Goal: Information Seeking & Learning: Learn about a topic

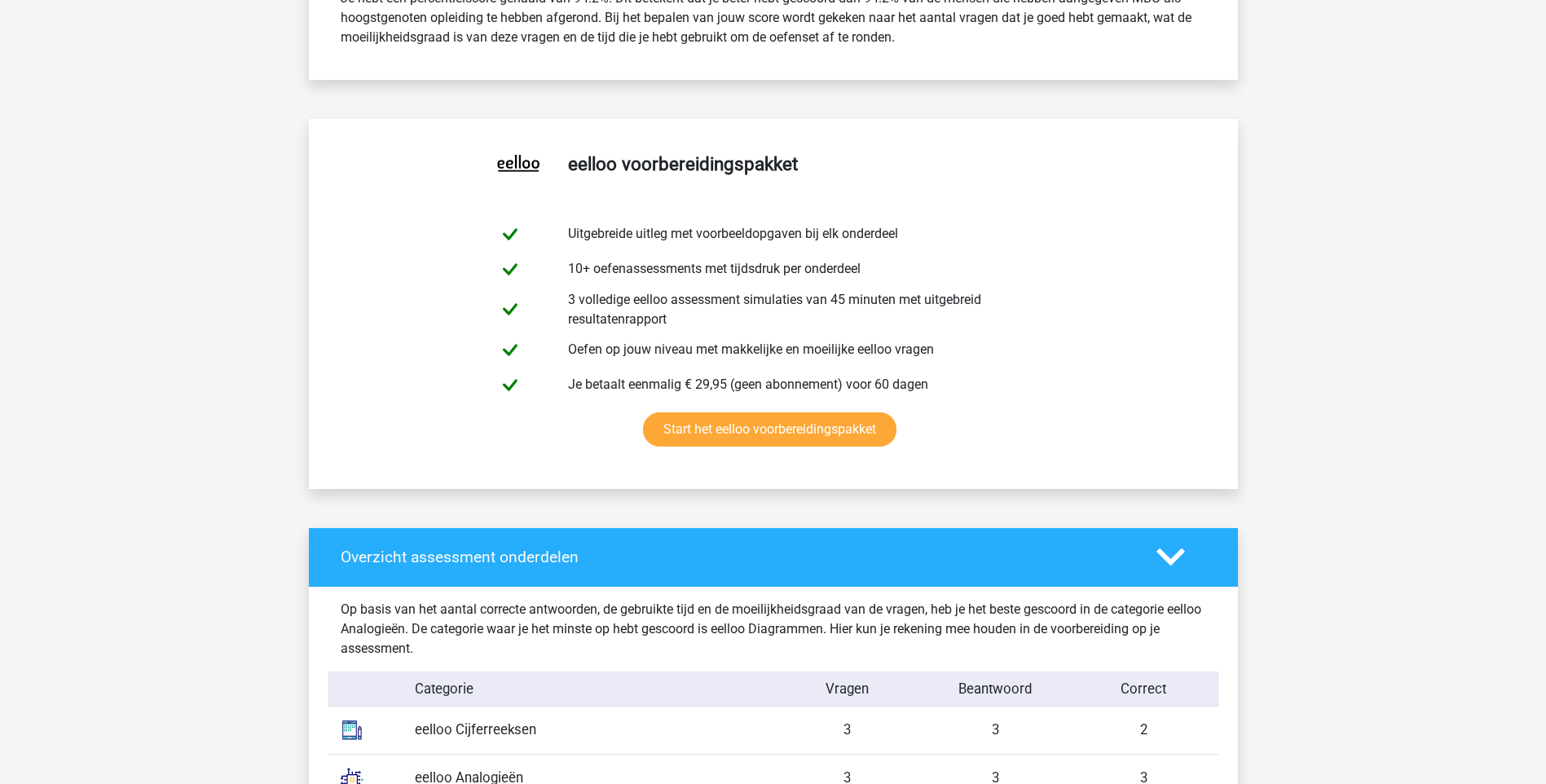
scroll to position [407, 0]
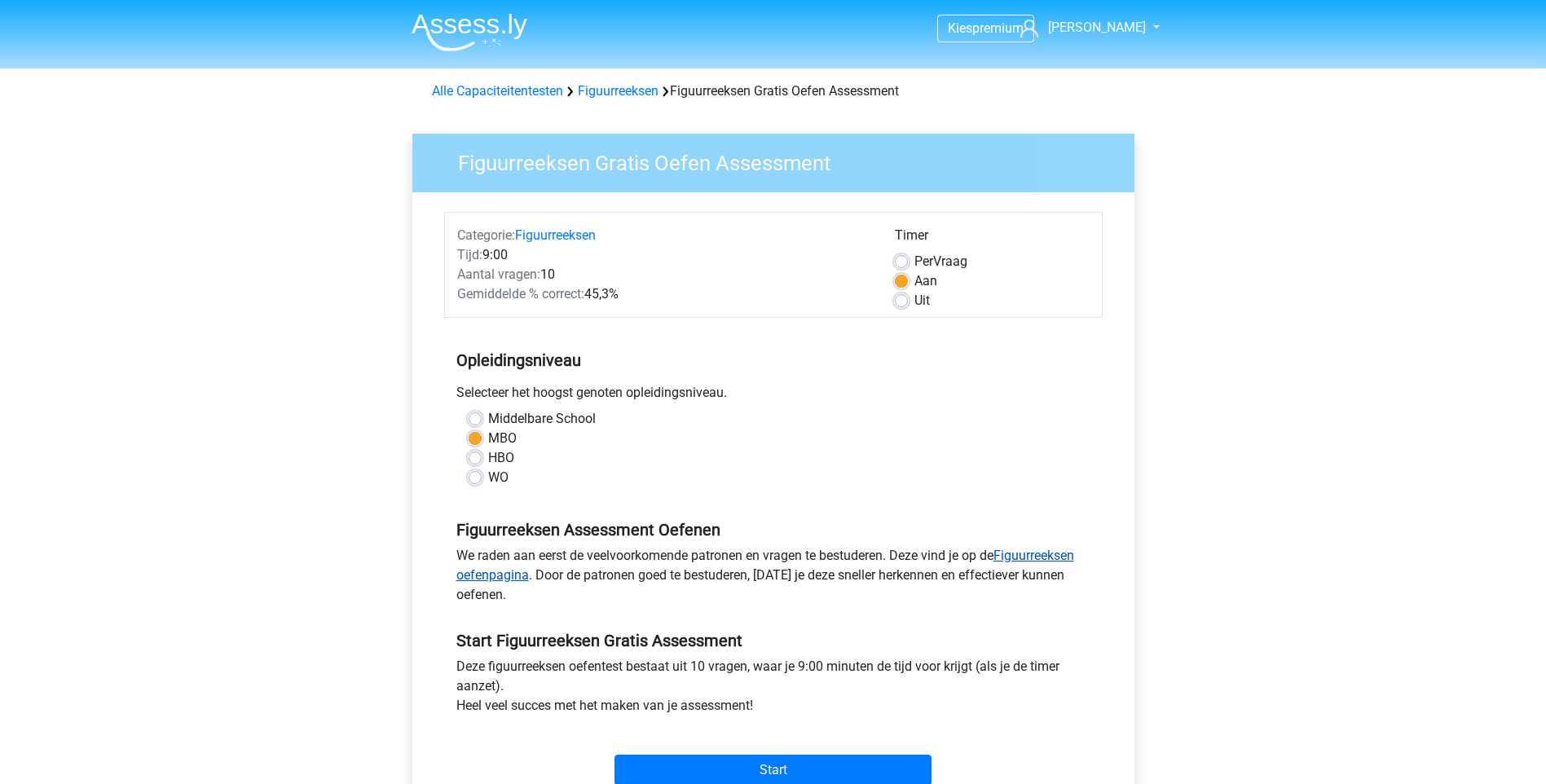
click at [1057, 563] on link "Figuurreeksen oefenpagina" at bounding box center [765, 565] width 617 height 35
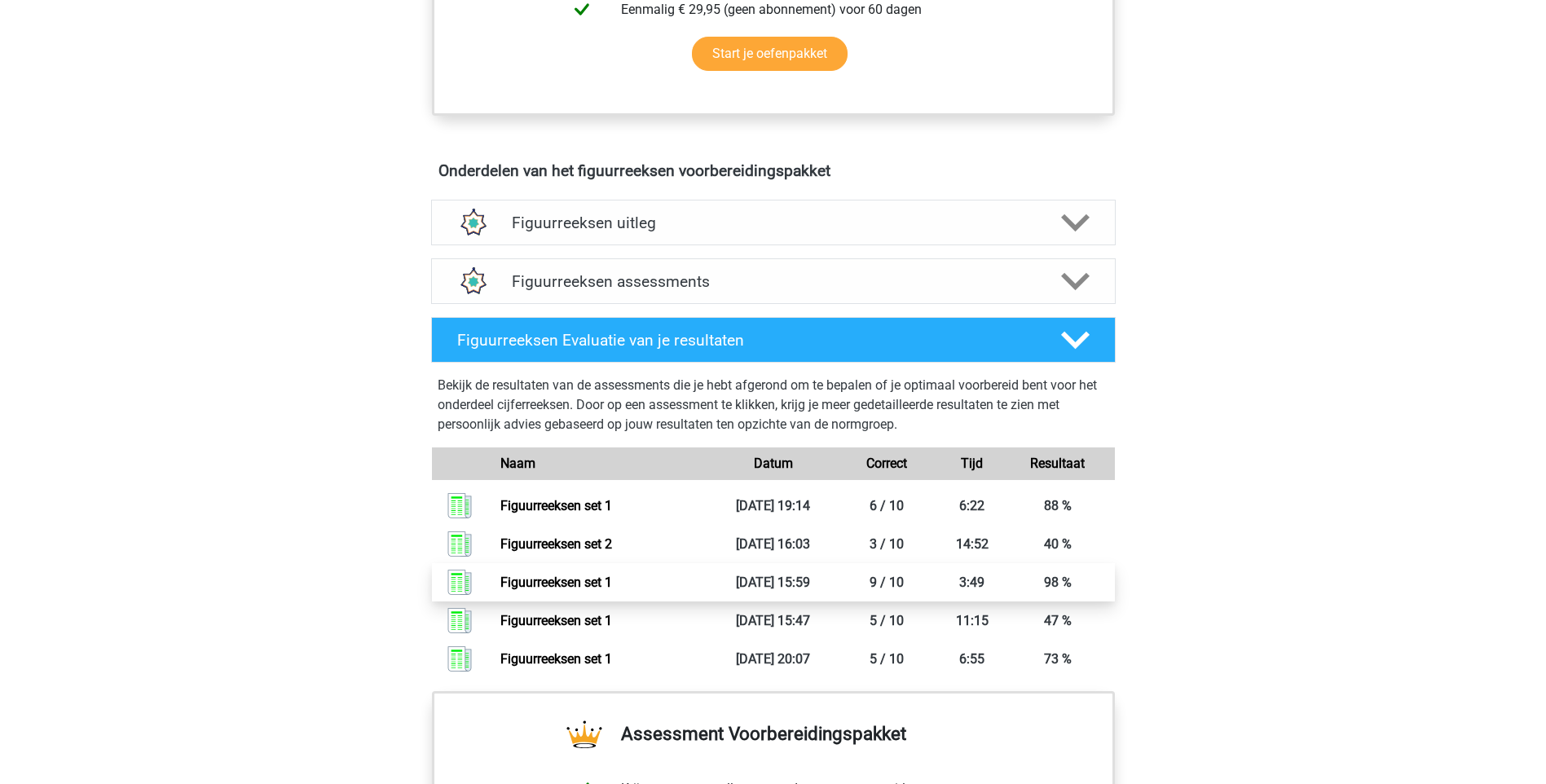
scroll to position [896, 0]
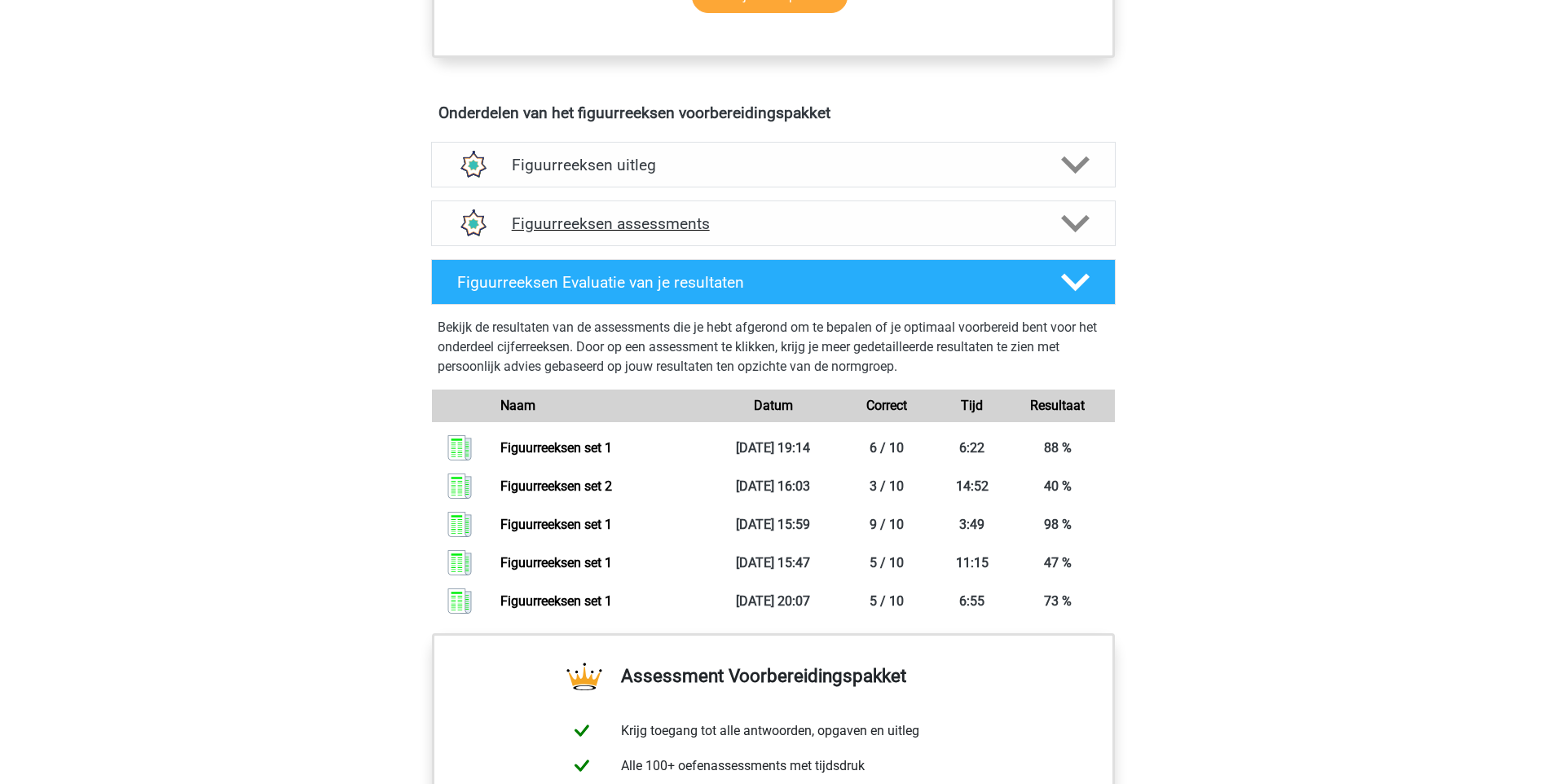
click at [657, 226] on h4 "Figuurreeksen assessments" at bounding box center [773, 223] width 523 height 18
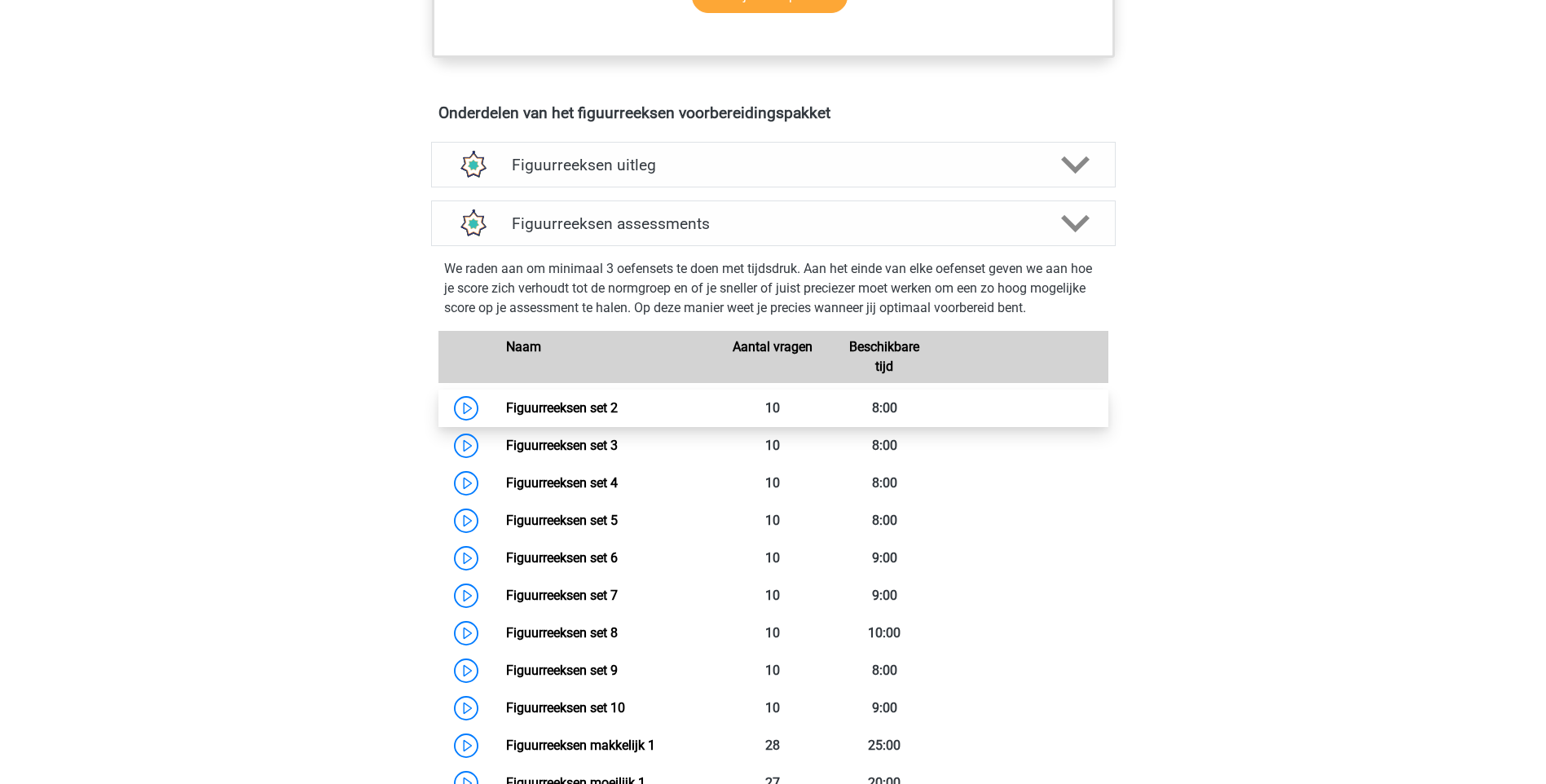
click at [584, 412] on link "Figuurreeksen set 2" at bounding box center [561, 408] width 111 height 16
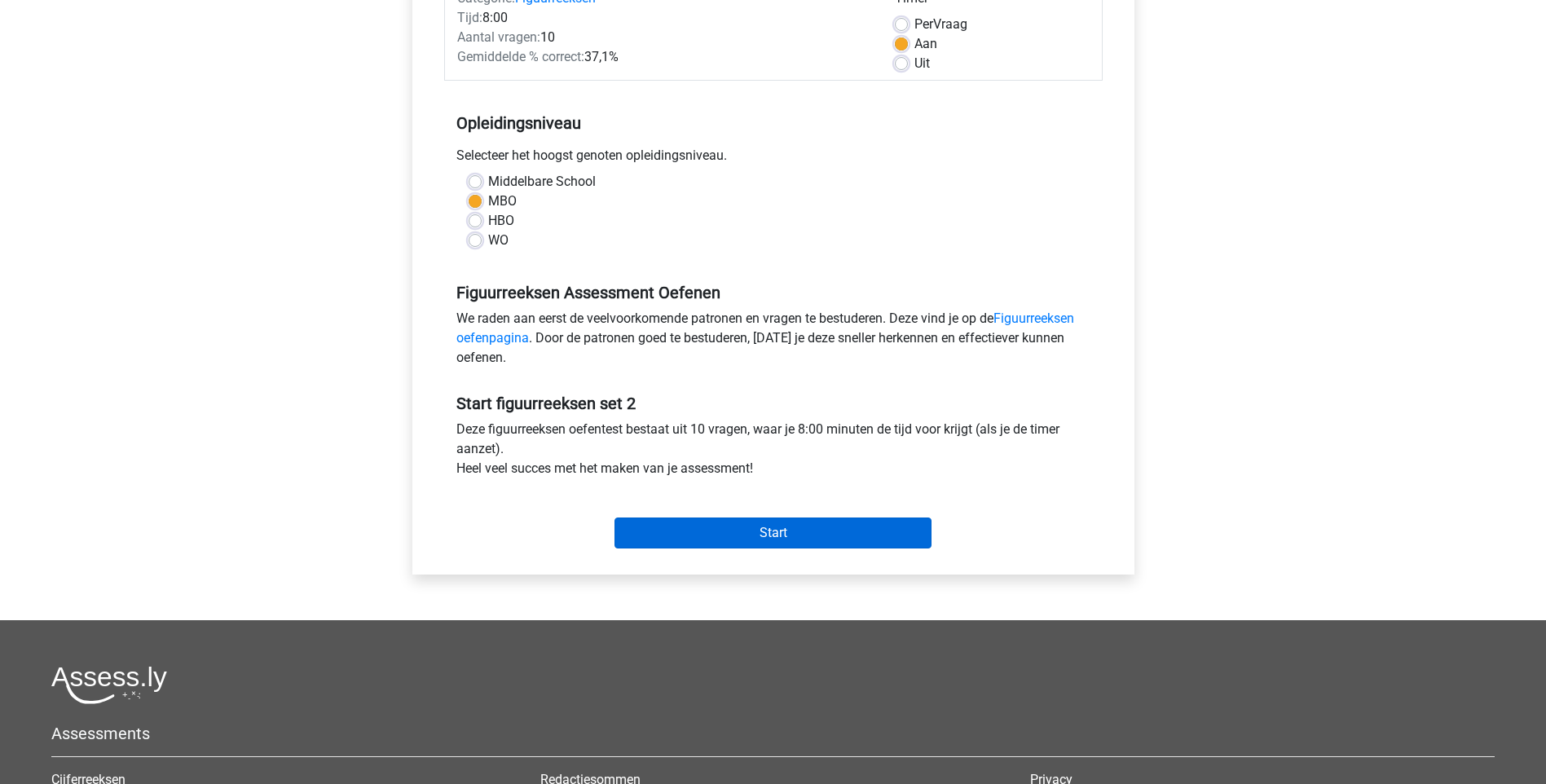
scroll to position [244, 0]
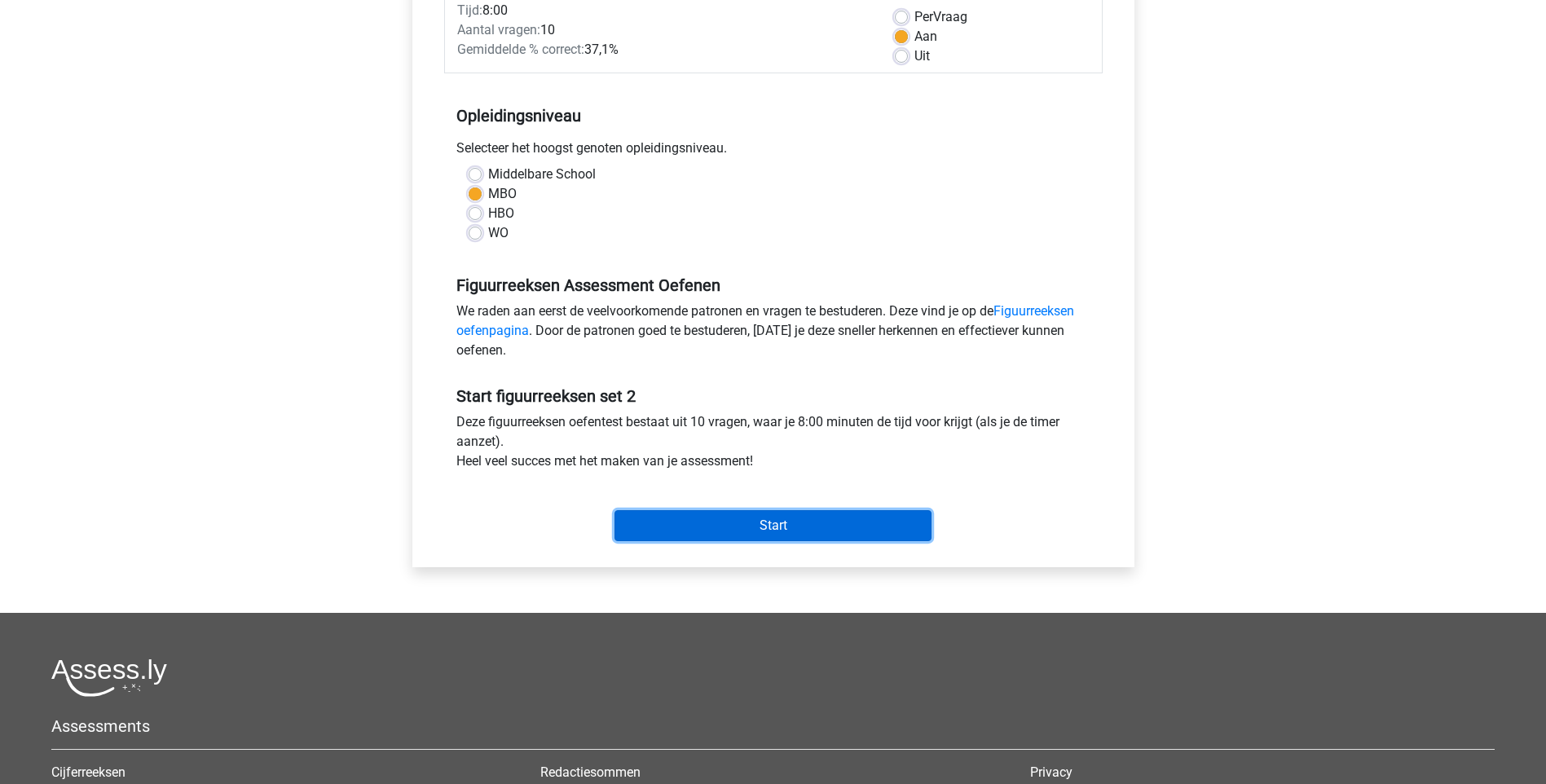
click at [800, 524] on input "Start" at bounding box center [773, 525] width 317 height 31
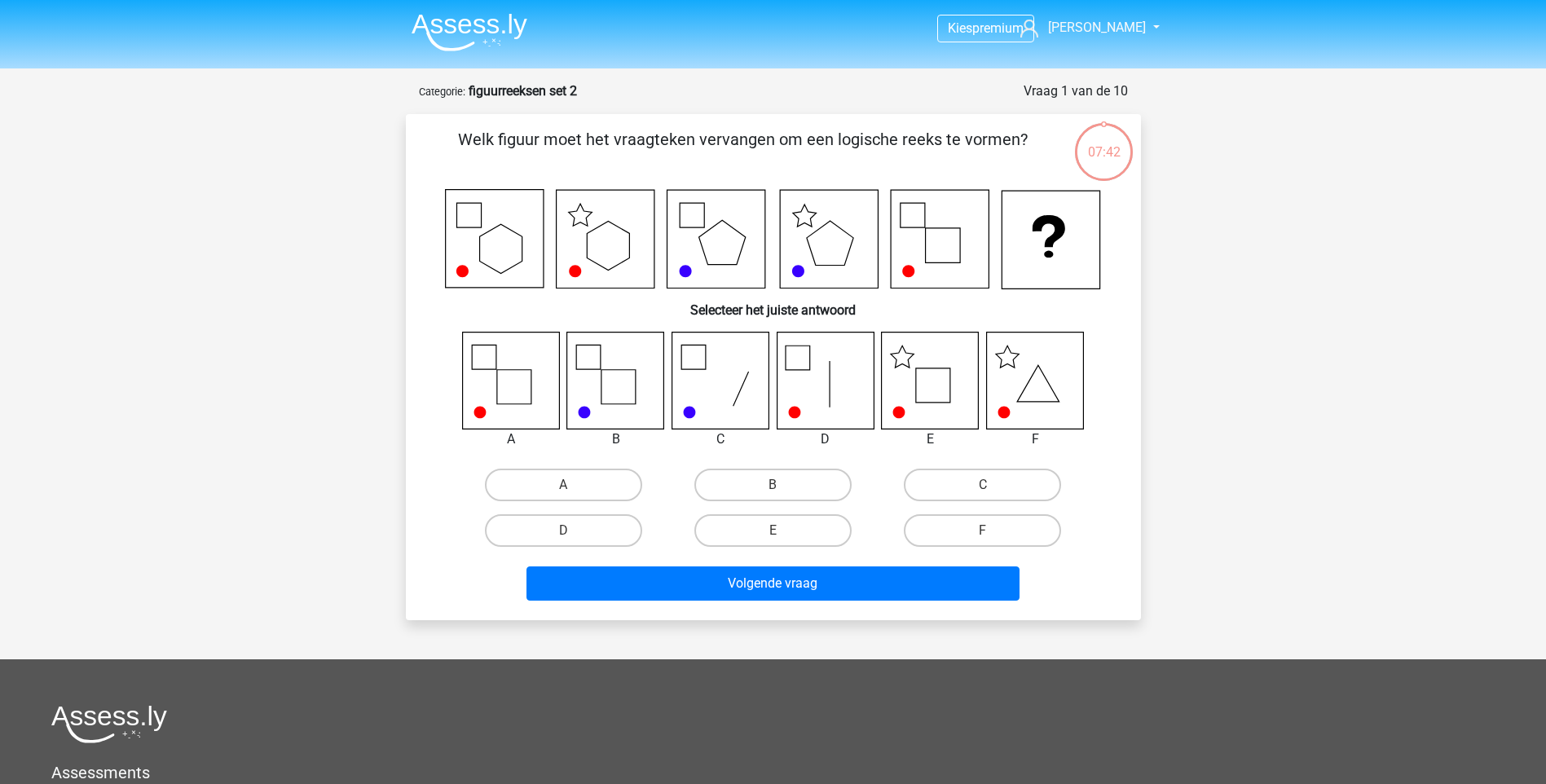
click at [934, 387] on icon at bounding box center [931, 380] width 97 height 97
click at [791, 523] on label "E" at bounding box center [773, 531] width 157 height 33
click at [783, 530] on input "E" at bounding box center [777, 535] width 11 height 11
radio input "true"
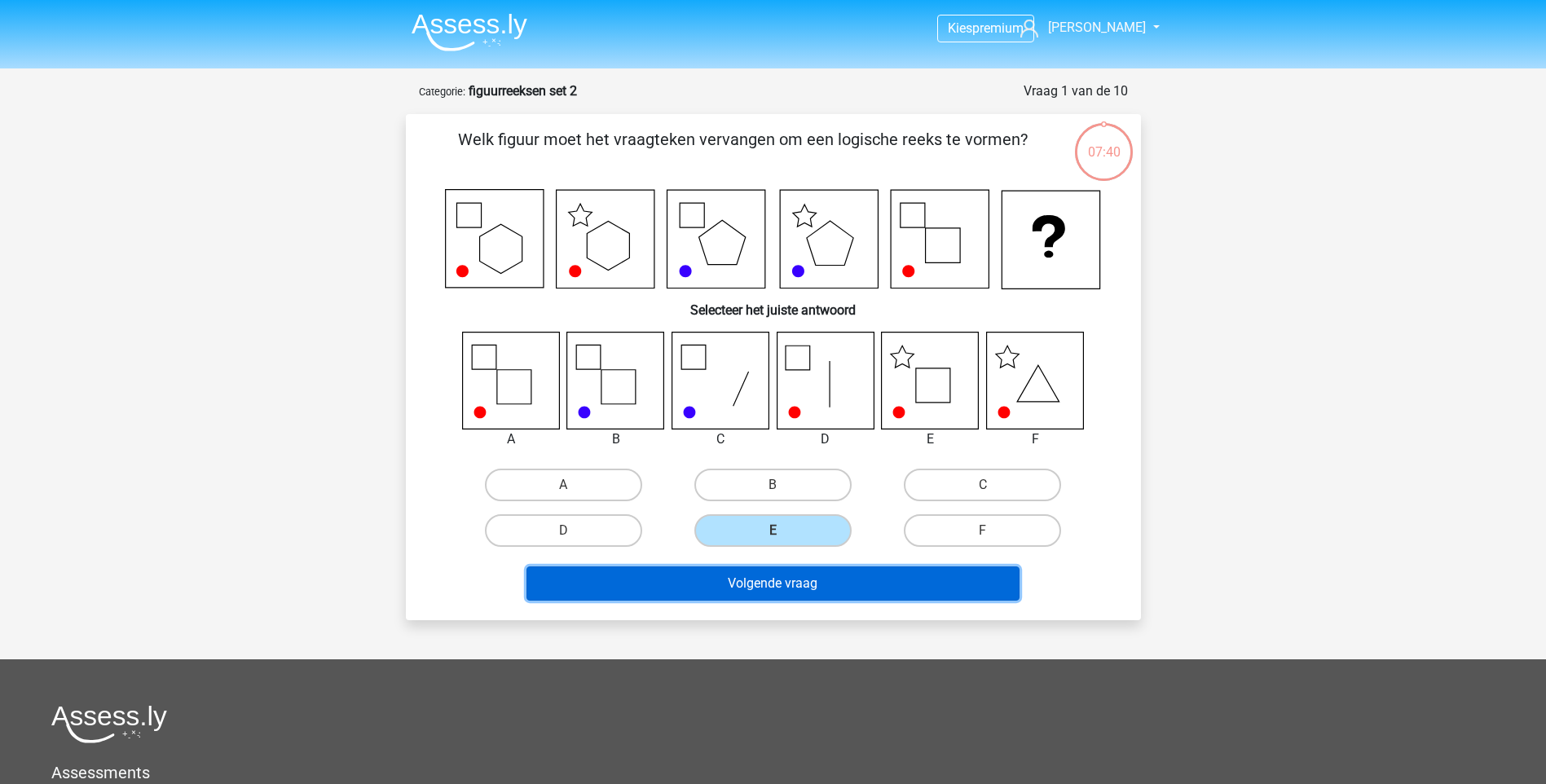
click at [794, 590] on button "Volgende vraag" at bounding box center [773, 582] width 493 height 34
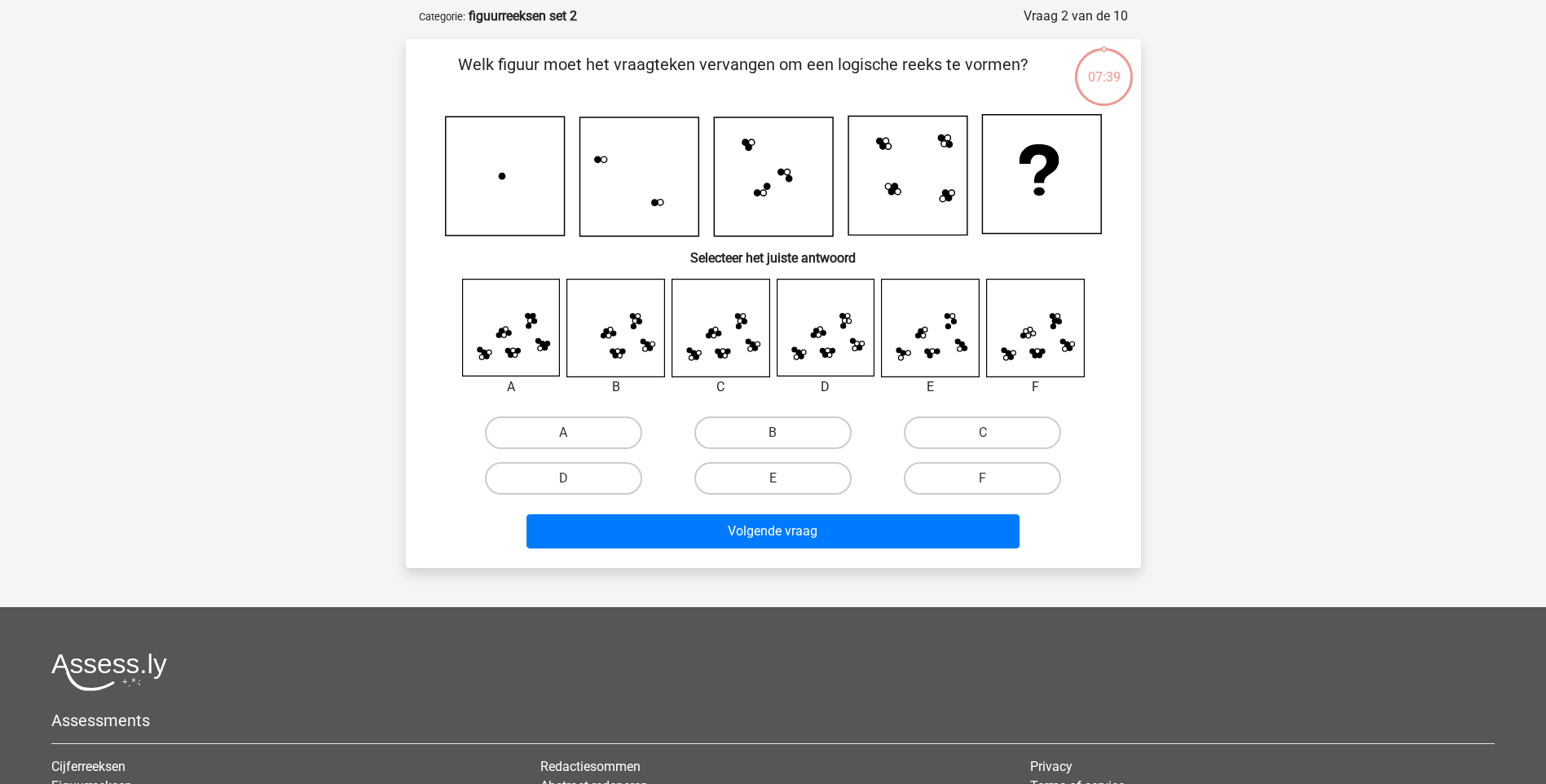
scroll to position [81, 0]
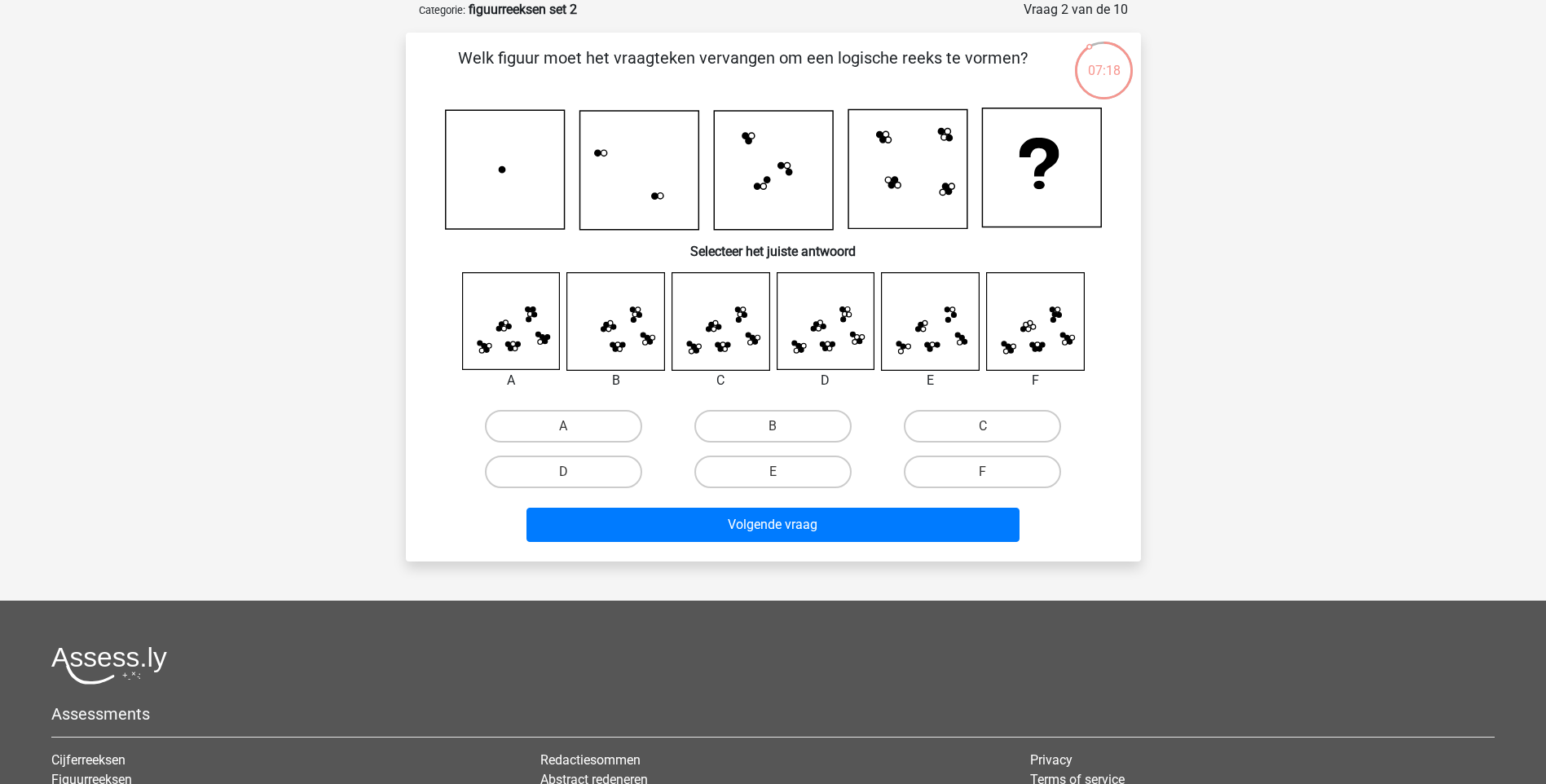
drag, startPoint x: 789, startPoint y: 423, endPoint x: 780, endPoint y: 448, distance: 26.6
click at [789, 423] on label "B" at bounding box center [773, 426] width 157 height 33
click at [783, 426] on input "B" at bounding box center [777, 431] width 11 height 11
radio input "true"
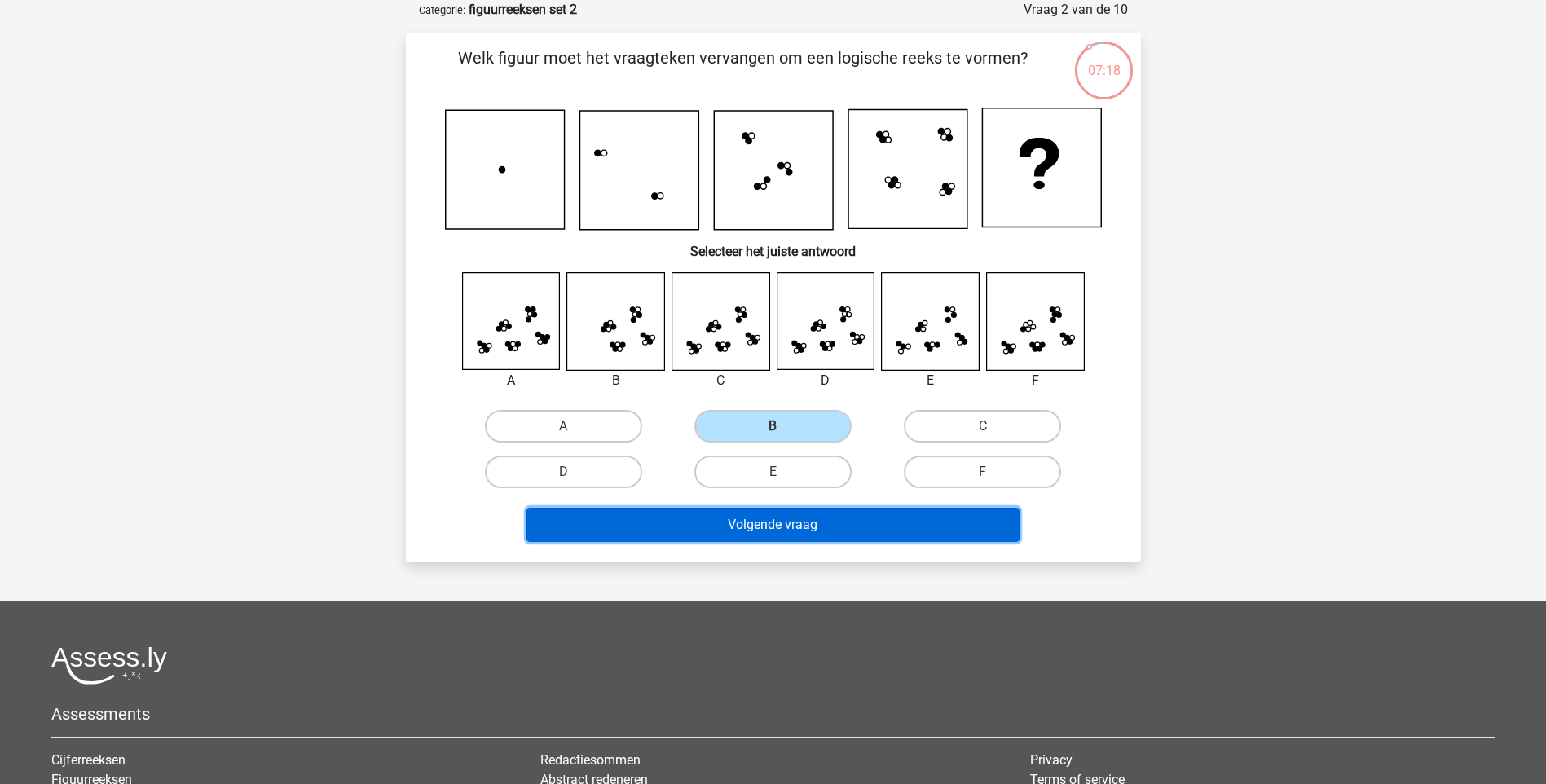
click at [799, 525] on button "Volgende vraag" at bounding box center [773, 524] width 493 height 34
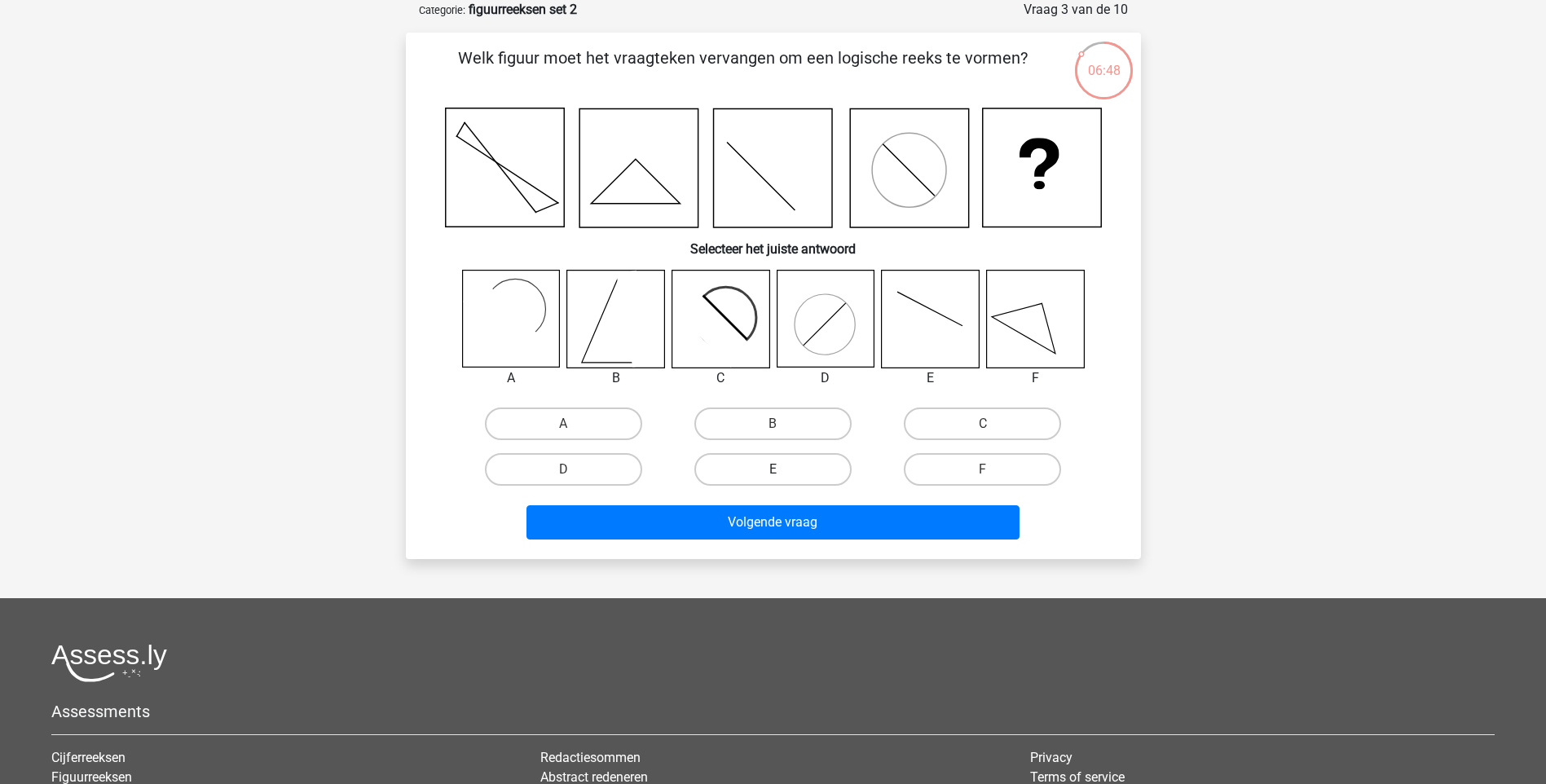
click at [792, 471] on label "E" at bounding box center [773, 469] width 157 height 33
click at [783, 471] on input "E" at bounding box center [777, 474] width 11 height 11
radio input "true"
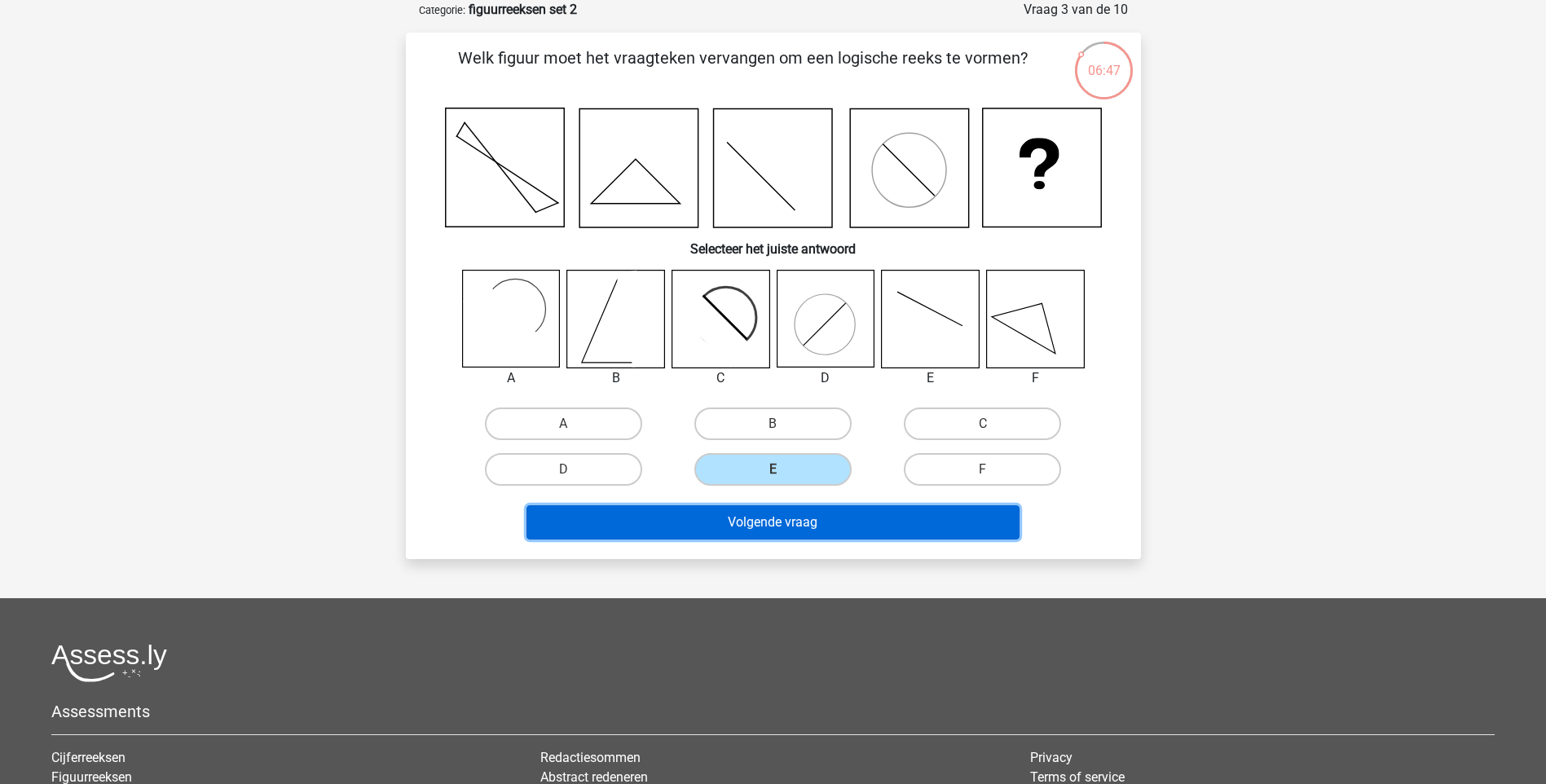
click at [786, 524] on button "Volgende vraag" at bounding box center [773, 521] width 493 height 34
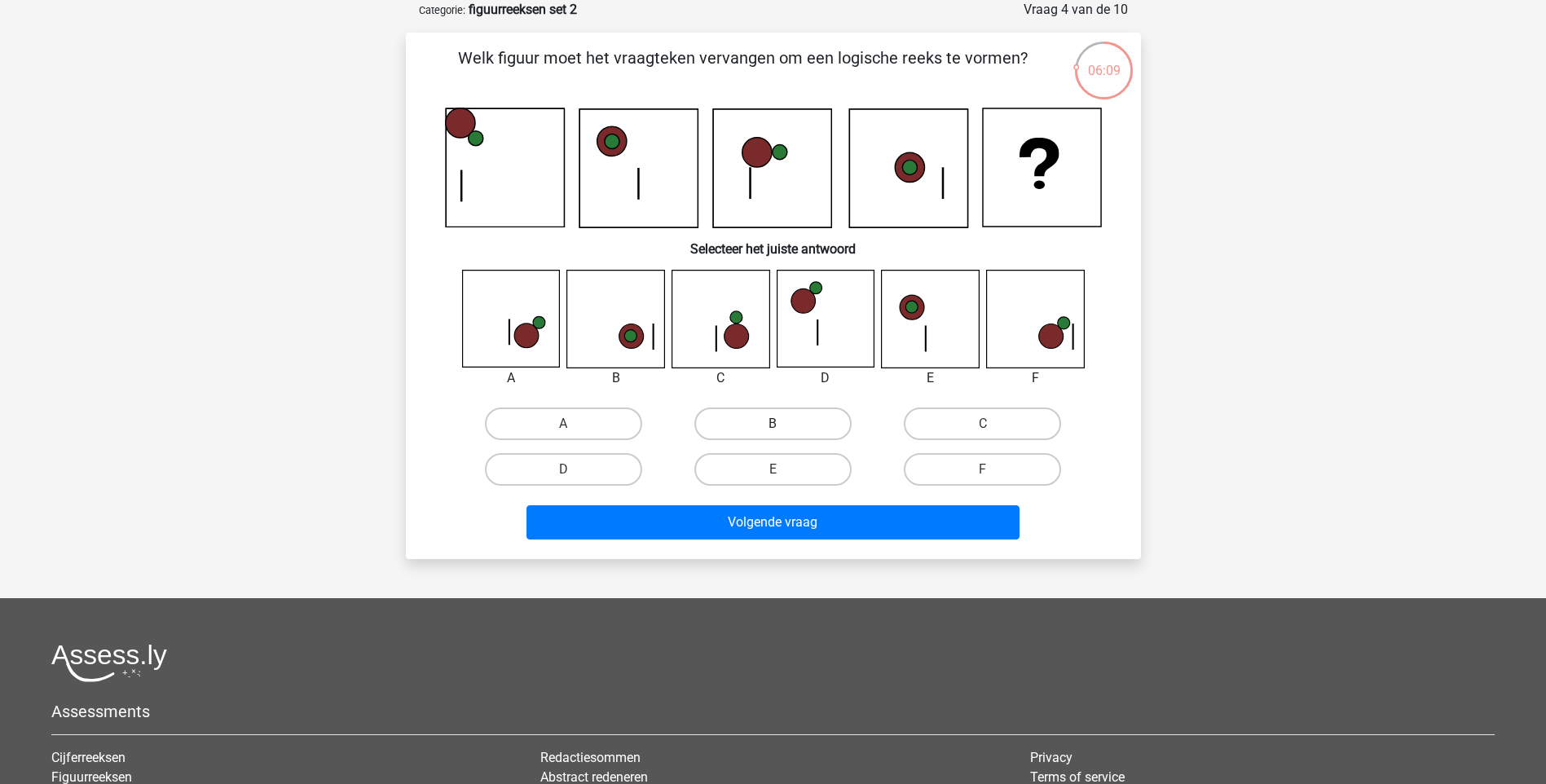
click at [816, 418] on label "B" at bounding box center [773, 423] width 157 height 33
click at [783, 423] on input "B" at bounding box center [777, 428] width 11 height 11
radio input "true"
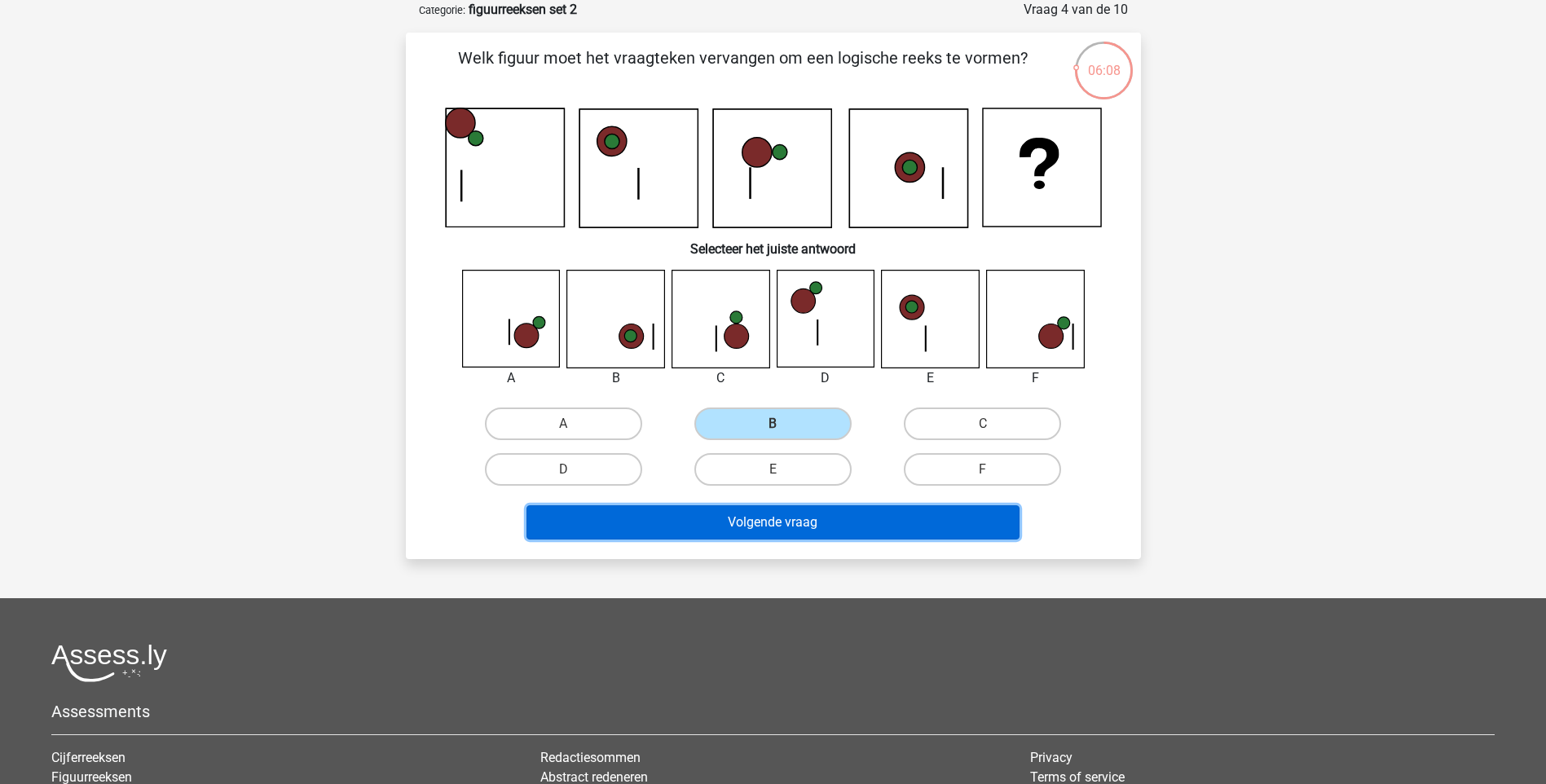
click at [816, 511] on button "Volgende vraag" at bounding box center [773, 521] width 493 height 34
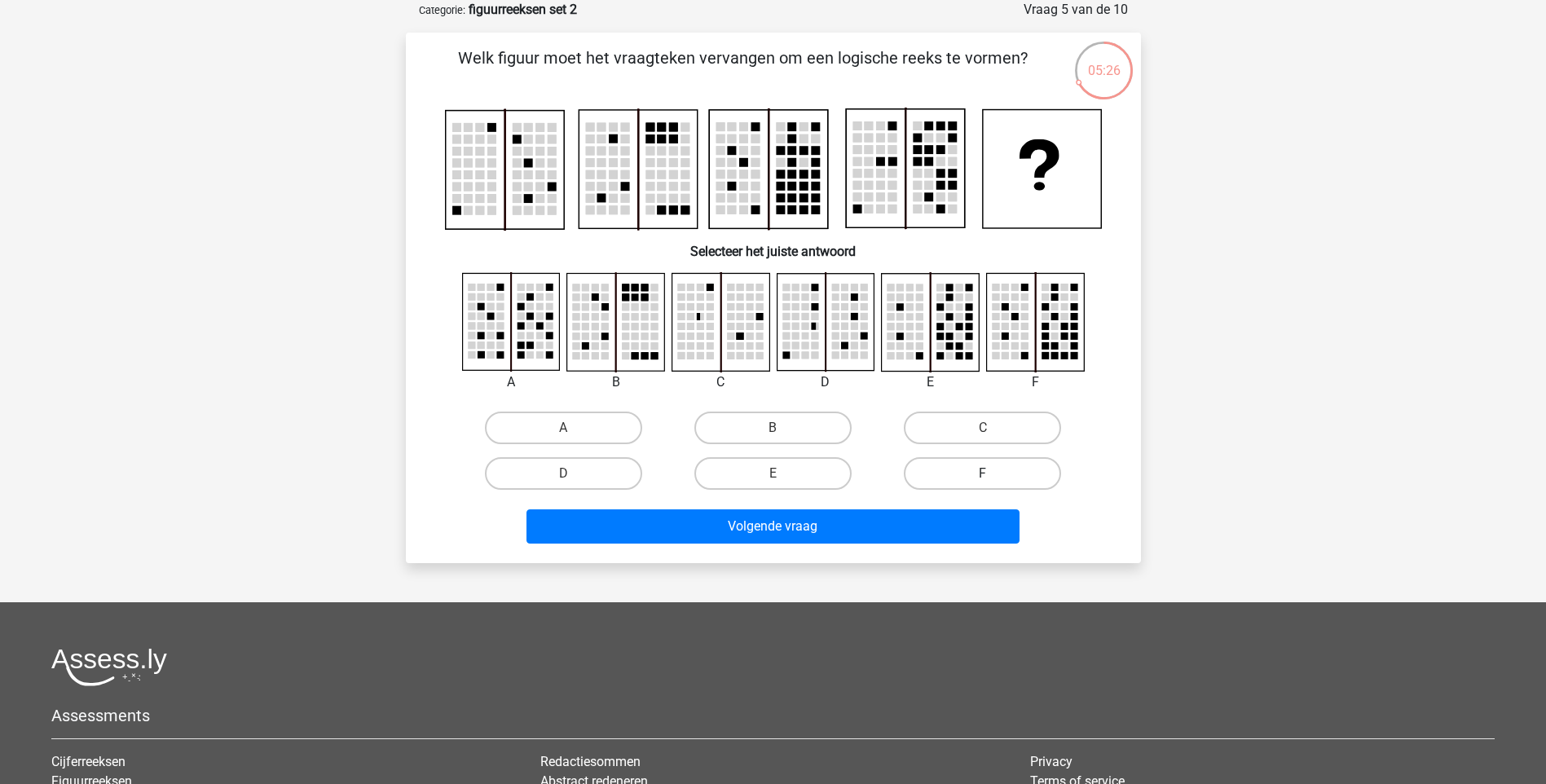
click at [978, 476] on label "F" at bounding box center [982, 474] width 157 height 33
click at [983, 476] on input "F" at bounding box center [988, 478] width 11 height 11
radio input "true"
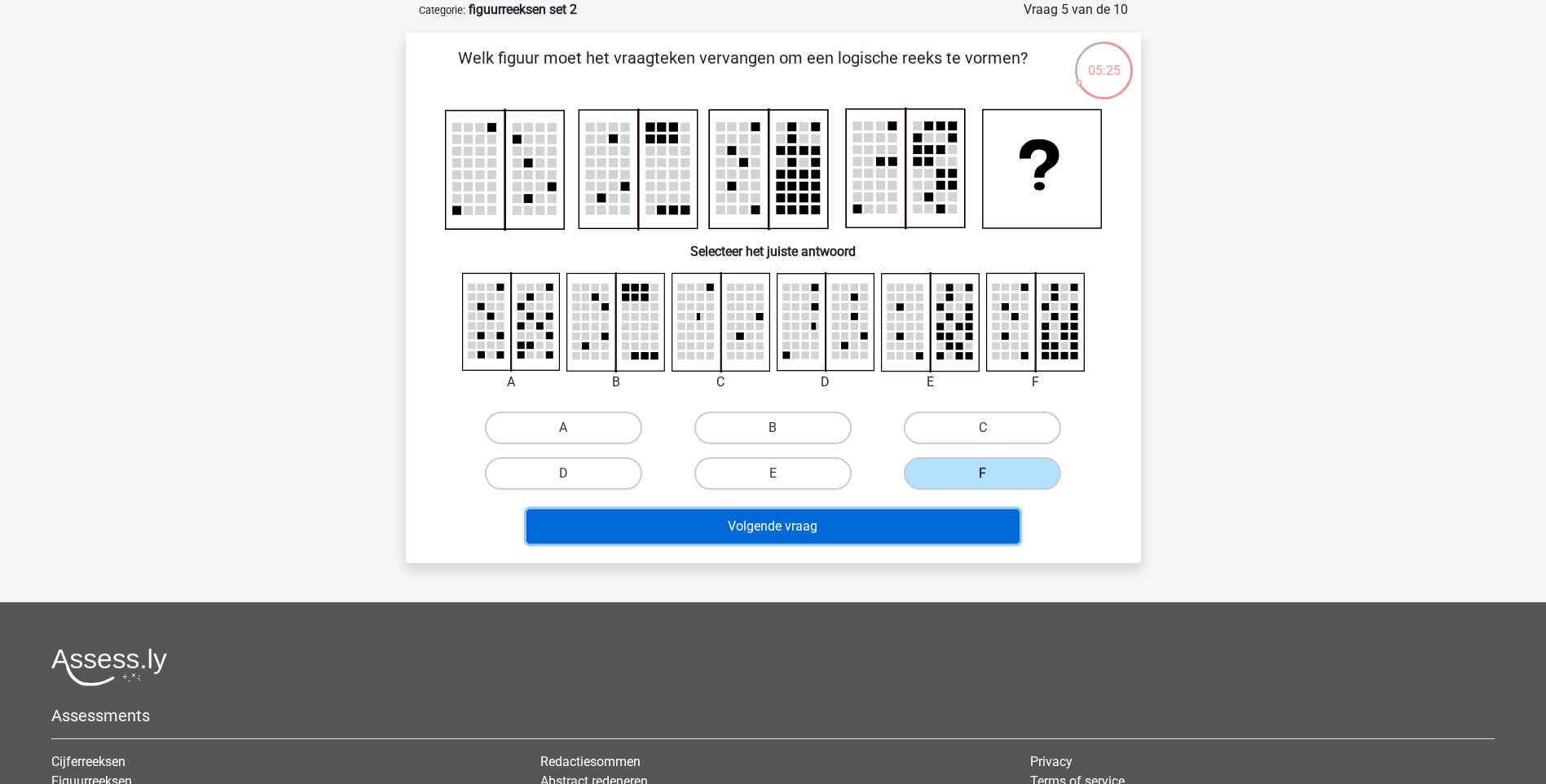
click at [891, 530] on button "Volgende vraag" at bounding box center [773, 525] width 493 height 34
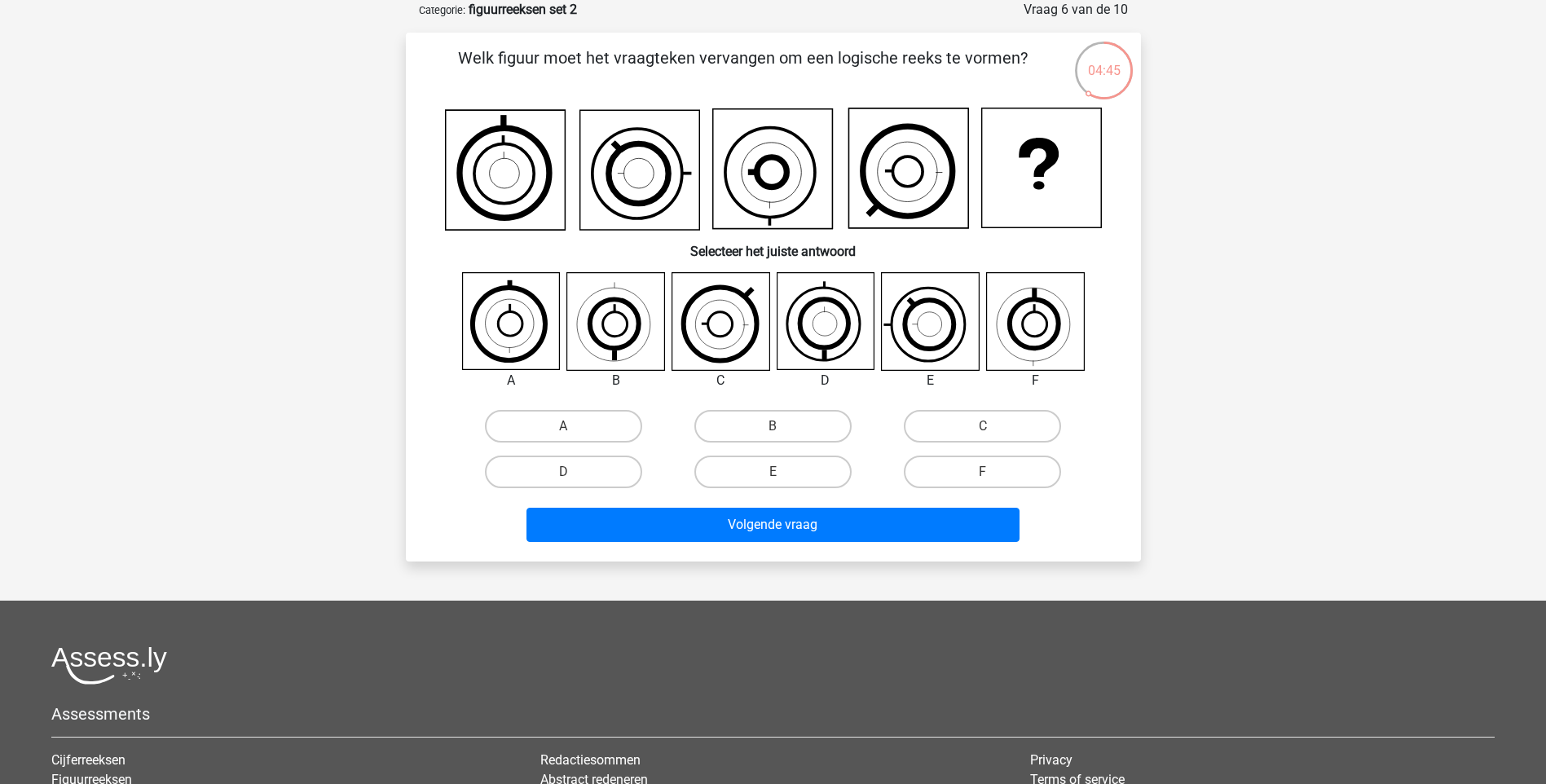
click at [782, 476] on input "E" at bounding box center [777, 477] width 11 height 11
radio input "true"
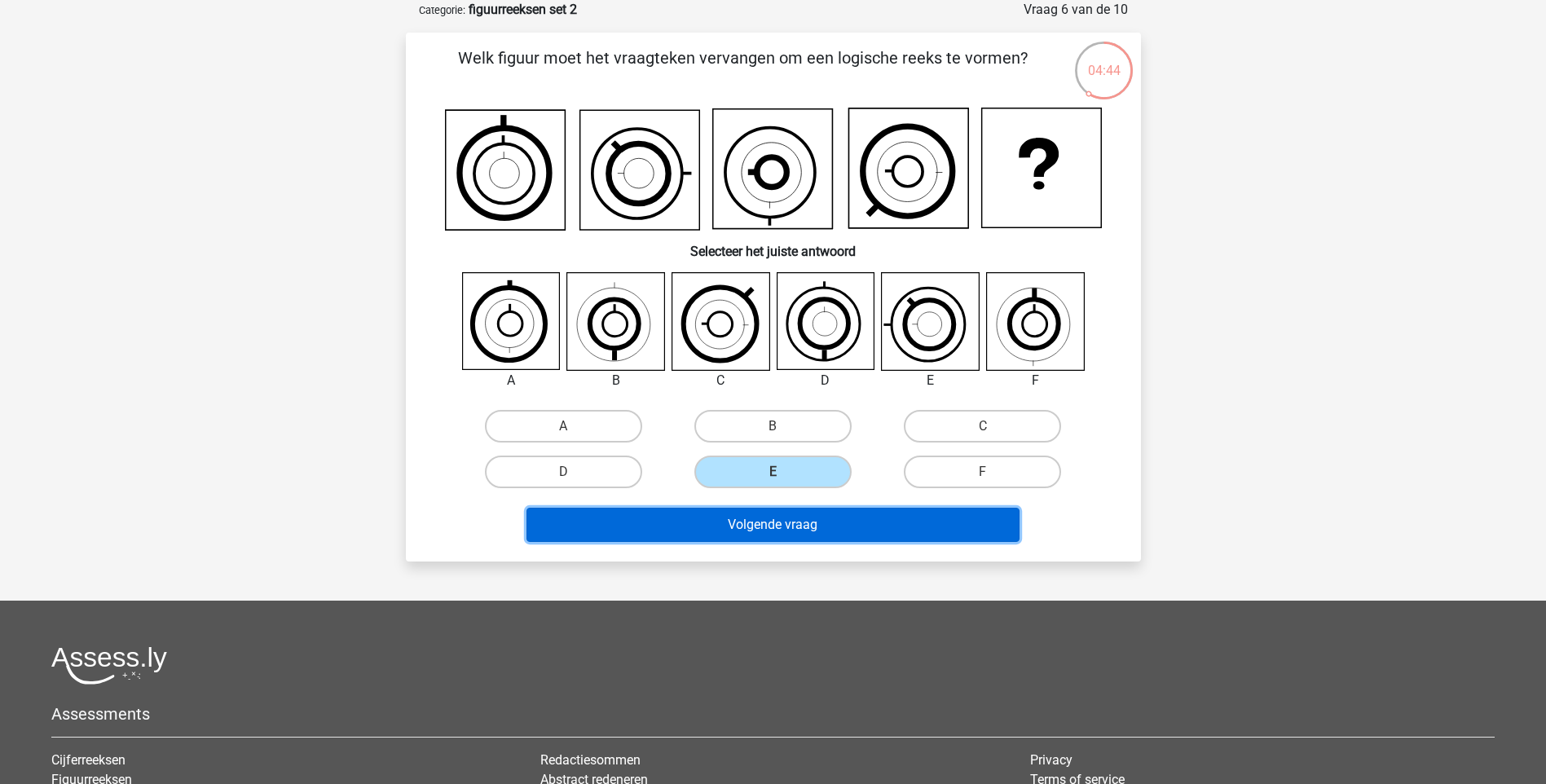
click at [796, 522] on button "Volgende vraag" at bounding box center [773, 524] width 493 height 34
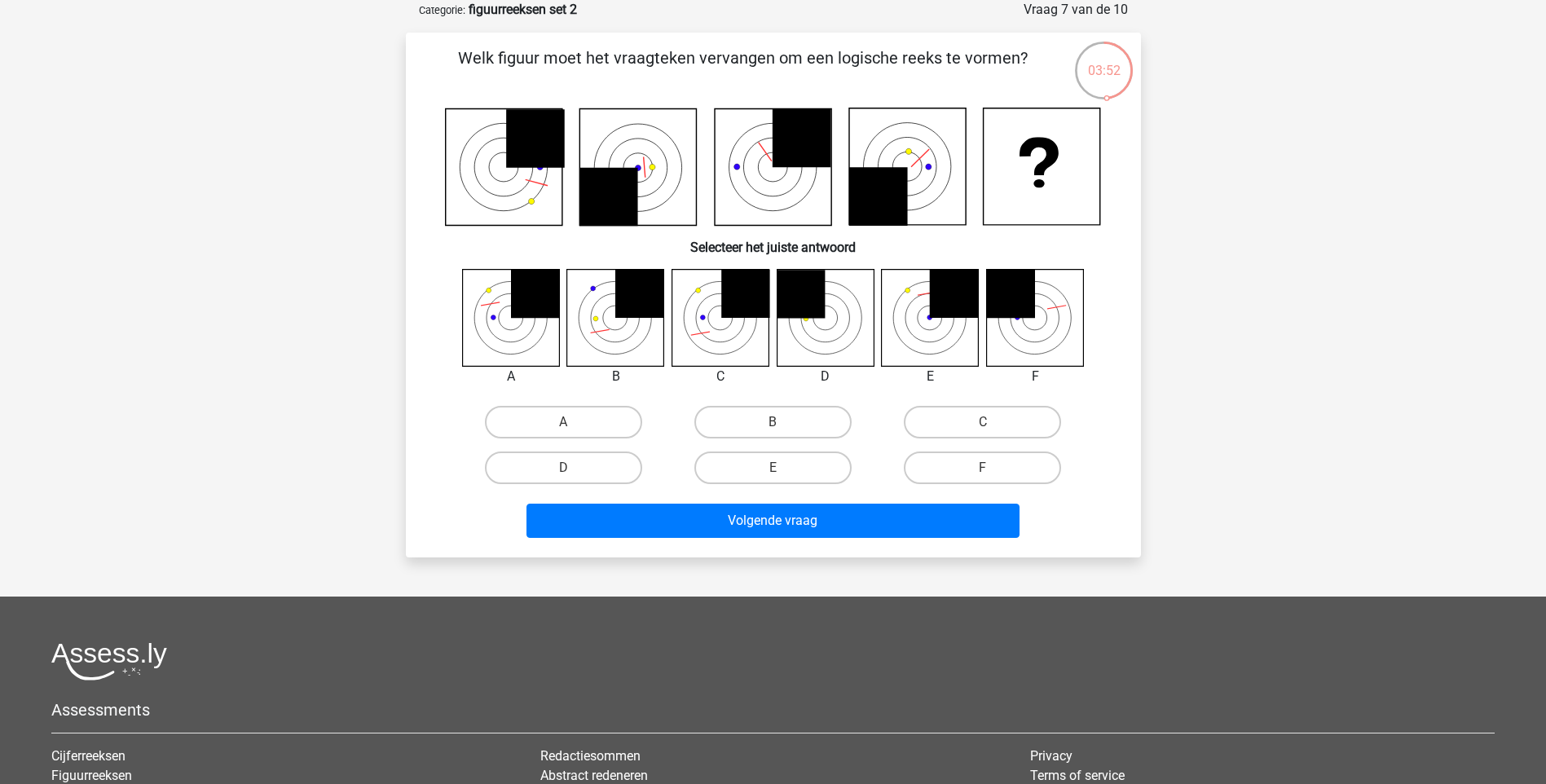
click at [785, 181] on icon at bounding box center [773, 168] width 116 height 116
click at [748, 430] on label "B" at bounding box center [773, 423] width 157 height 33
click at [773, 430] on input "B" at bounding box center [777, 427] width 11 height 11
radio input "true"
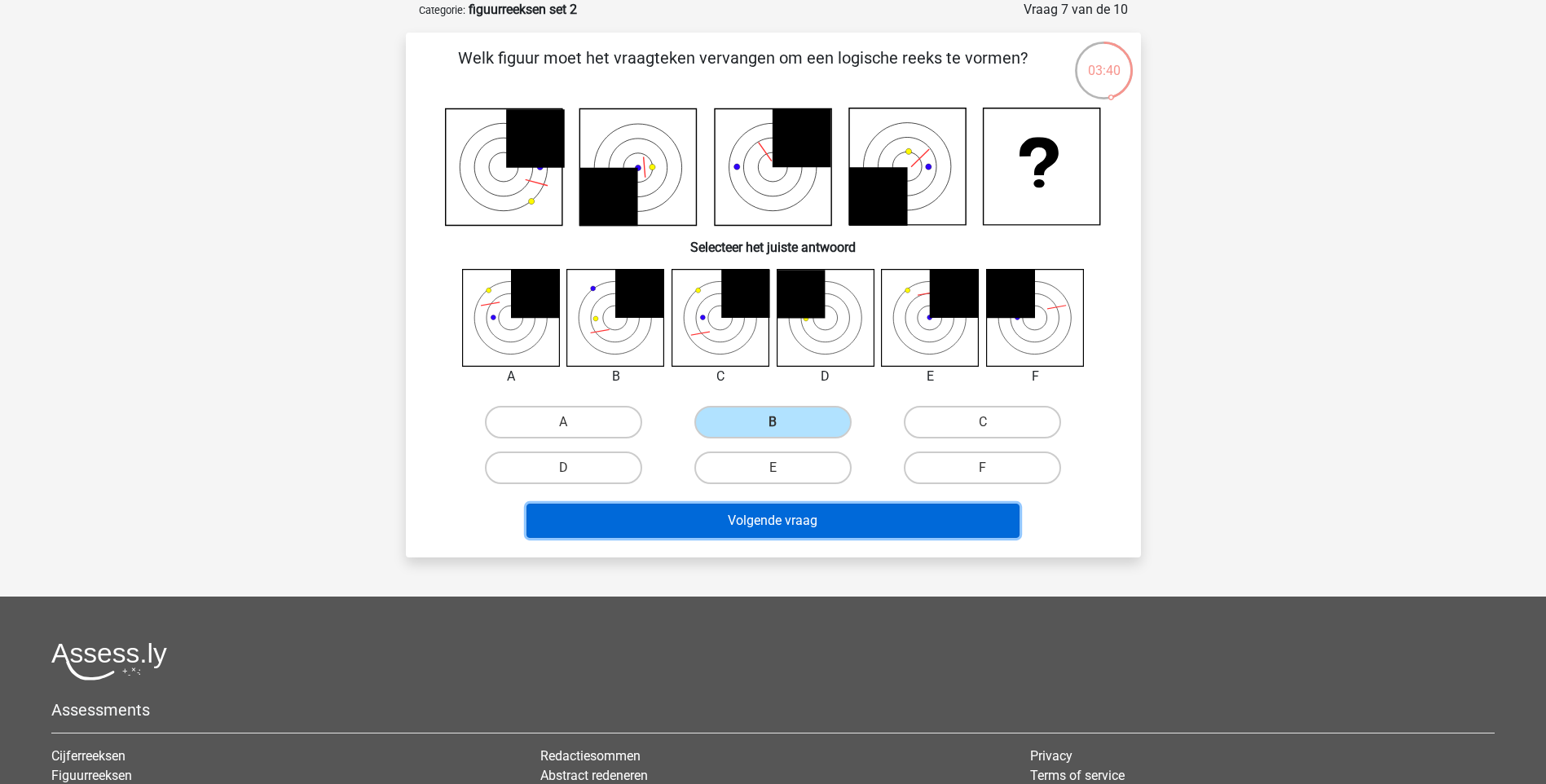
click at [747, 527] on button "Volgende vraag" at bounding box center [773, 520] width 493 height 34
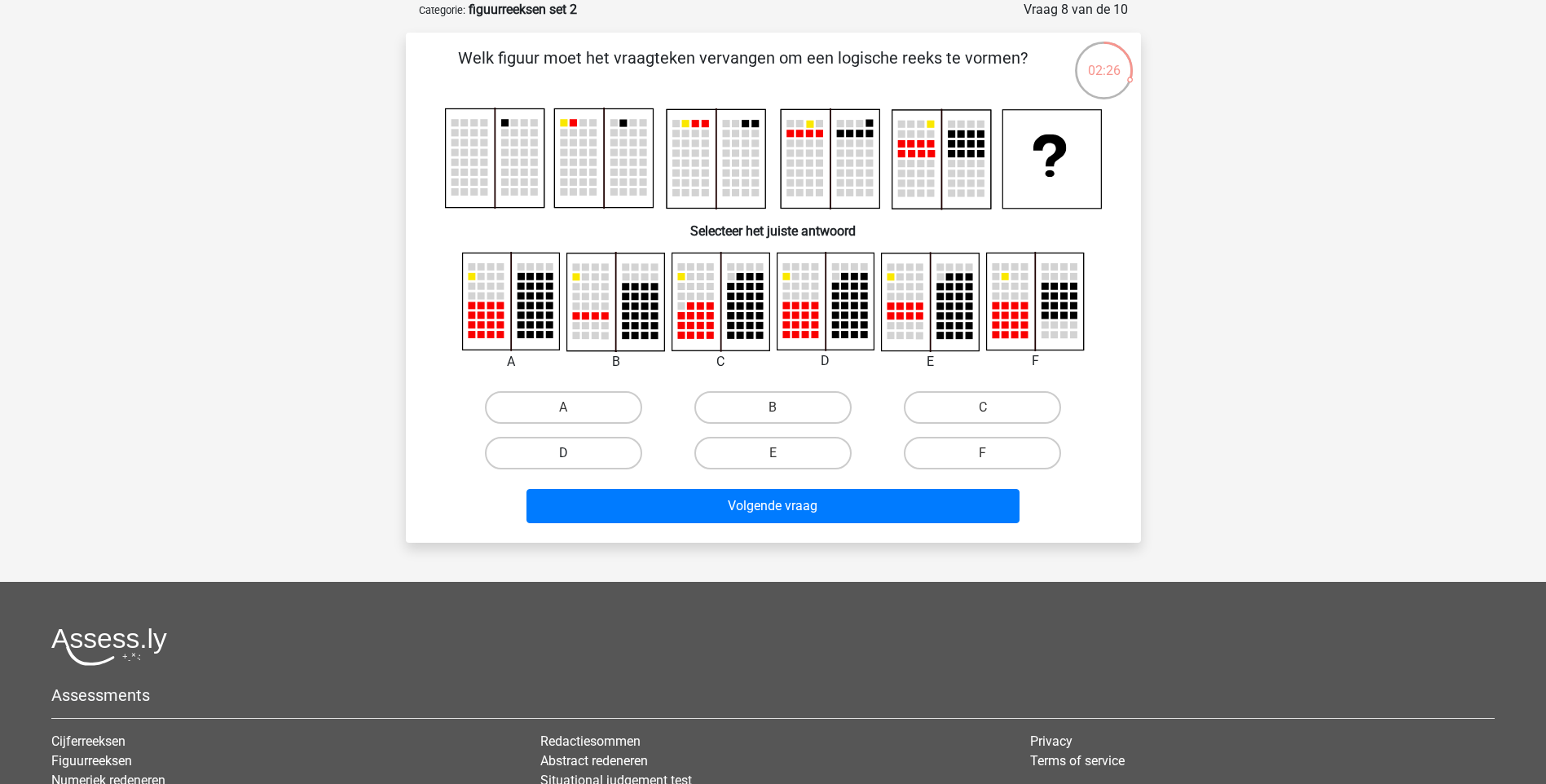
click at [606, 452] on label "D" at bounding box center [563, 454] width 157 height 33
click at [574, 453] on input "D" at bounding box center [568, 457] width 11 height 11
radio input "true"
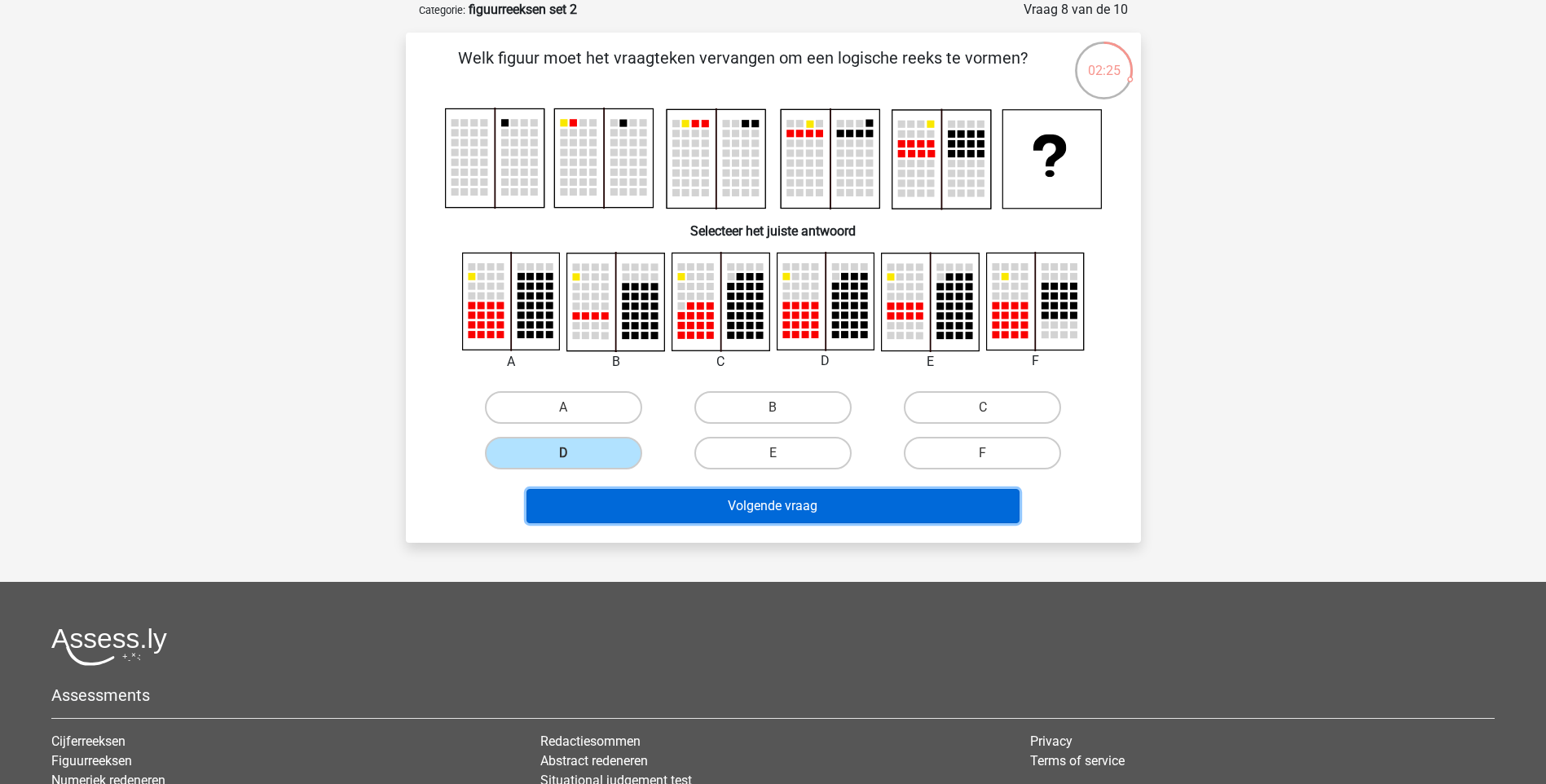
click at [733, 513] on button "Volgende vraag" at bounding box center [773, 505] width 493 height 34
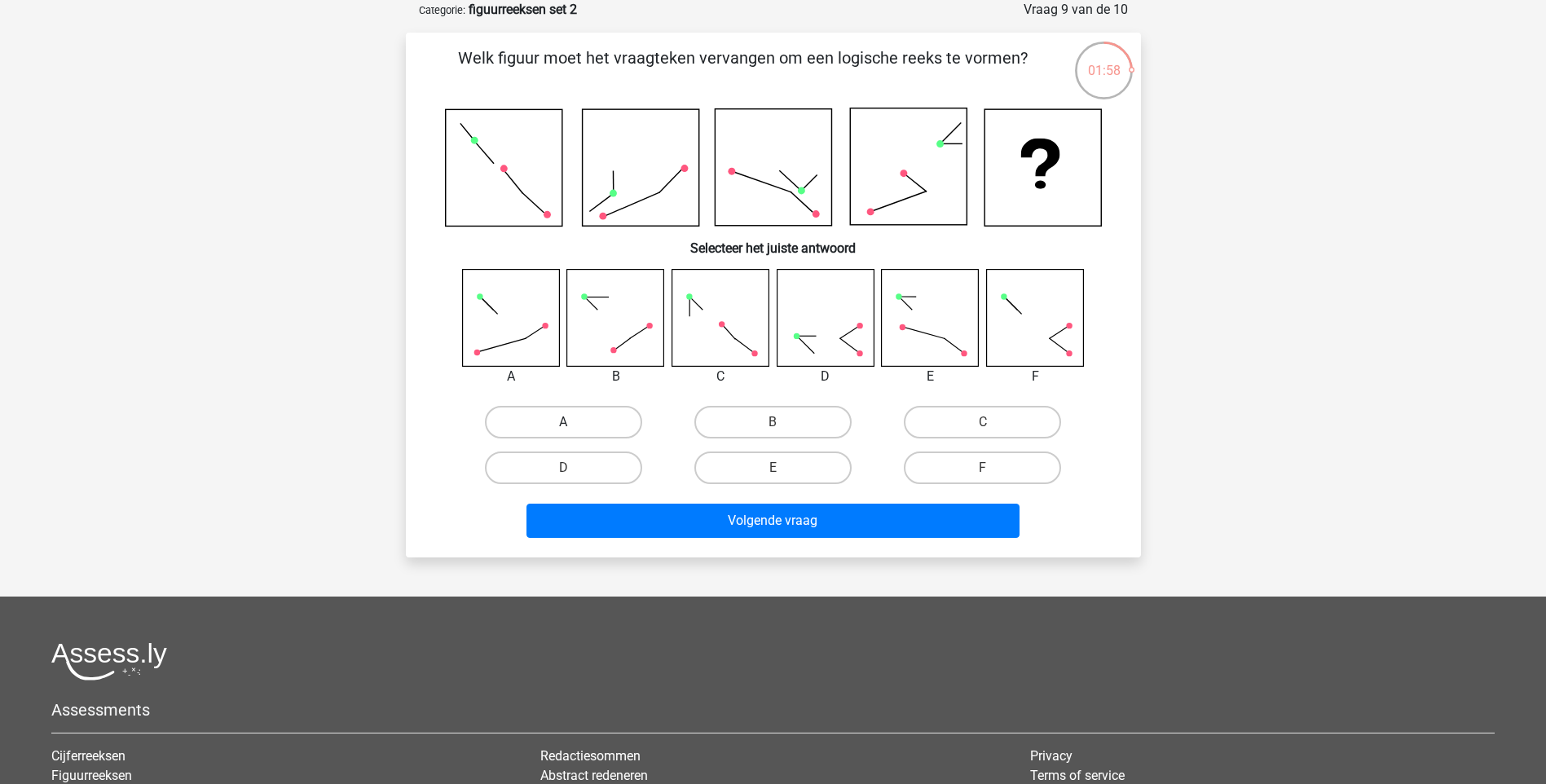
click at [570, 422] on div "A" at bounding box center [563, 423] width 197 height 33
click at [551, 412] on label "A" at bounding box center [563, 423] width 157 height 33
click at [563, 423] on input "A" at bounding box center [568, 427] width 11 height 11
radio input "true"
click at [972, 462] on label "F" at bounding box center [982, 468] width 157 height 33
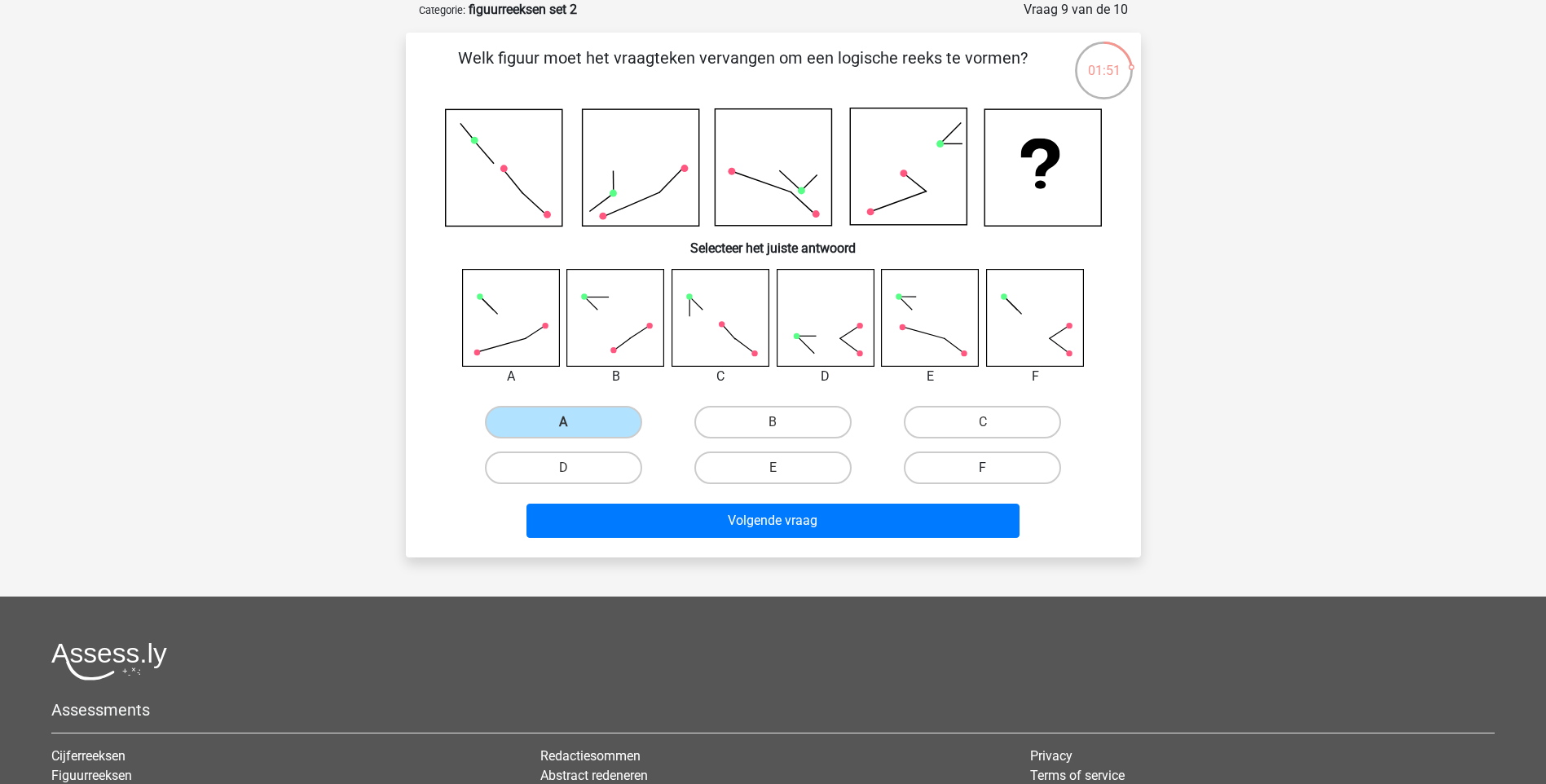
click at [983, 468] on input "F" at bounding box center [988, 473] width 11 height 11
radio input "true"
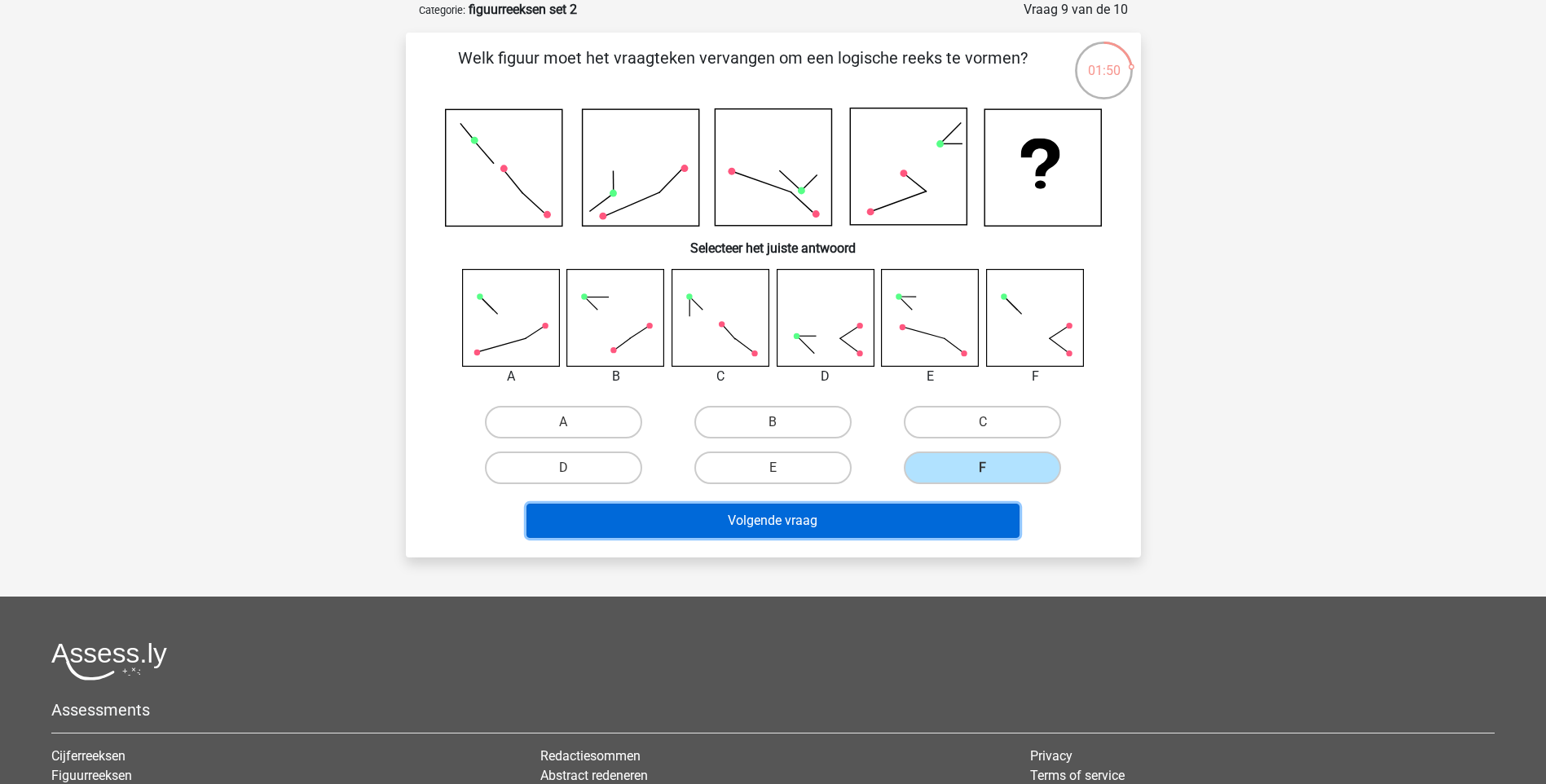
click at [832, 515] on button "Volgende vraag" at bounding box center [773, 520] width 493 height 34
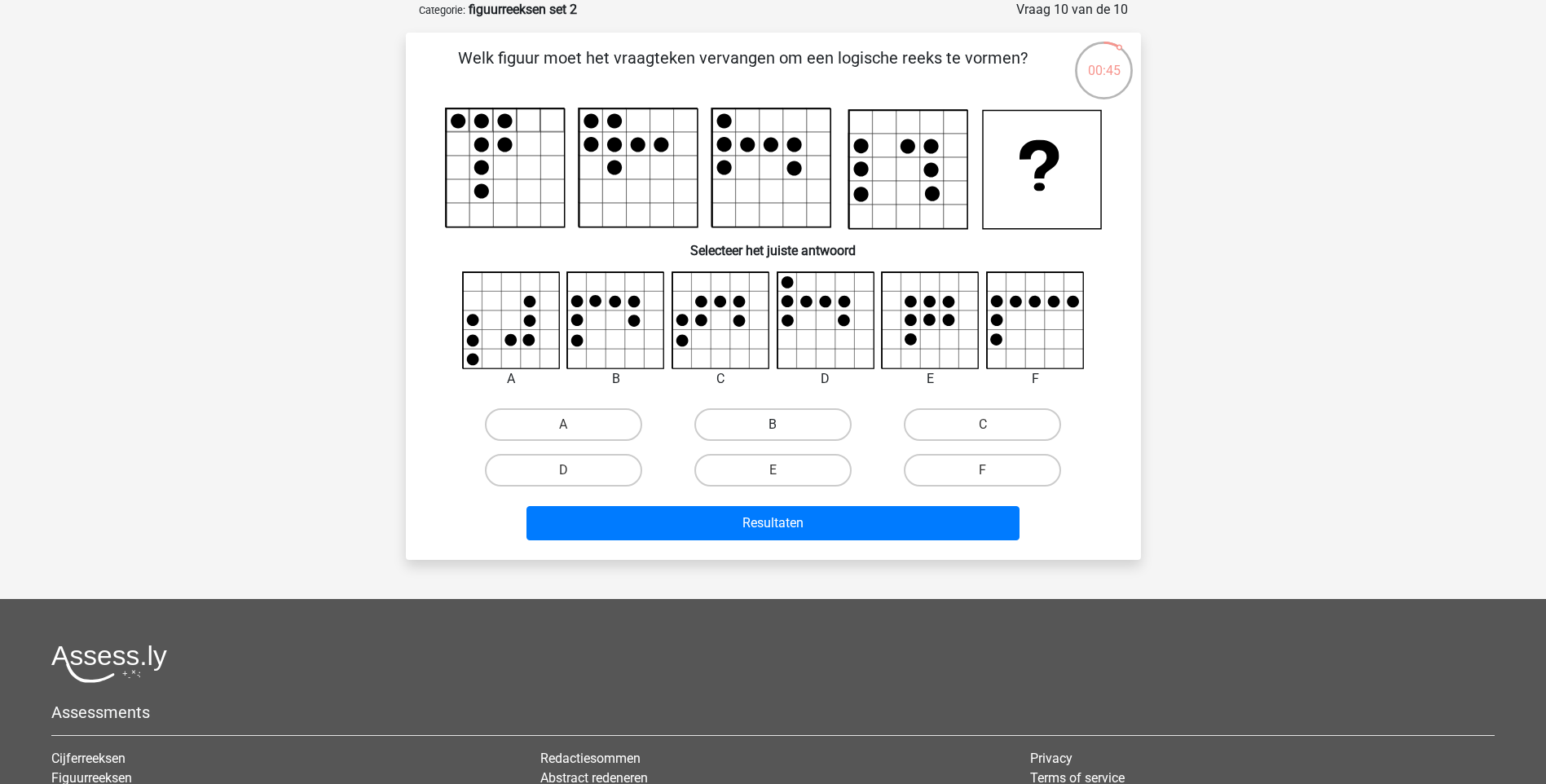
click at [813, 432] on label "B" at bounding box center [773, 424] width 157 height 33
click at [783, 432] on input "B" at bounding box center [777, 429] width 11 height 11
radio input "true"
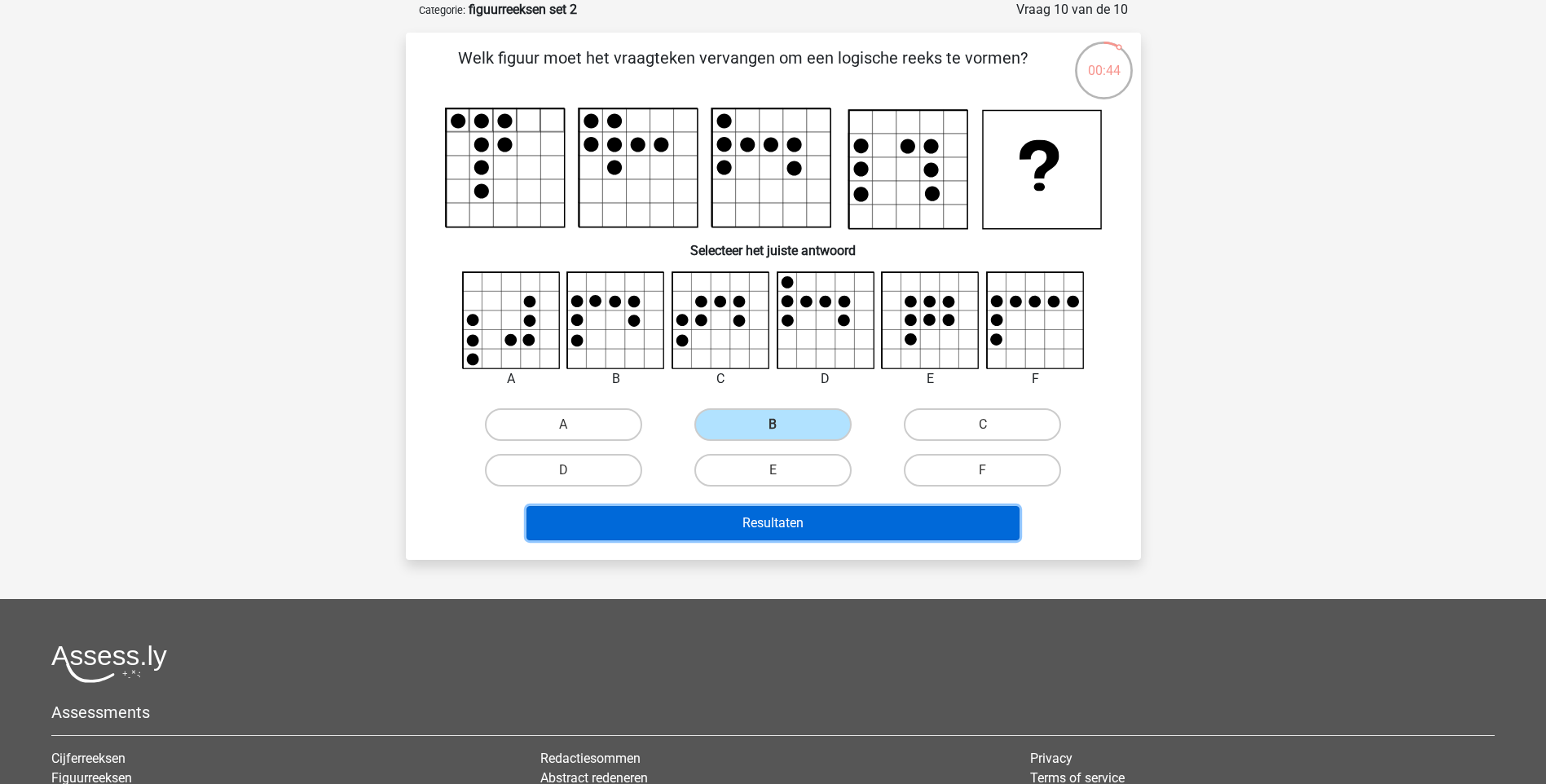
click at [805, 519] on button "Resultaten" at bounding box center [773, 522] width 493 height 34
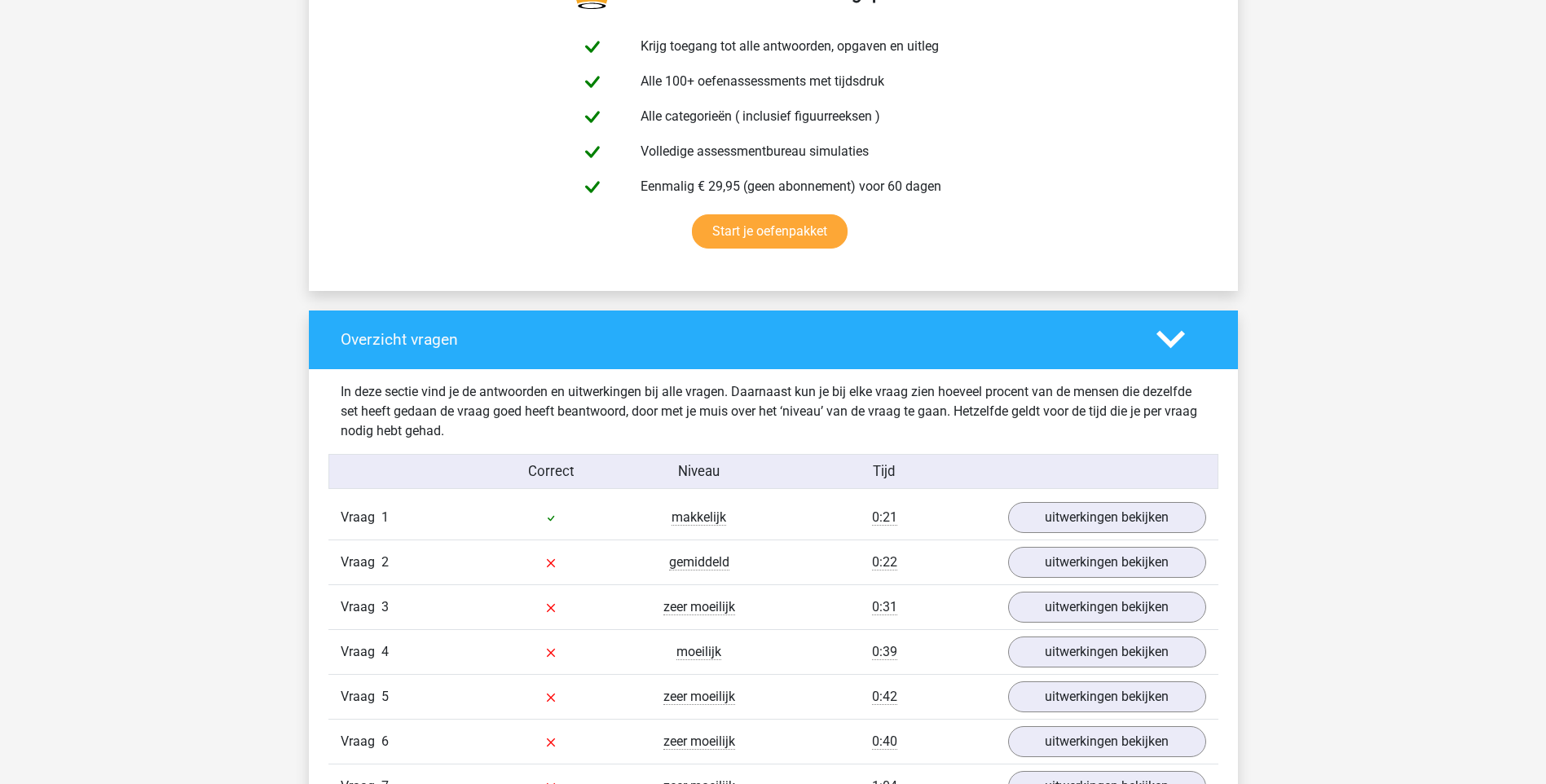
scroll to position [978, 0]
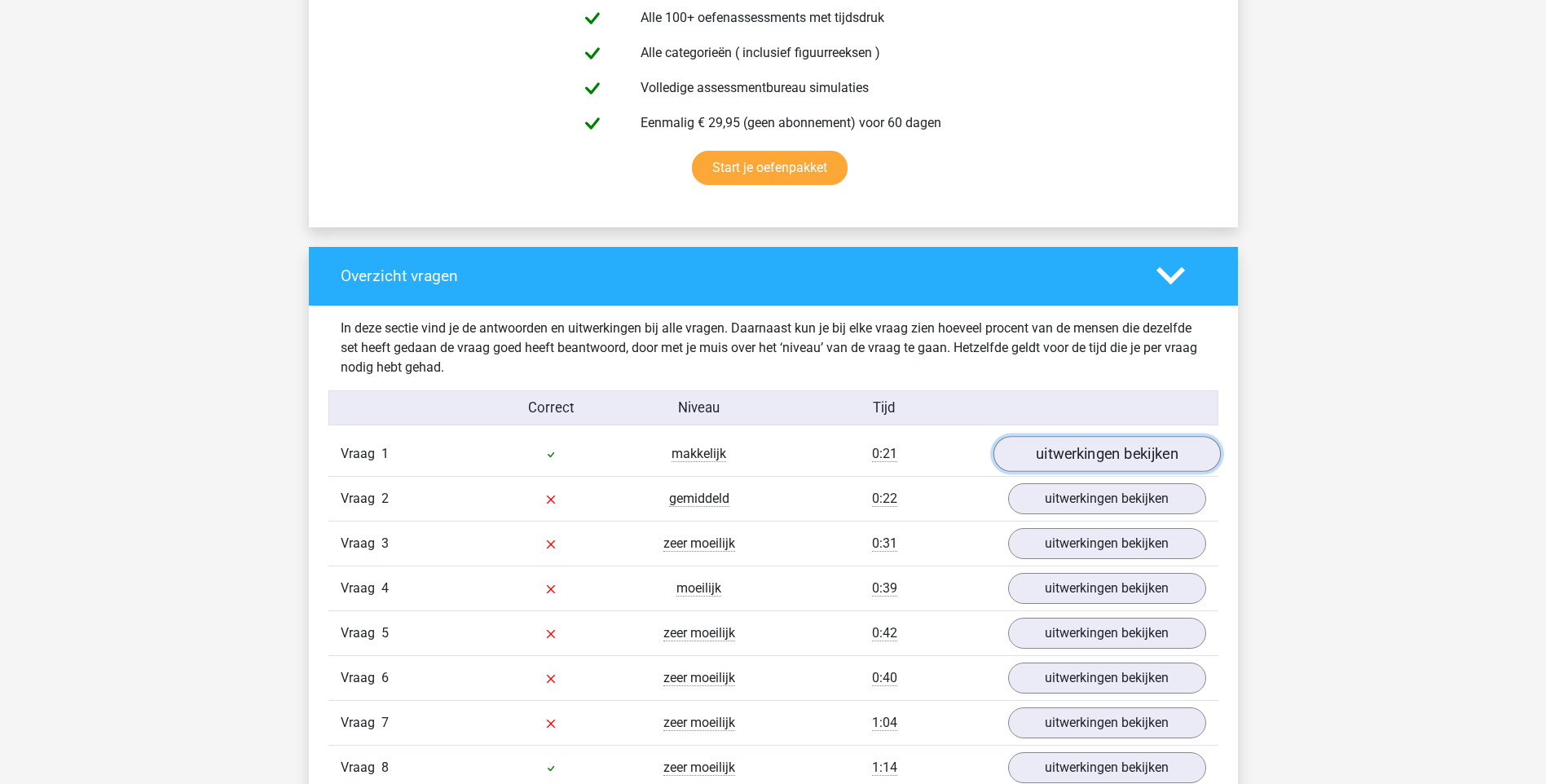
click at [1078, 458] on link "uitwerkingen bekijken" at bounding box center [1106, 454] width 228 height 36
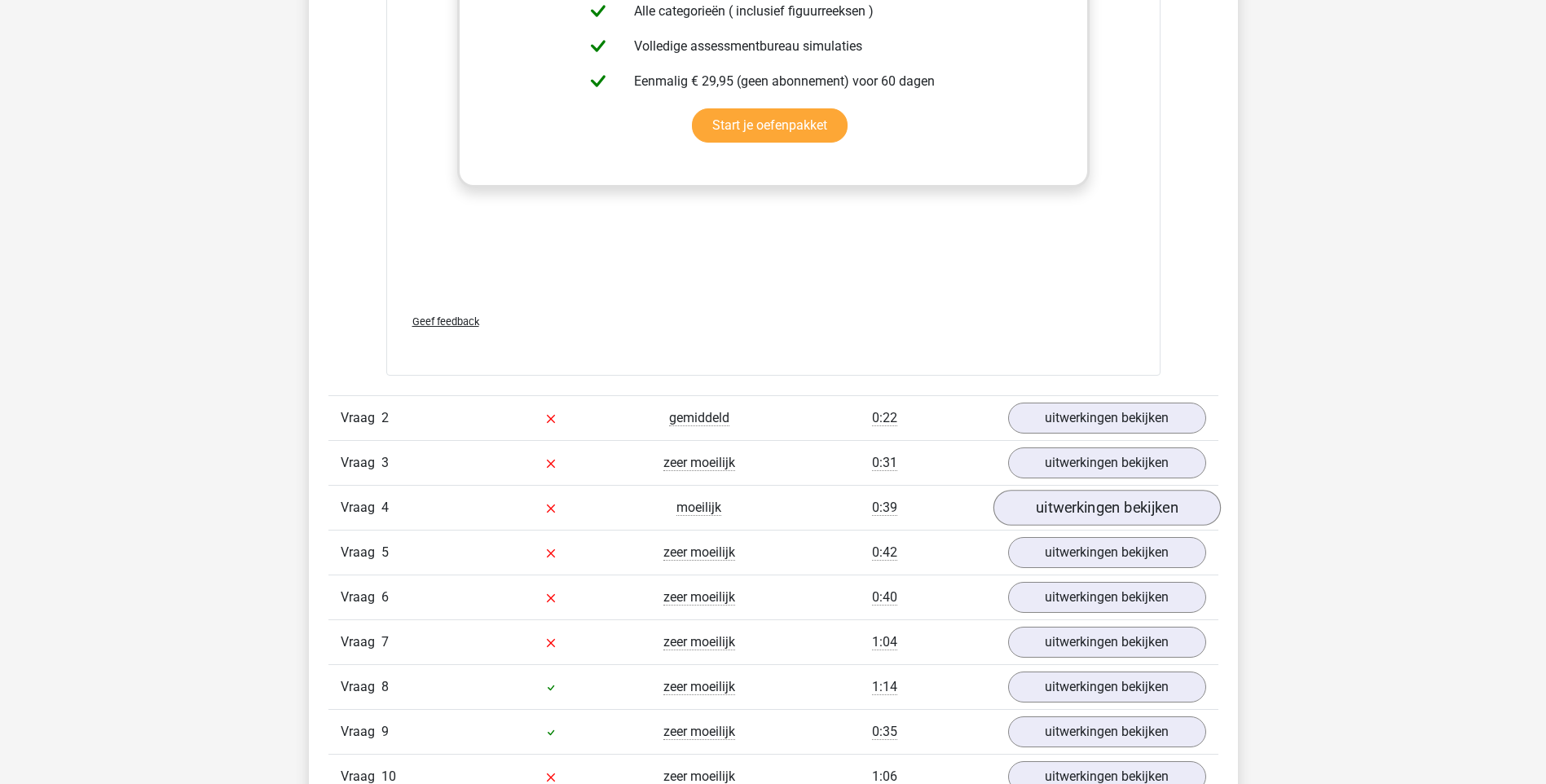
scroll to position [2444, 0]
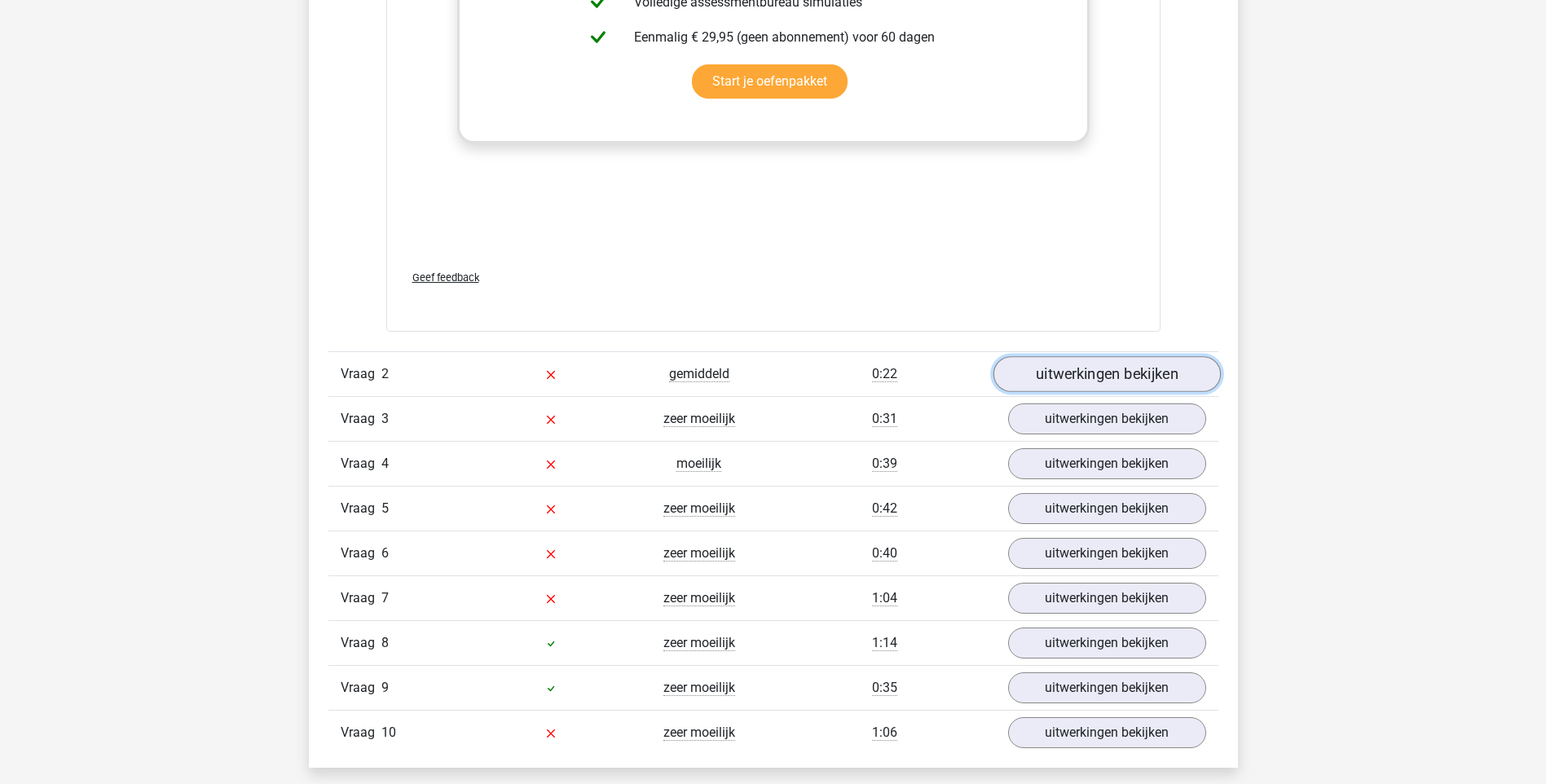
click at [1108, 375] on link "uitwerkingen bekijken" at bounding box center [1106, 374] width 228 height 36
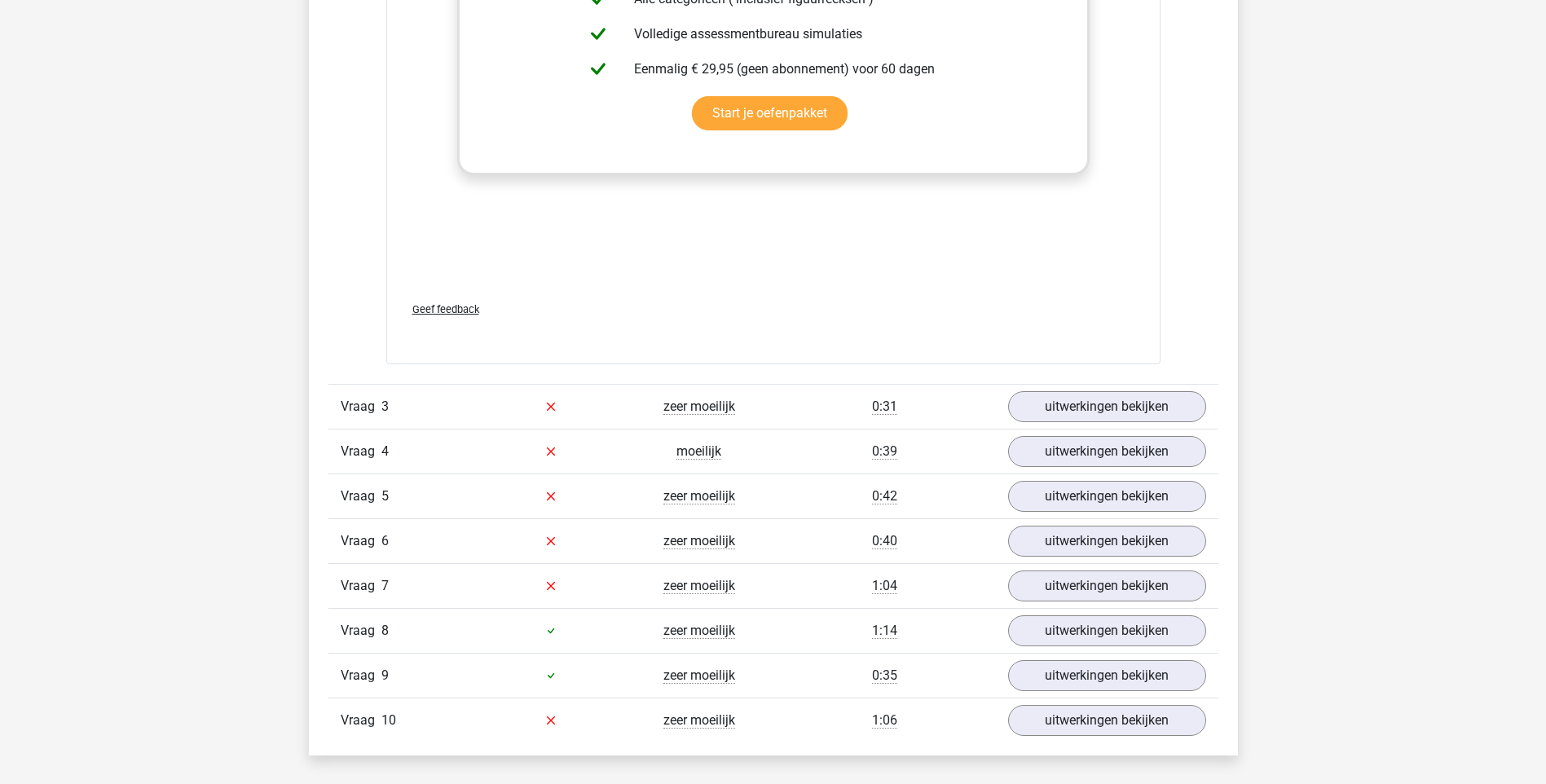
scroll to position [3830, 0]
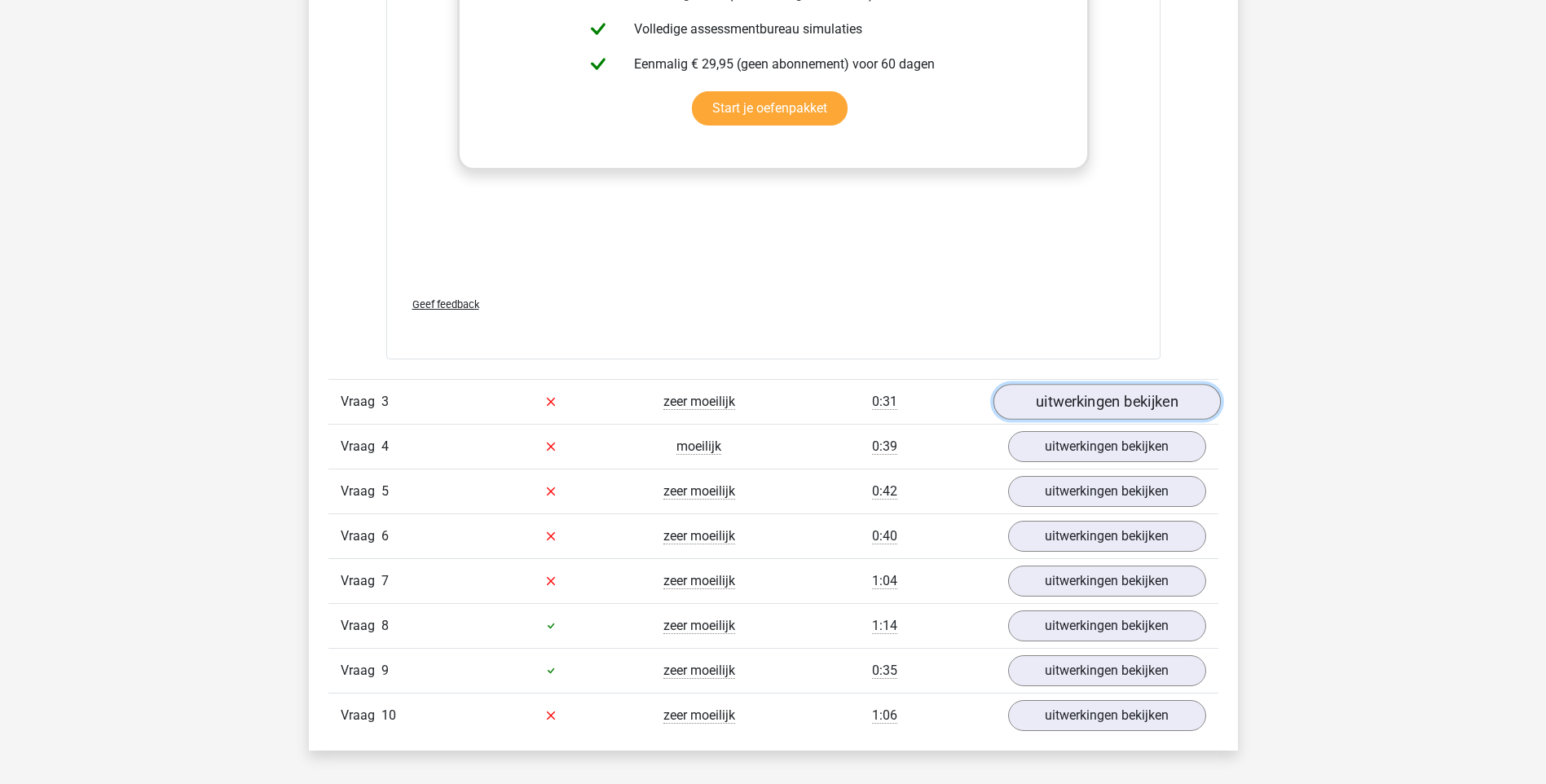
click at [1087, 418] on link "uitwerkingen bekijken" at bounding box center [1106, 401] width 228 height 36
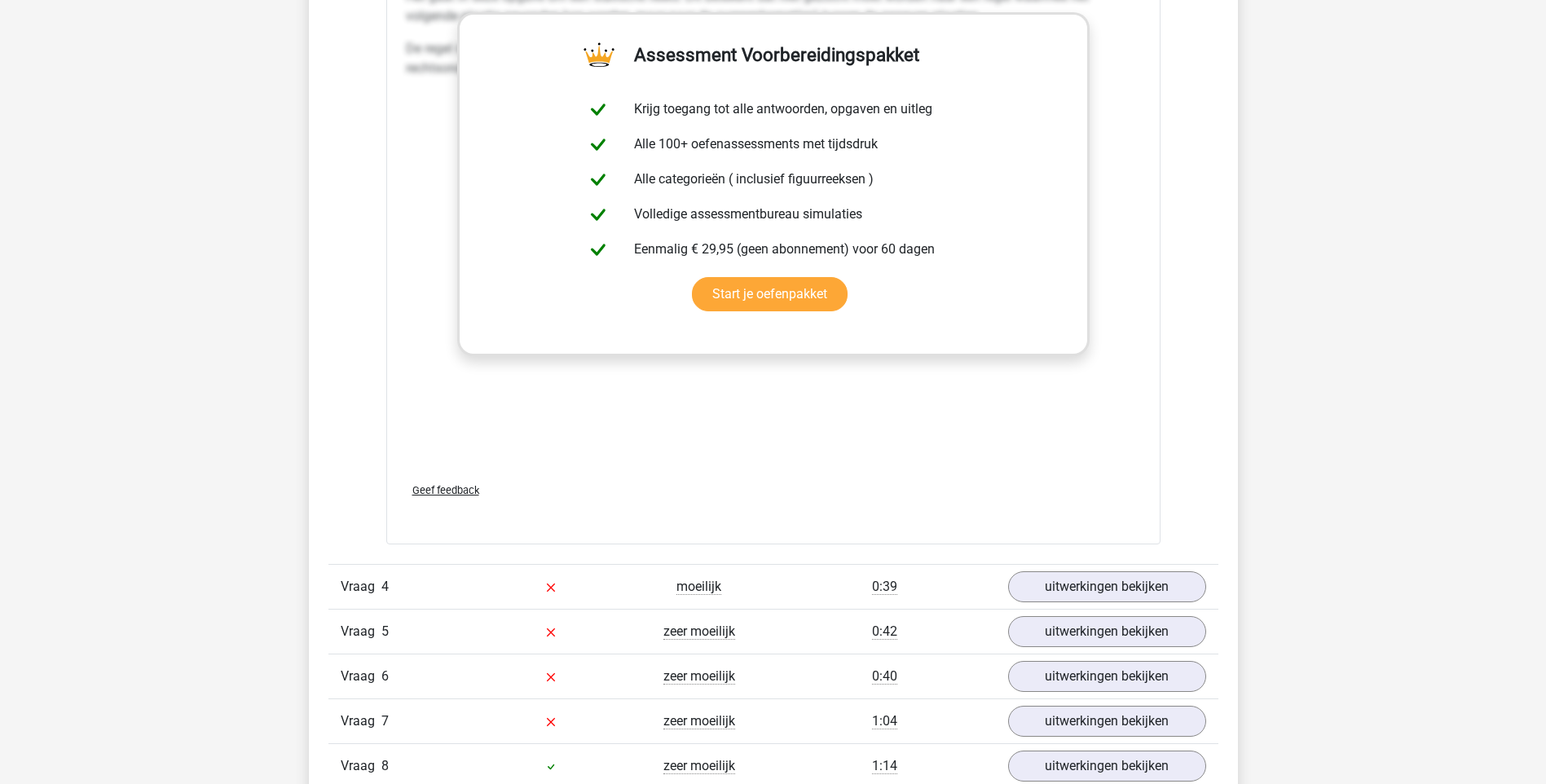
scroll to position [5378, 0]
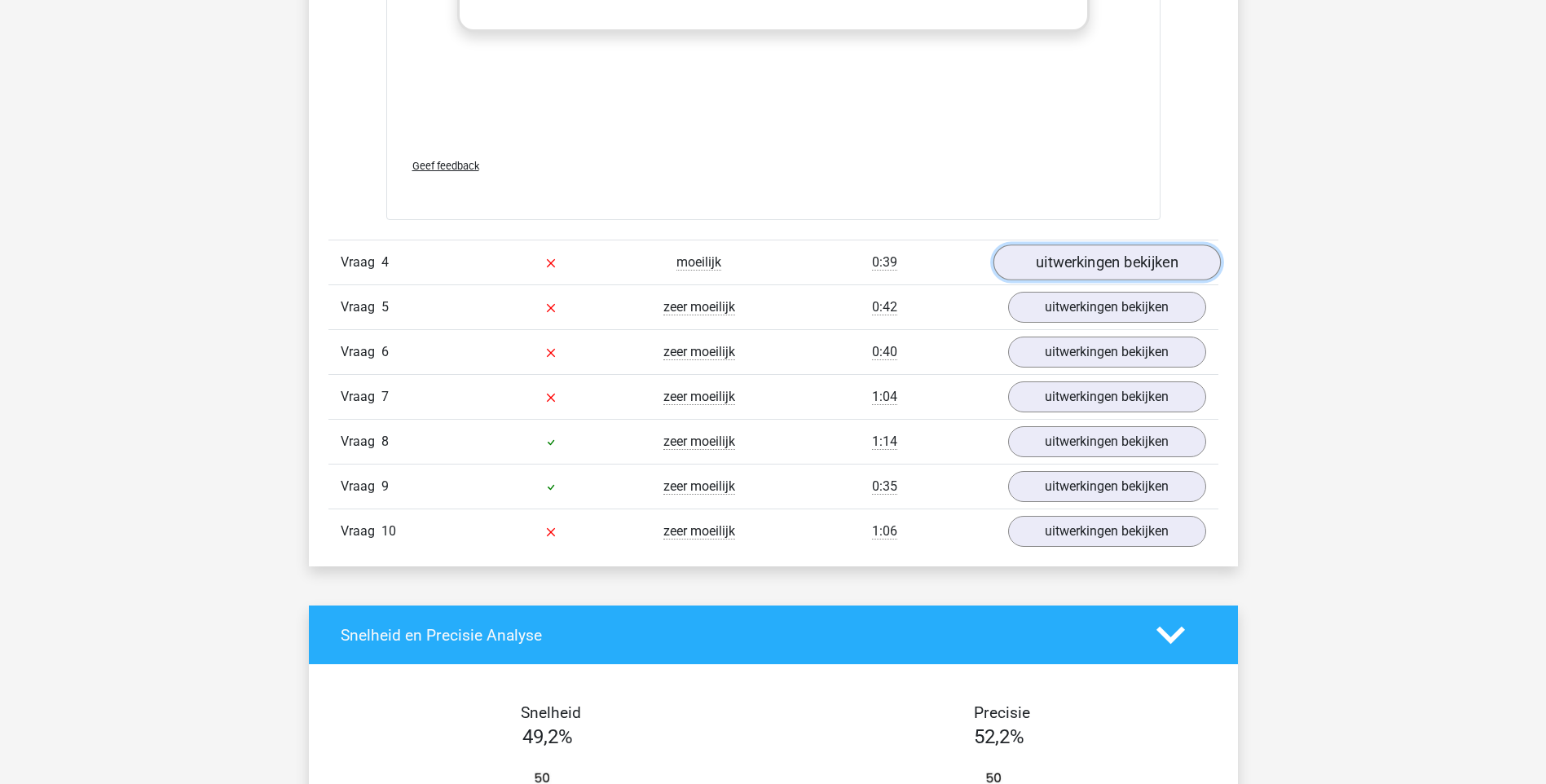
click at [1087, 268] on link "uitwerkingen bekijken" at bounding box center [1106, 262] width 228 height 36
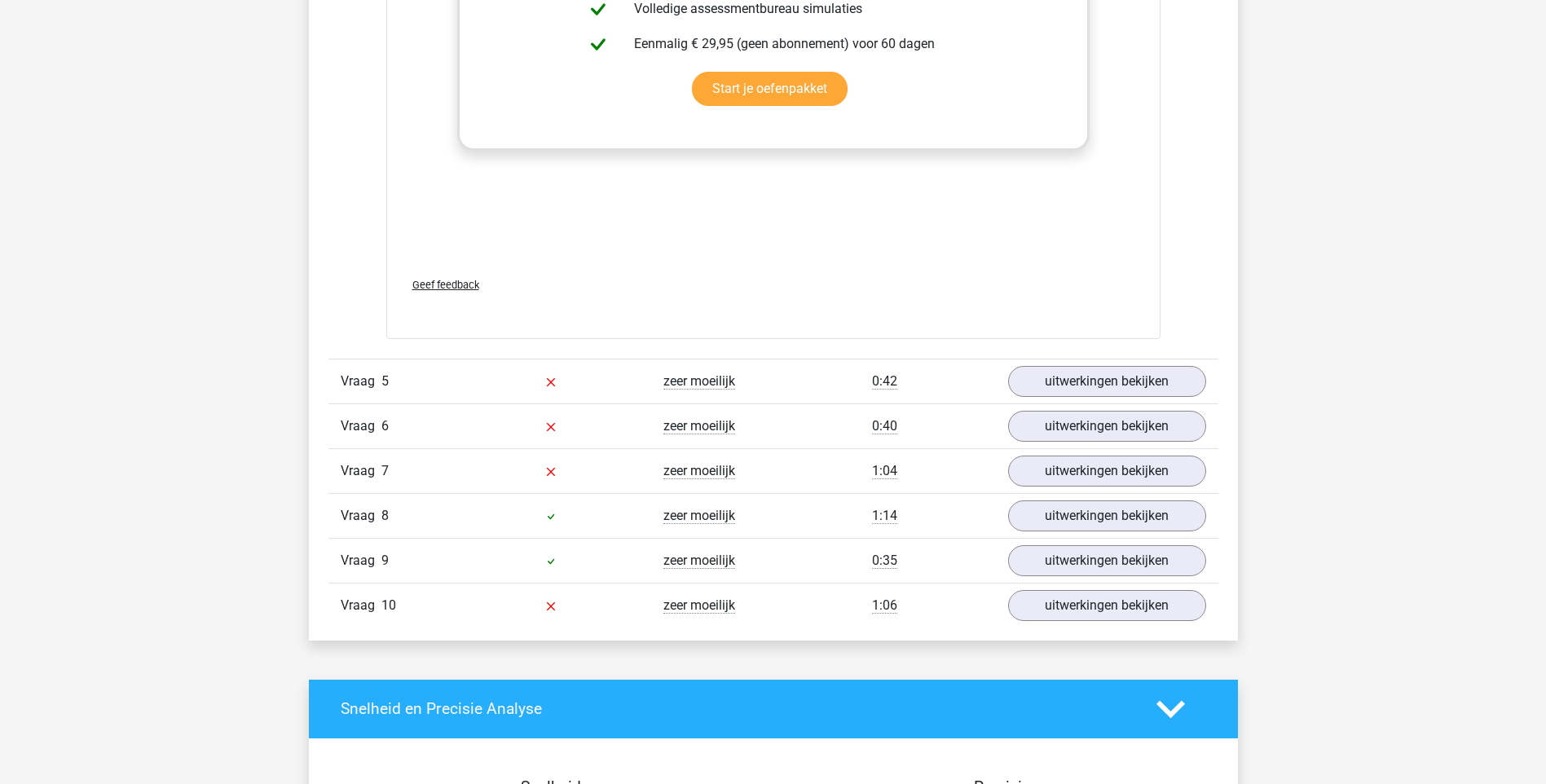
scroll to position [6681, 0]
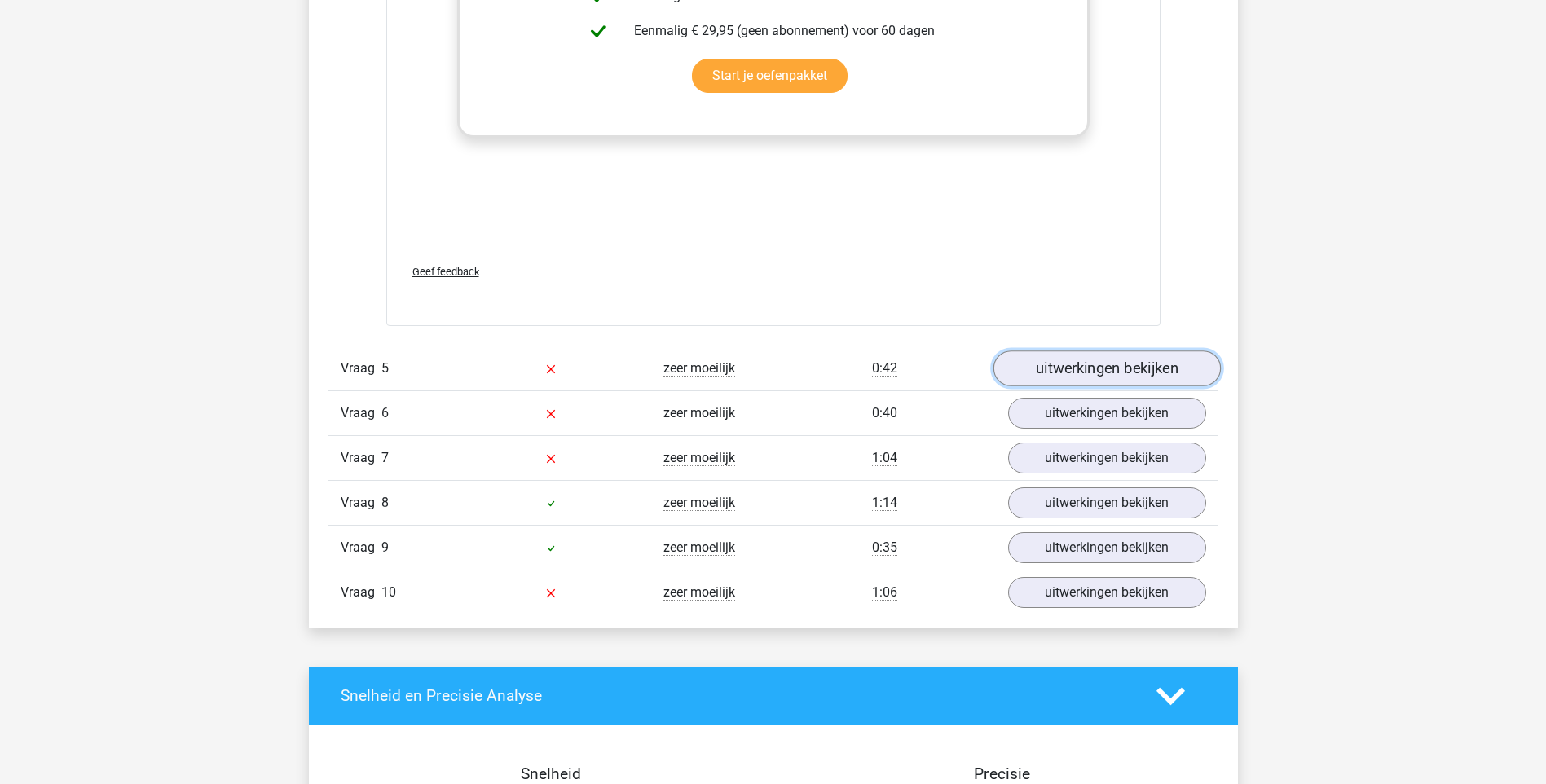
click at [1077, 371] on link "uitwerkingen bekijken" at bounding box center [1106, 368] width 228 height 36
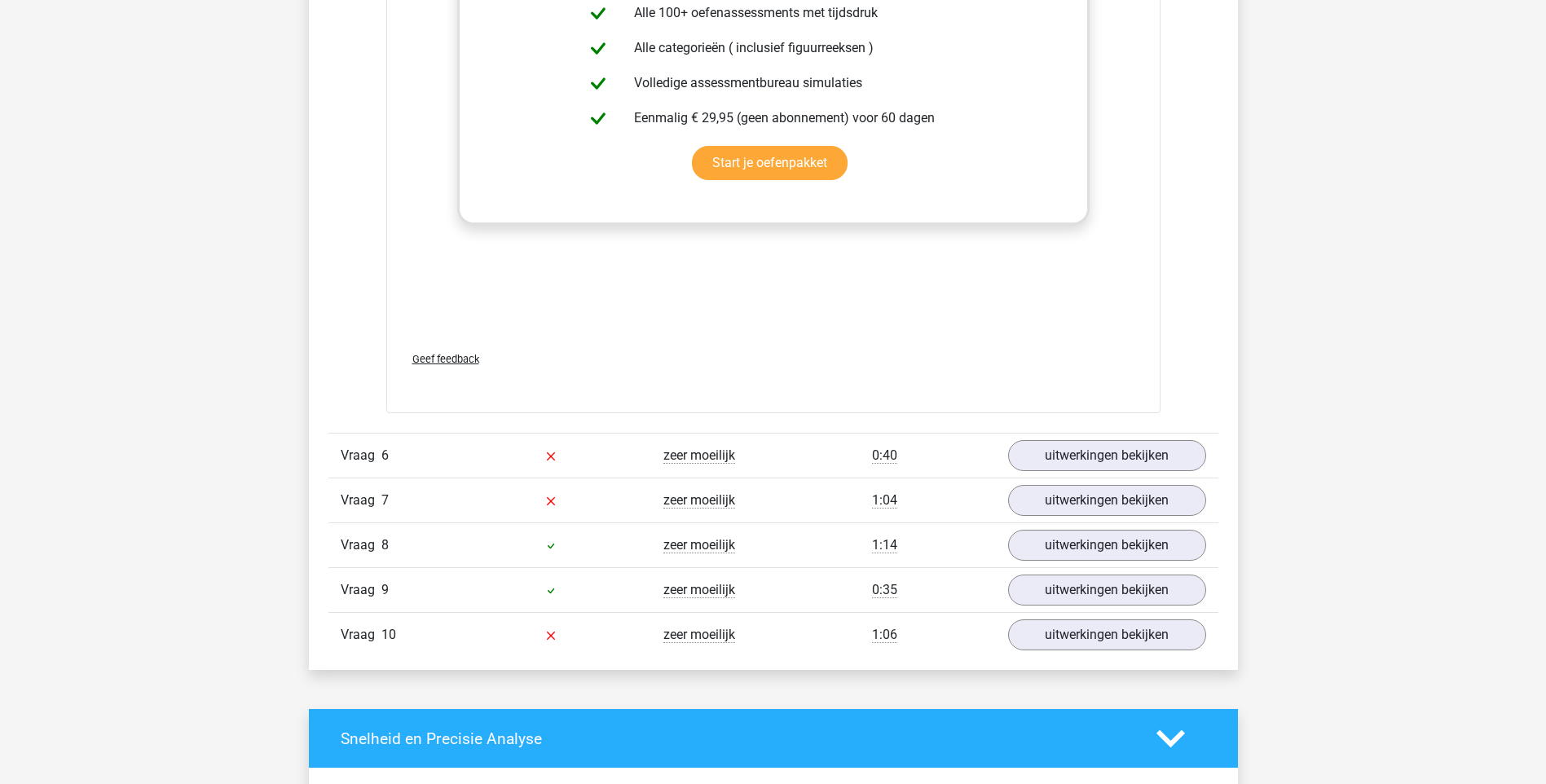
scroll to position [8148, 0]
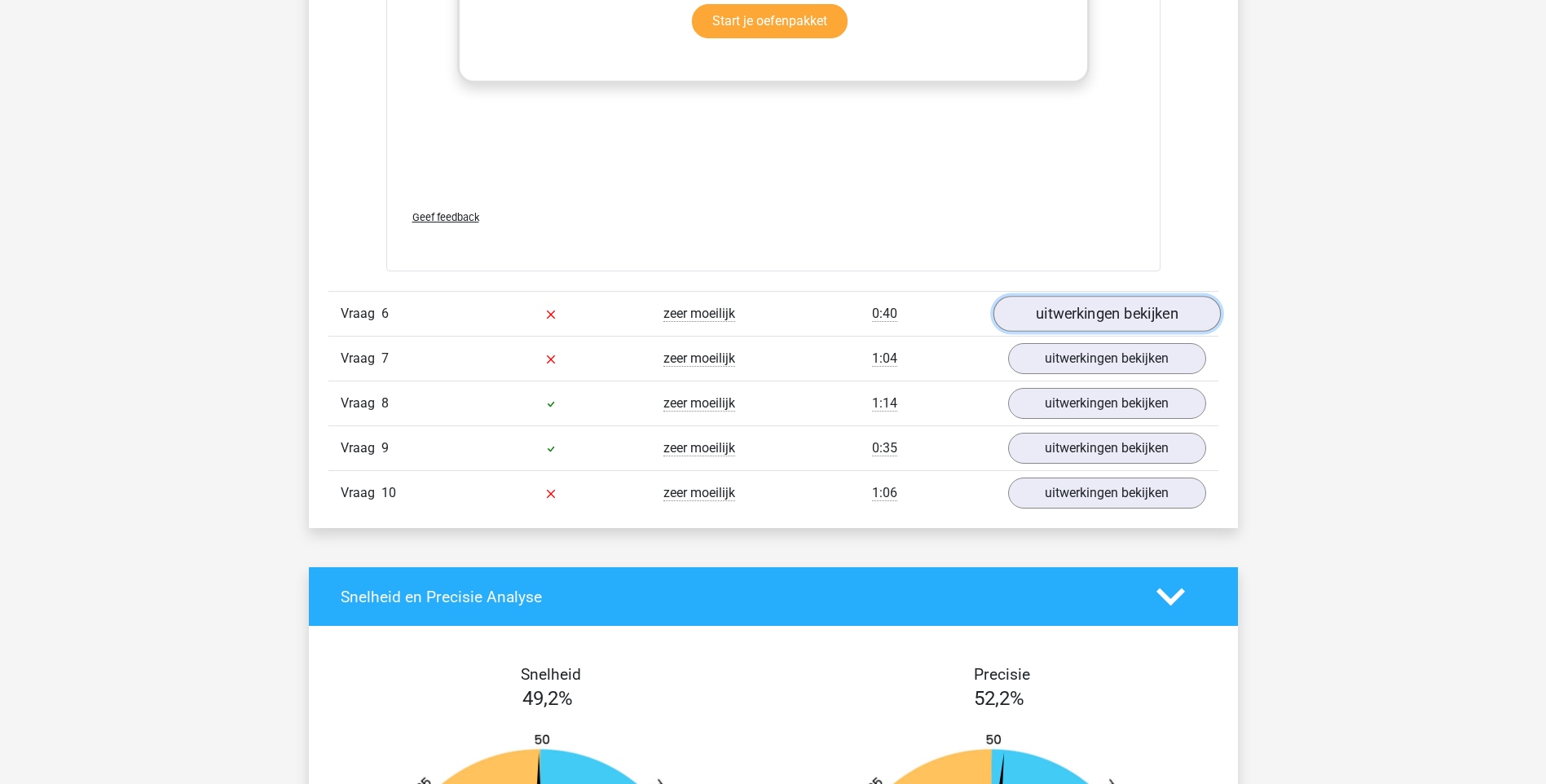
click at [1100, 322] on link "uitwerkingen bekijken" at bounding box center [1106, 313] width 228 height 36
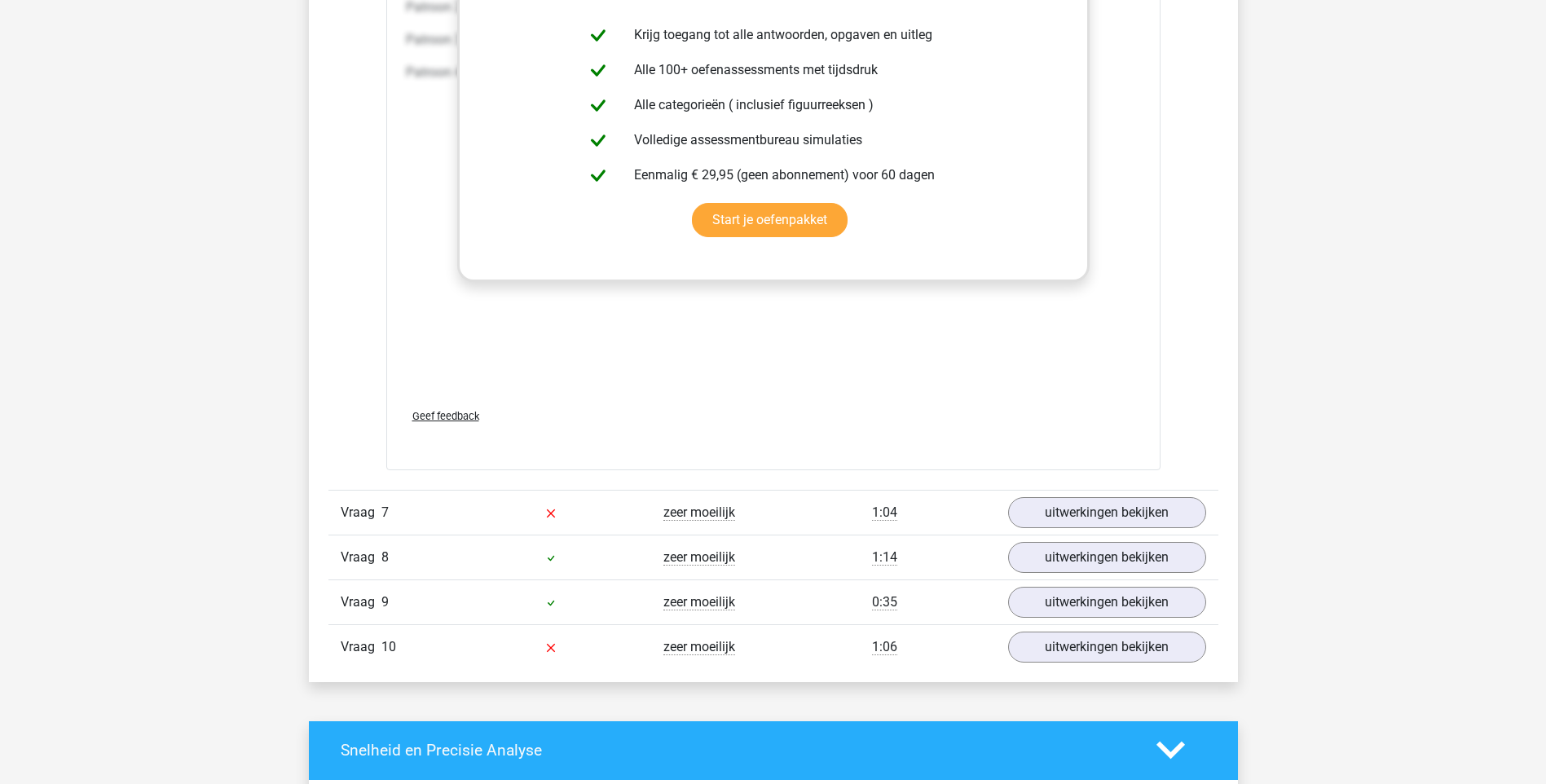
scroll to position [9370, 0]
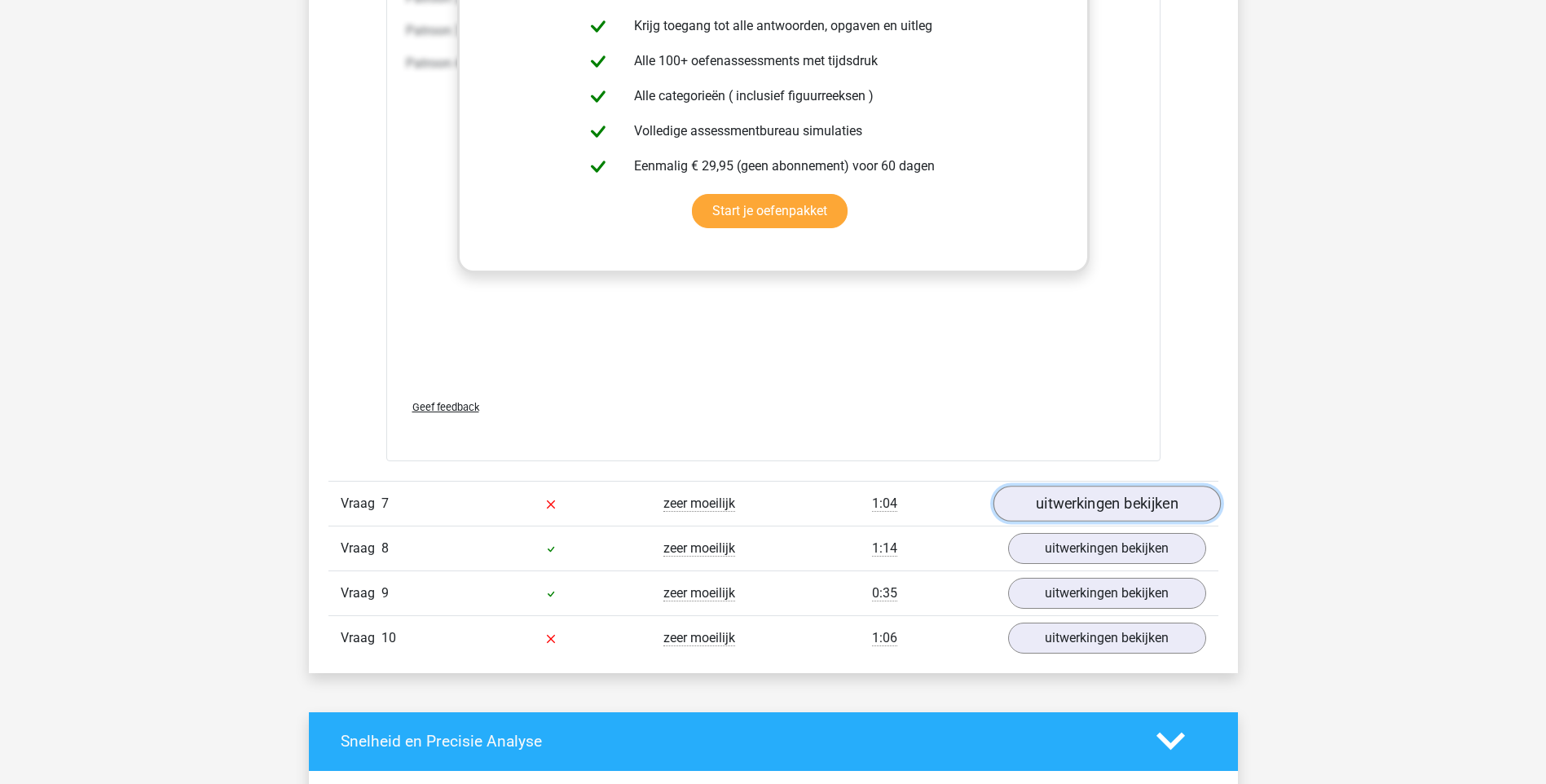
click at [1110, 508] on link "uitwerkingen bekijken" at bounding box center [1106, 503] width 228 height 36
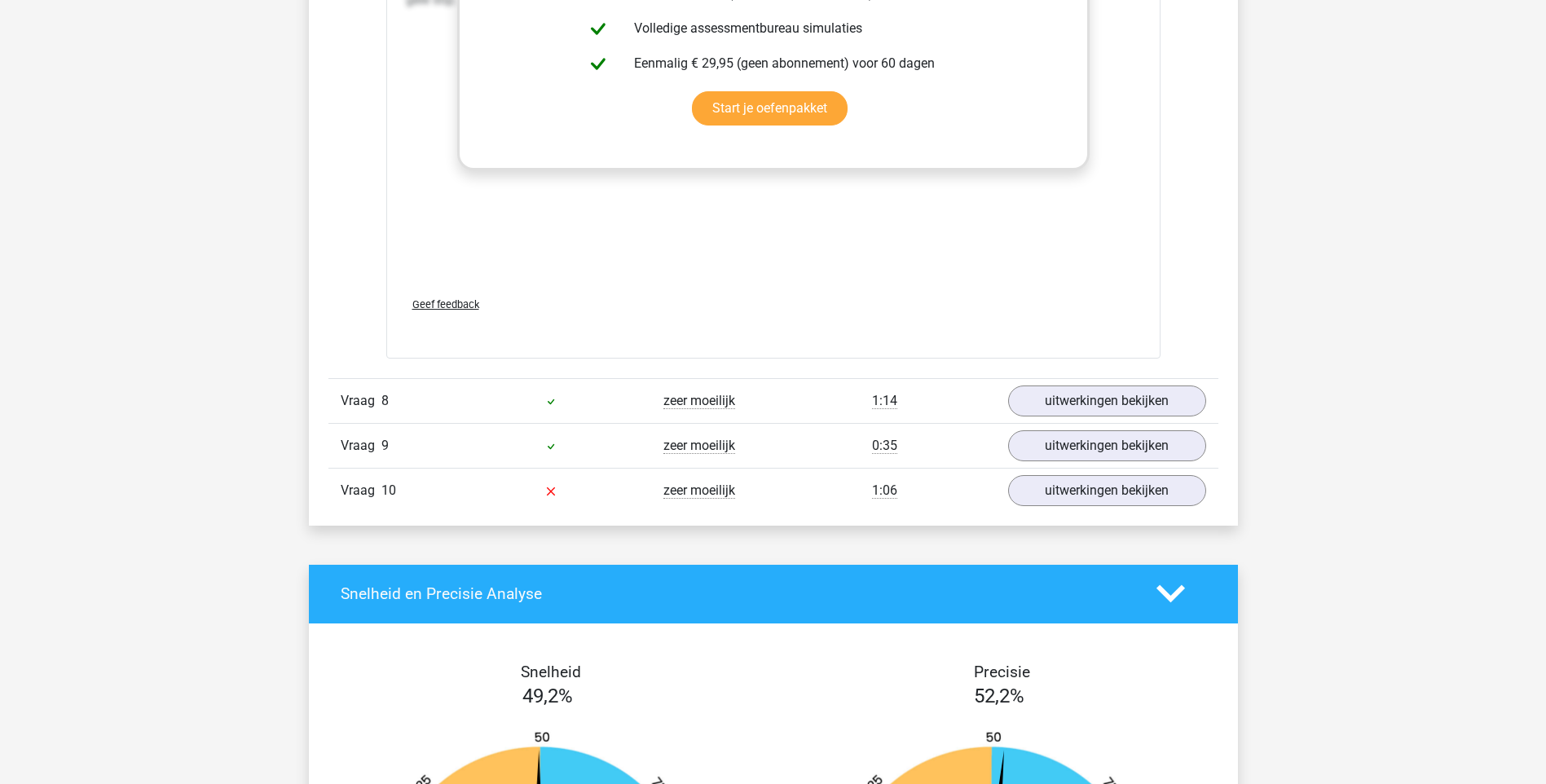
scroll to position [10918, 0]
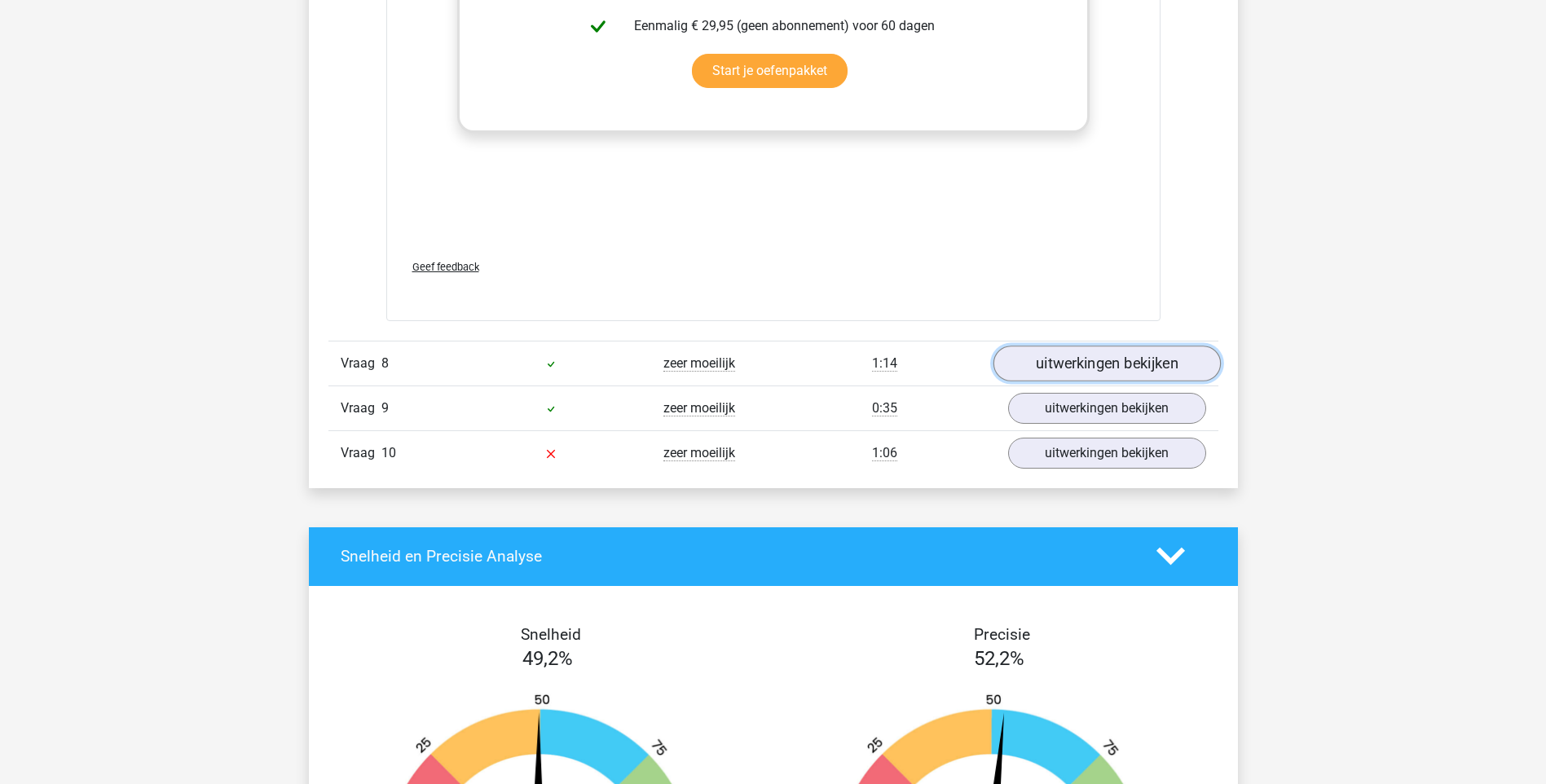
click at [1098, 370] on link "uitwerkingen bekijken" at bounding box center [1106, 362] width 228 height 36
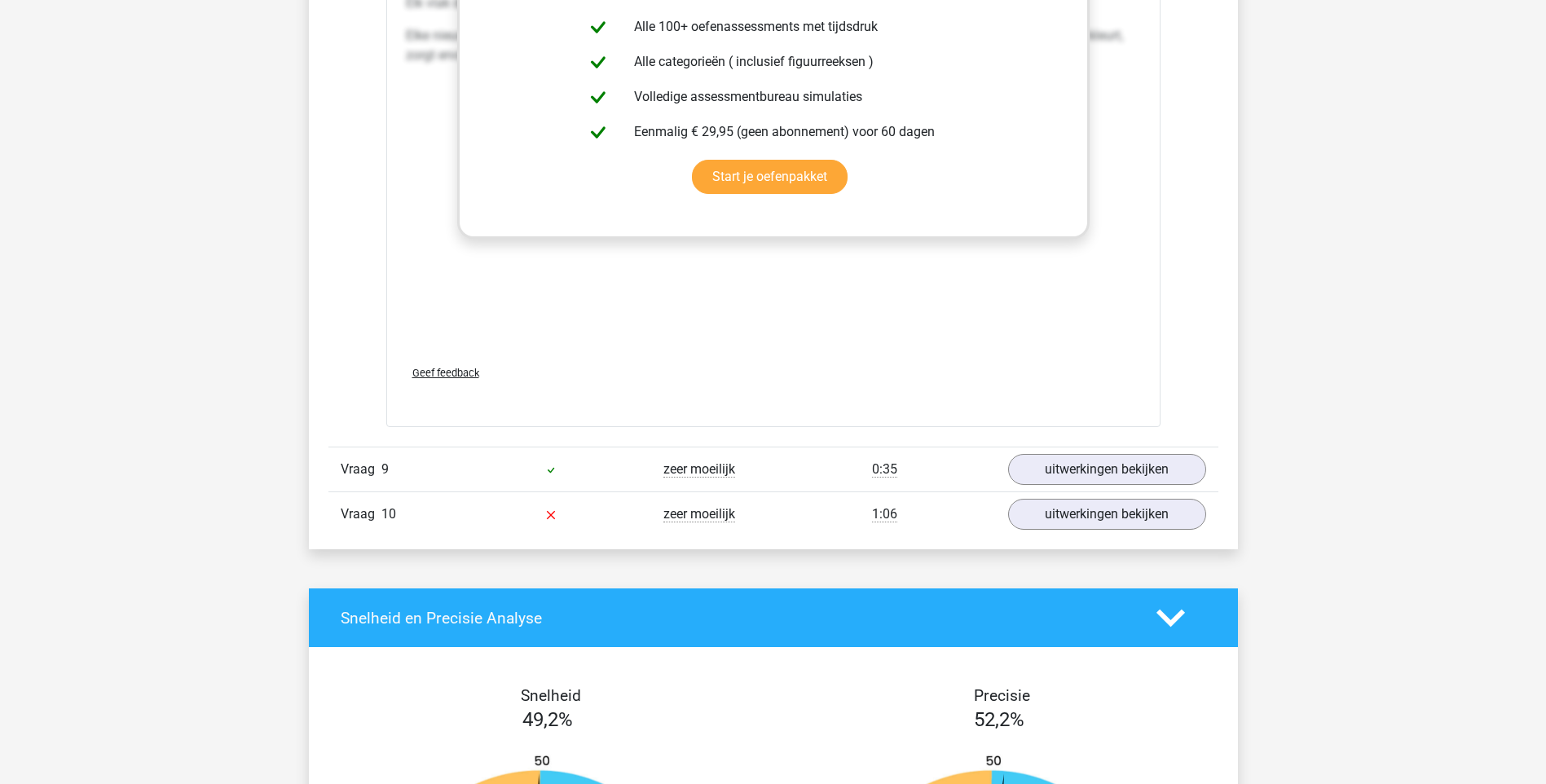
scroll to position [12304, 0]
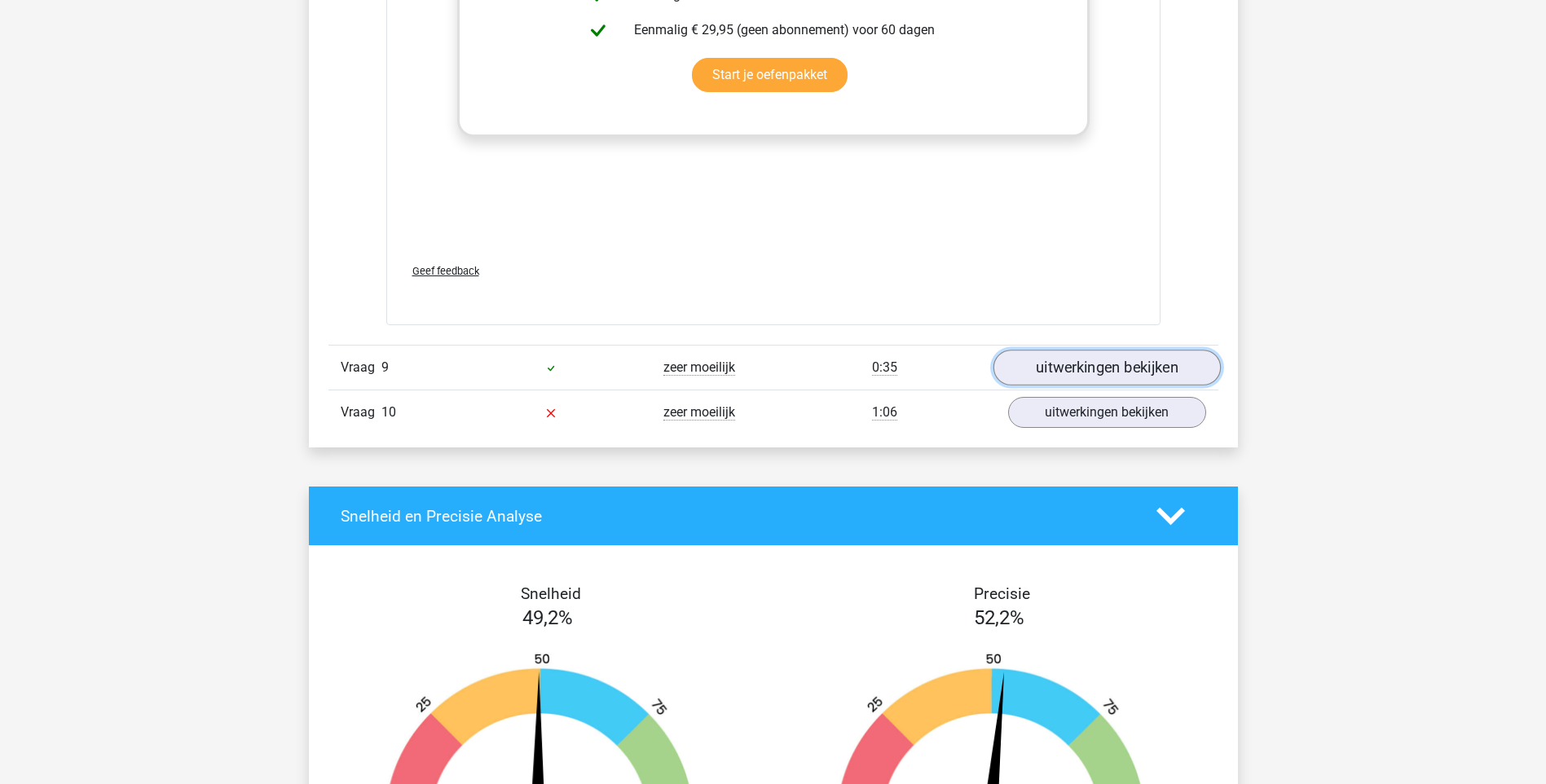
click at [1104, 371] on link "uitwerkingen bekijken" at bounding box center [1106, 367] width 228 height 36
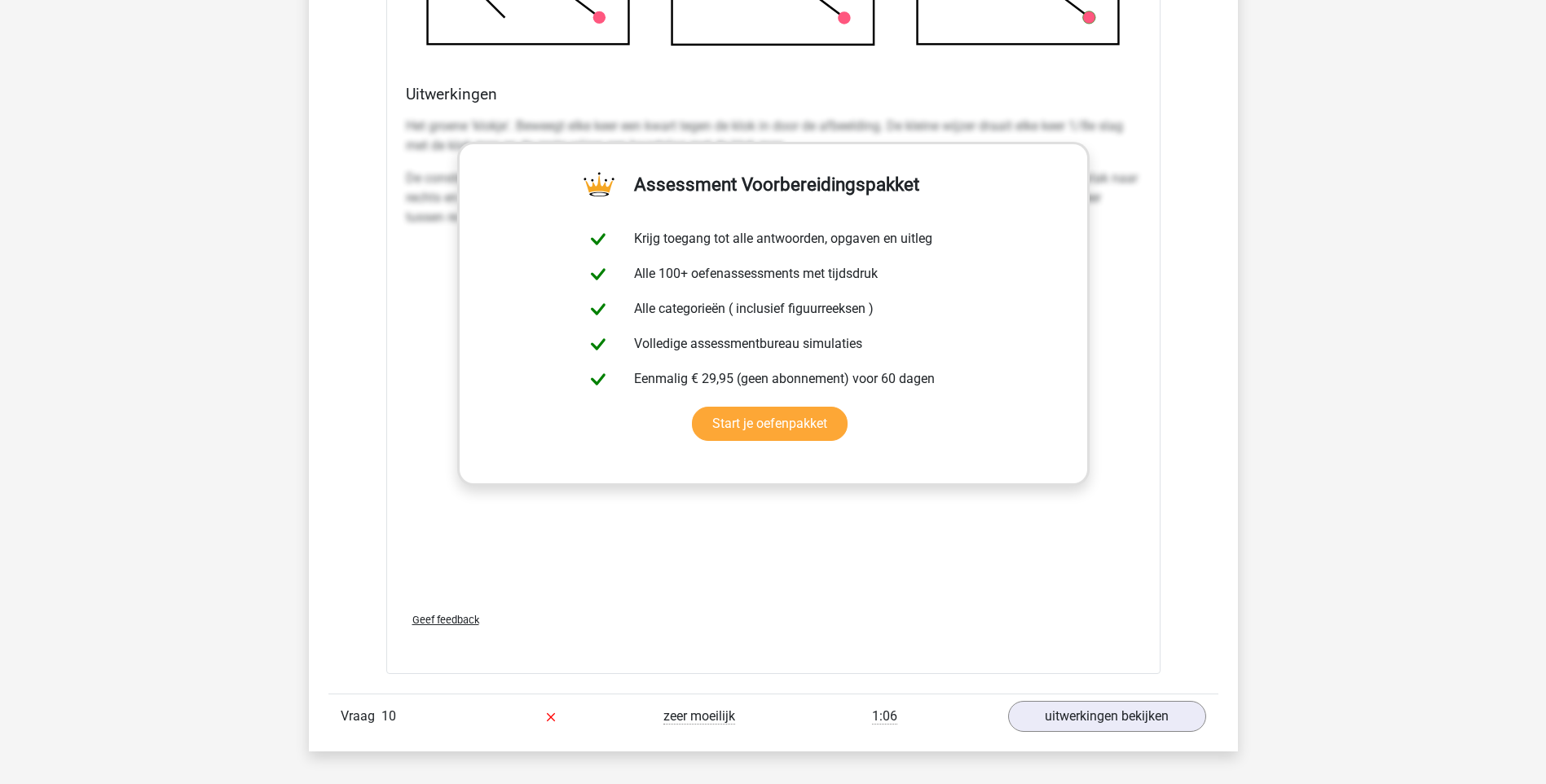
scroll to position [13444, 0]
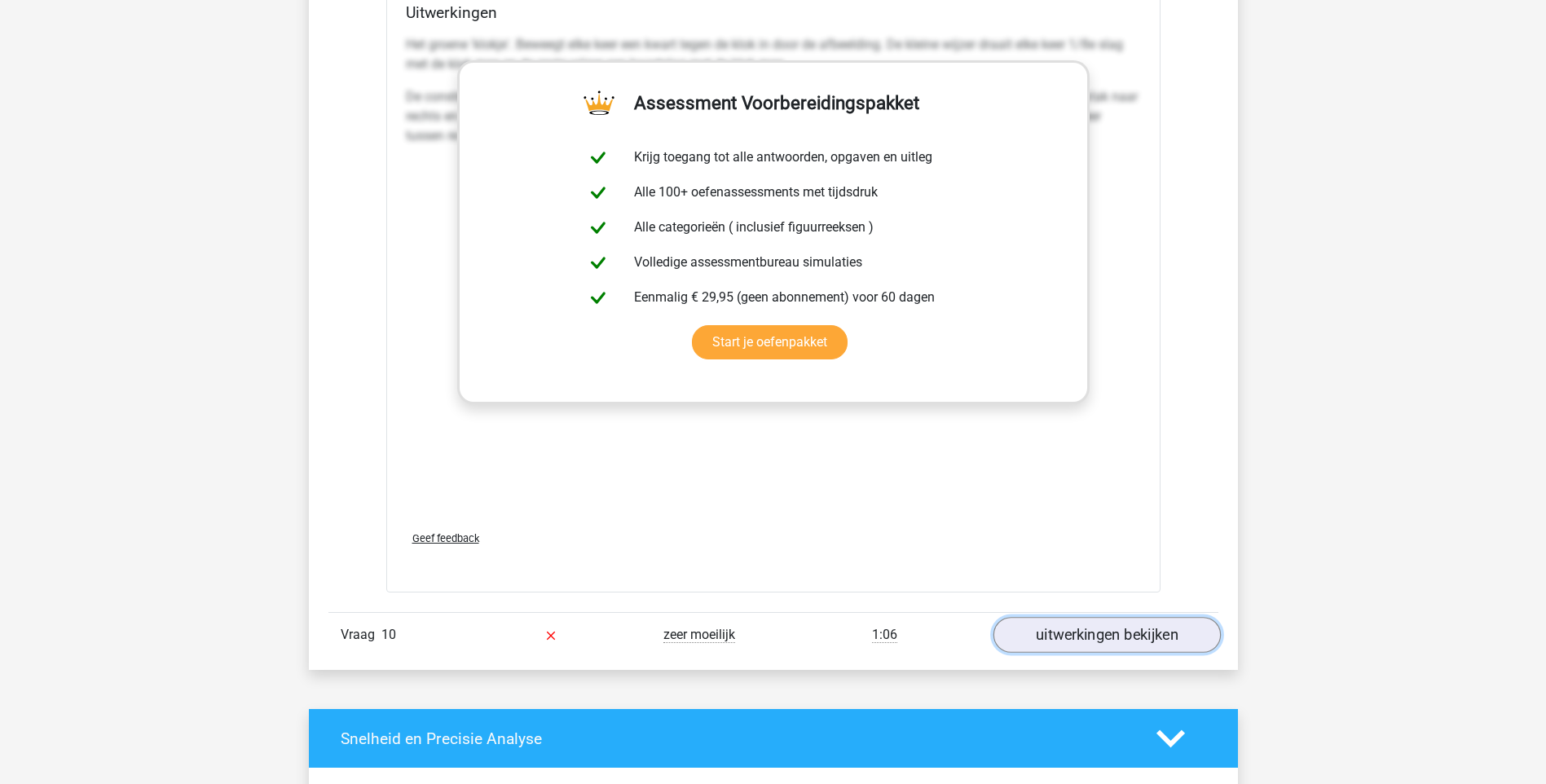
click at [1072, 634] on link "uitwerkingen bekijken" at bounding box center [1106, 634] width 228 height 36
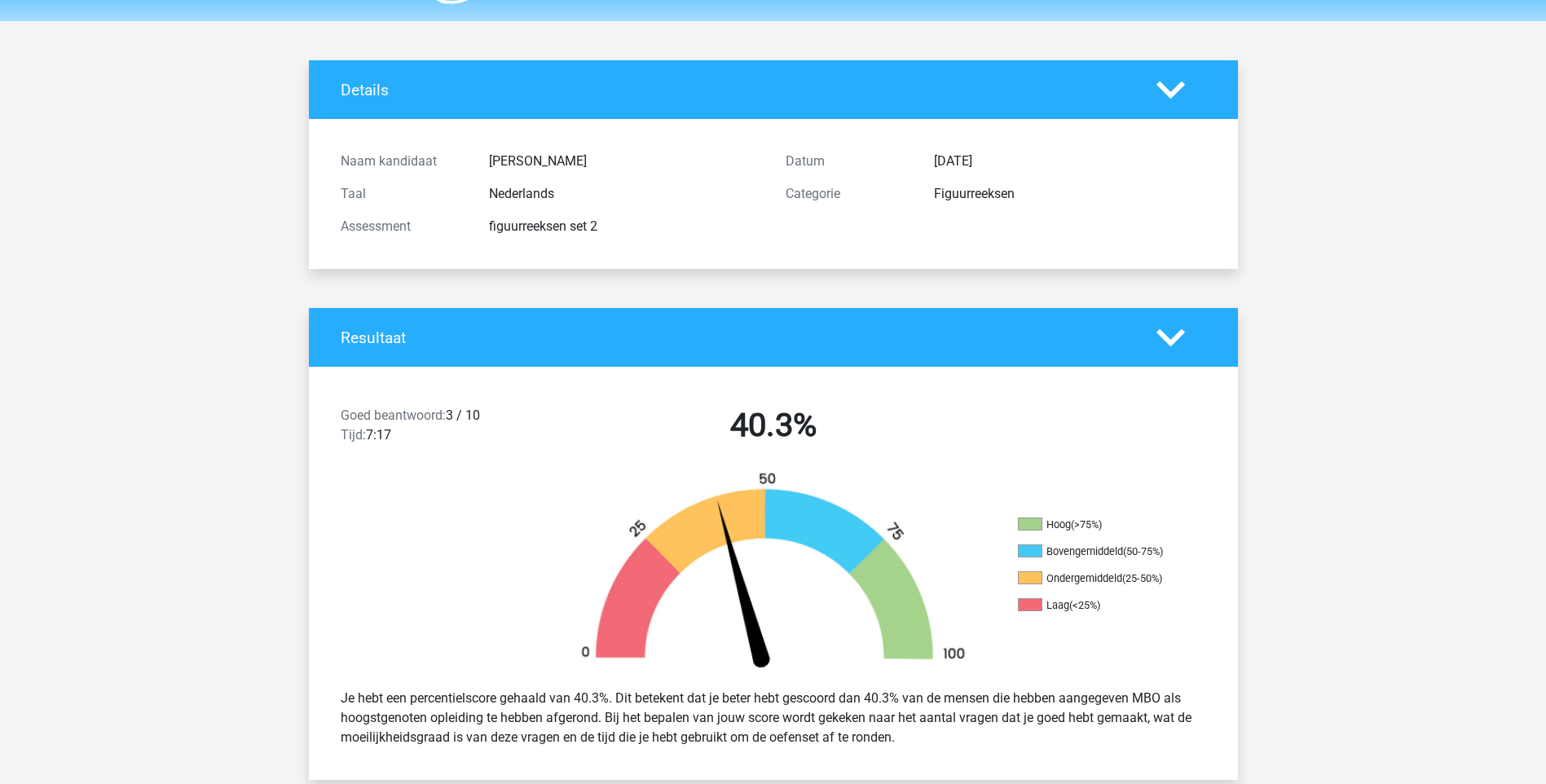
scroll to position [0, 0]
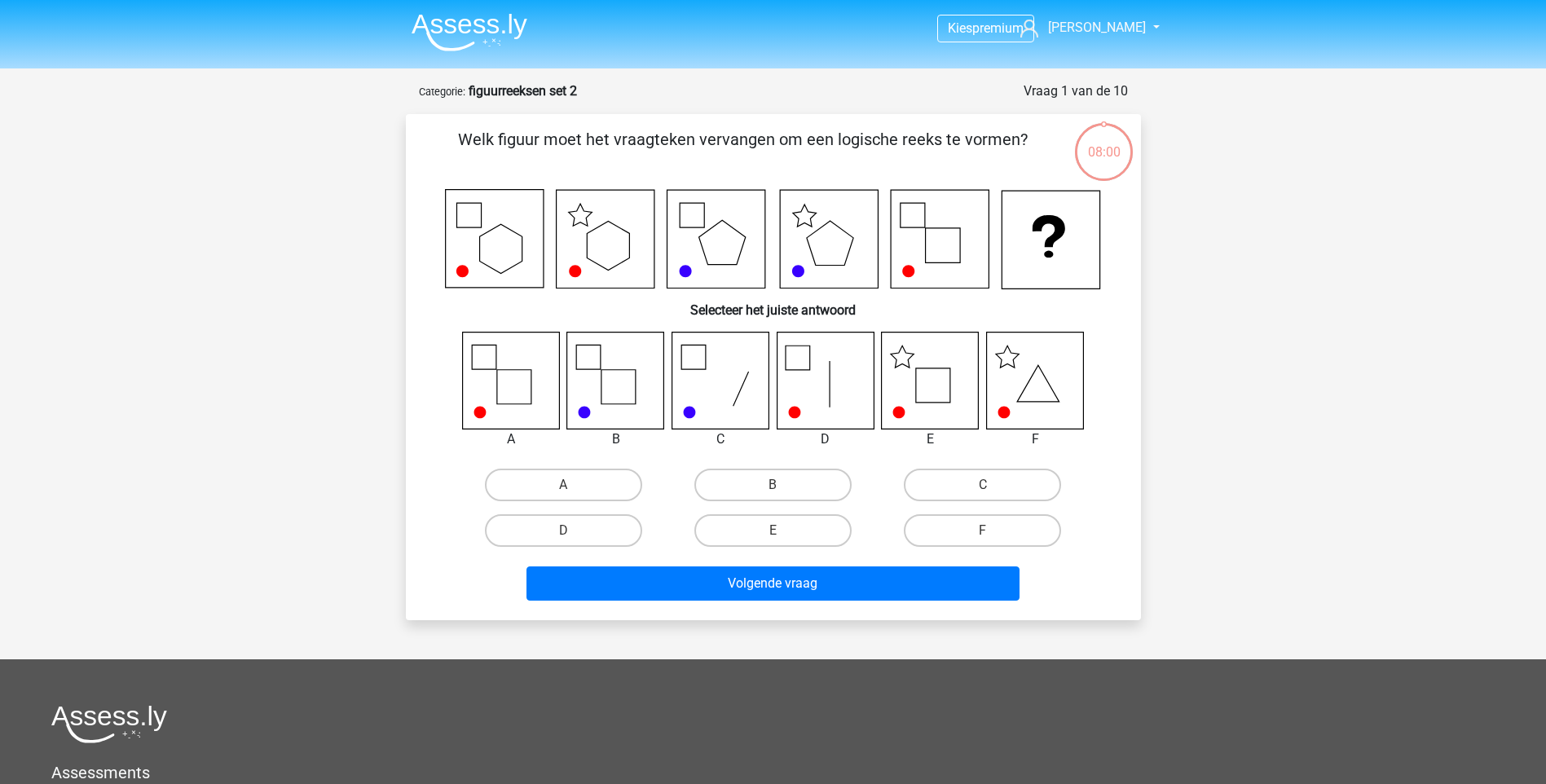
scroll to position [81, 0]
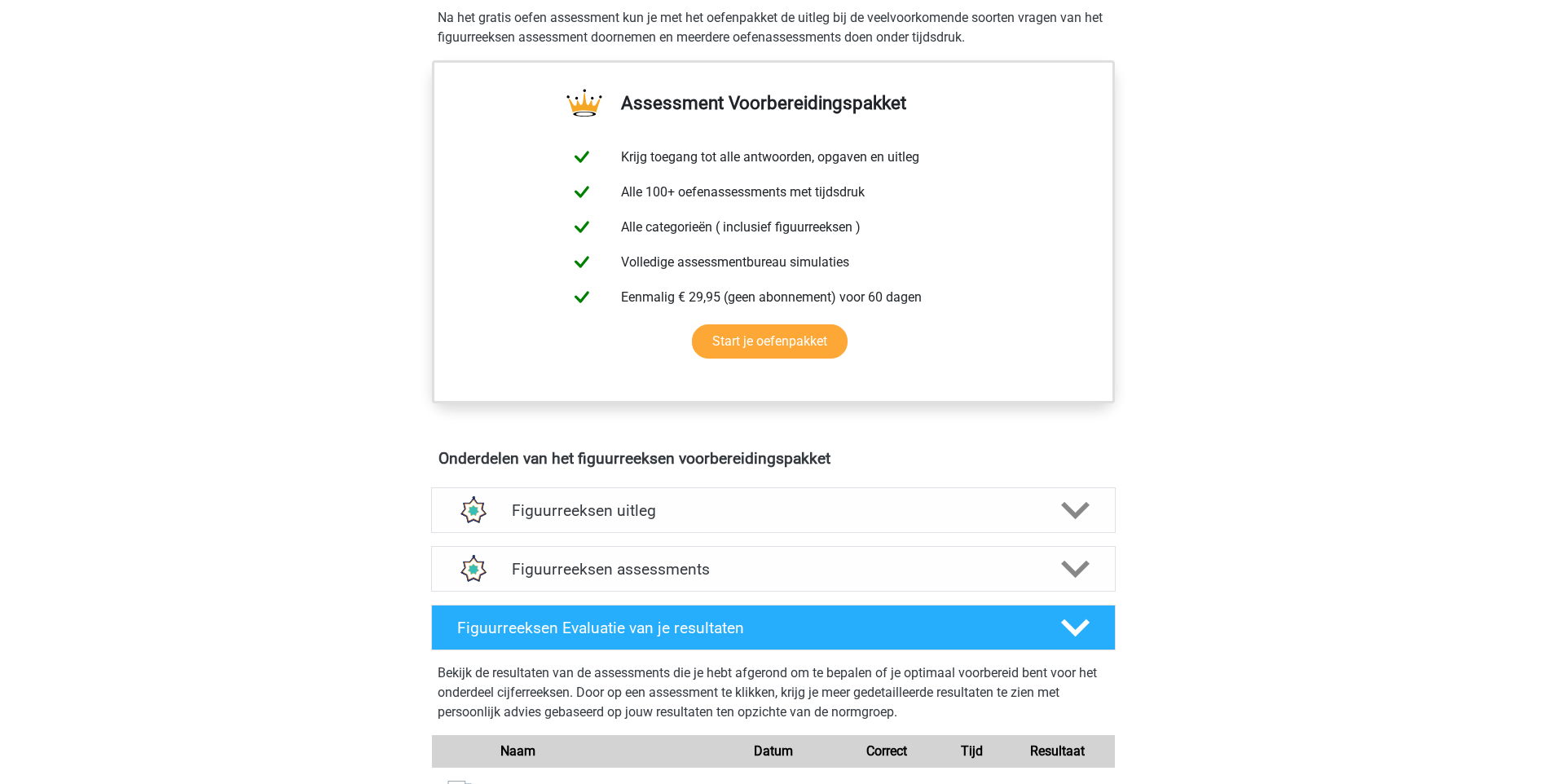
scroll to position [815, 0]
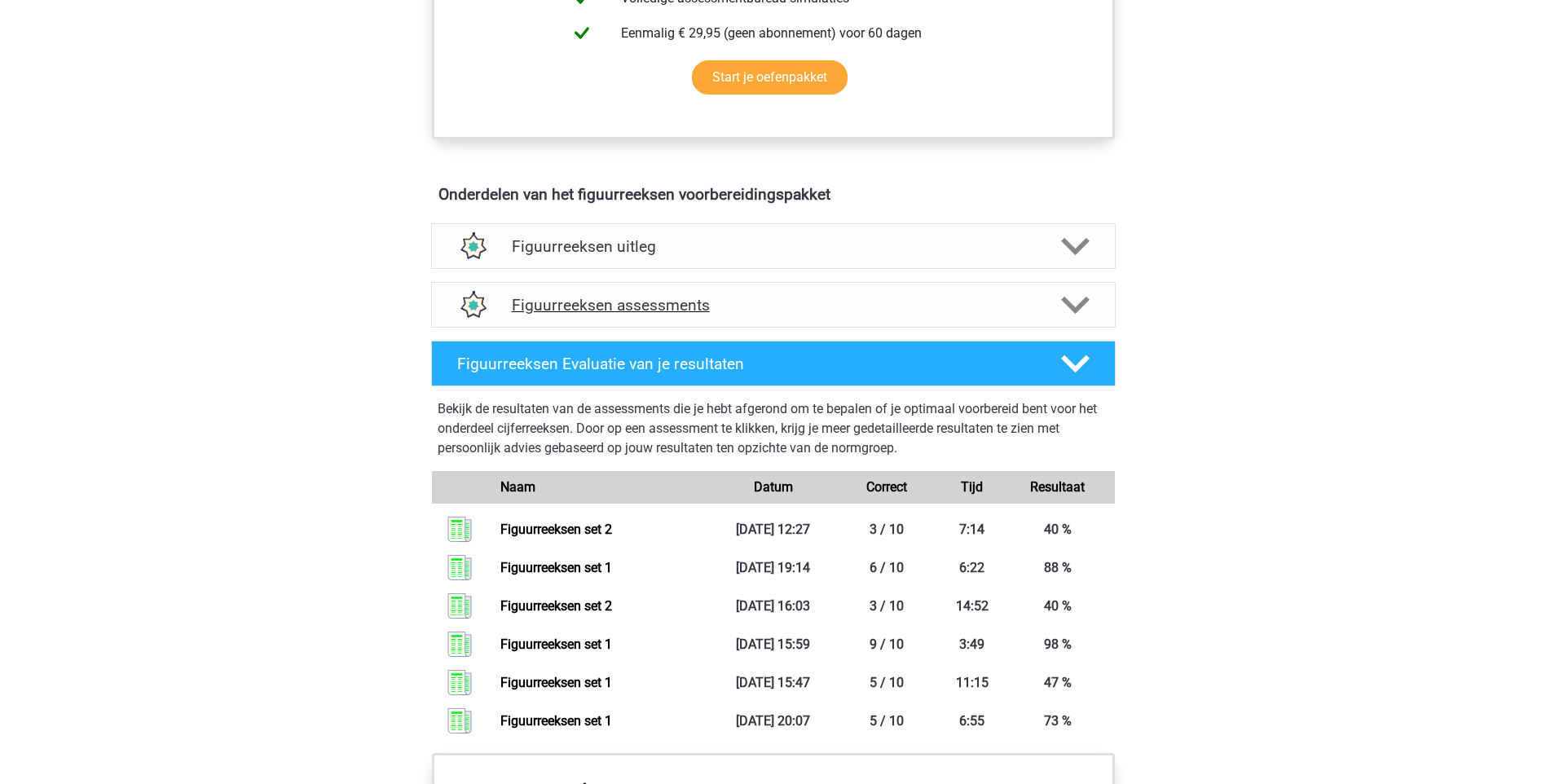
click at [681, 308] on h4 "Figuurreeksen assessments" at bounding box center [773, 304] width 523 height 18
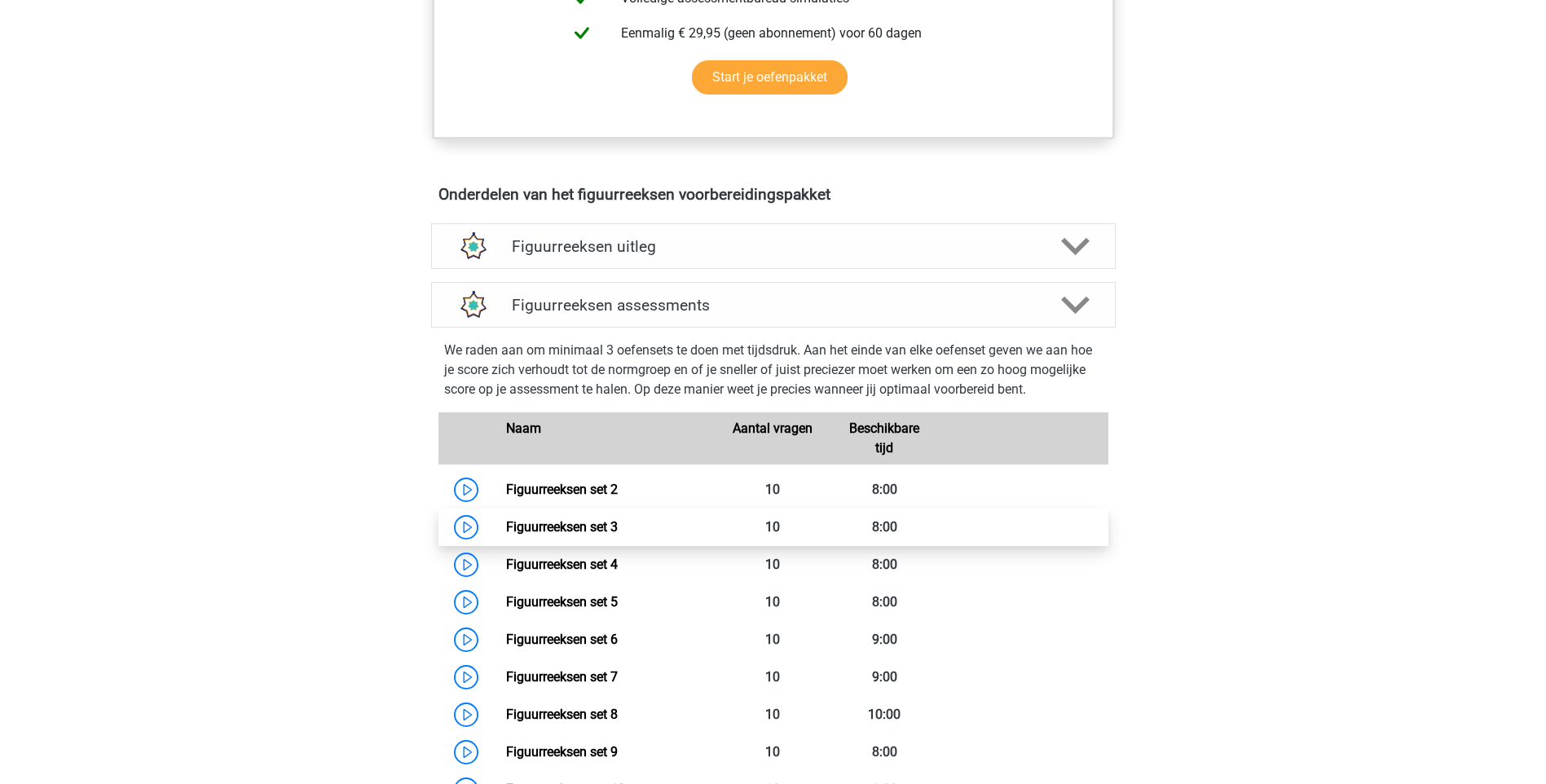
click at [601, 525] on link "Figuurreeksen set 3" at bounding box center [561, 527] width 111 height 16
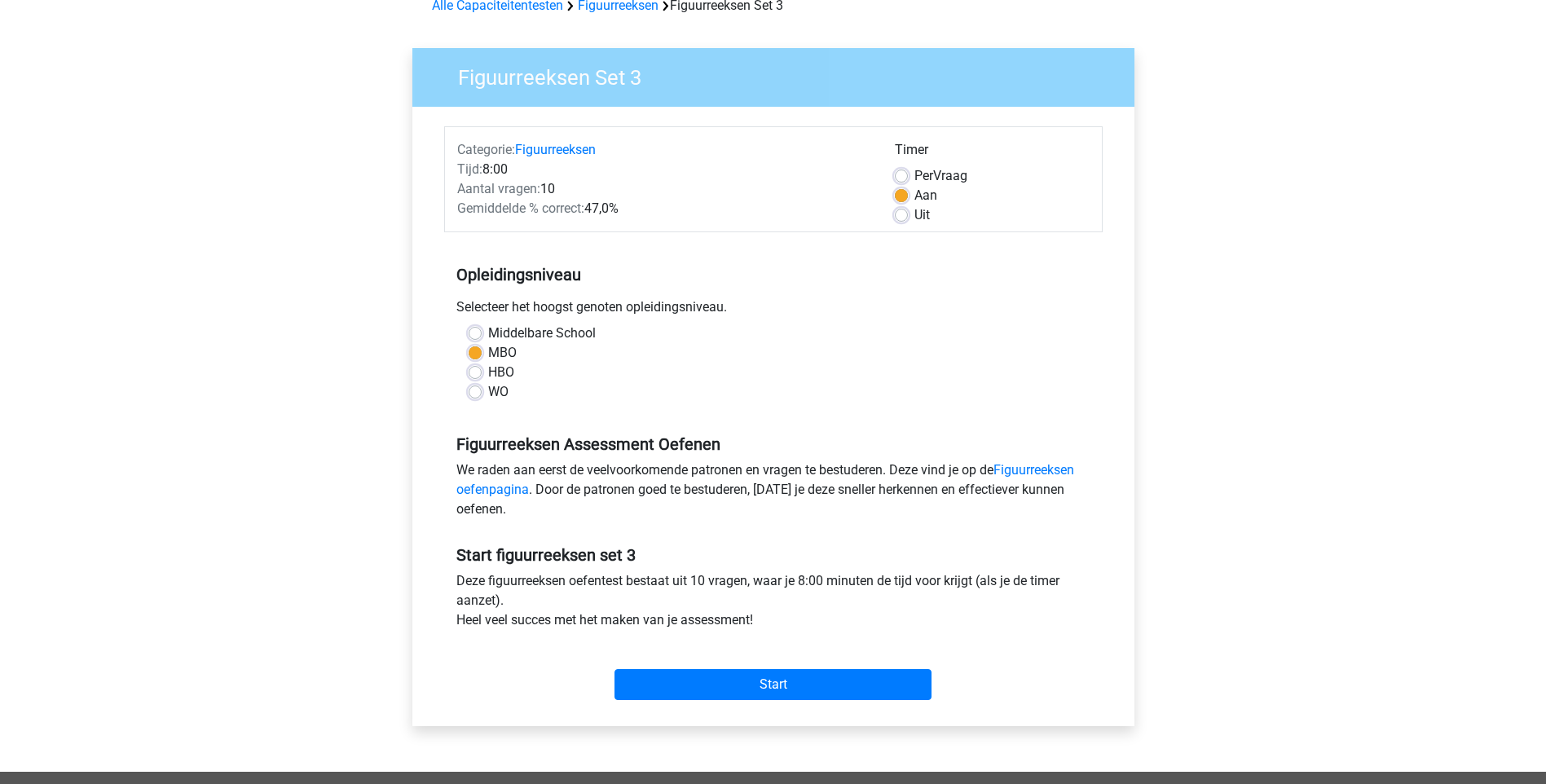
scroll to position [163, 0]
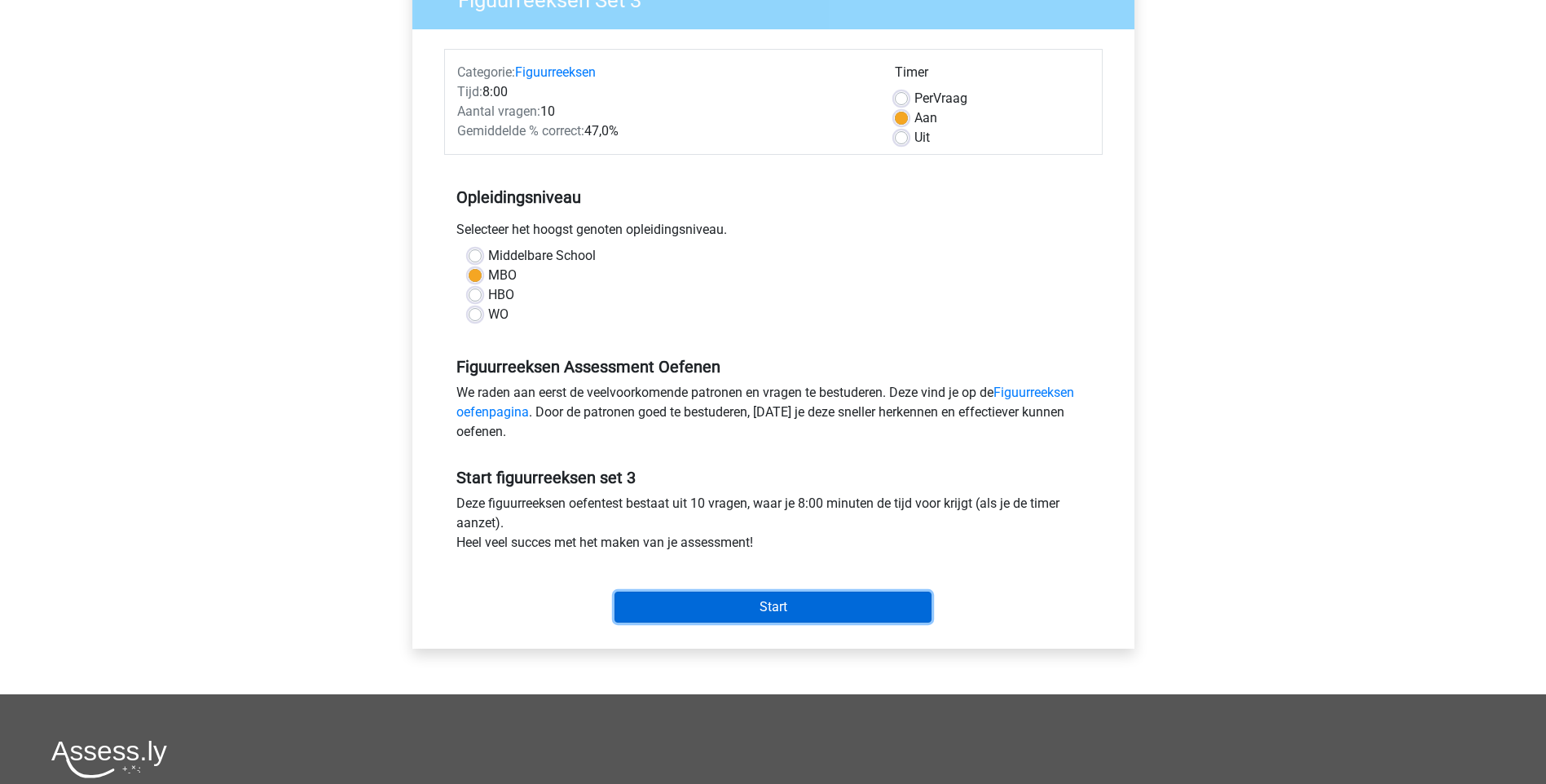
click at [769, 605] on input "Start" at bounding box center [773, 607] width 317 height 31
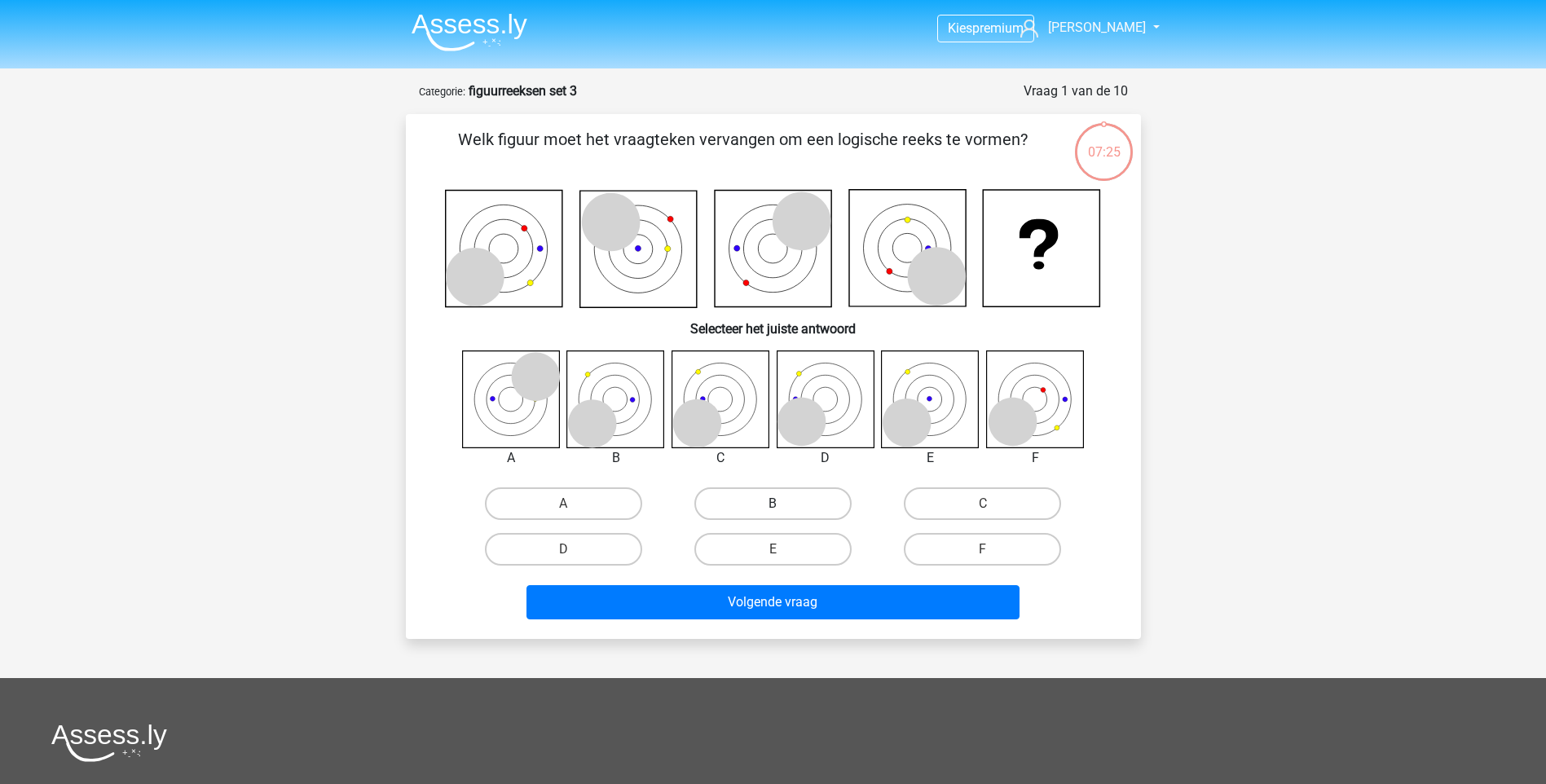
click at [788, 498] on label "B" at bounding box center [773, 504] width 157 height 33
click at [783, 504] on input "B" at bounding box center [777, 509] width 11 height 11
radio input "true"
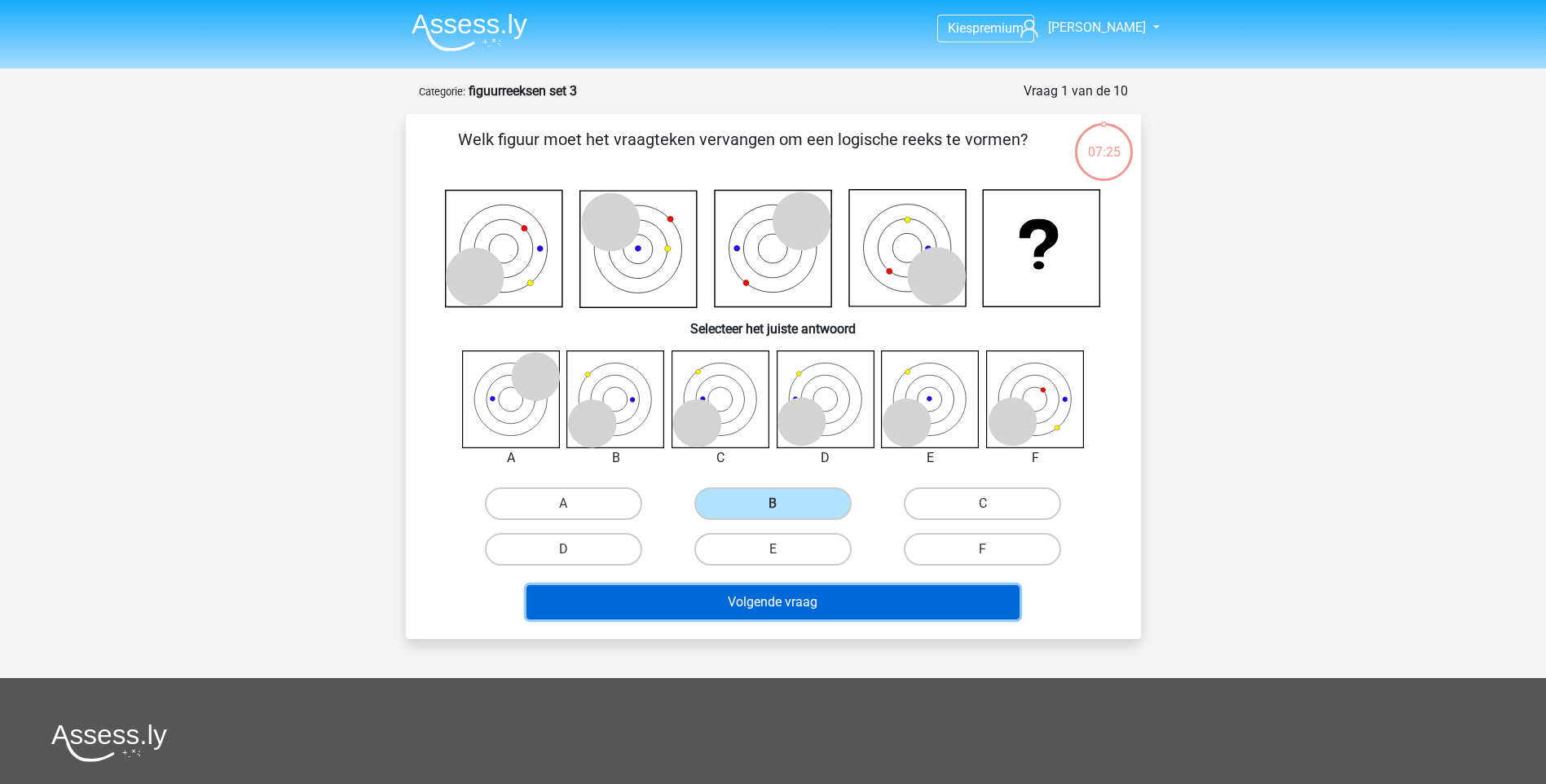
click at [778, 601] on button "Volgende vraag" at bounding box center [773, 602] width 493 height 34
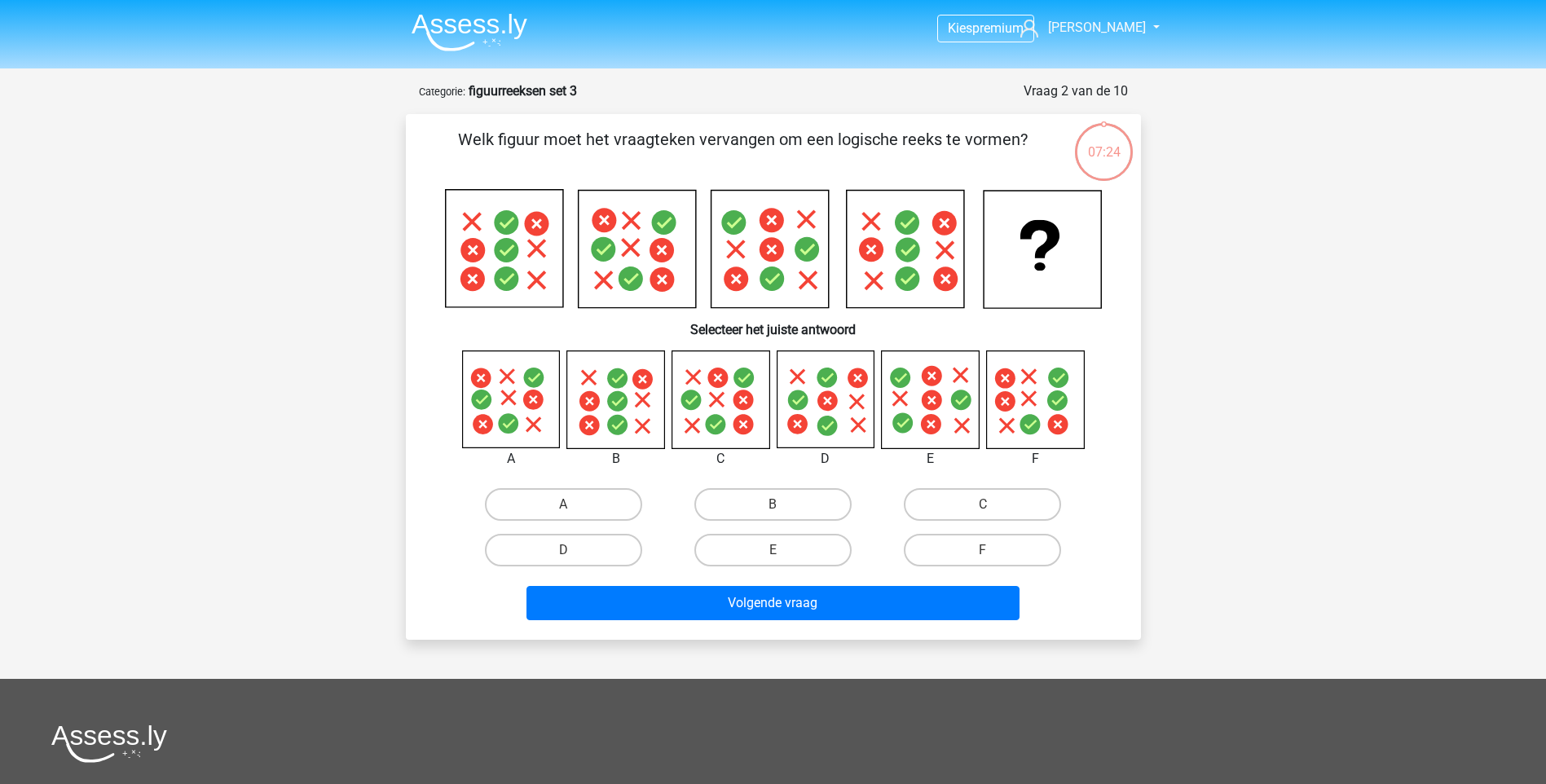
scroll to position [81, 0]
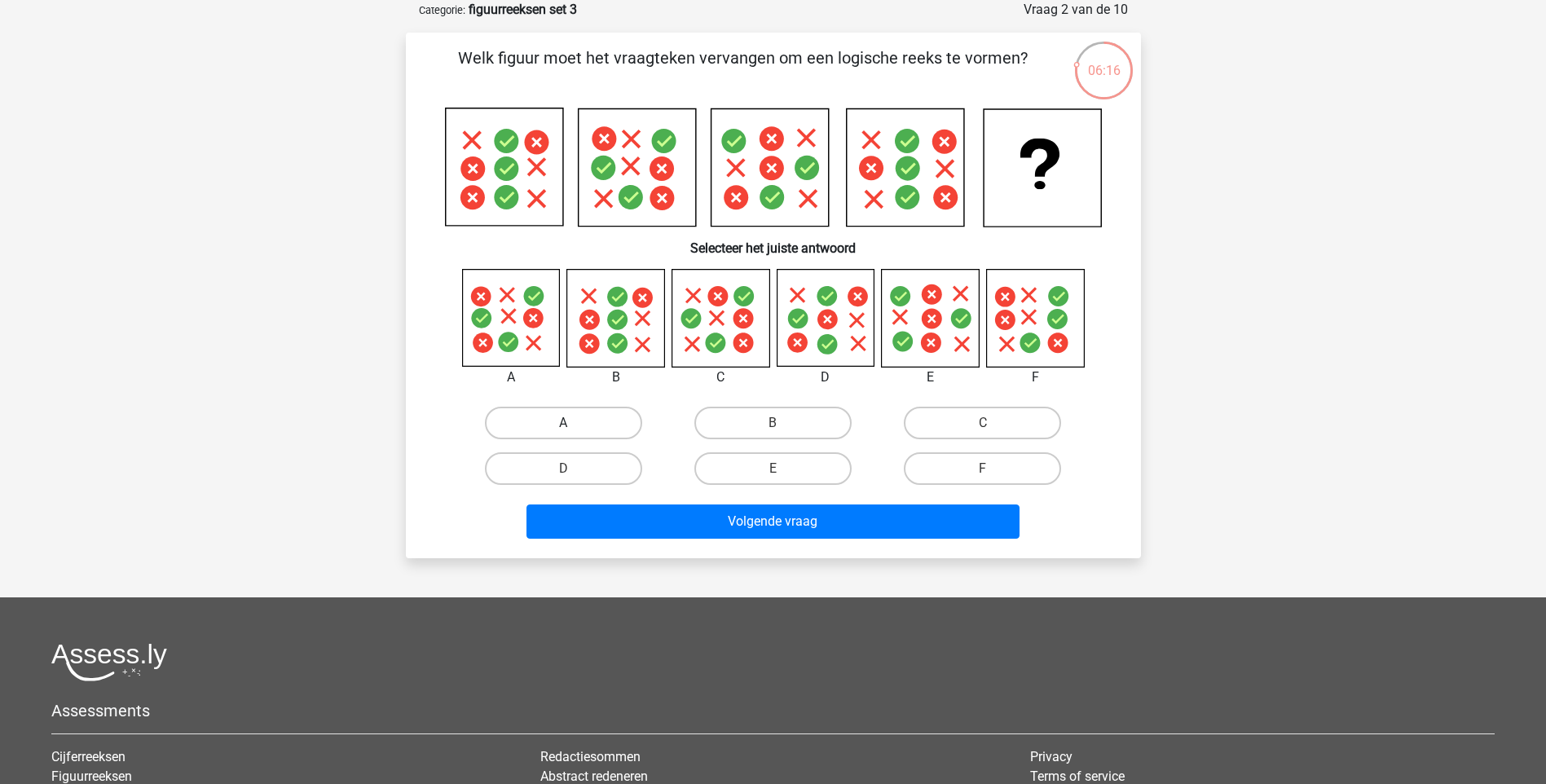
click at [576, 423] on label "A" at bounding box center [563, 423] width 157 height 33
click at [574, 423] on input "A" at bounding box center [568, 427] width 11 height 11
radio input "true"
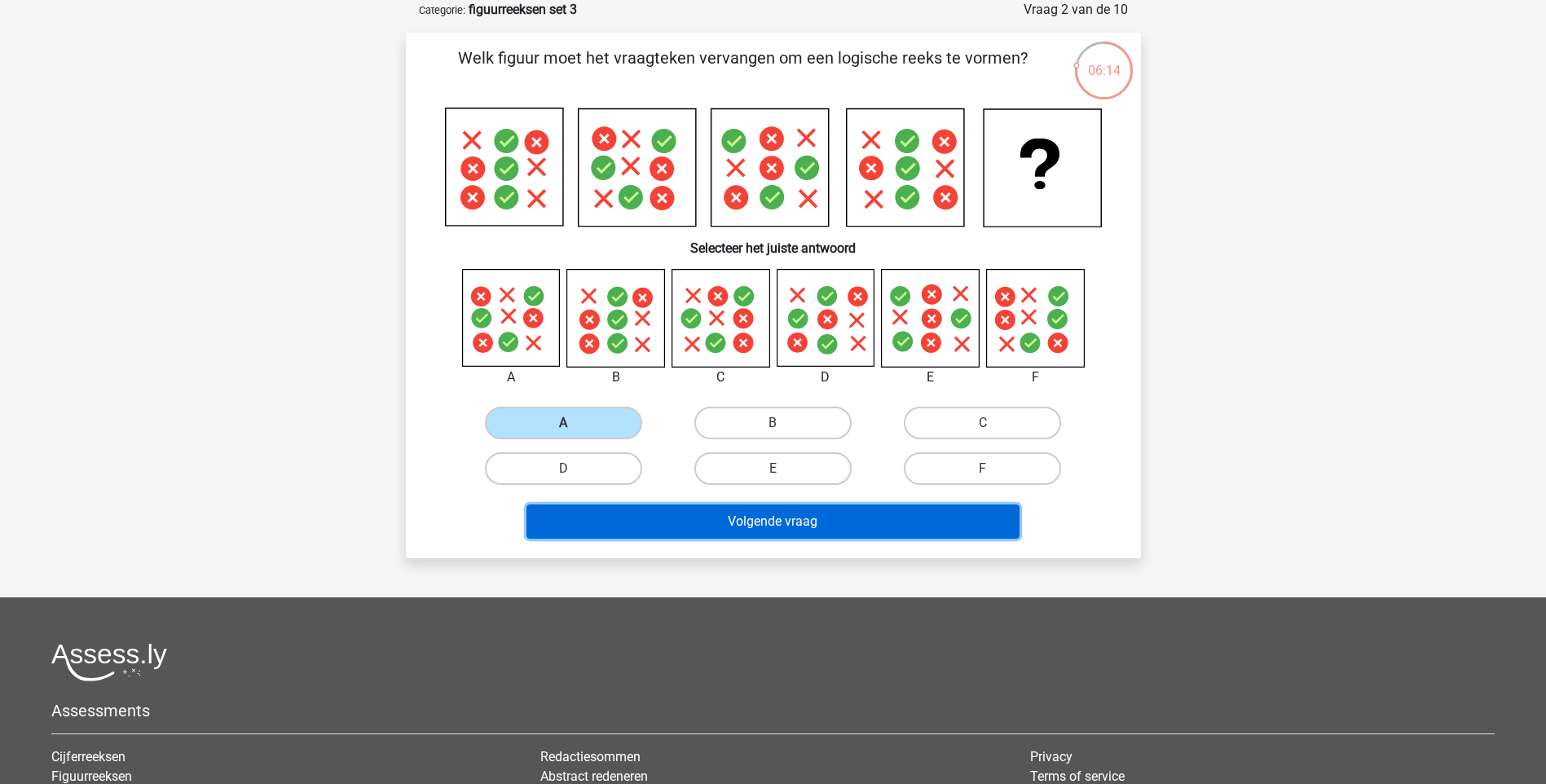
click at [722, 515] on button "Volgende vraag" at bounding box center [773, 520] width 493 height 34
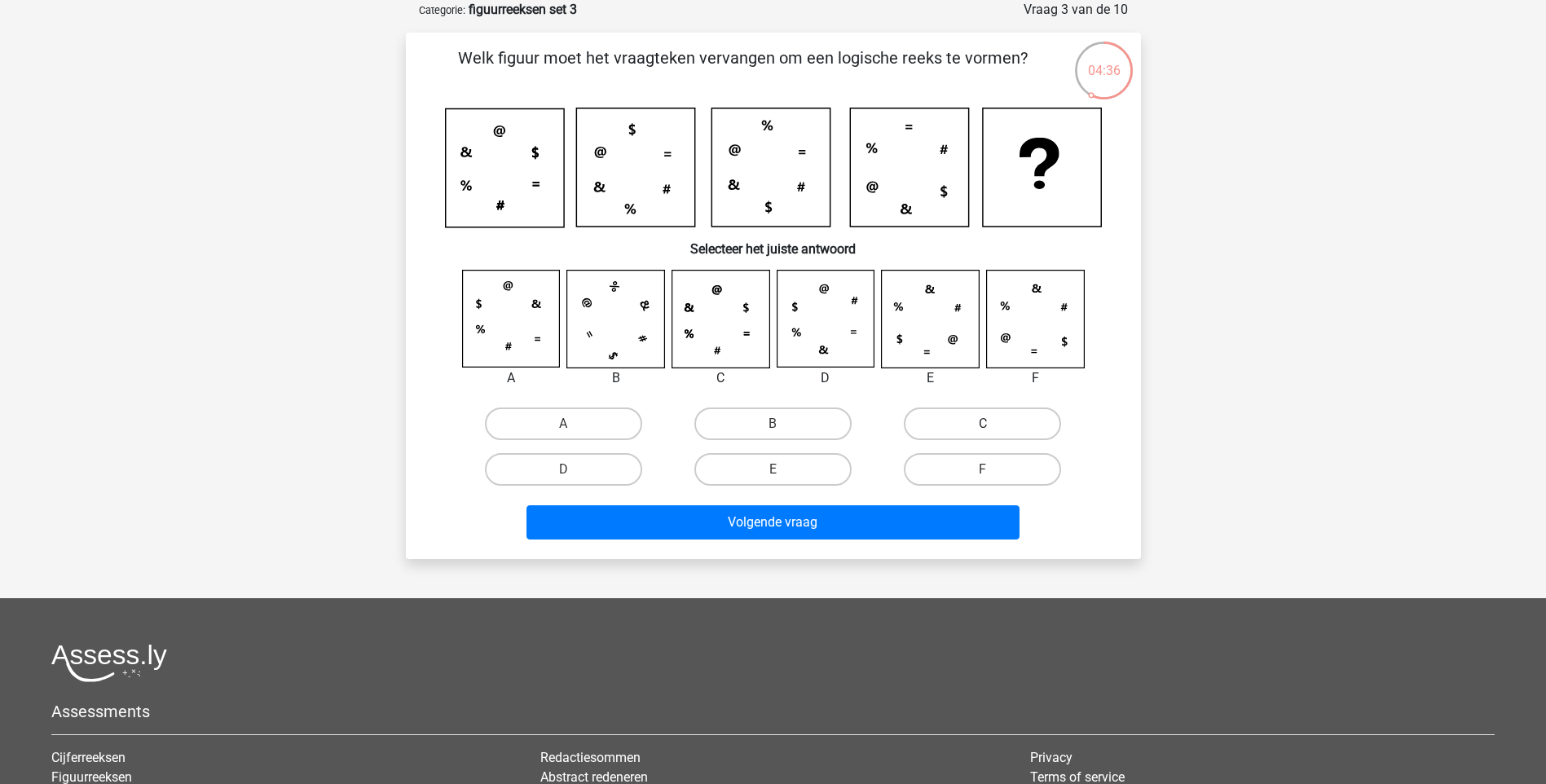
click at [967, 423] on label "C" at bounding box center [982, 423] width 157 height 33
click at [983, 423] on input "C" at bounding box center [988, 428] width 11 height 11
radio input "true"
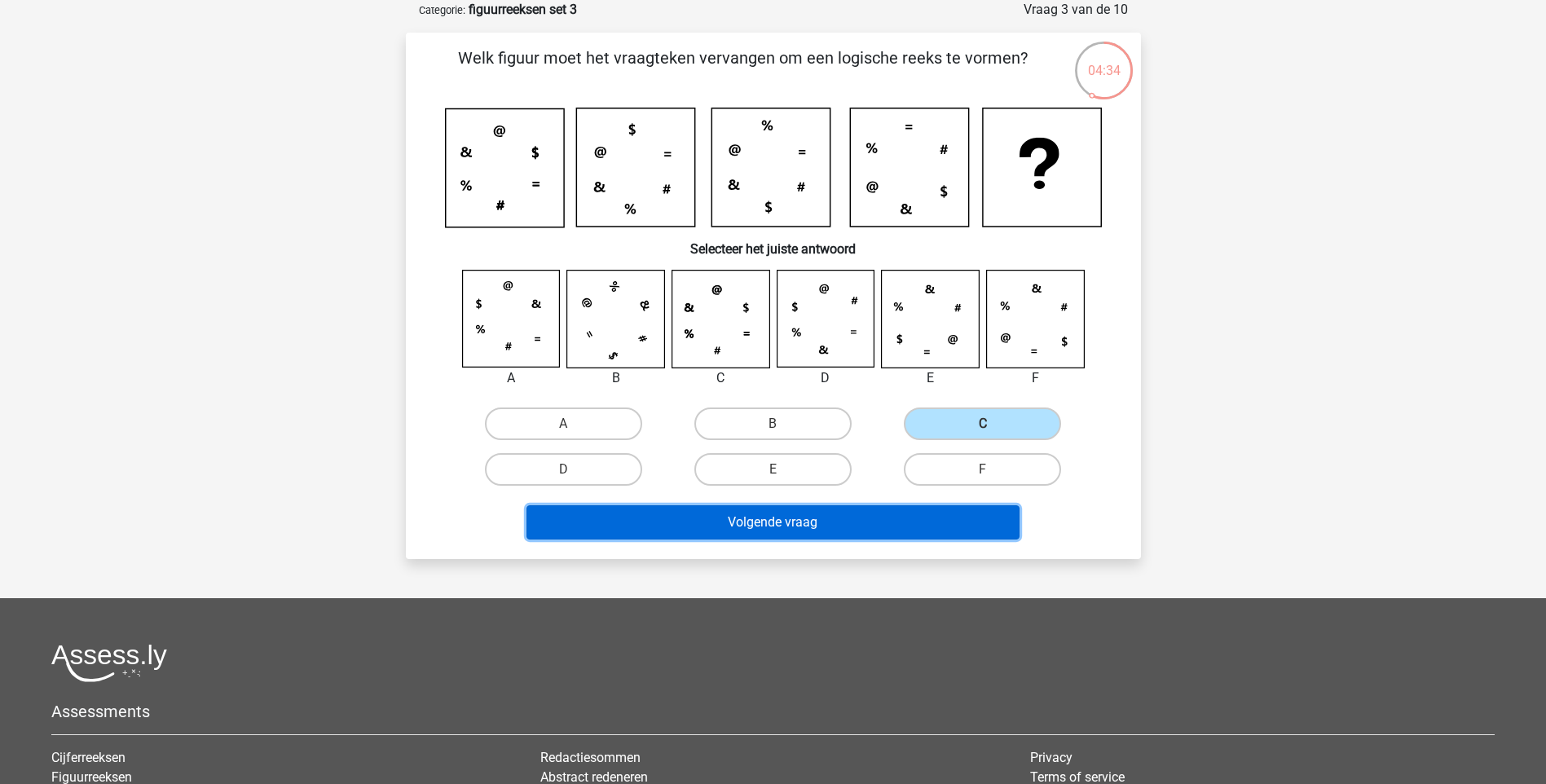
click at [803, 518] on button "Volgende vraag" at bounding box center [773, 521] width 493 height 34
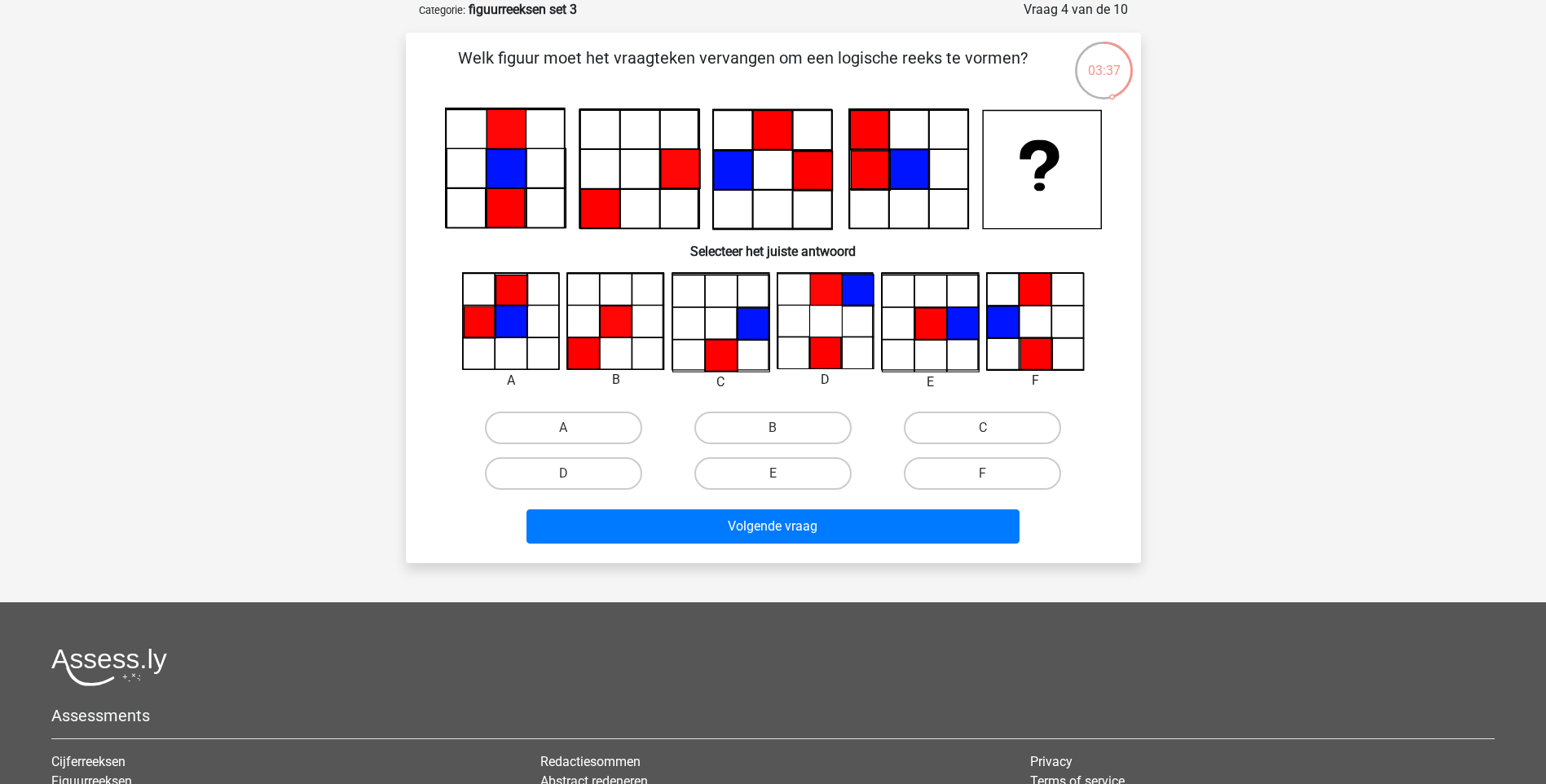
click at [568, 427] on input "A" at bounding box center [568, 432] width 11 height 11
radio input "true"
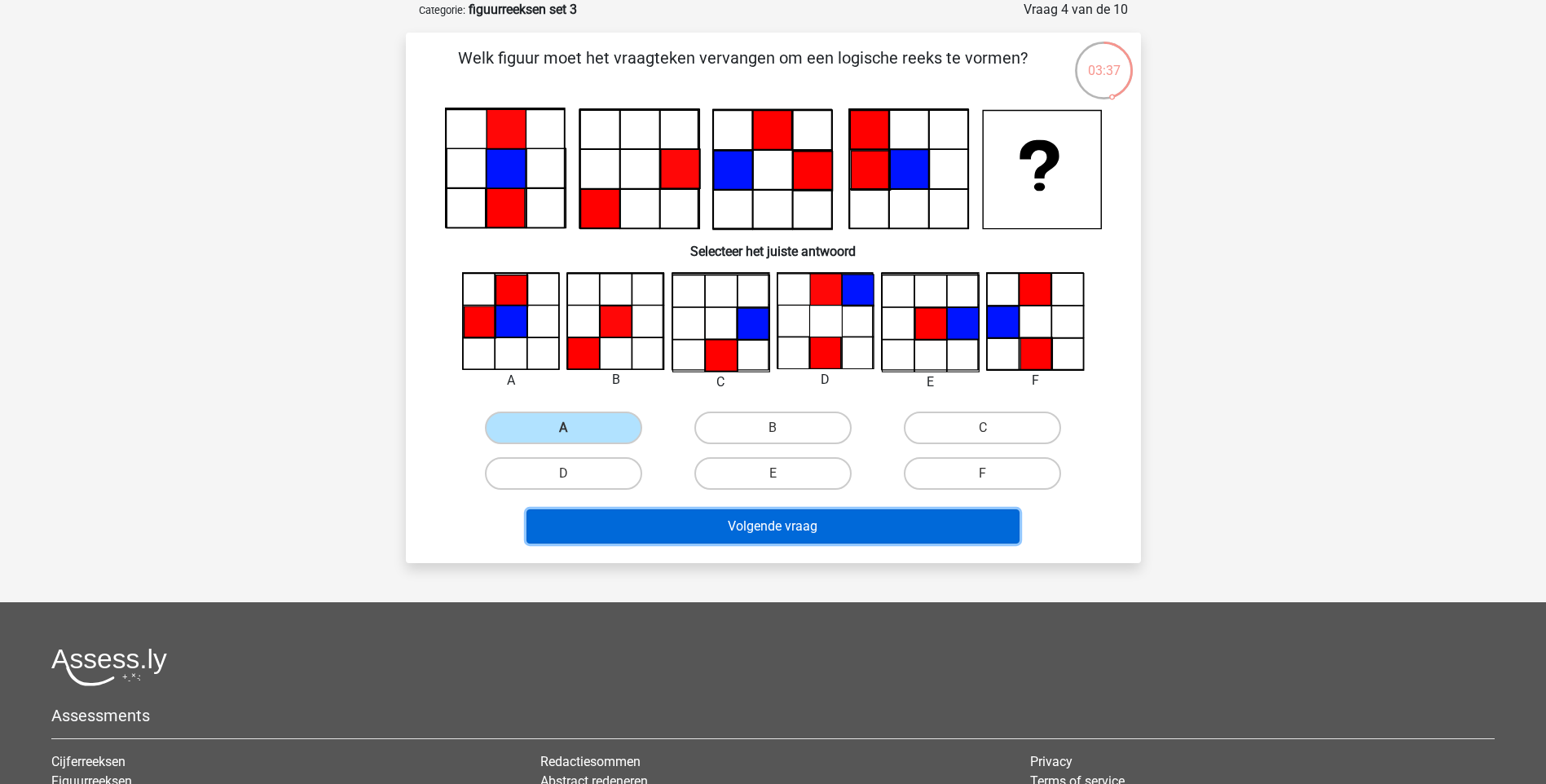
click at [721, 525] on button "Volgende vraag" at bounding box center [773, 525] width 493 height 34
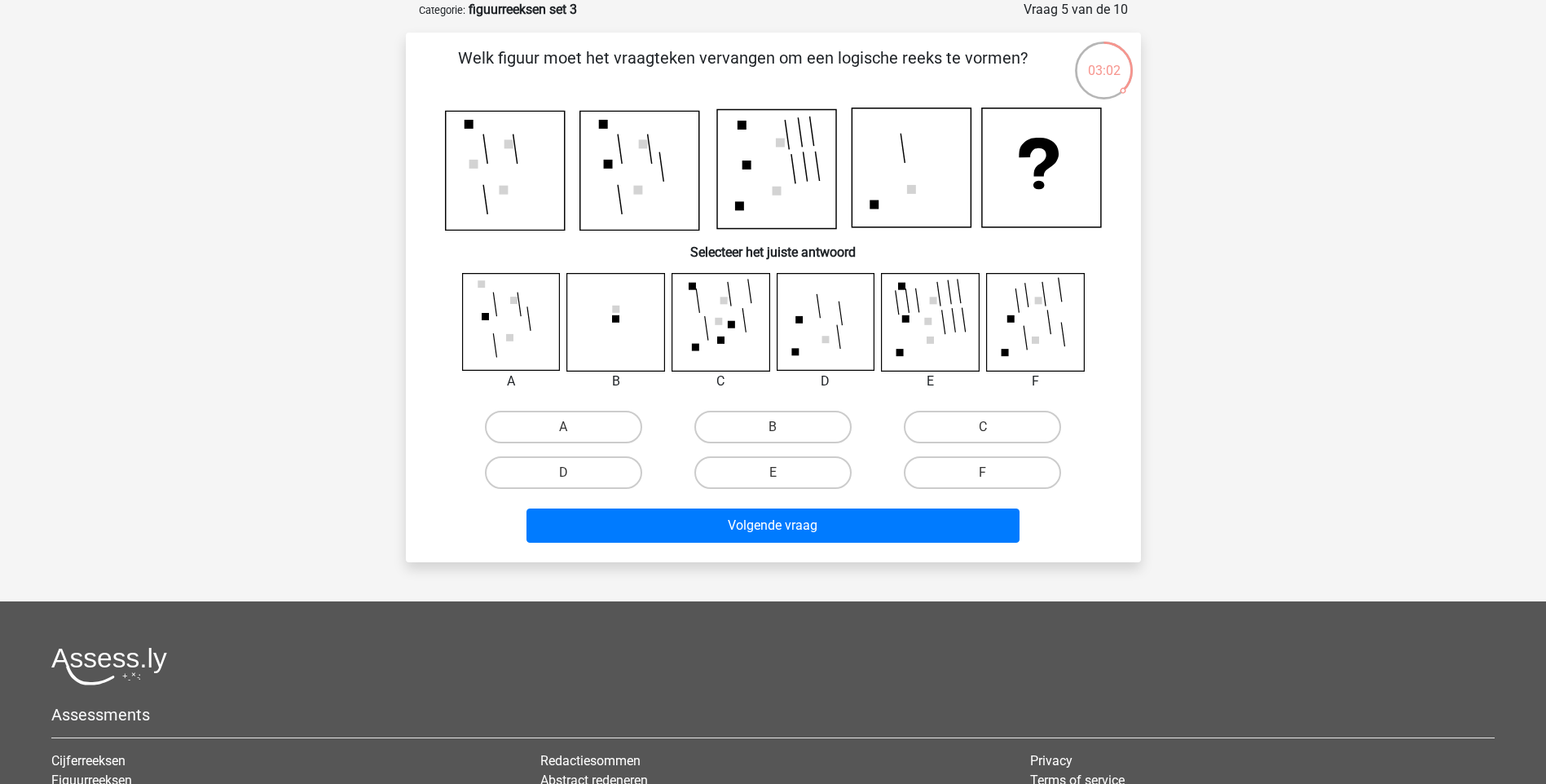
click at [986, 474] on input "F" at bounding box center [988, 478] width 11 height 11
radio input "true"
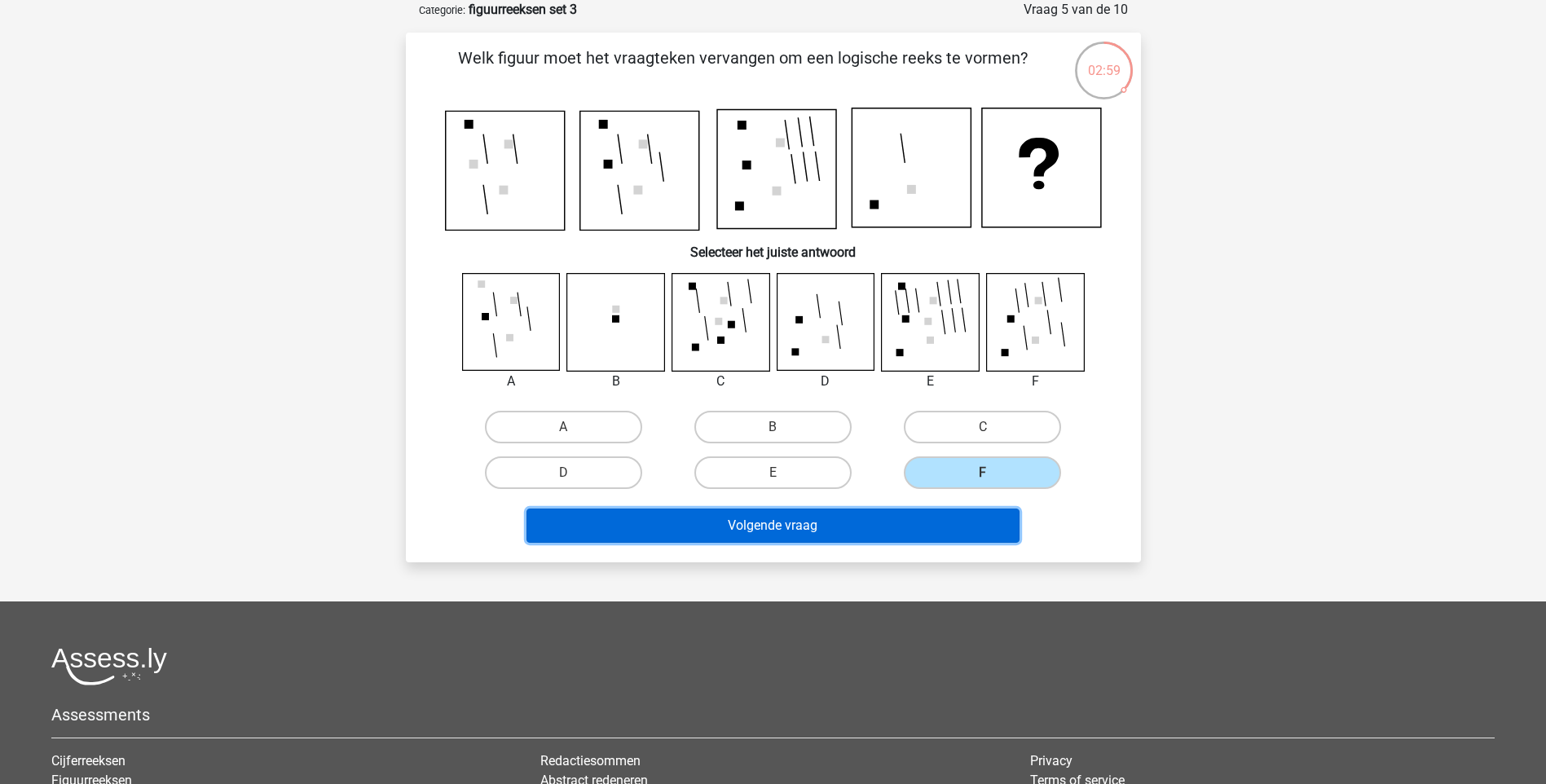
click at [794, 519] on button "Volgende vraag" at bounding box center [773, 525] width 493 height 34
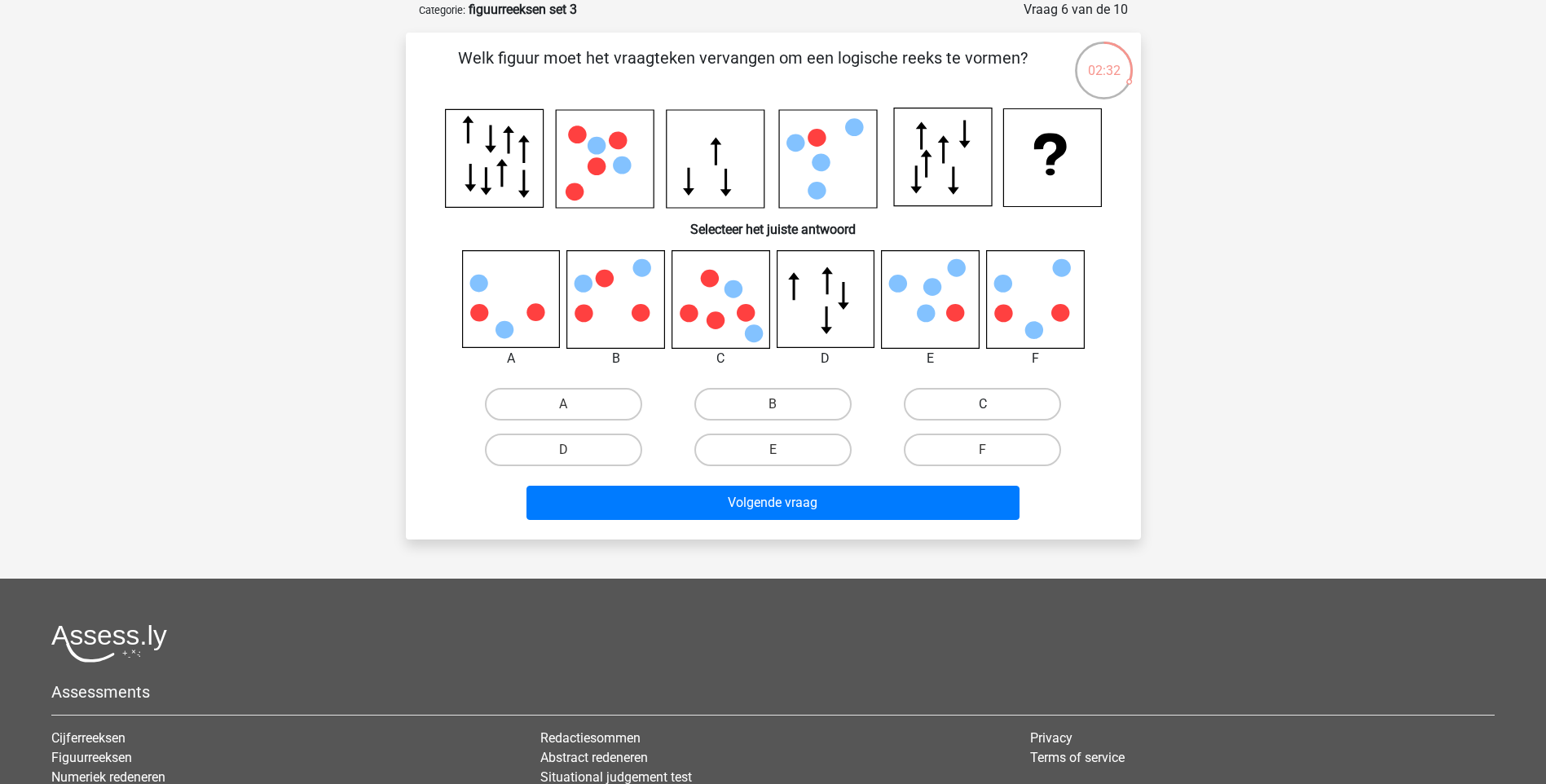
click at [944, 402] on label "C" at bounding box center [982, 404] width 157 height 33
click at [983, 404] on input "C" at bounding box center [988, 409] width 11 height 11
radio input "true"
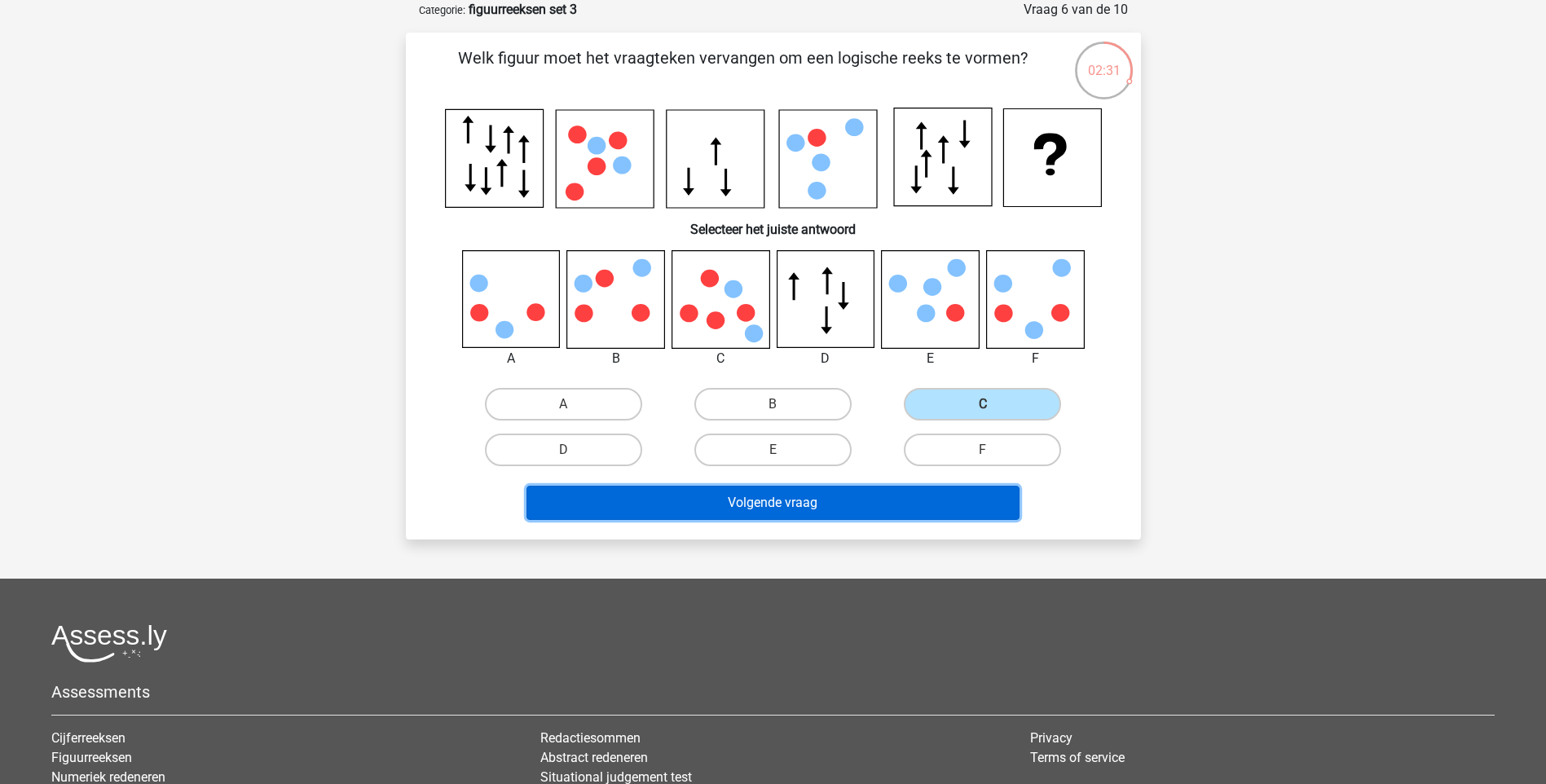
click at [763, 497] on button "Volgende vraag" at bounding box center [773, 502] width 493 height 34
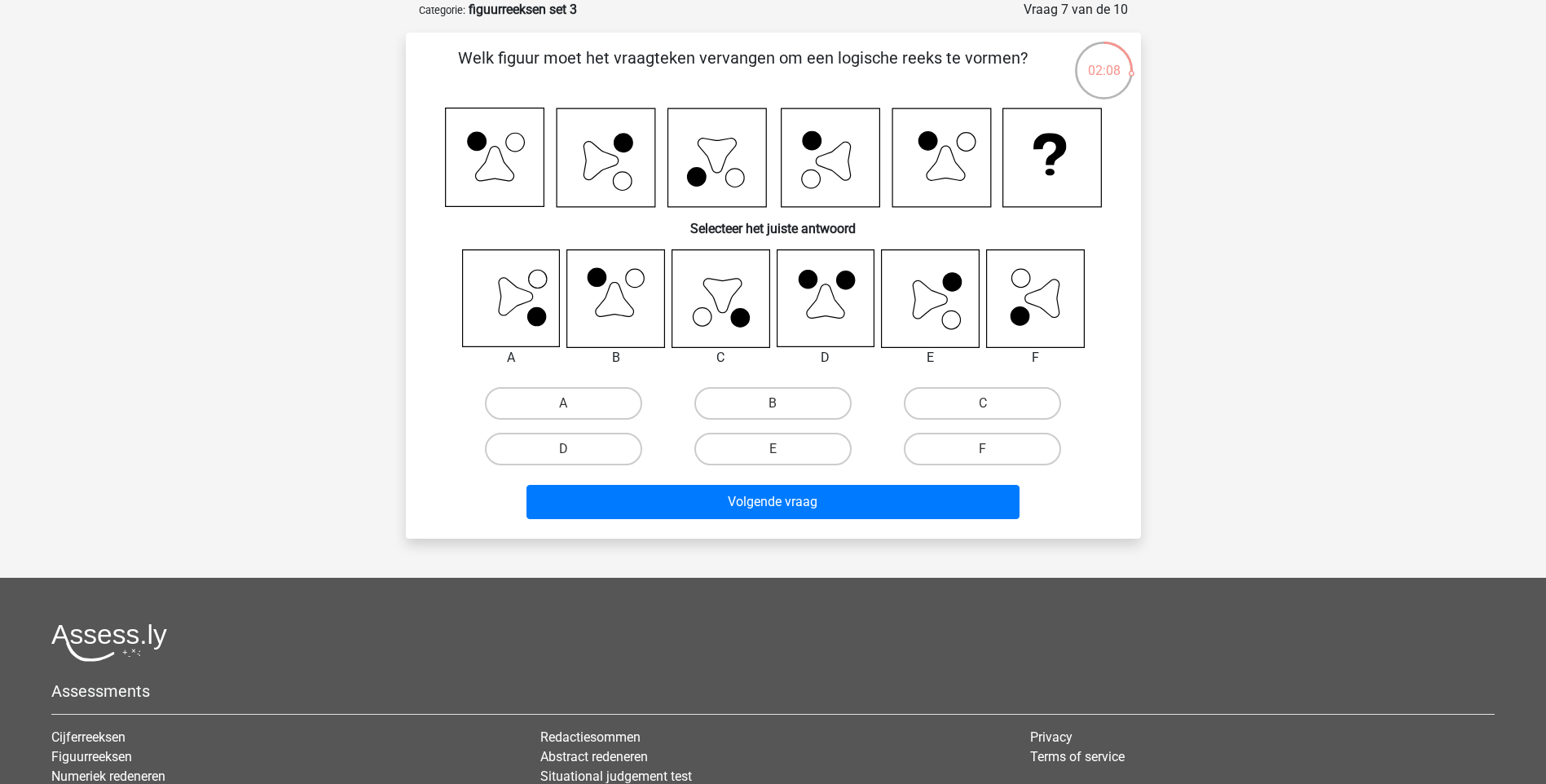
click at [939, 316] on icon at bounding box center [931, 298] width 97 height 97
click at [780, 456] on input "E" at bounding box center [777, 454] width 11 height 11
radio input "true"
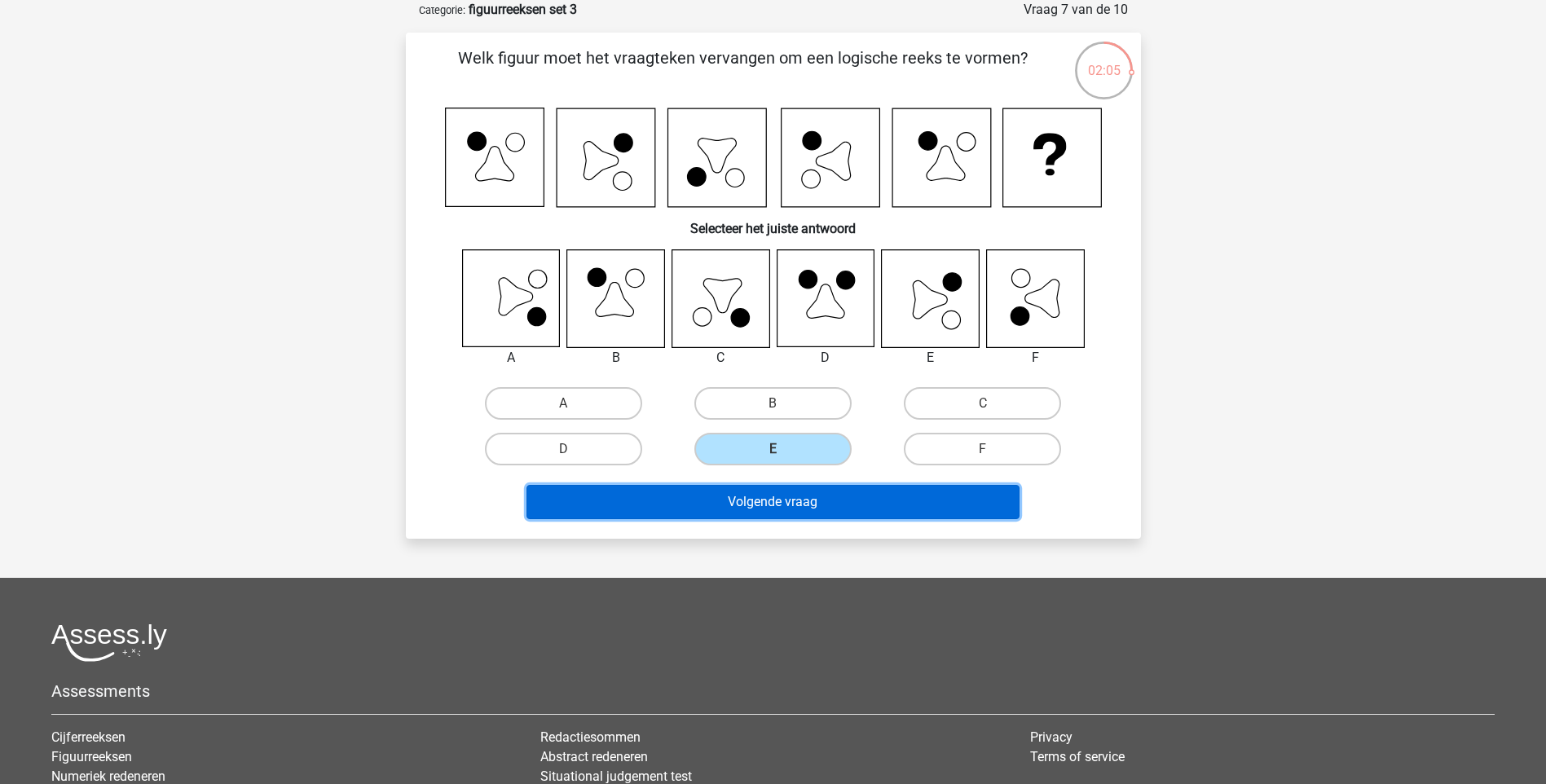
click at [783, 504] on button "Volgende vraag" at bounding box center [773, 501] width 493 height 34
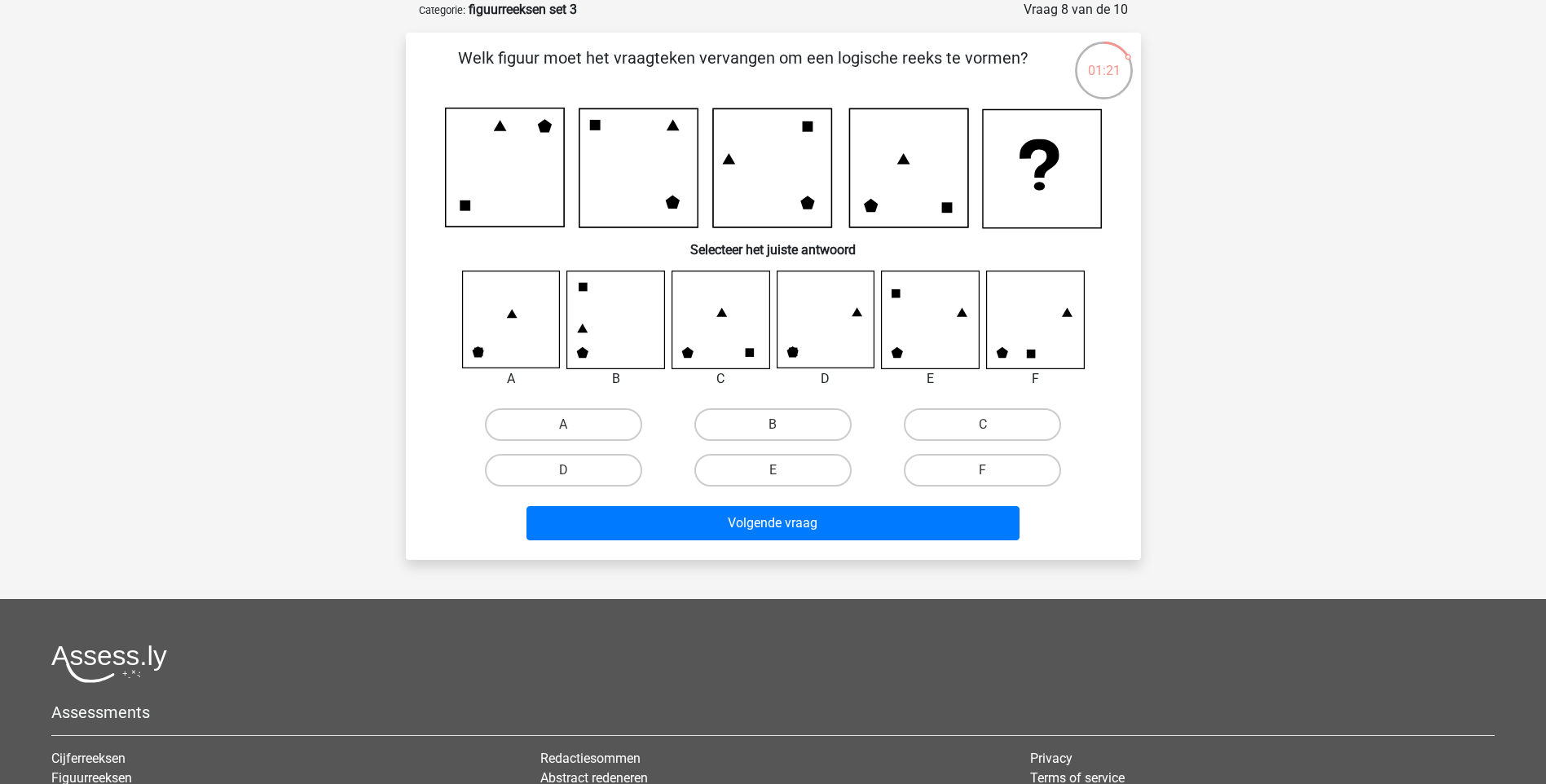
click at [727, 315] on icon at bounding box center [720, 320] width 97 height 97
click at [686, 355] on icon at bounding box center [687, 352] width 12 height 12
click at [970, 423] on label "C" at bounding box center [982, 424] width 157 height 33
click at [983, 424] on input "C" at bounding box center [988, 429] width 11 height 11
radio input "true"
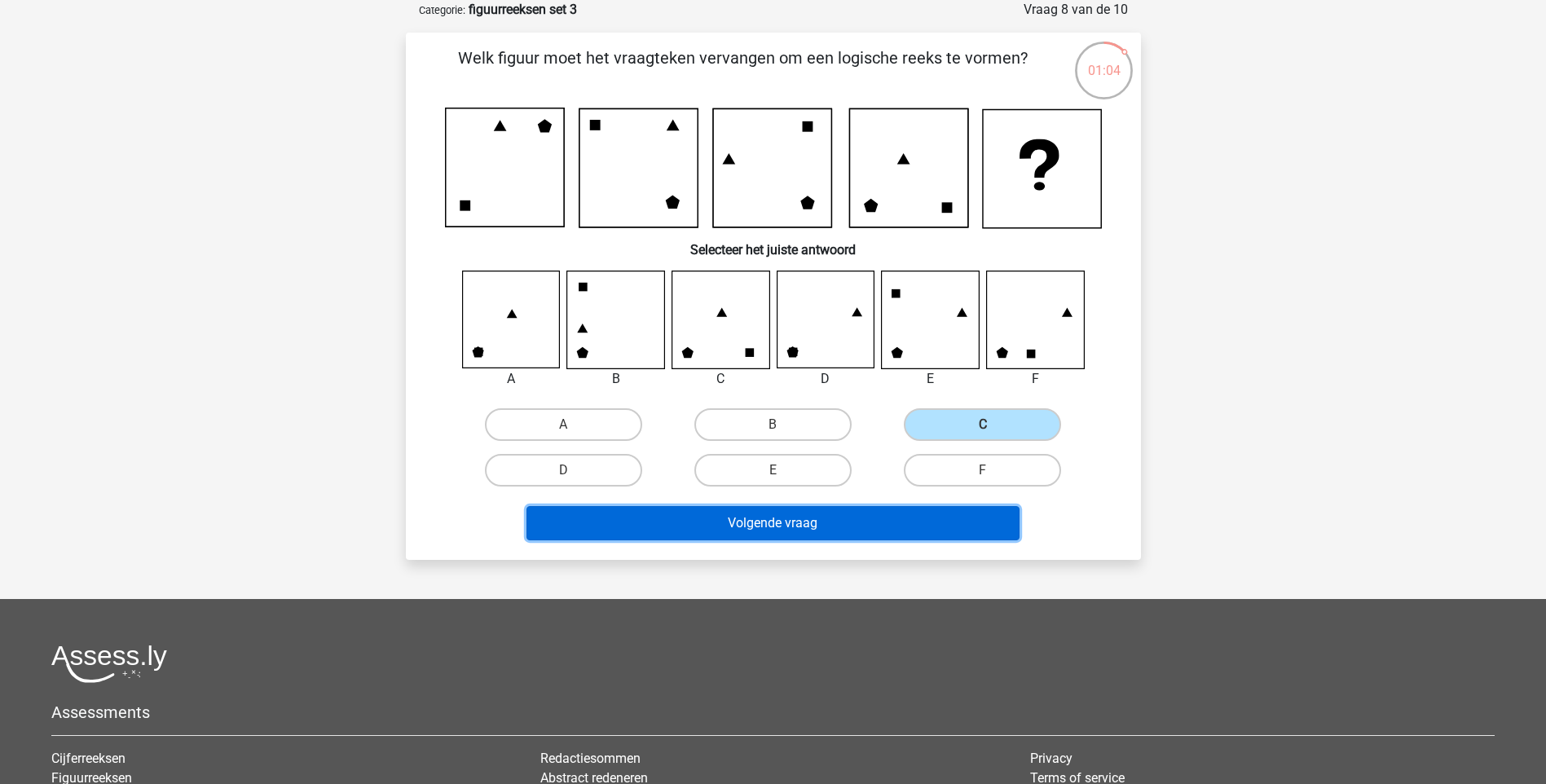
click at [758, 520] on button "Volgende vraag" at bounding box center [773, 522] width 493 height 34
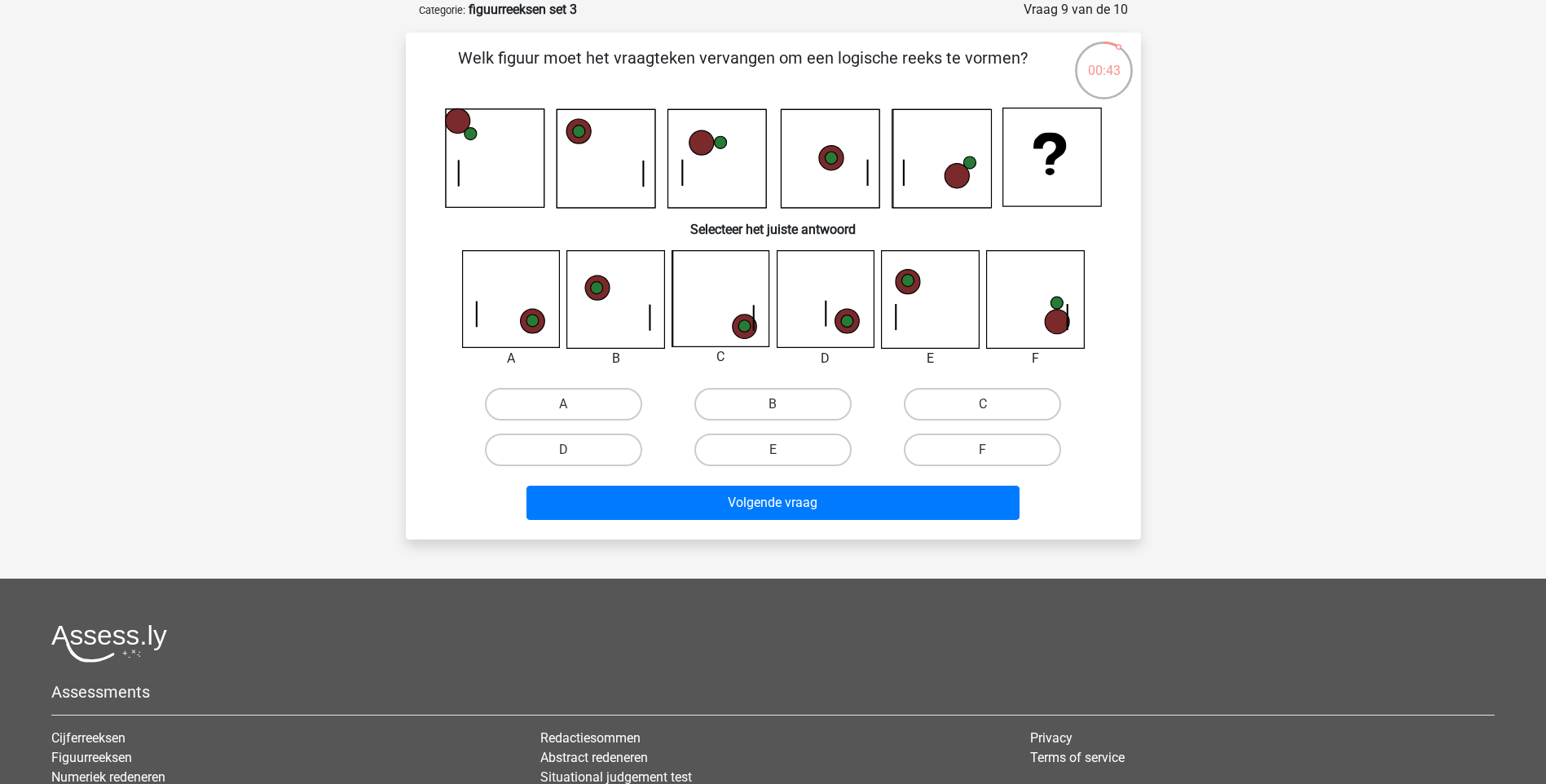
click at [986, 457] on input "F" at bounding box center [988, 455] width 11 height 11
radio input "true"
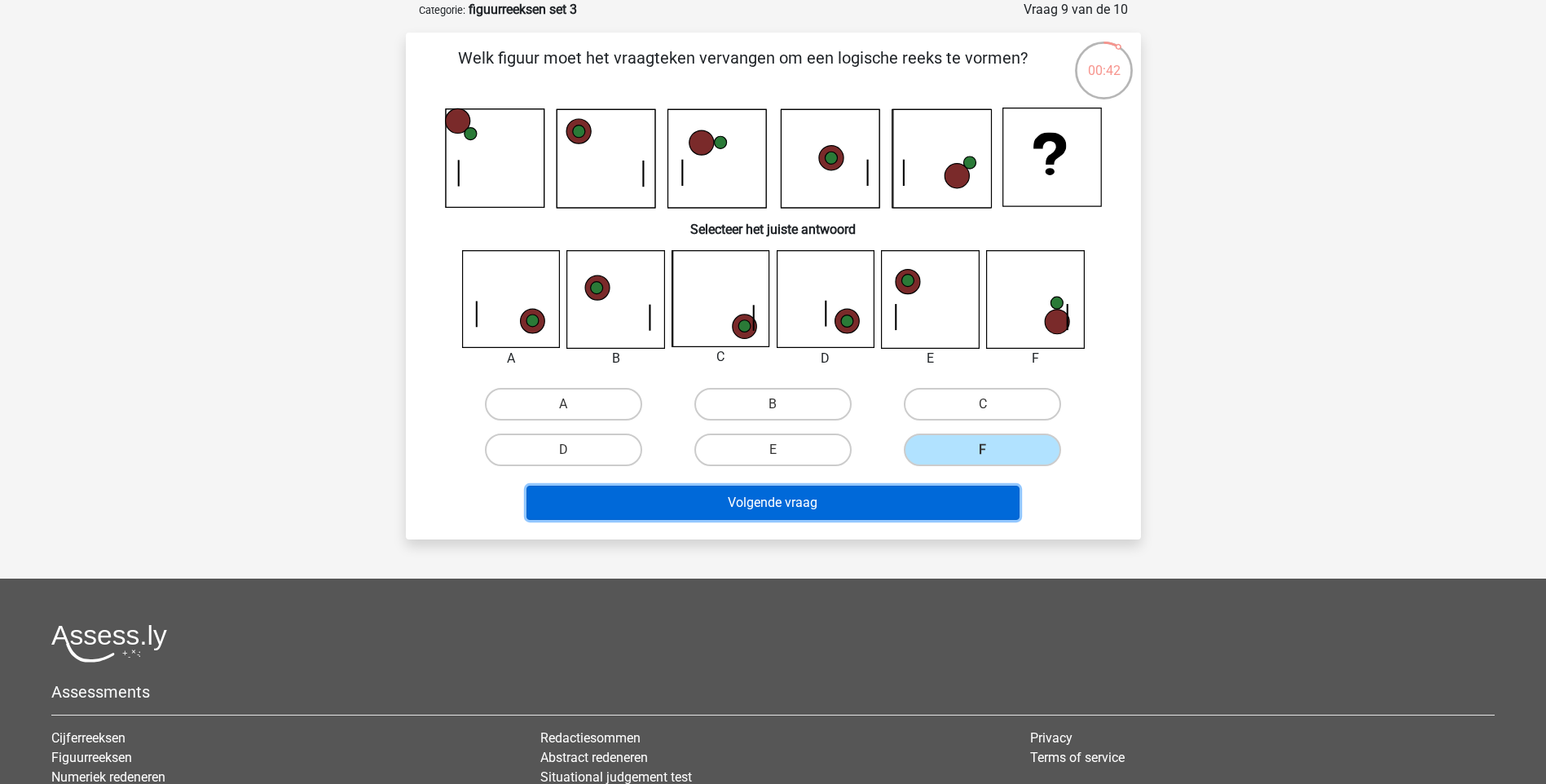
click at [908, 513] on button "Volgende vraag" at bounding box center [773, 502] width 493 height 34
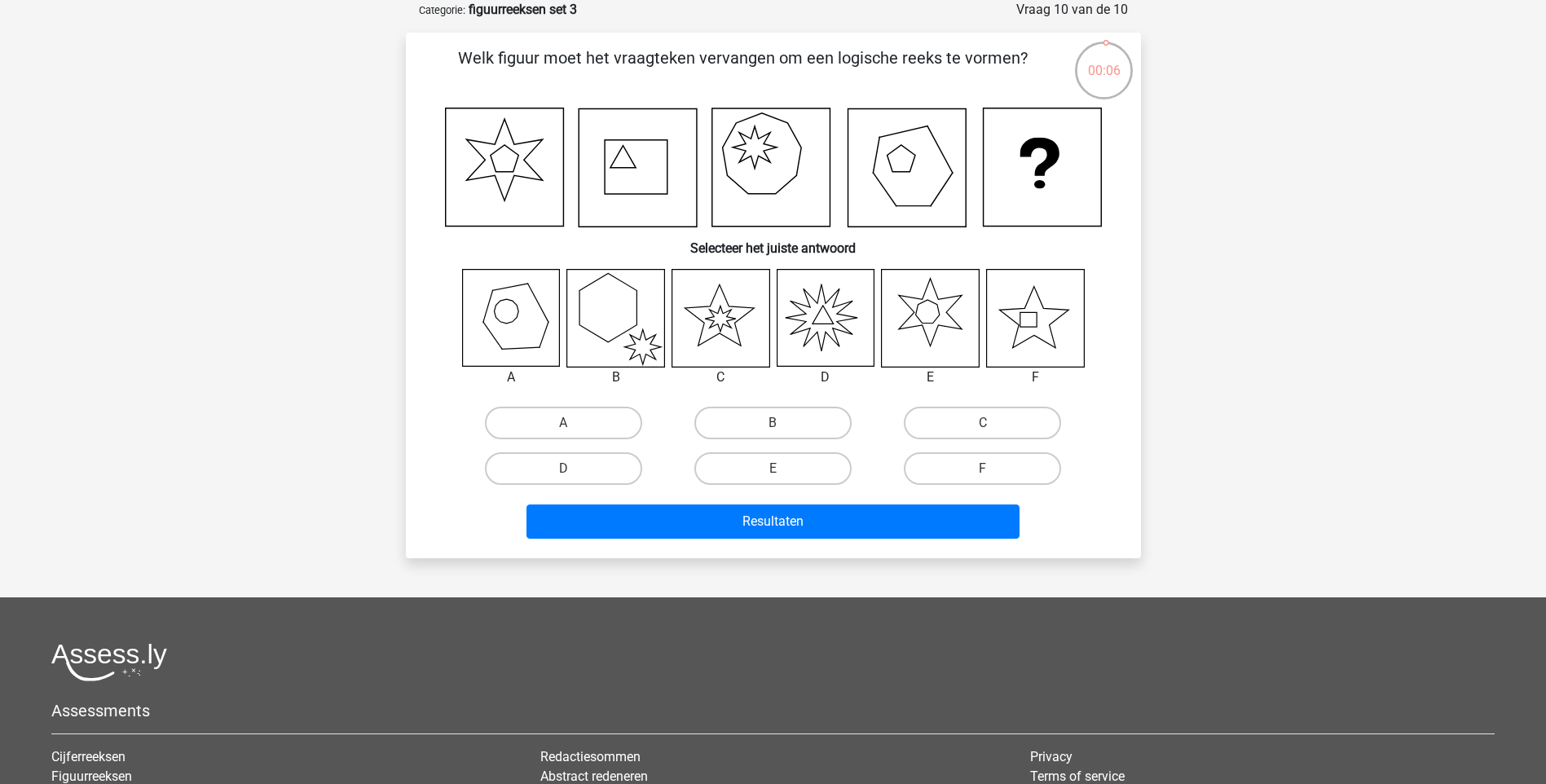
click at [816, 327] on icon at bounding box center [825, 318] width 97 height 97
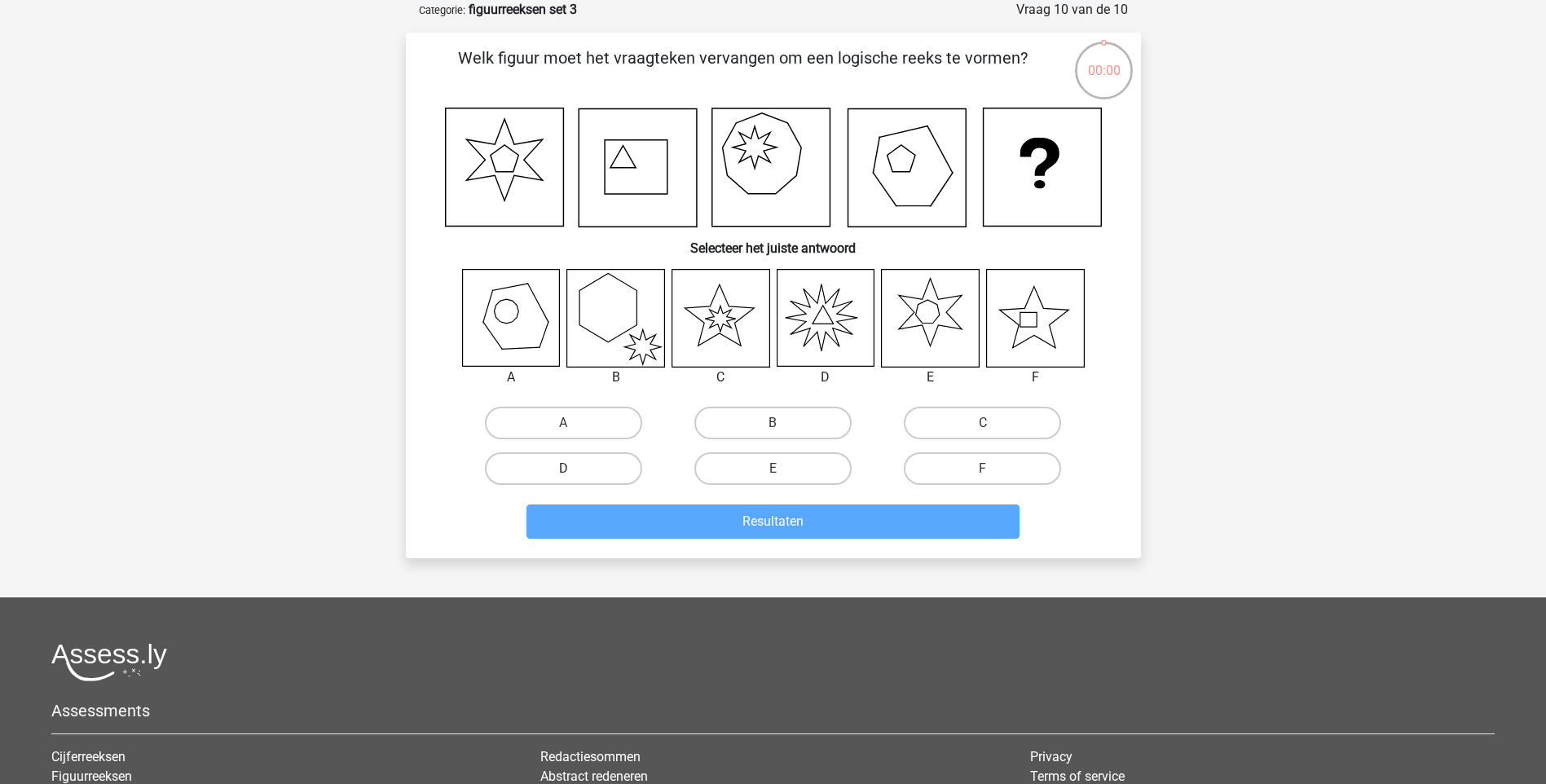
click at [598, 466] on label "D" at bounding box center [563, 469] width 157 height 33
click at [574, 468] on input "D" at bounding box center [568, 473] width 11 height 11
radio input "true"
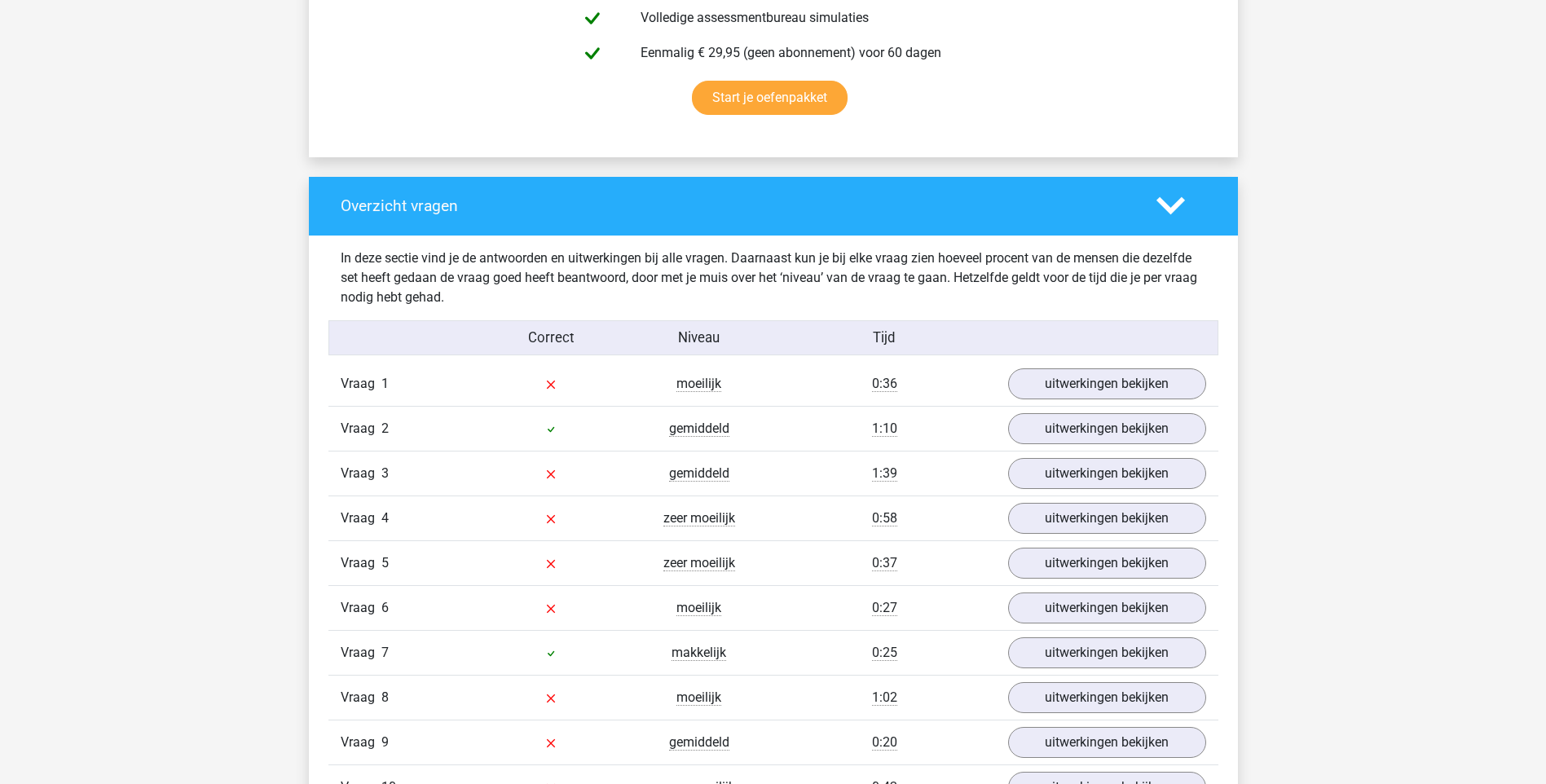
scroll to position [1059, 0]
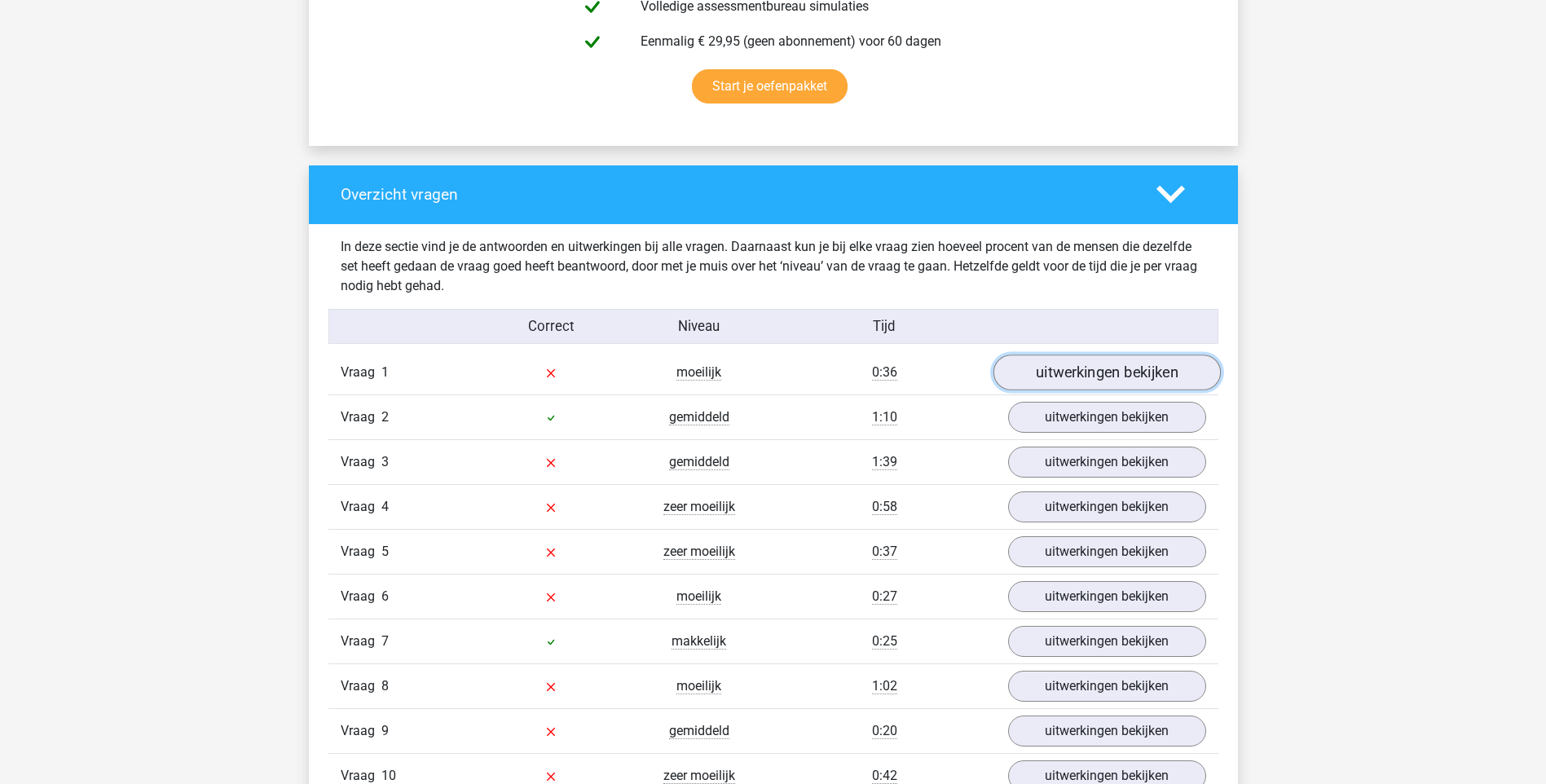
click at [1081, 369] on link "uitwerkingen bekijken" at bounding box center [1106, 372] width 228 height 36
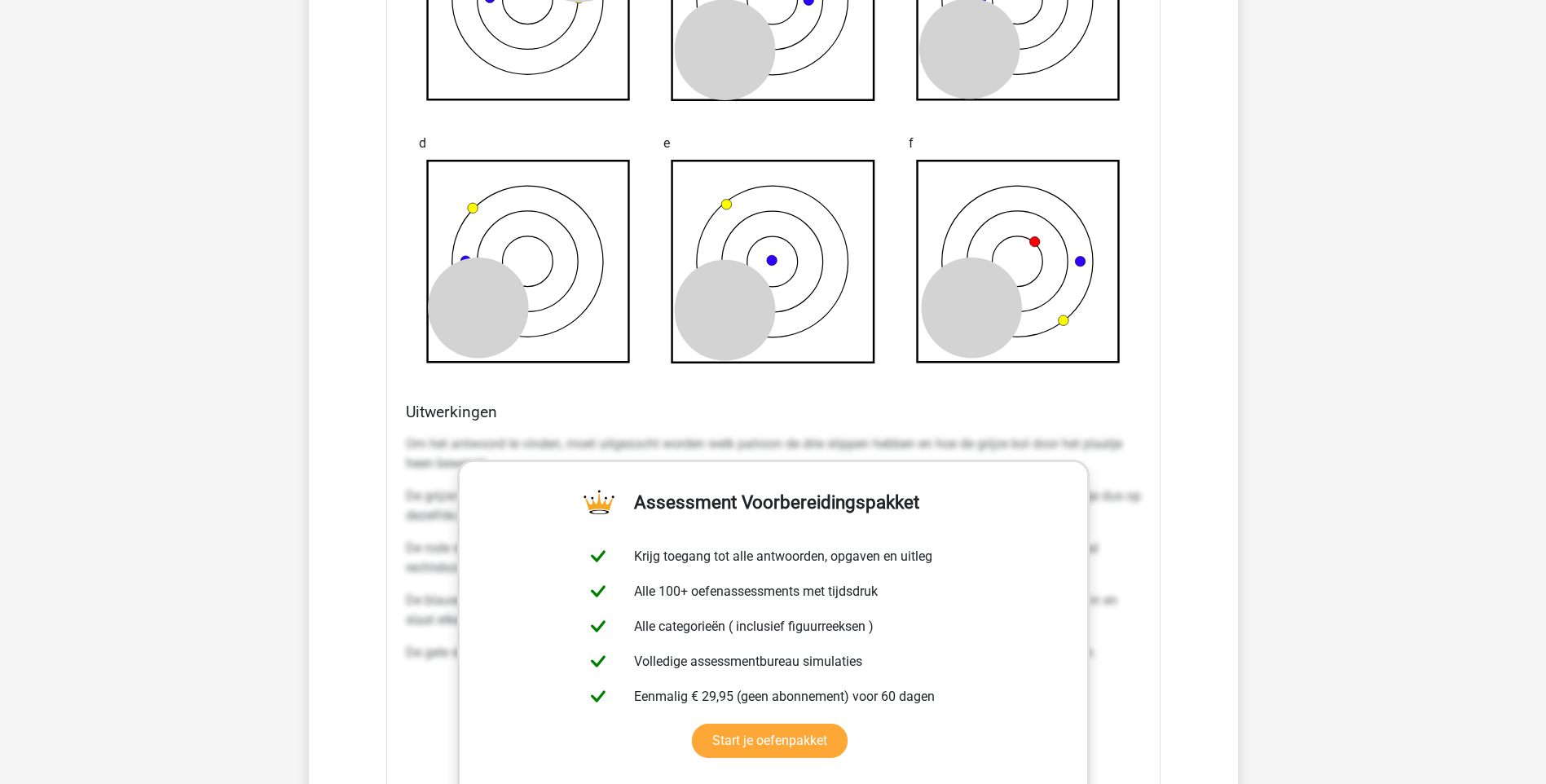
scroll to position [2118, 0]
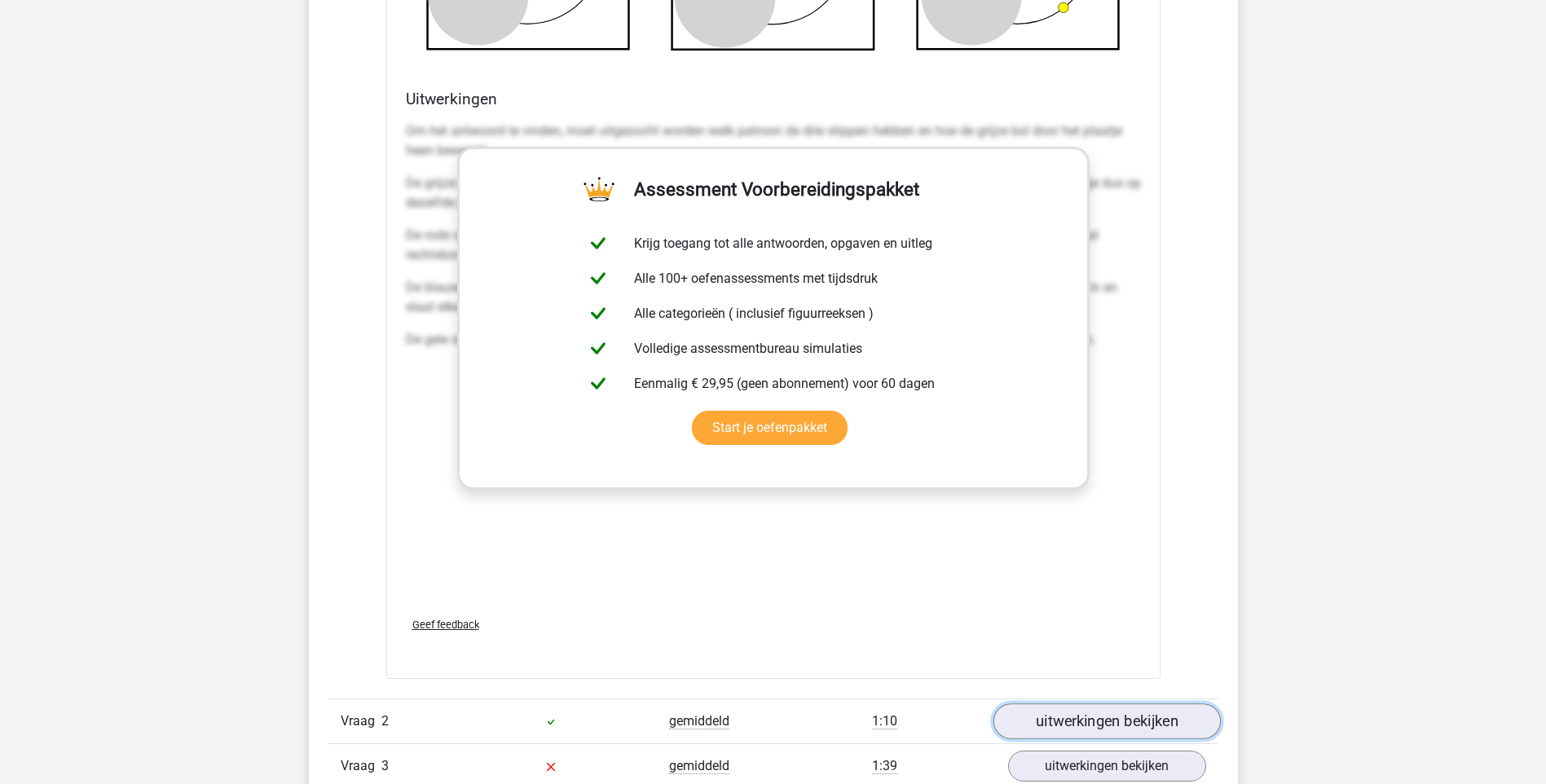
click at [1088, 725] on link "uitwerkingen bekijken" at bounding box center [1106, 721] width 228 height 36
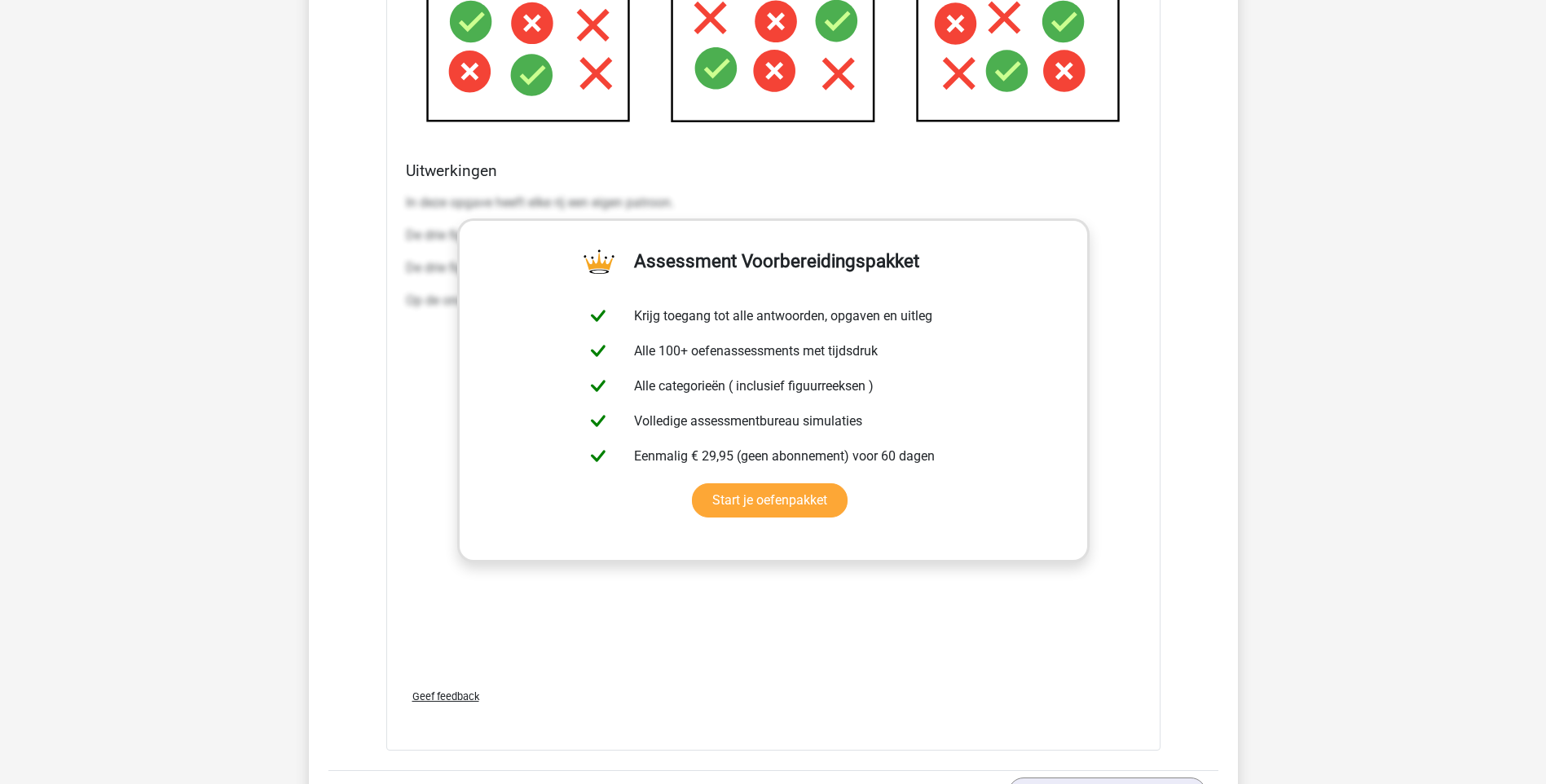
scroll to position [3666, 0]
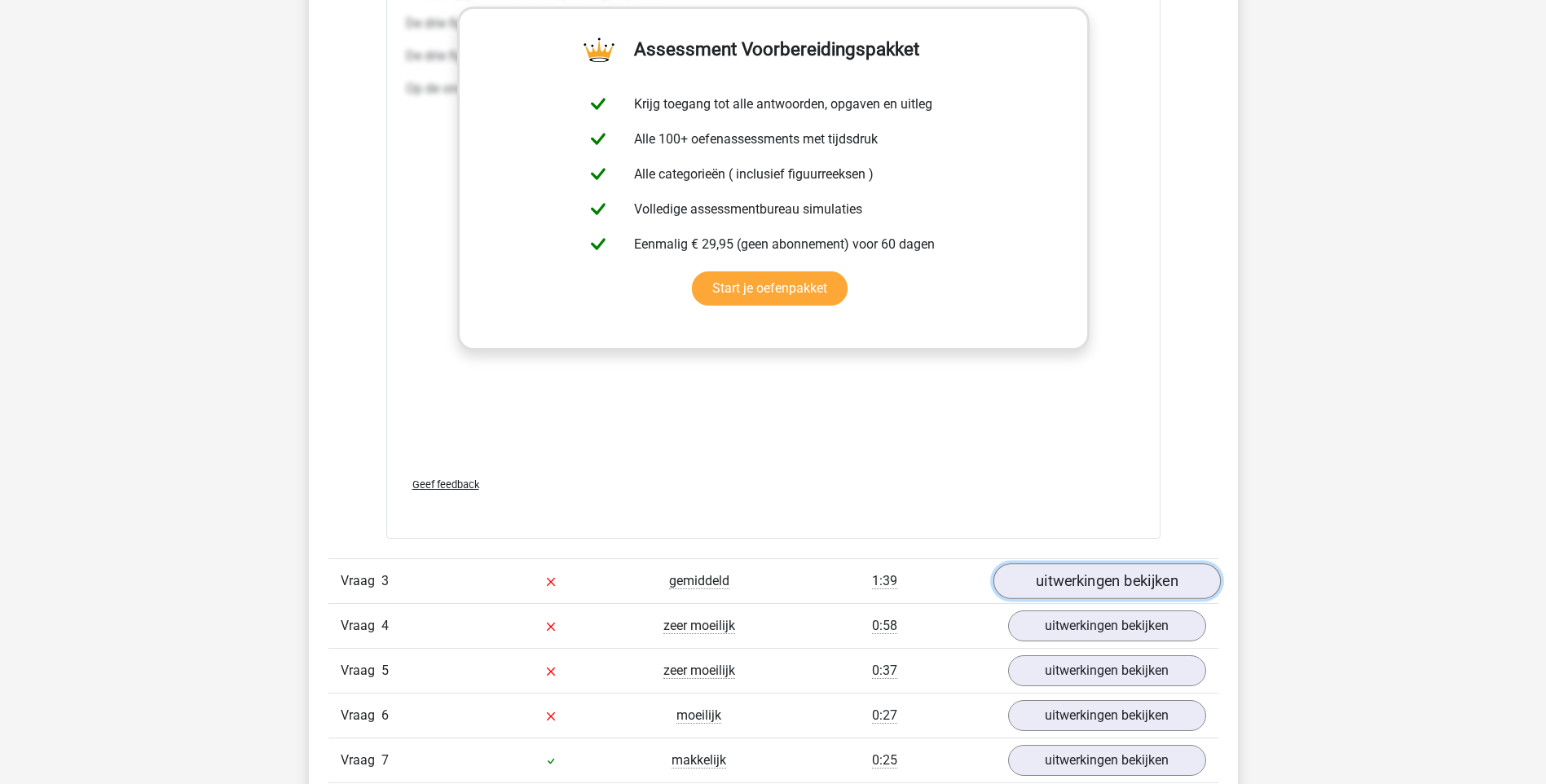
click at [1134, 582] on link "uitwerkingen bekijken" at bounding box center [1106, 581] width 228 height 36
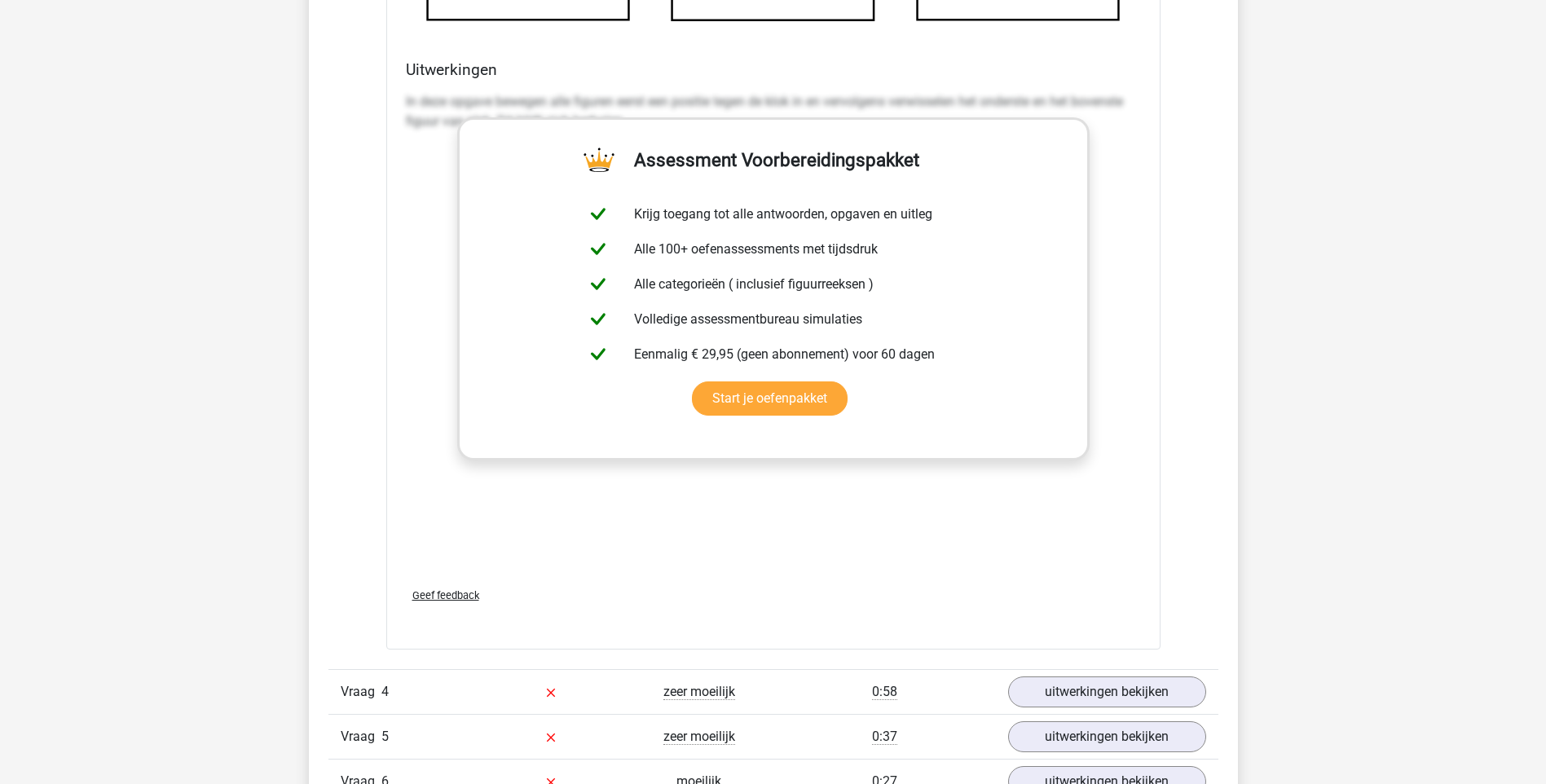
scroll to position [5133, 0]
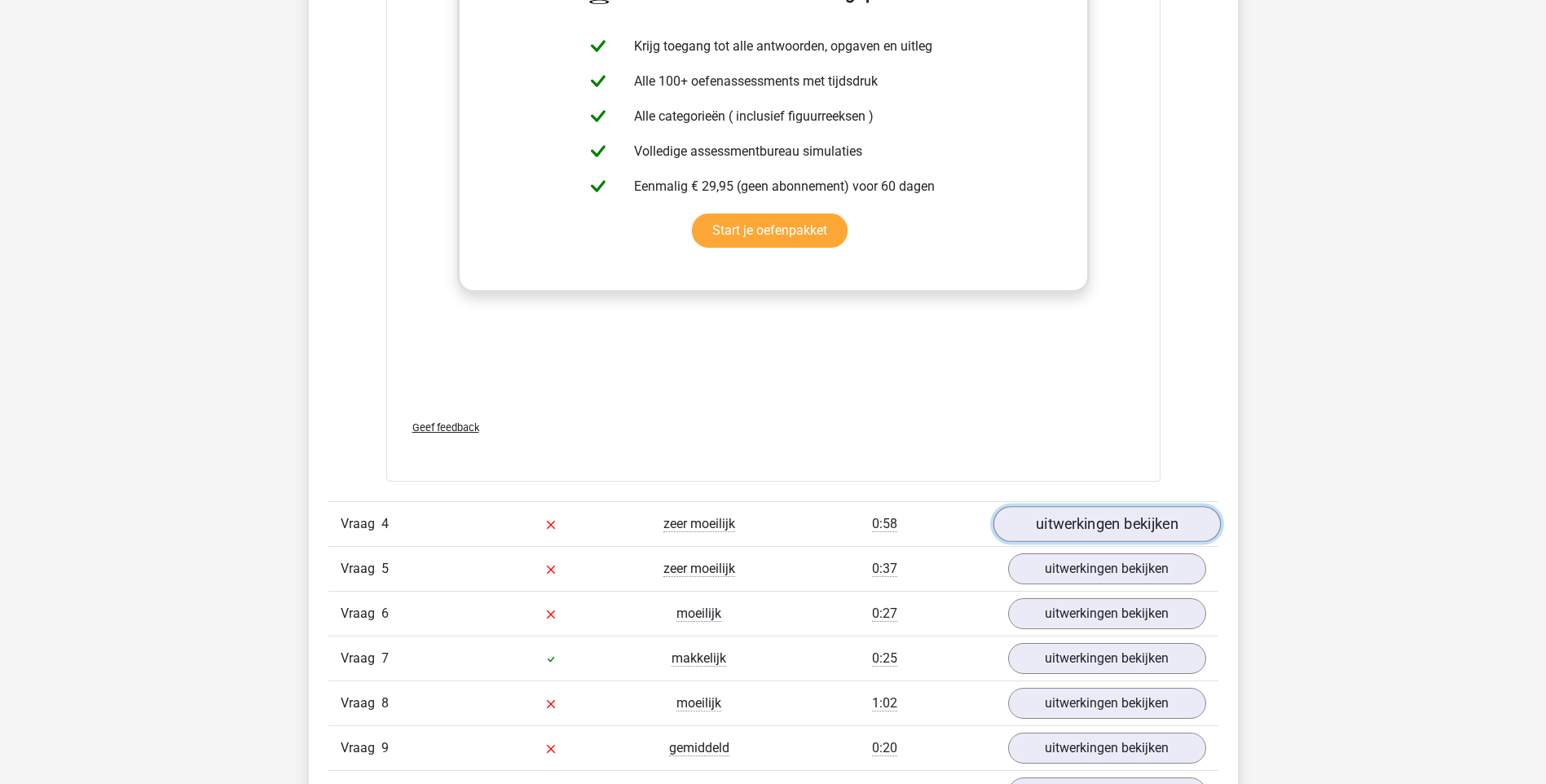
click at [1083, 524] on link "uitwerkingen bekijken" at bounding box center [1106, 523] width 228 height 36
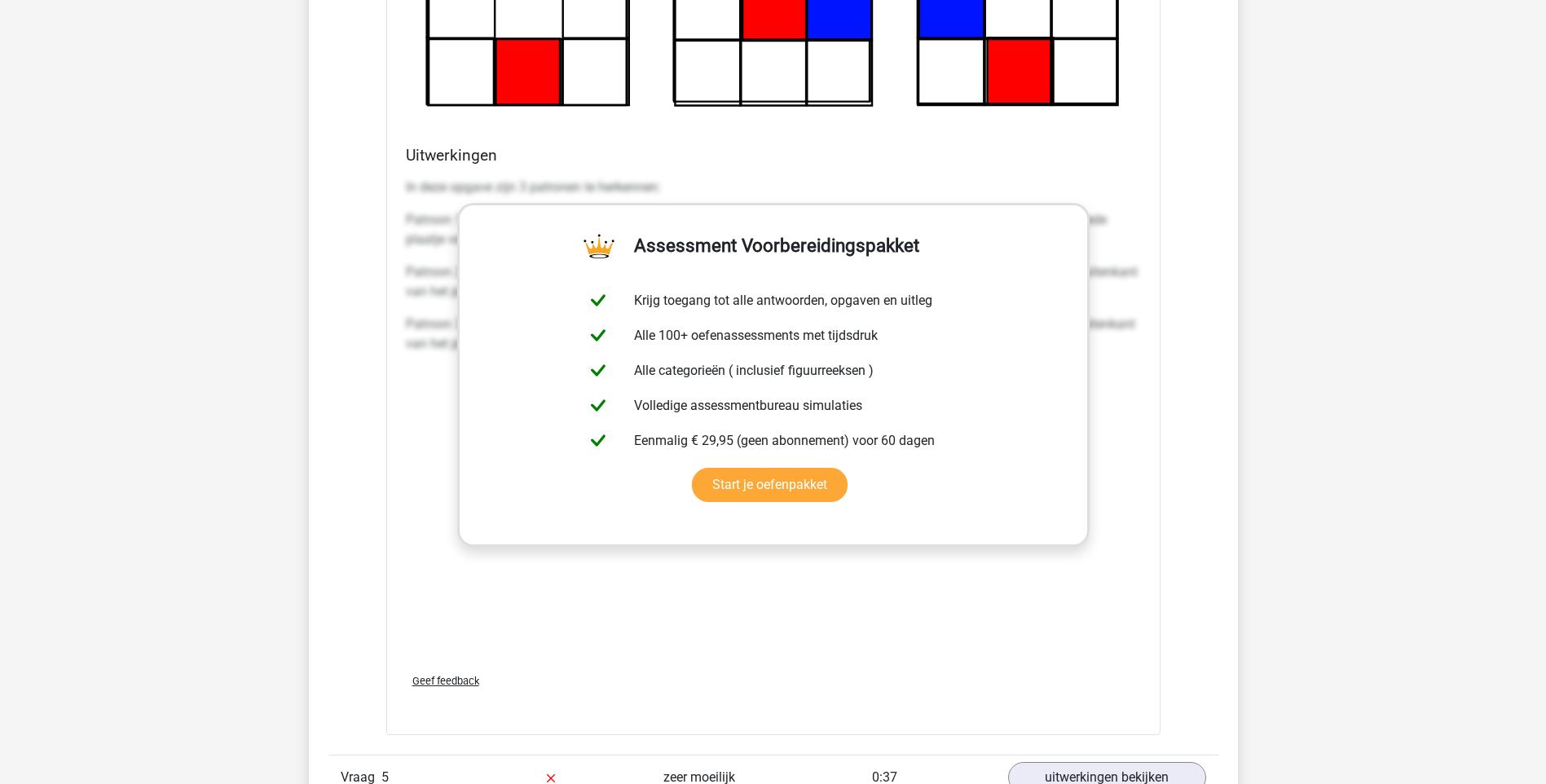
scroll to position [6600, 0]
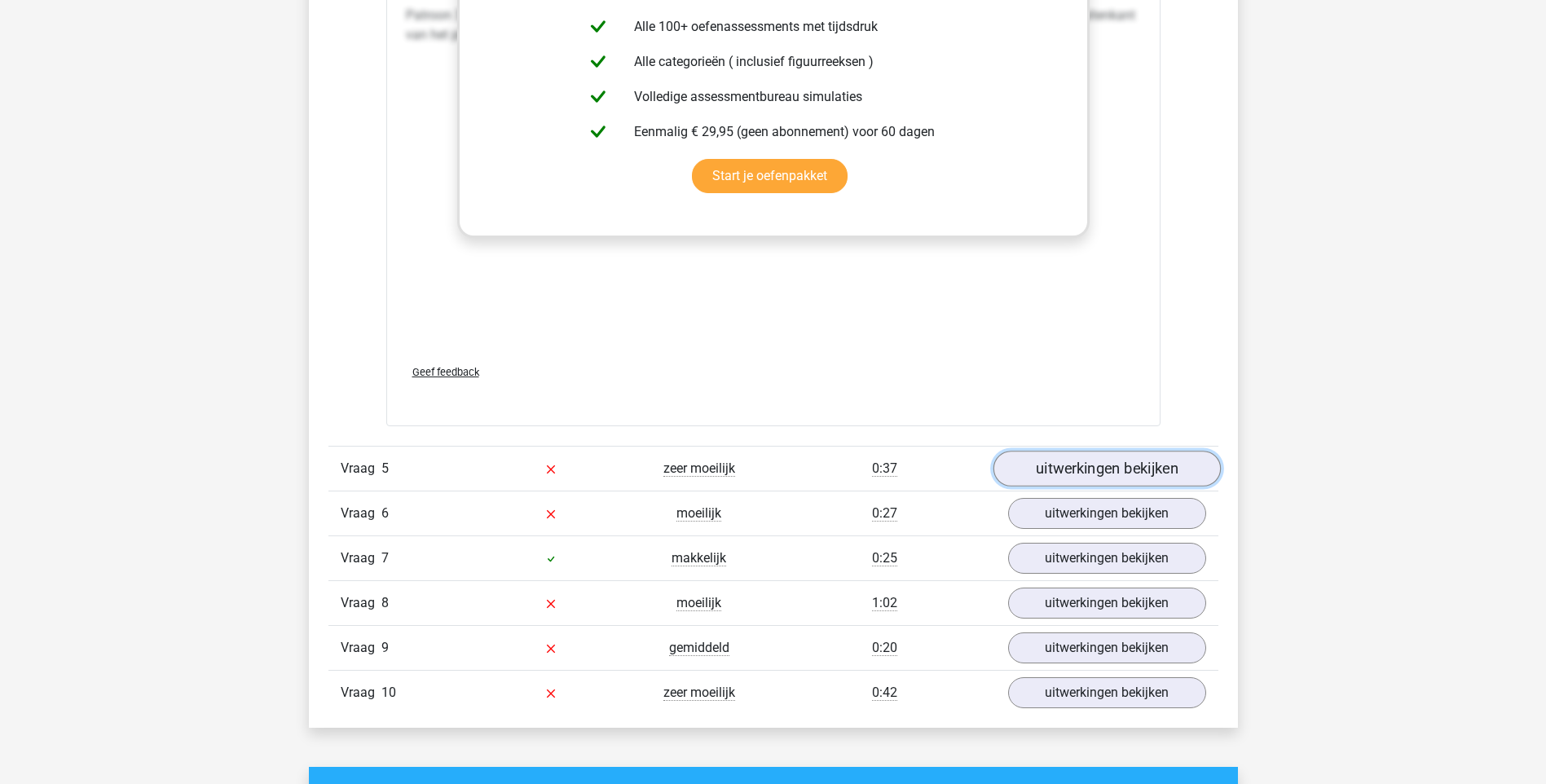
click at [1137, 473] on link "uitwerkingen bekijken" at bounding box center [1106, 469] width 228 height 36
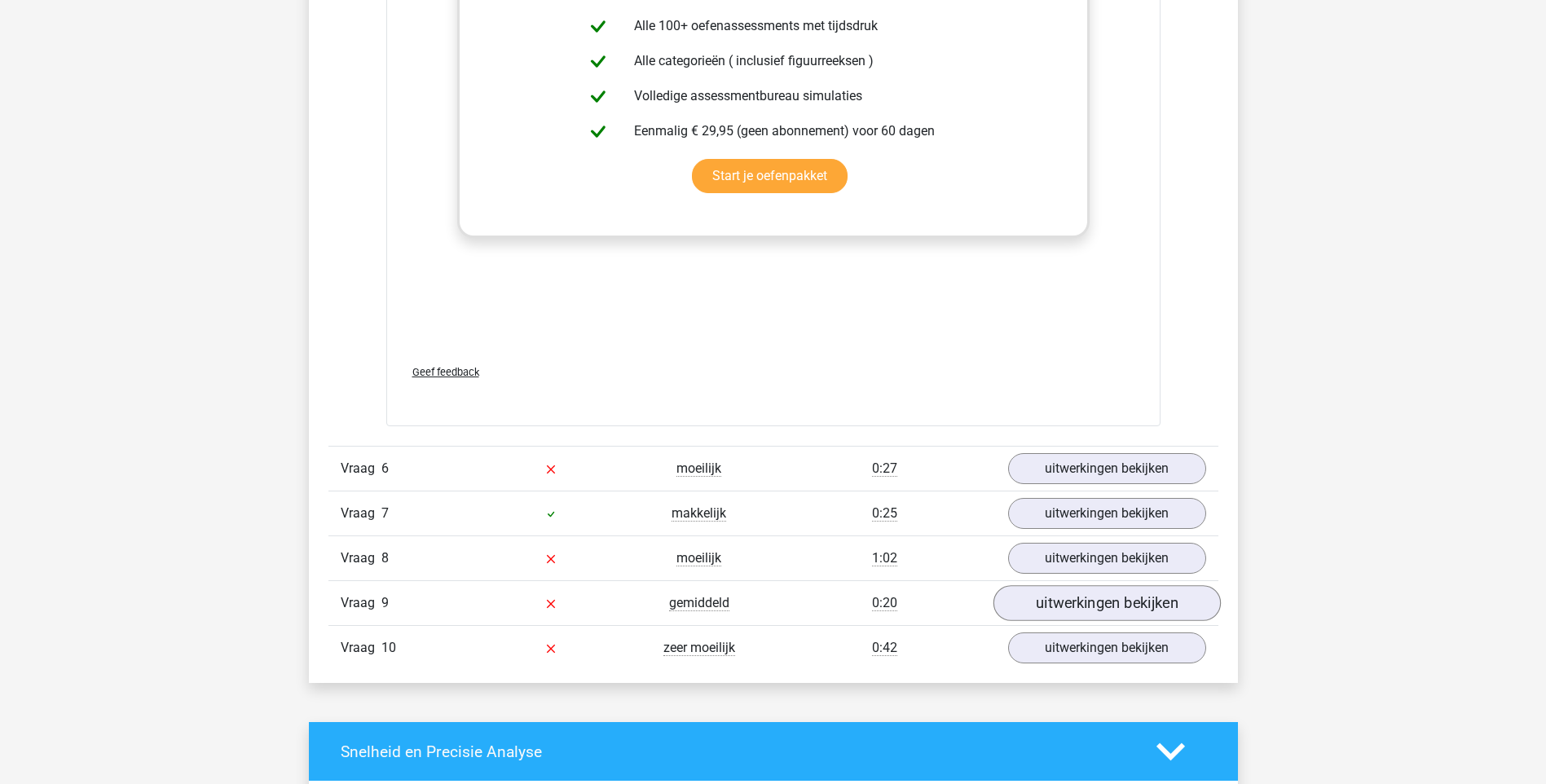
scroll to position [8067, 0]
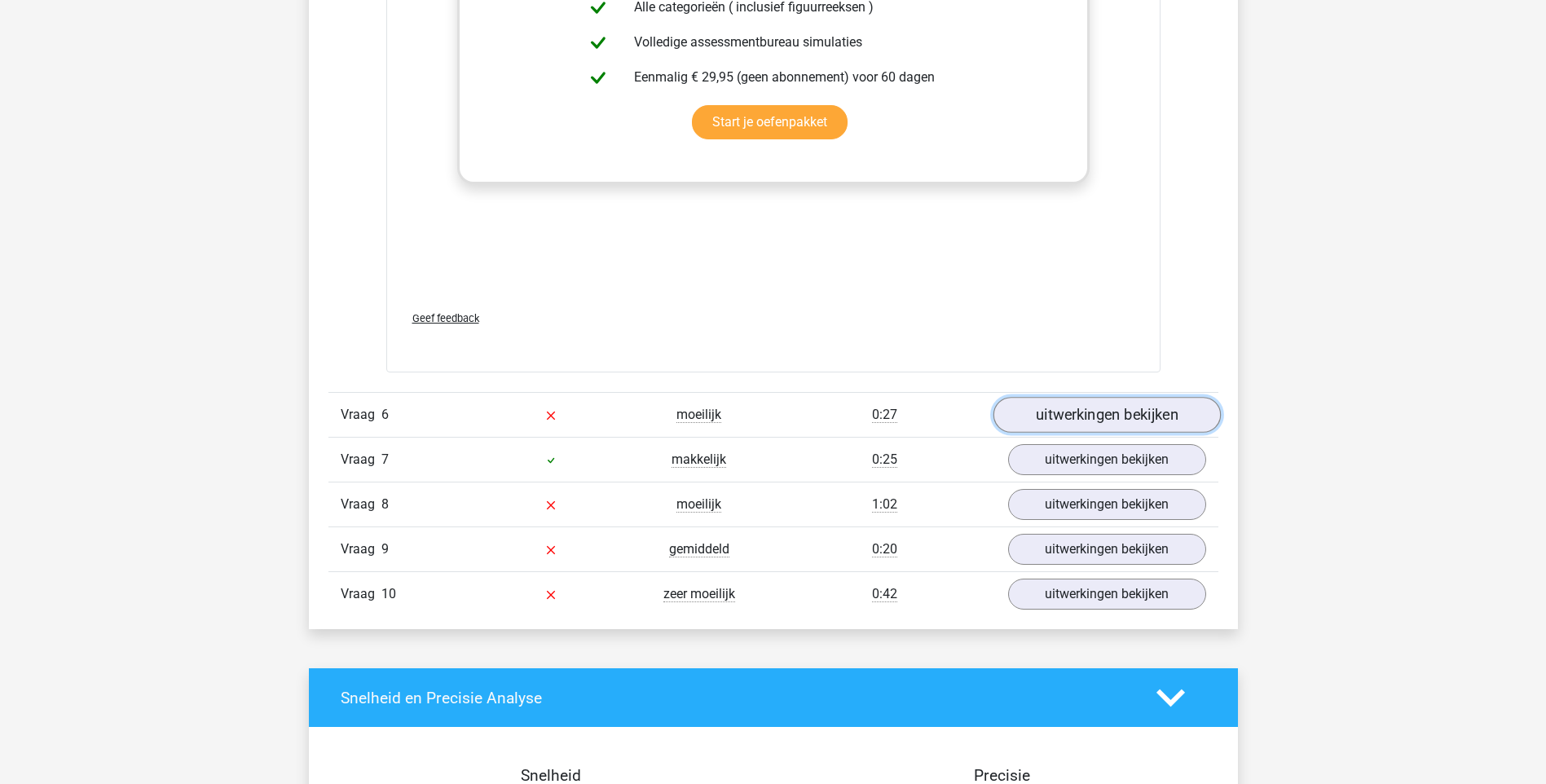
click at [1067, 423] on link "uitwerkingen bekijken" at bounding box center [1106, 414] width 228 height 36
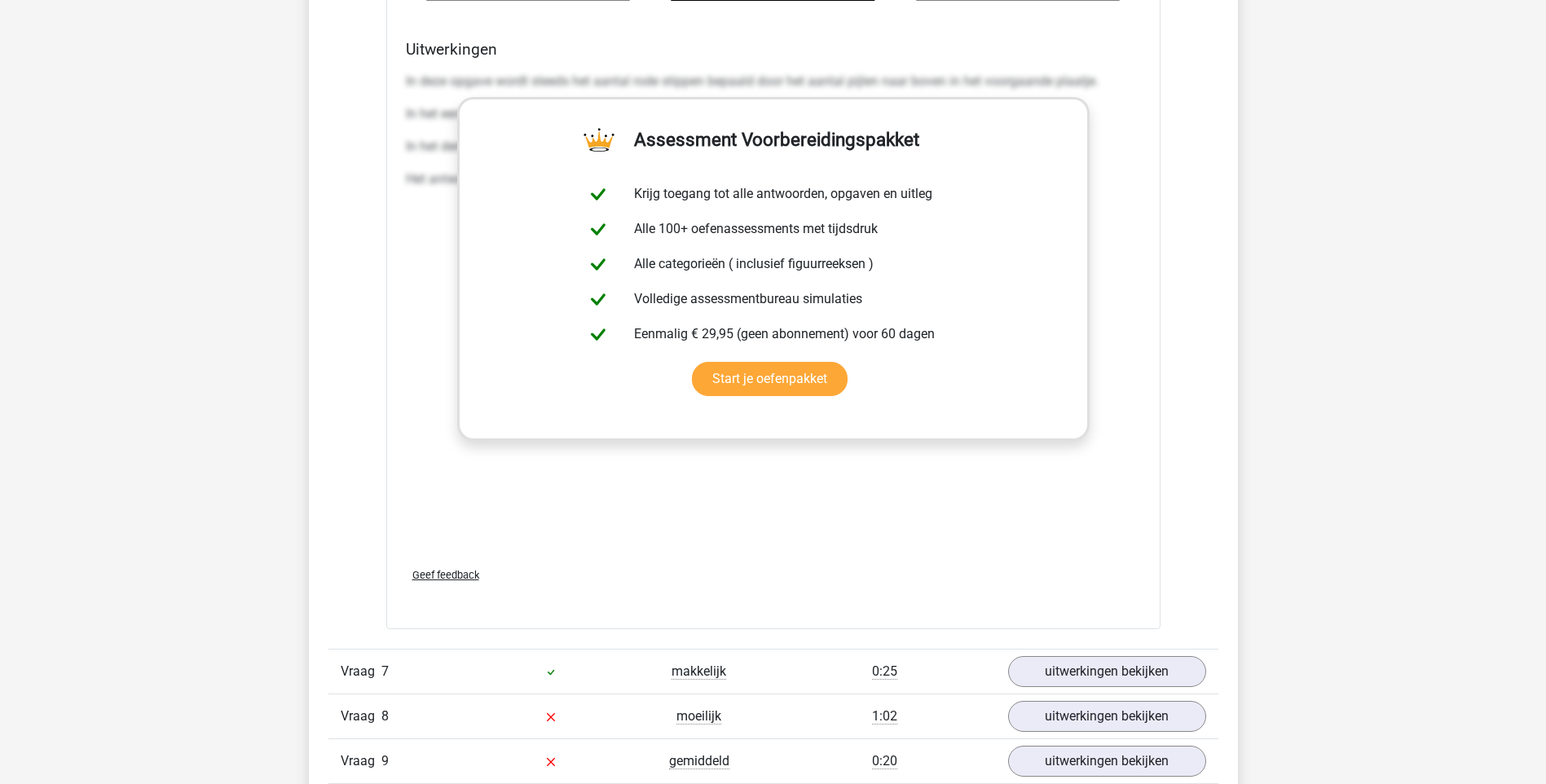
scroll to position [9207, 0]
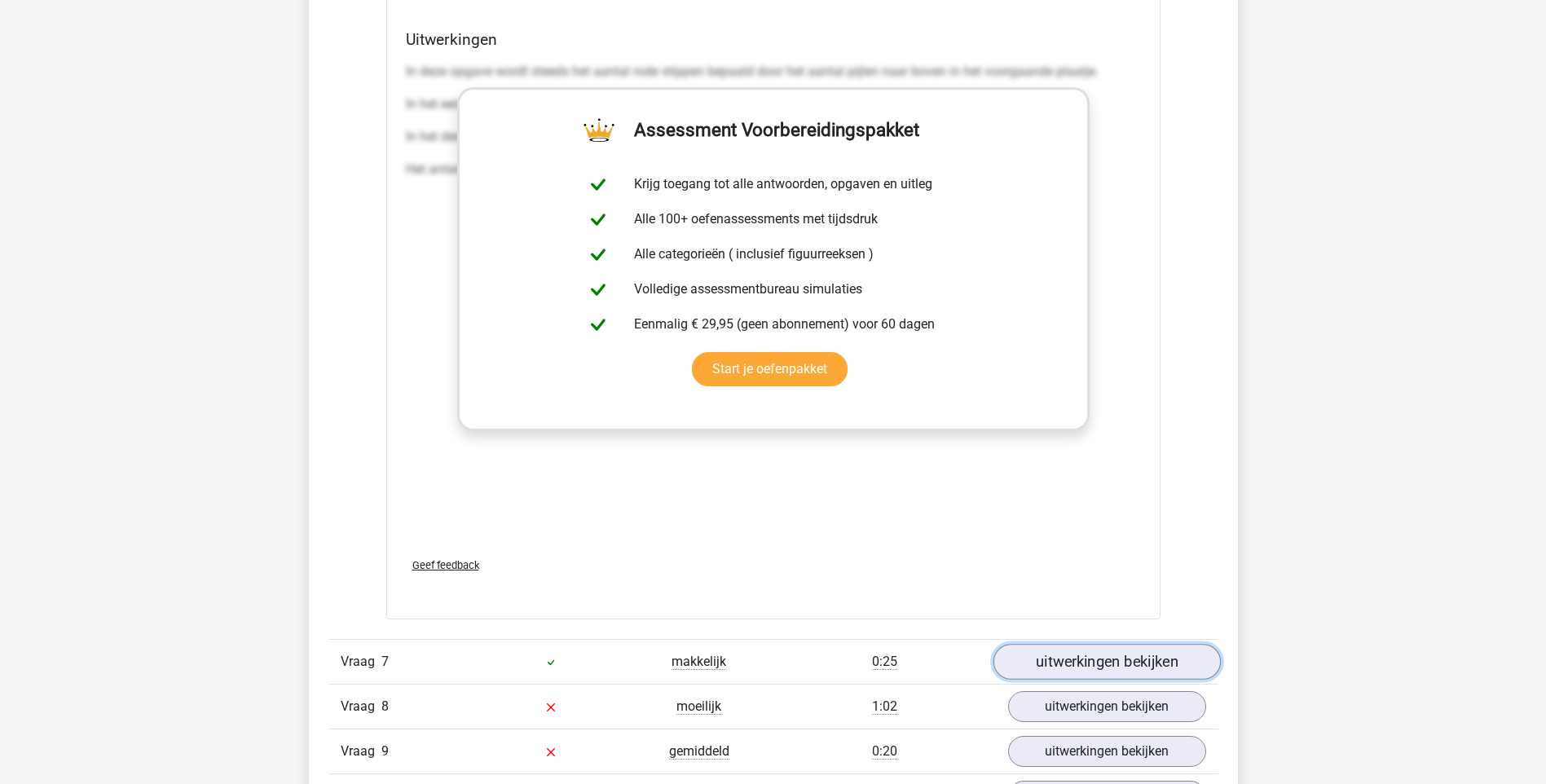
click at [1093, 661] on link "uitwerkingen bekijken" at bounding box center [1106, 661] width 228 height 36
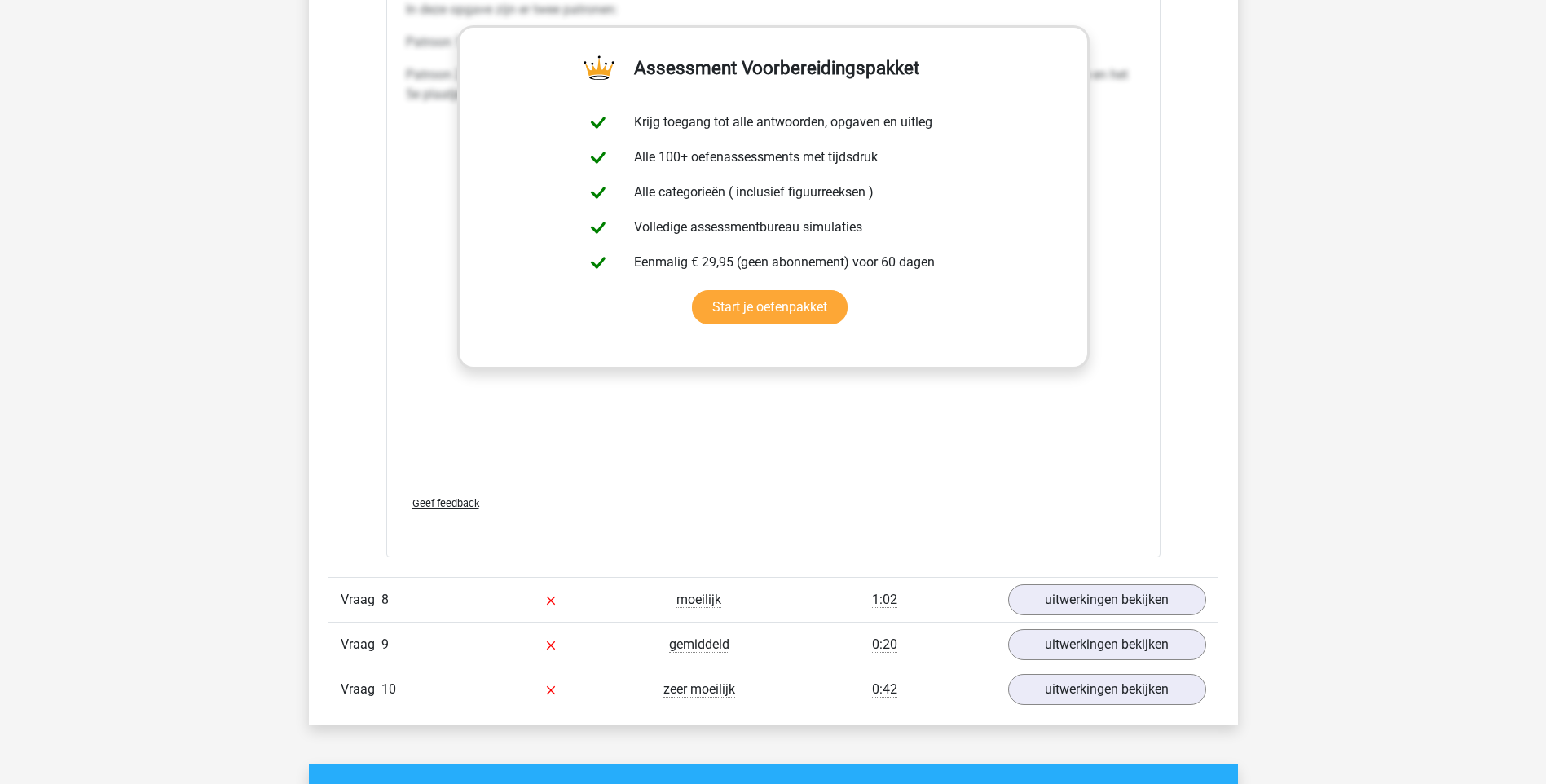
scroll to position [10674, 0]
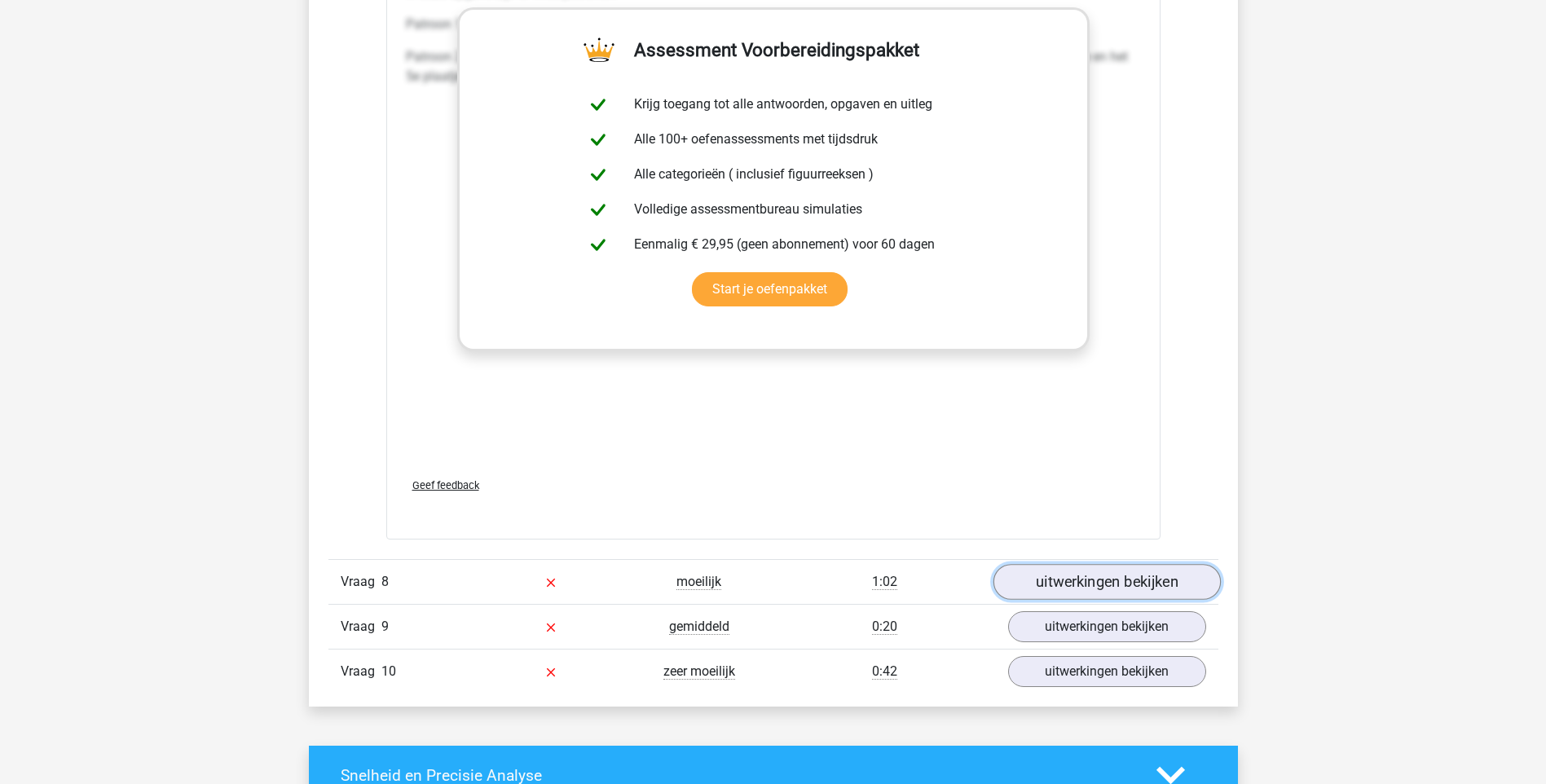
click at [1059, 589] on link "uitwerkingen bekijken" at bounding box center [1106, 581] width 228 height 36
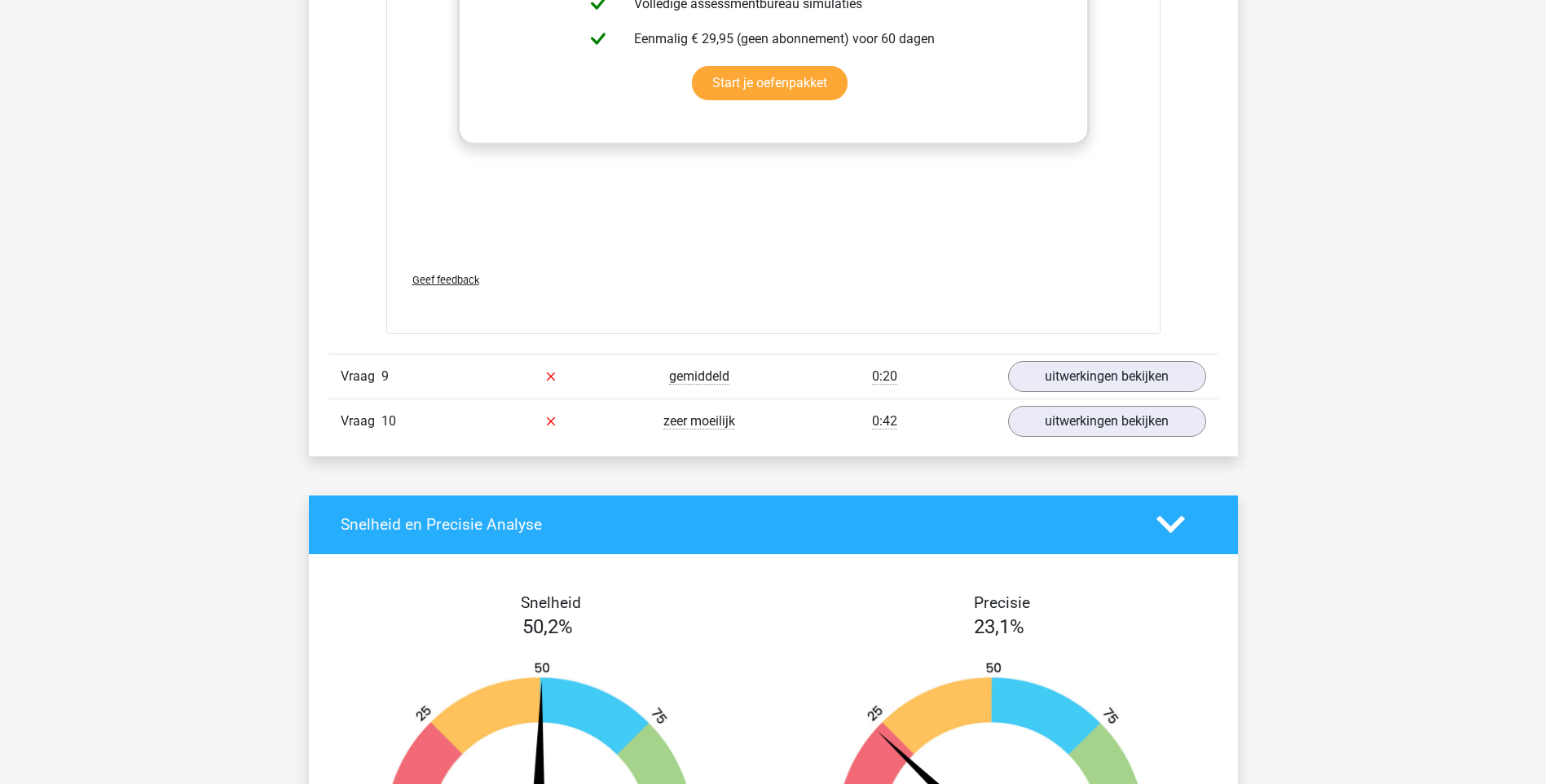
scroll to position [12304, 0]
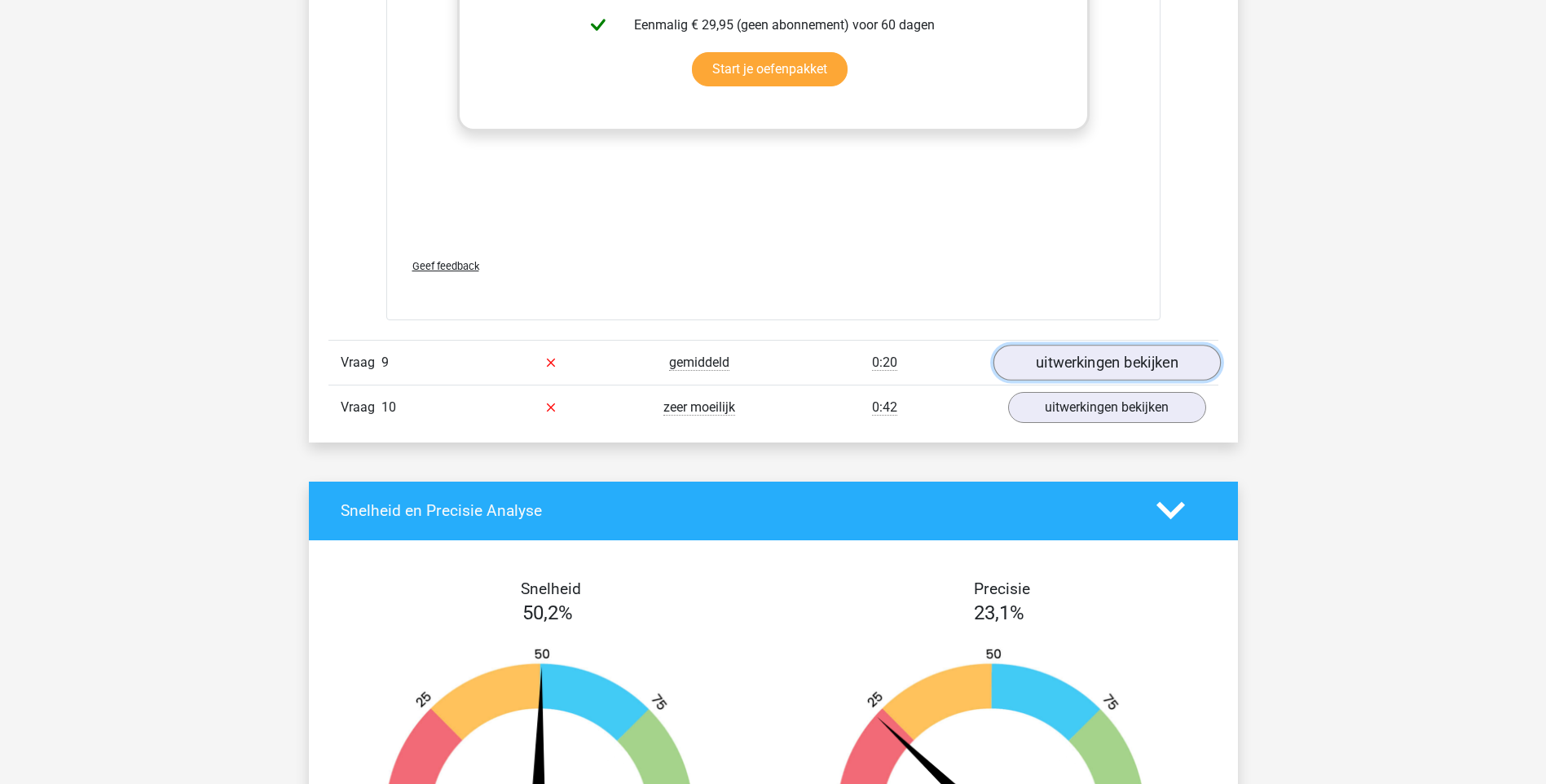
click at [1057, 370] on link "uitwerkingen bekijken" at bounding box center [1106, 362] width 228 height 36
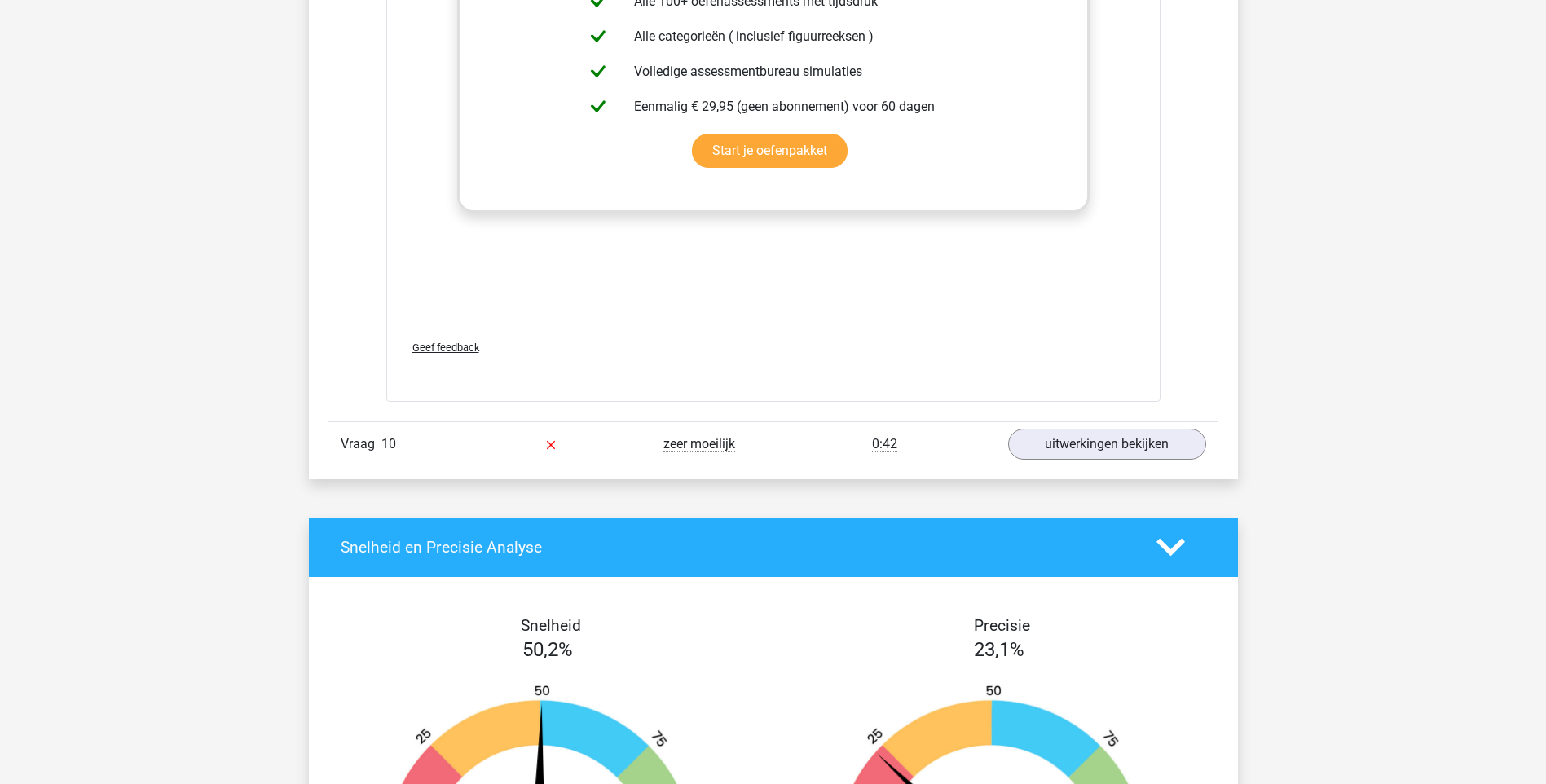
scroll to position [13689, 0]
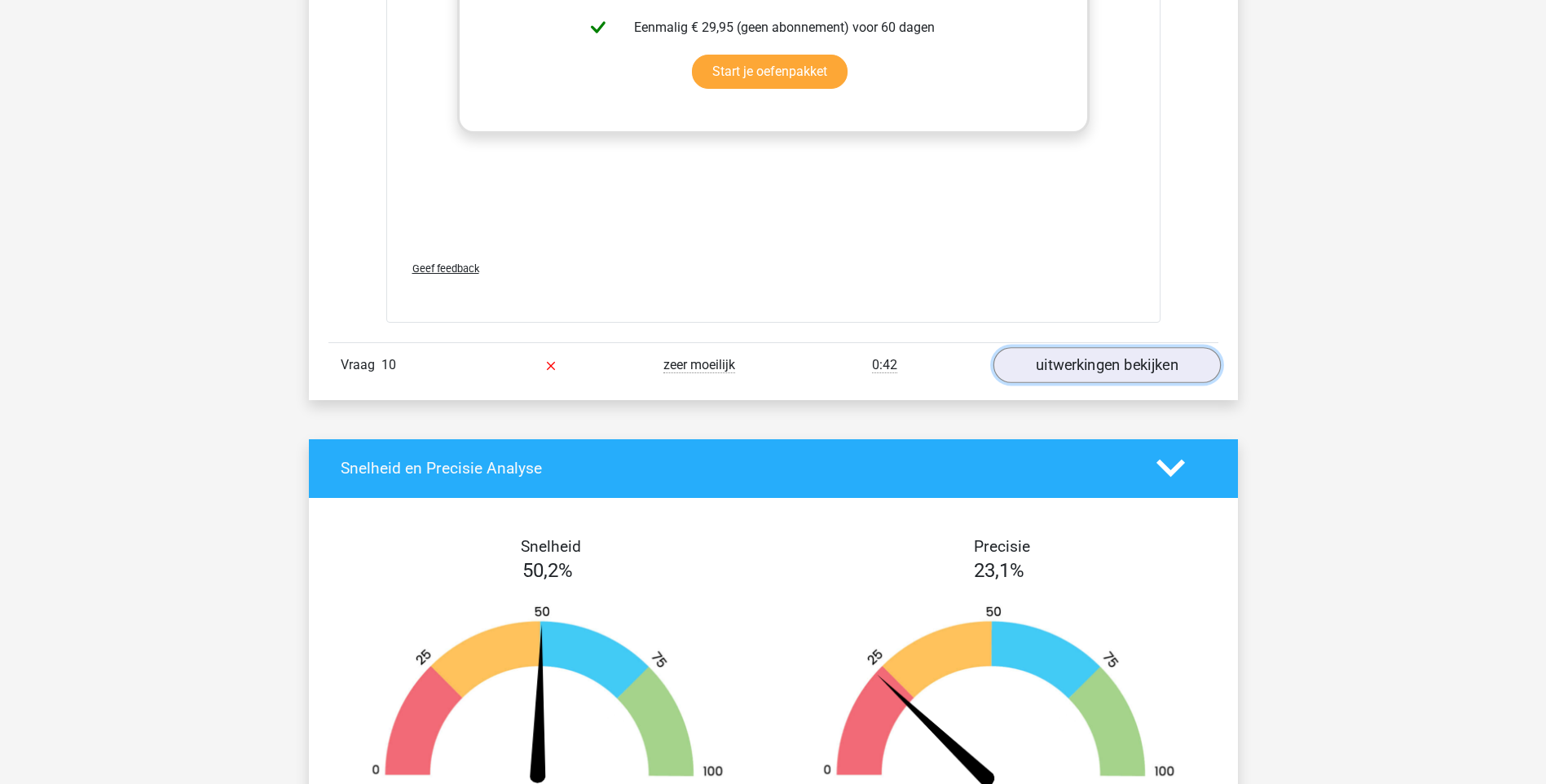
click at [1111, 366] on link "uitwerkingen bekijken" at bounding box center [1106, 364] width 228 height 36
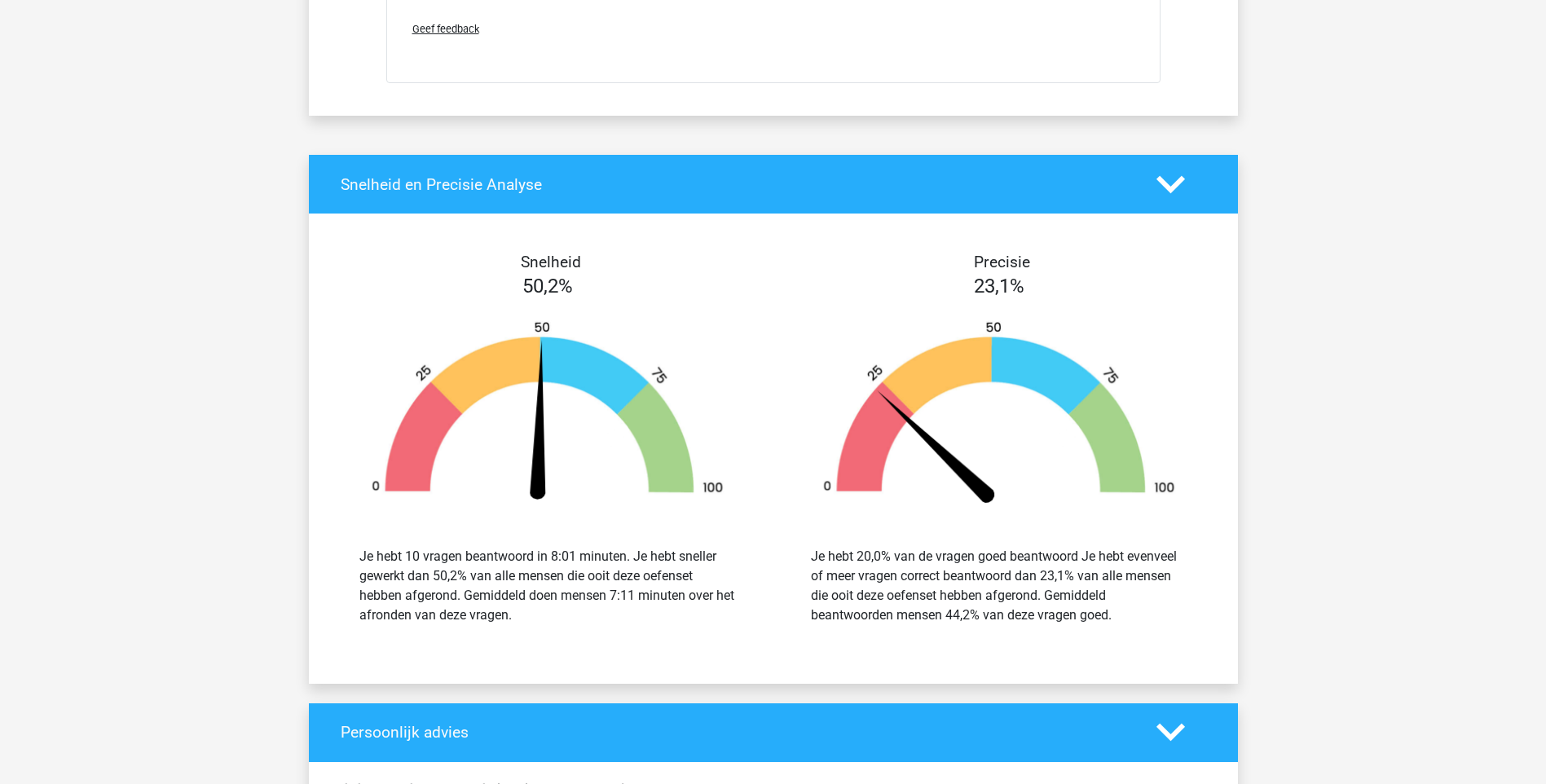
scroll to position [15236, 0]
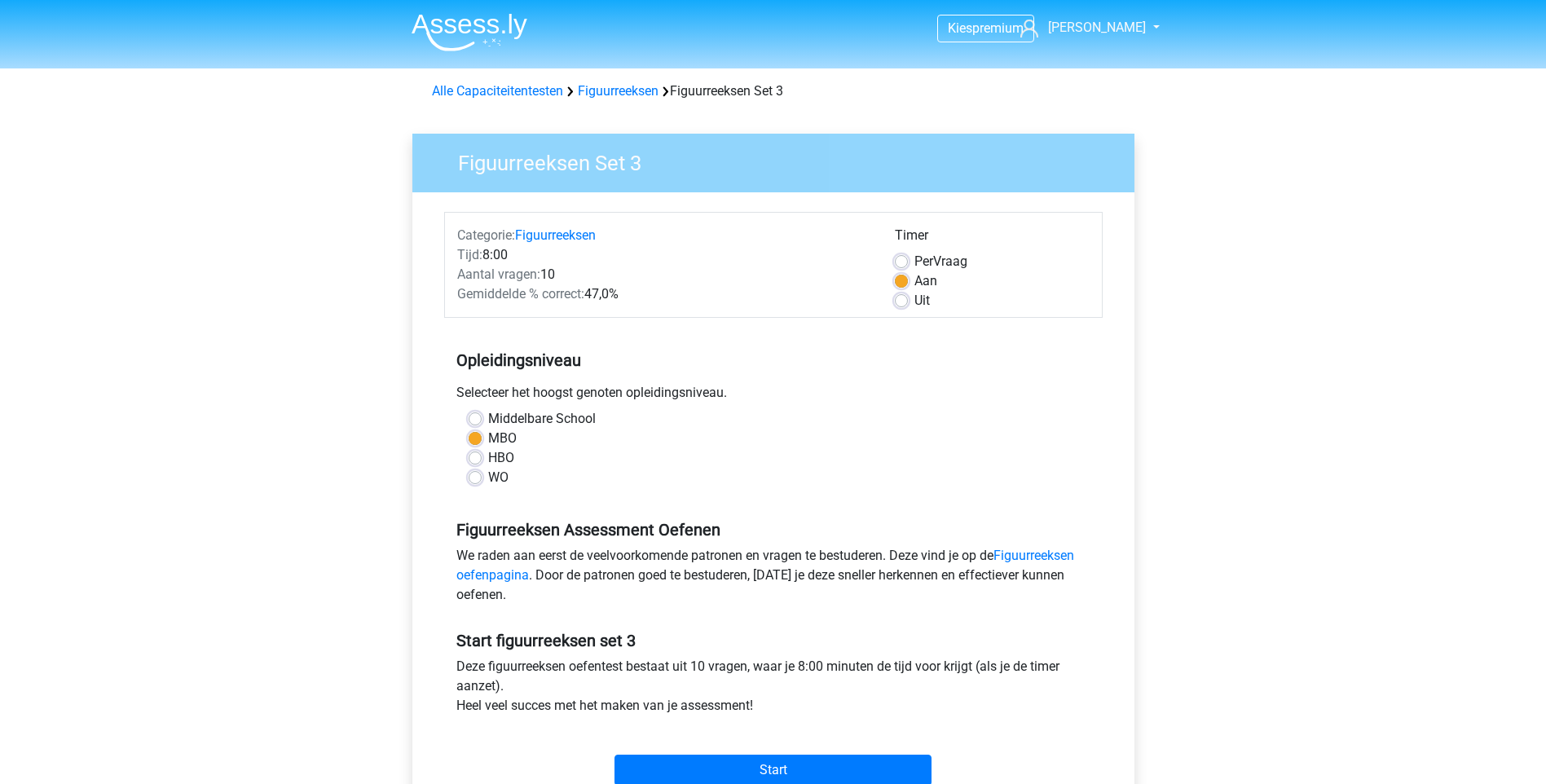
scroll to position [163, 0]
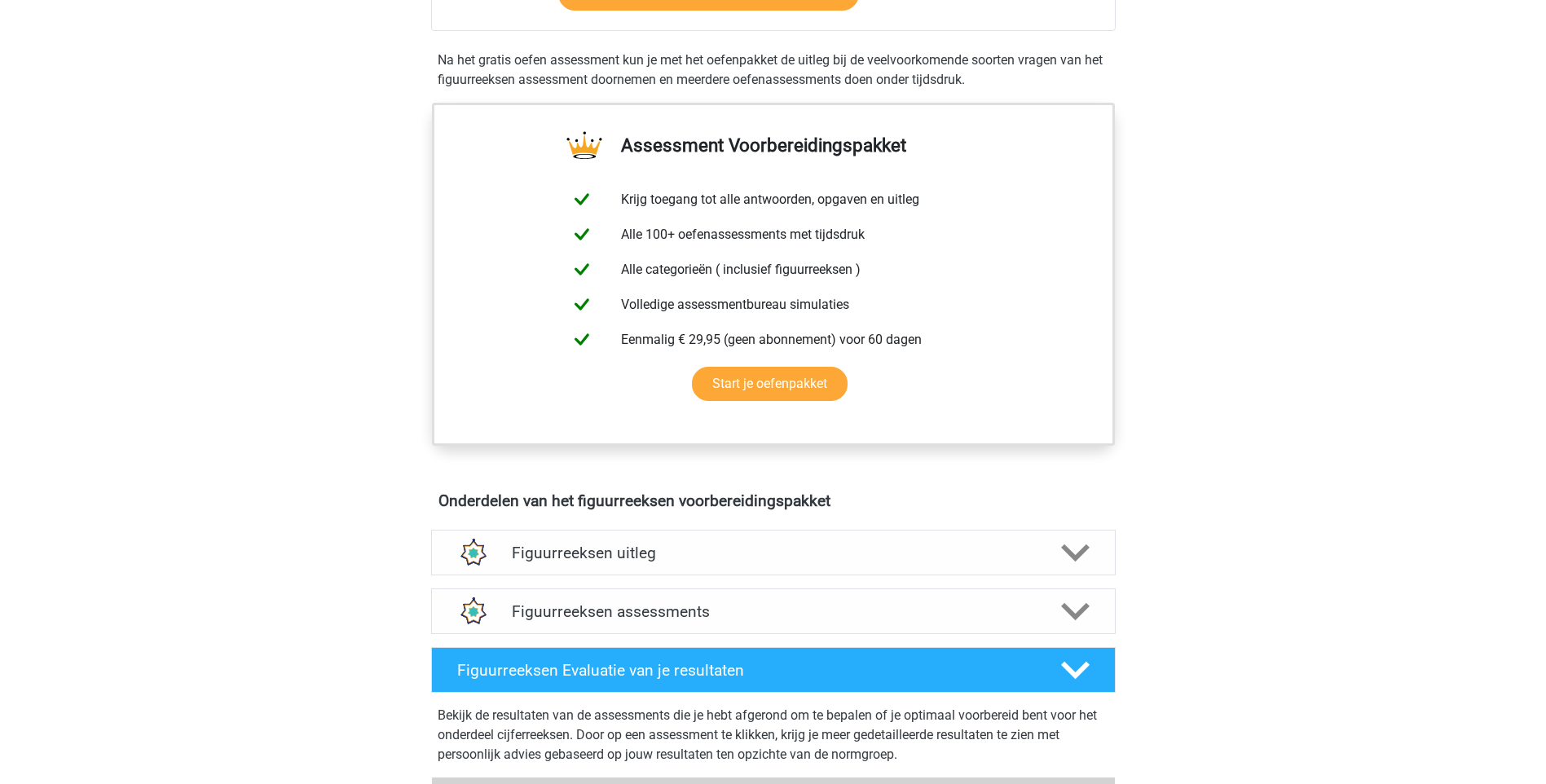
scroll to position [495, 0]
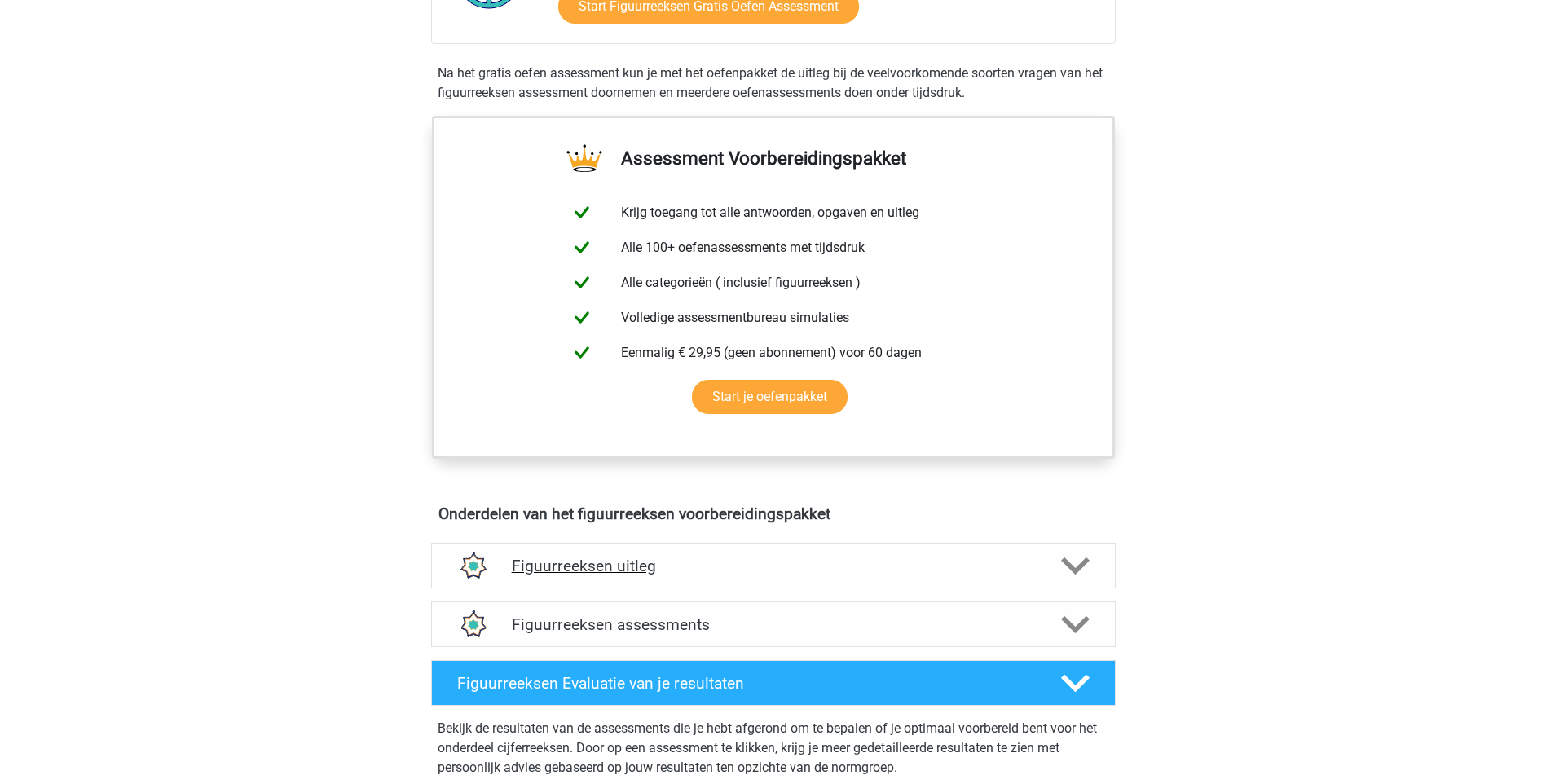
click at [632, 570] on h4 "Figuurreeksen uitleg" at bounding box center [773, 565] width 523 height 18
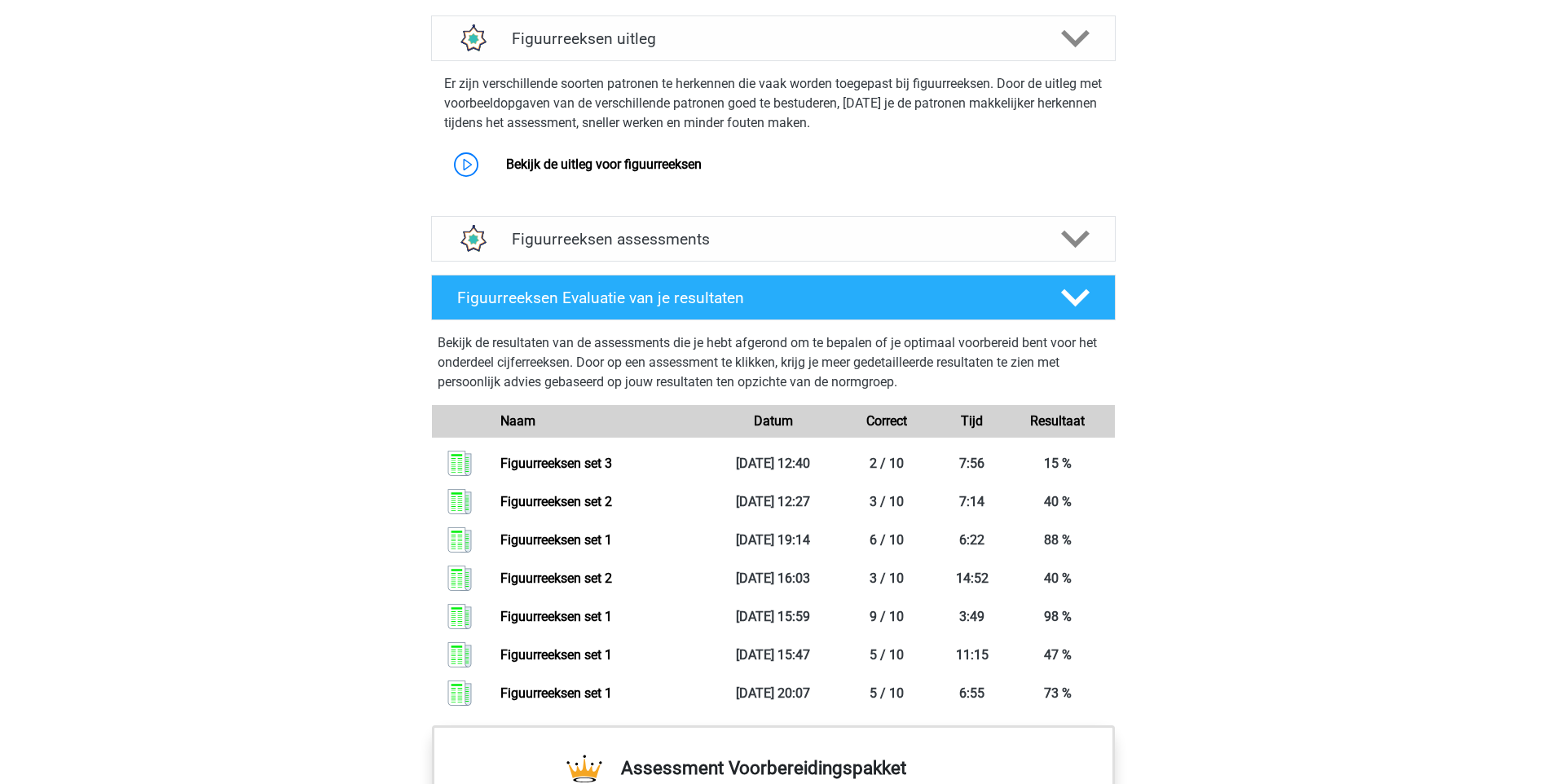
scroll to position [1066, 0]
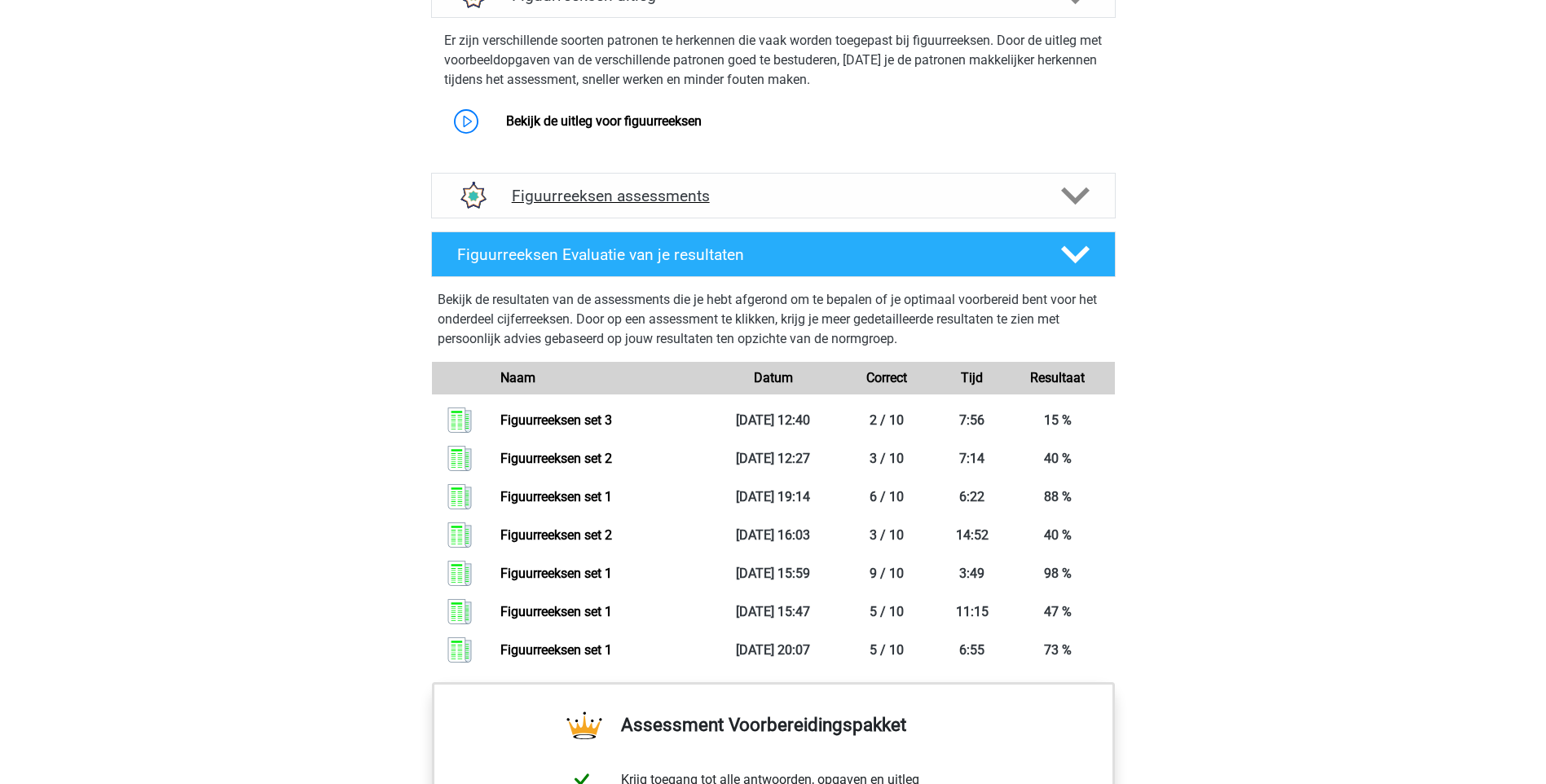
click at [647, 201] on h4 "Figuurreeksen assessments" at bounding box center [773, 196] width 523 height 18
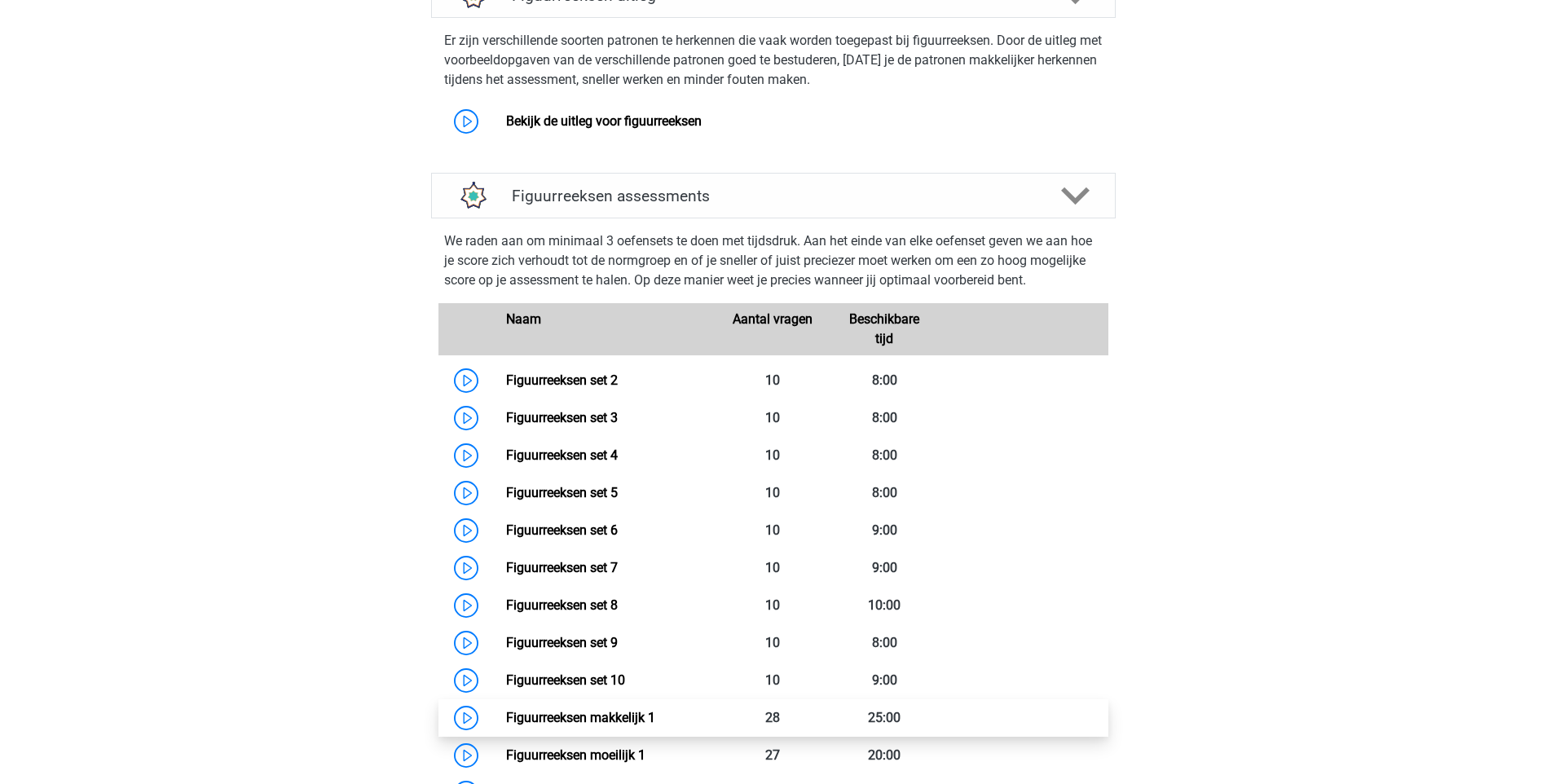
click at [612, 719] on link "Figuurreeksen makkelijk 1" at bounding box center [581, 717] width 149 height 16
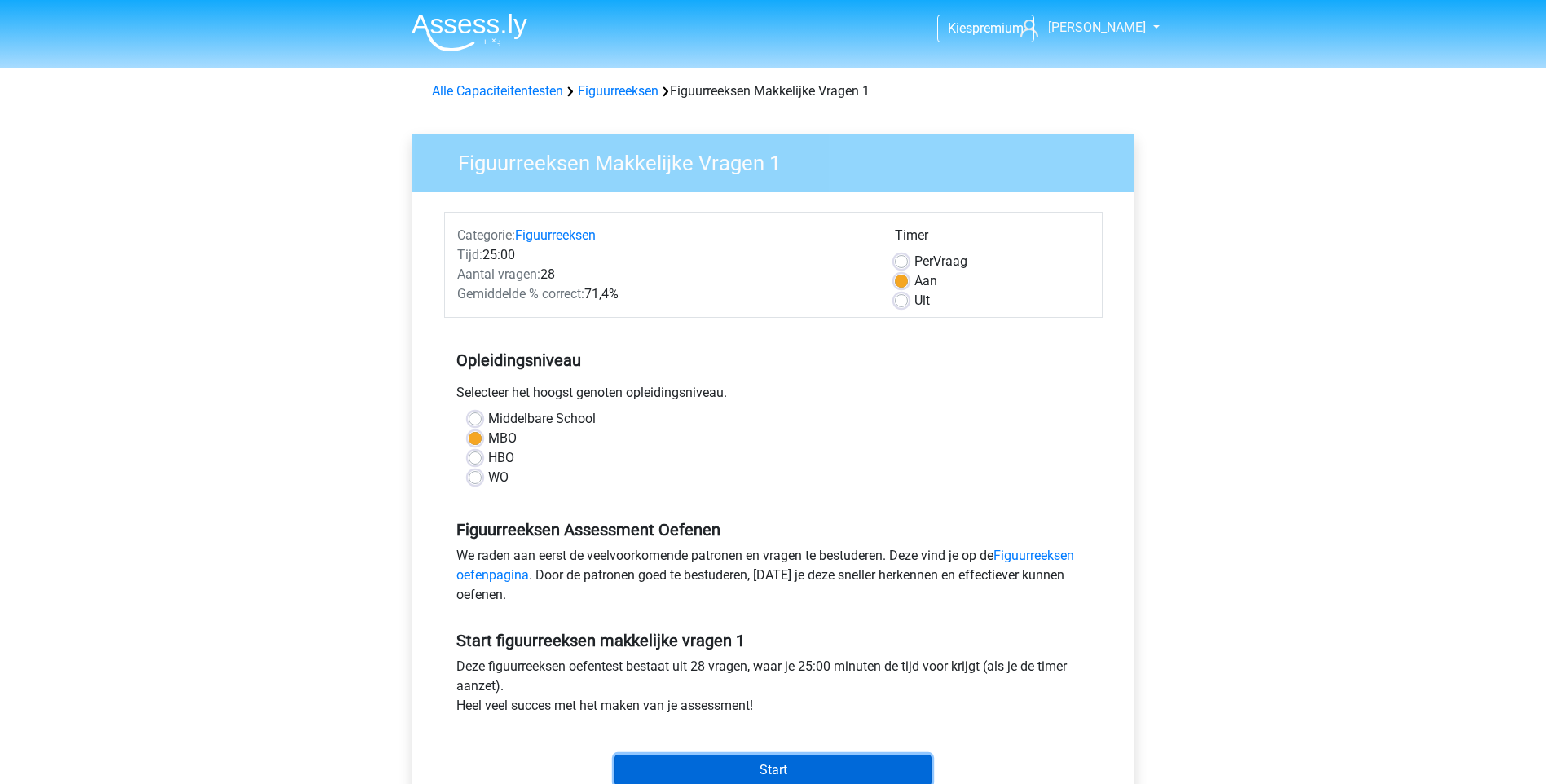
click at [729, 770] on input "Start" at bounding box center [773, 770] width 317 height 31
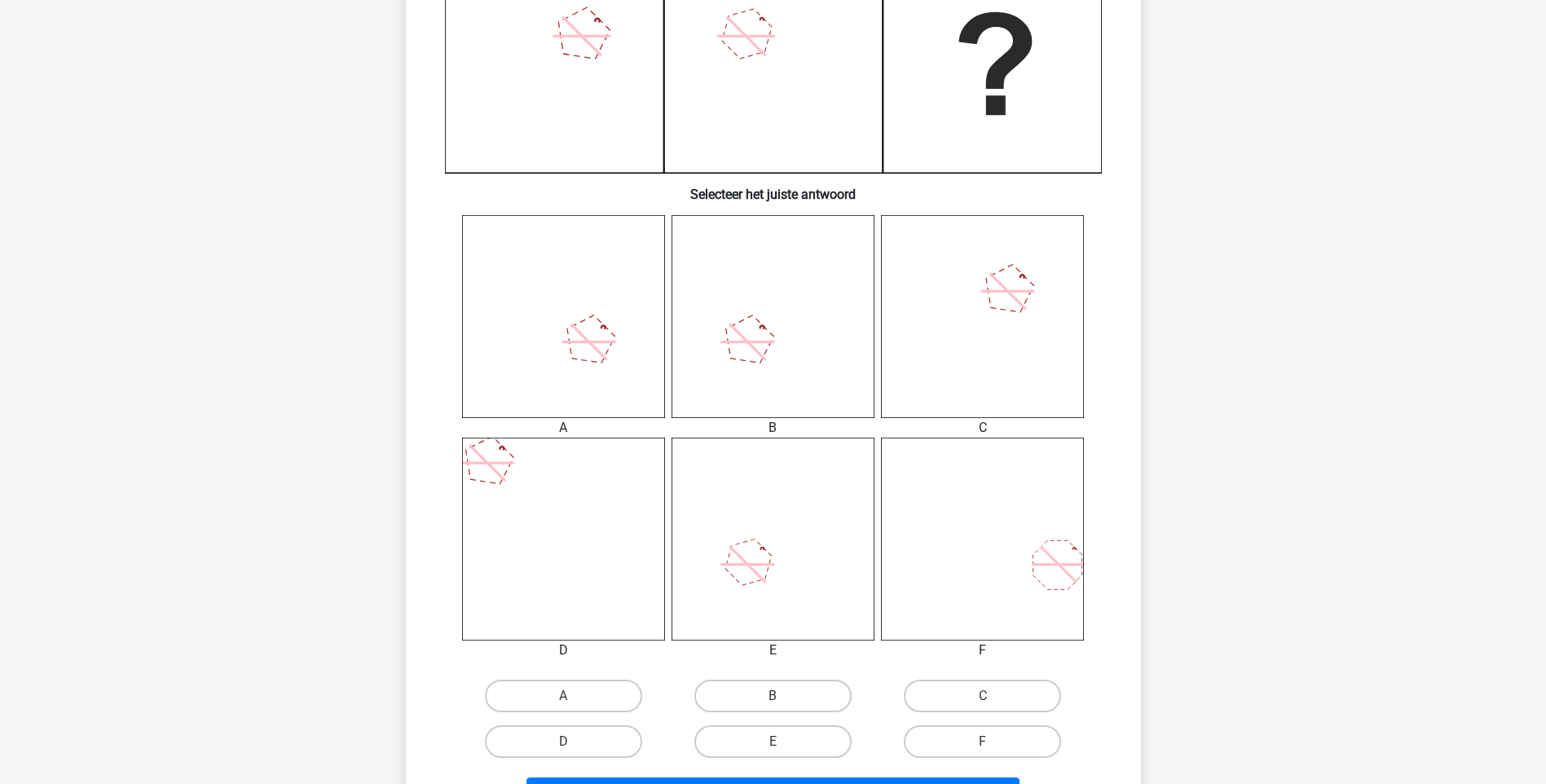
scroll to position [488, 0]
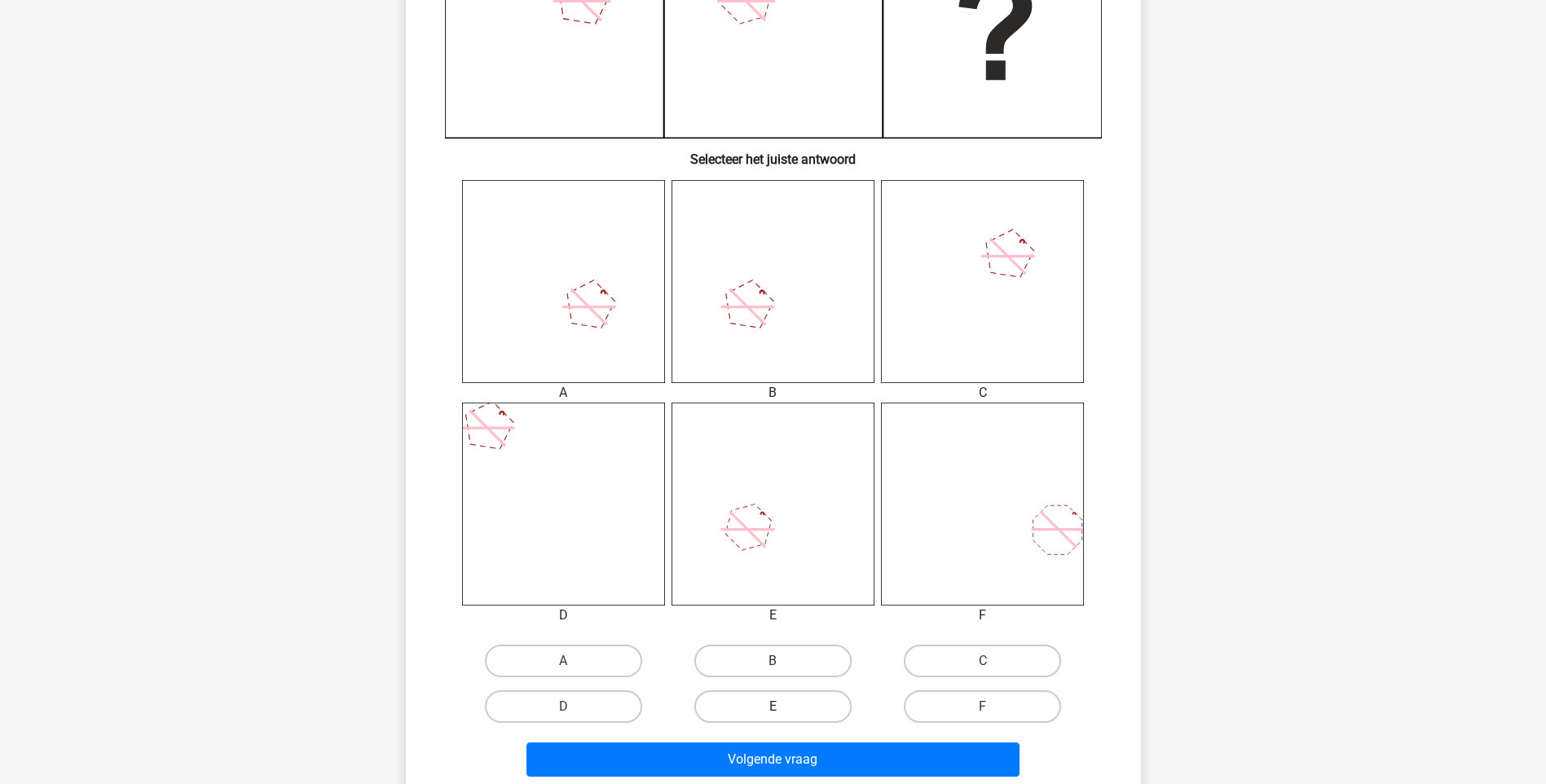
click at [806, 702] on label "E" at bounding box center [773, 706] width 157 height 33
click at [783, 706] on input "E" at bounding box center [777, 711] width 11 height 11
radio input "true"
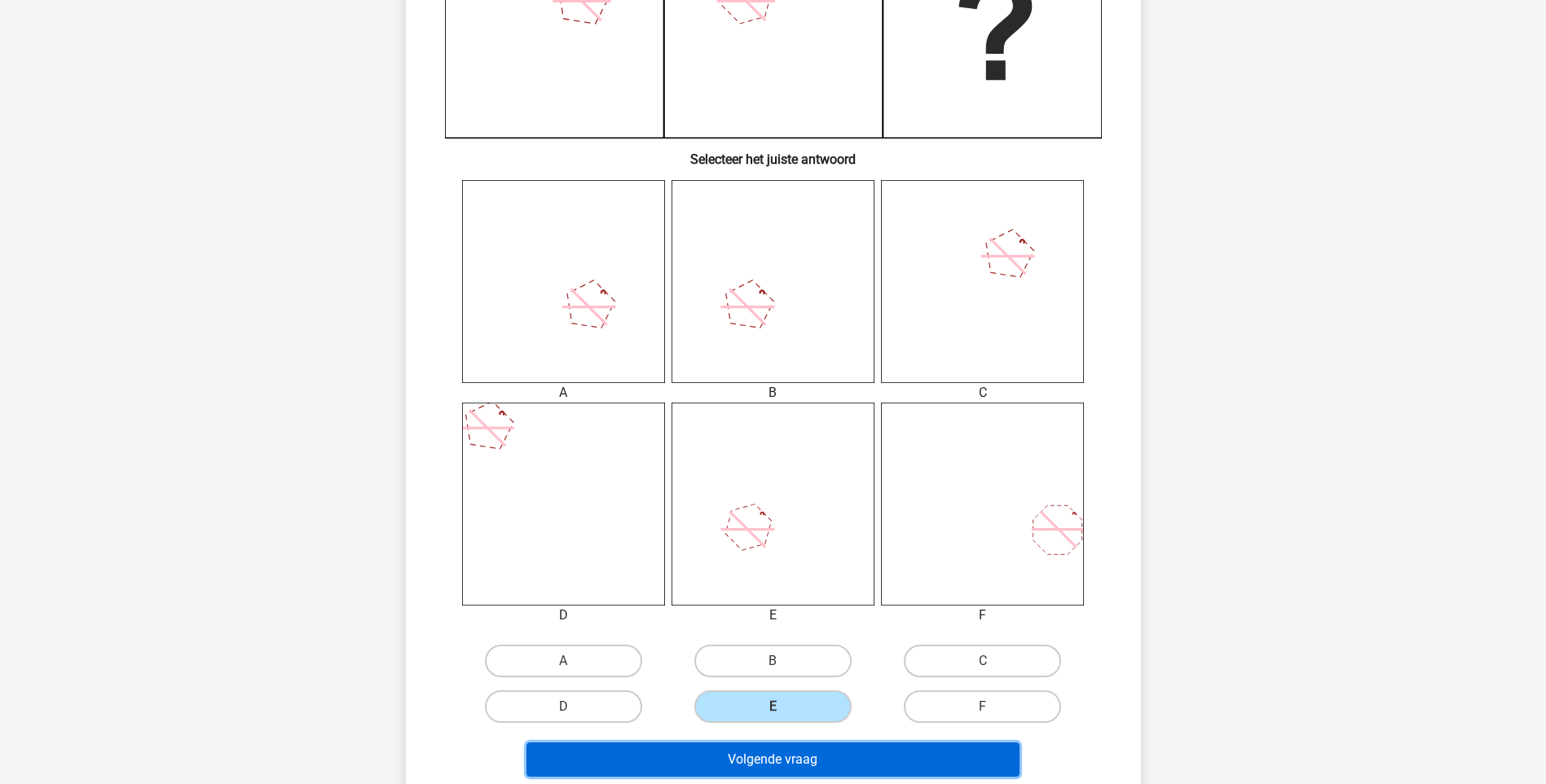
click at [799, 750] on button "Volgende vraag" at bounding box center [773, 759] width 493 height 34
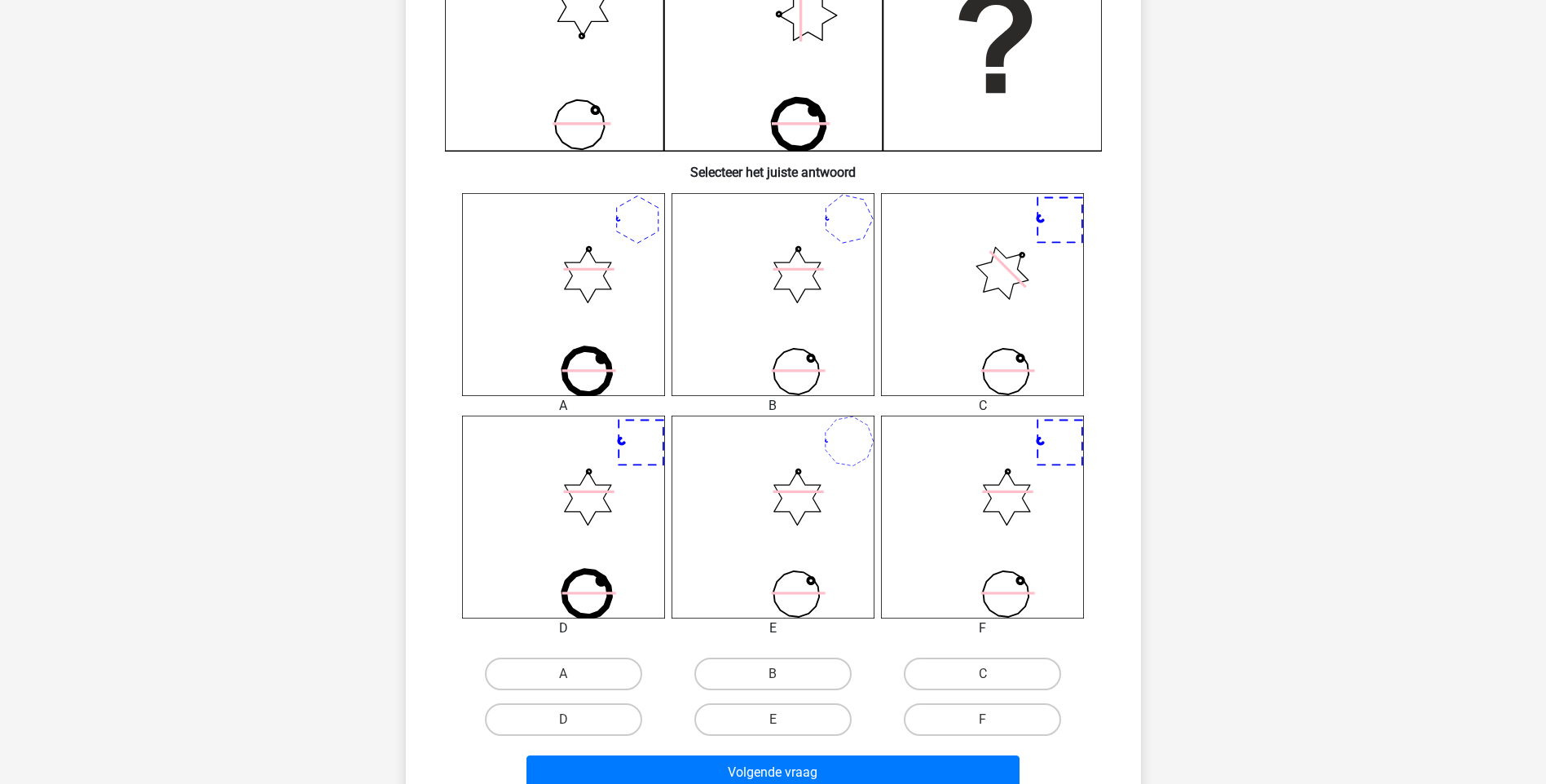
scroll to position [571, 0]
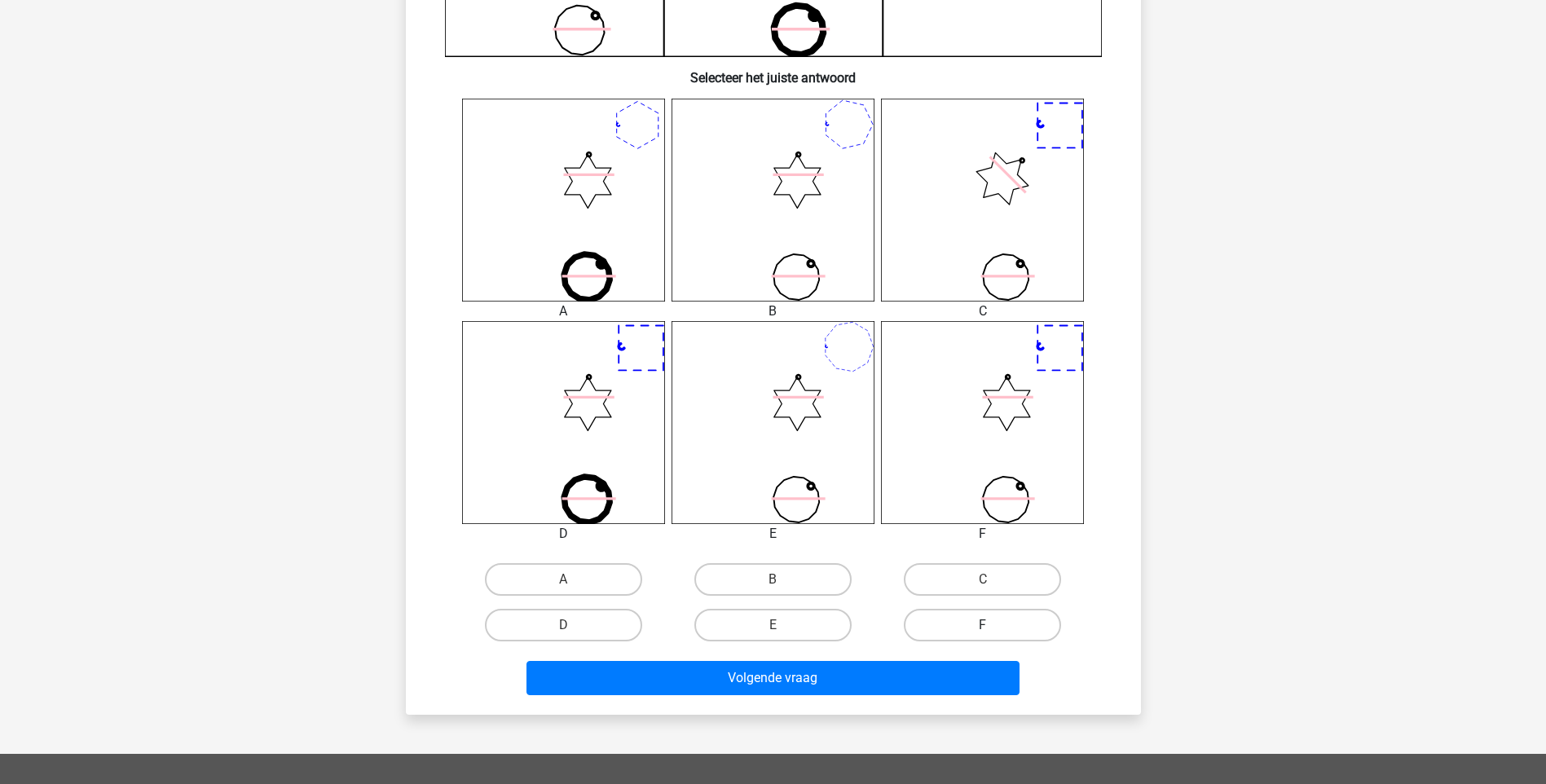
click at [975, 612] on label "F" at bounding box center [982, 625] width 157 height 33
click at [983, 625] on input "F" at bounding box center [988, 630] width 11 height 11
radio input "true"
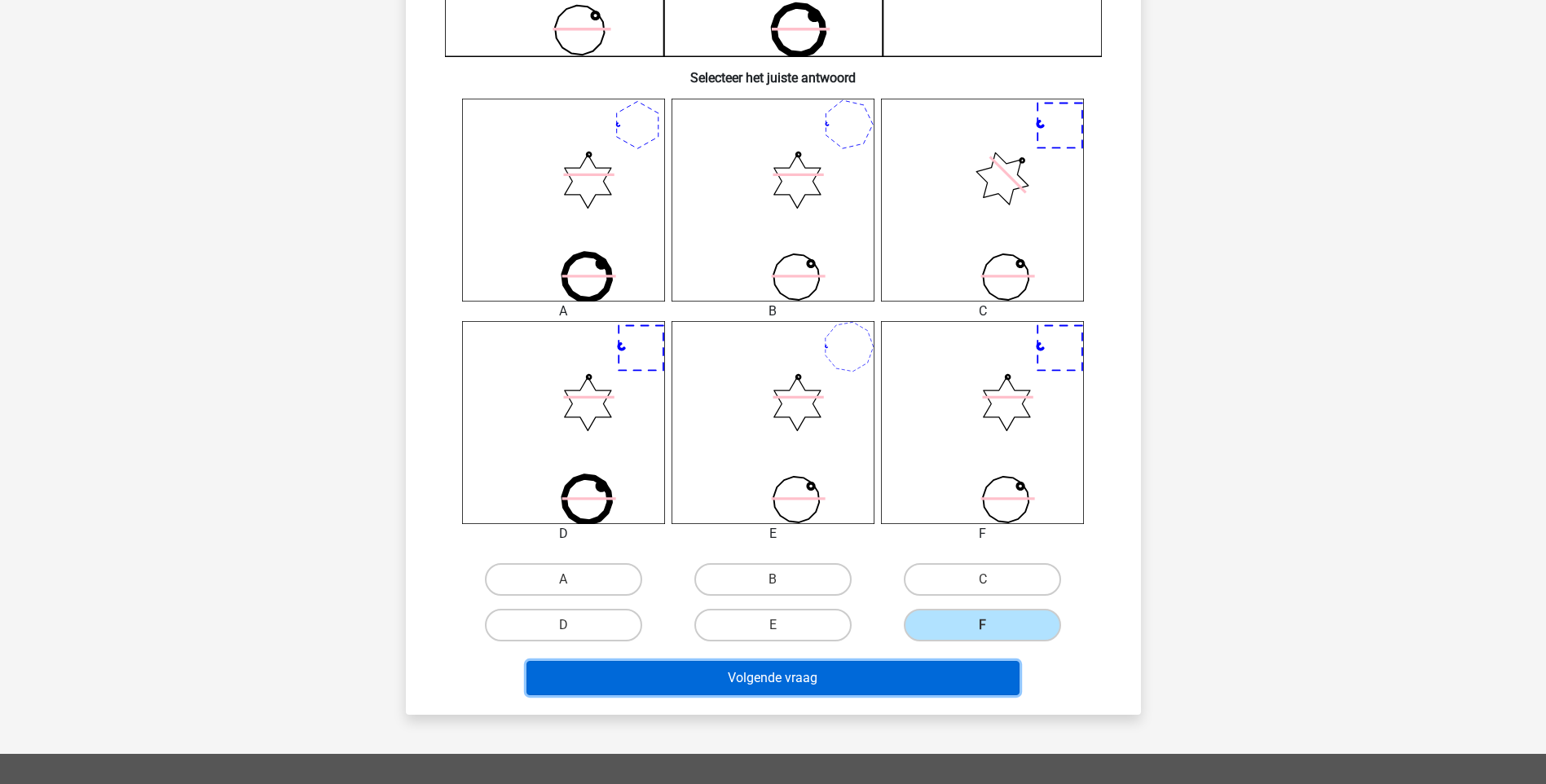
click at [862, 673] on button "Volgende vraag" at bounding box center [773, 677] width 493 height 34
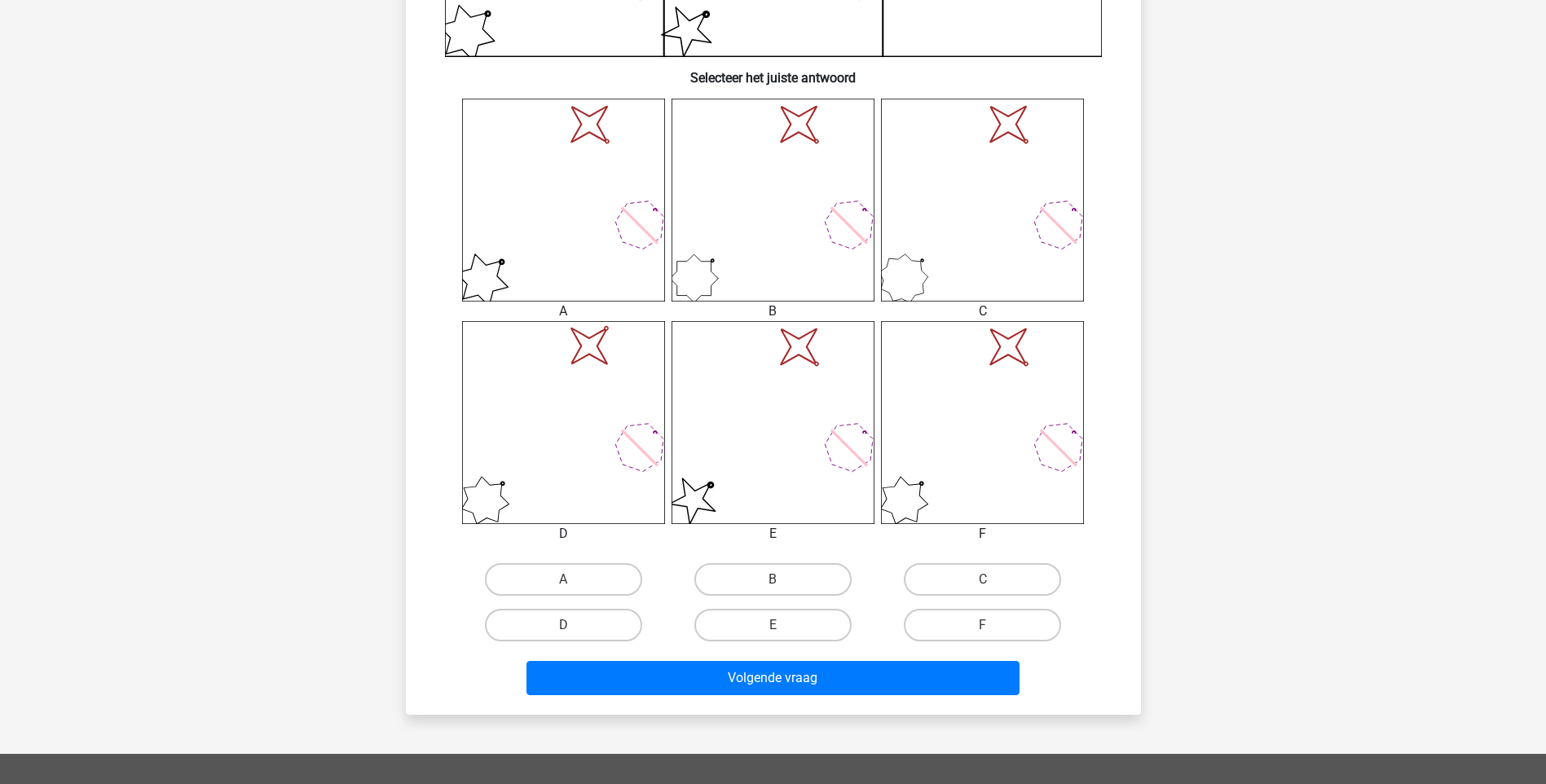
click at [774, 631] on input "E" at bounding box center [777, 630] width 11 height 11
radio input "true"
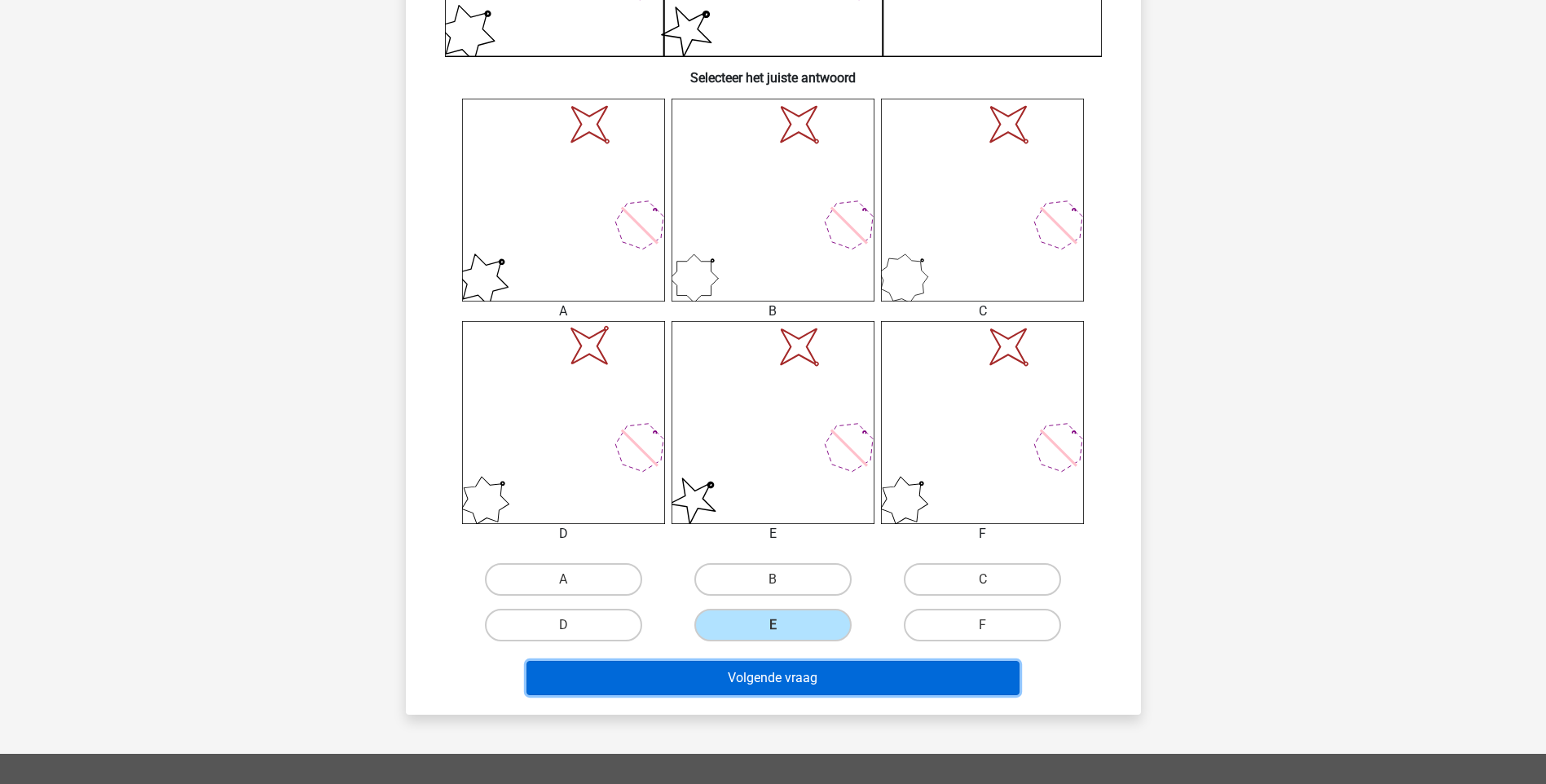
click at [783, 684] on button "Volgende vraag" at bounding box center [773, 677] width 493 height 34
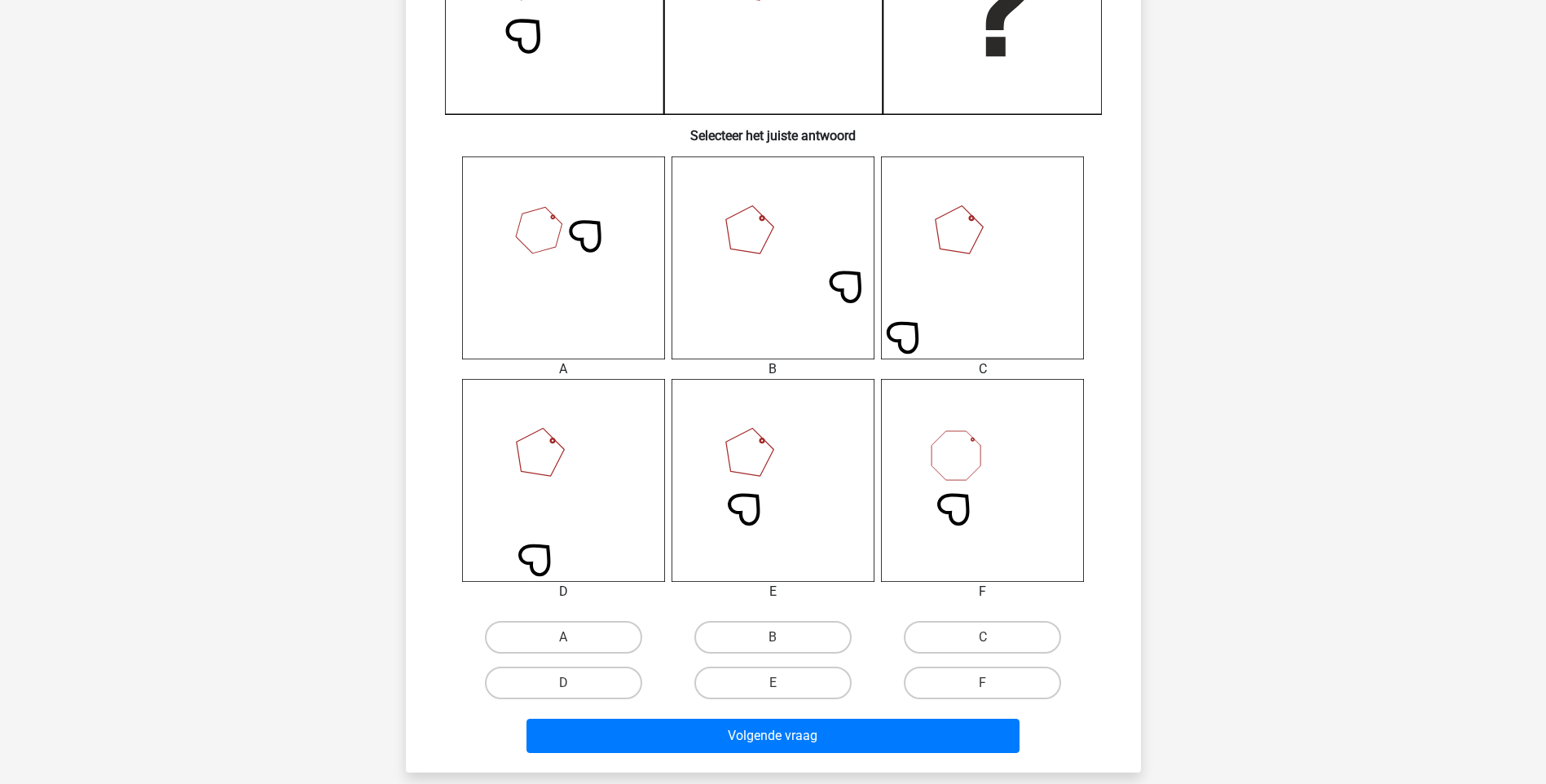
scroll to position [734, 0]
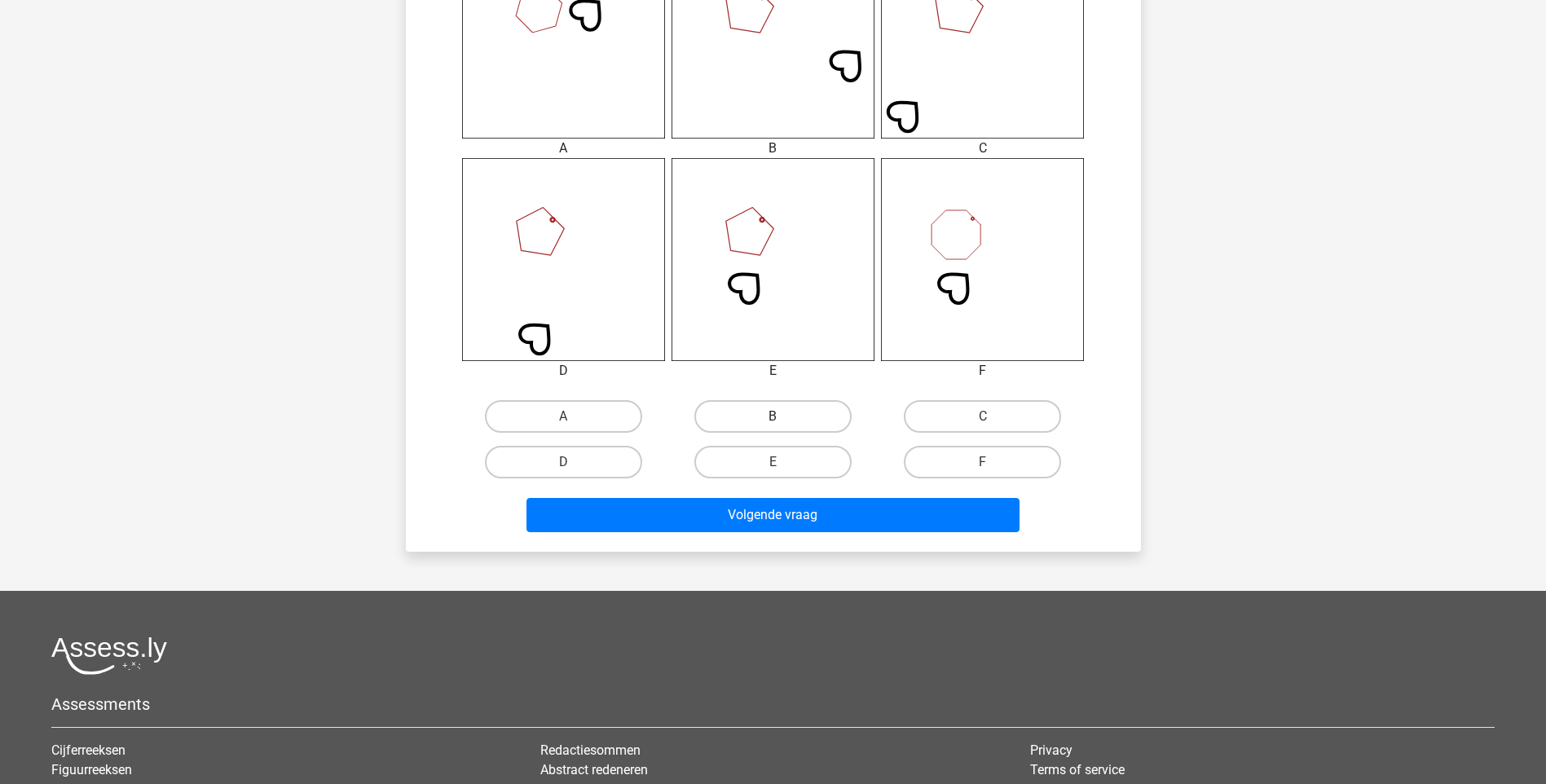
click at [757, 423] on label "B" at bounding box center [773, 417] width 157 height 33
click at [773, 423] on input "B" at bounding box center [777, 422] width 11 height 11
radio input "true"
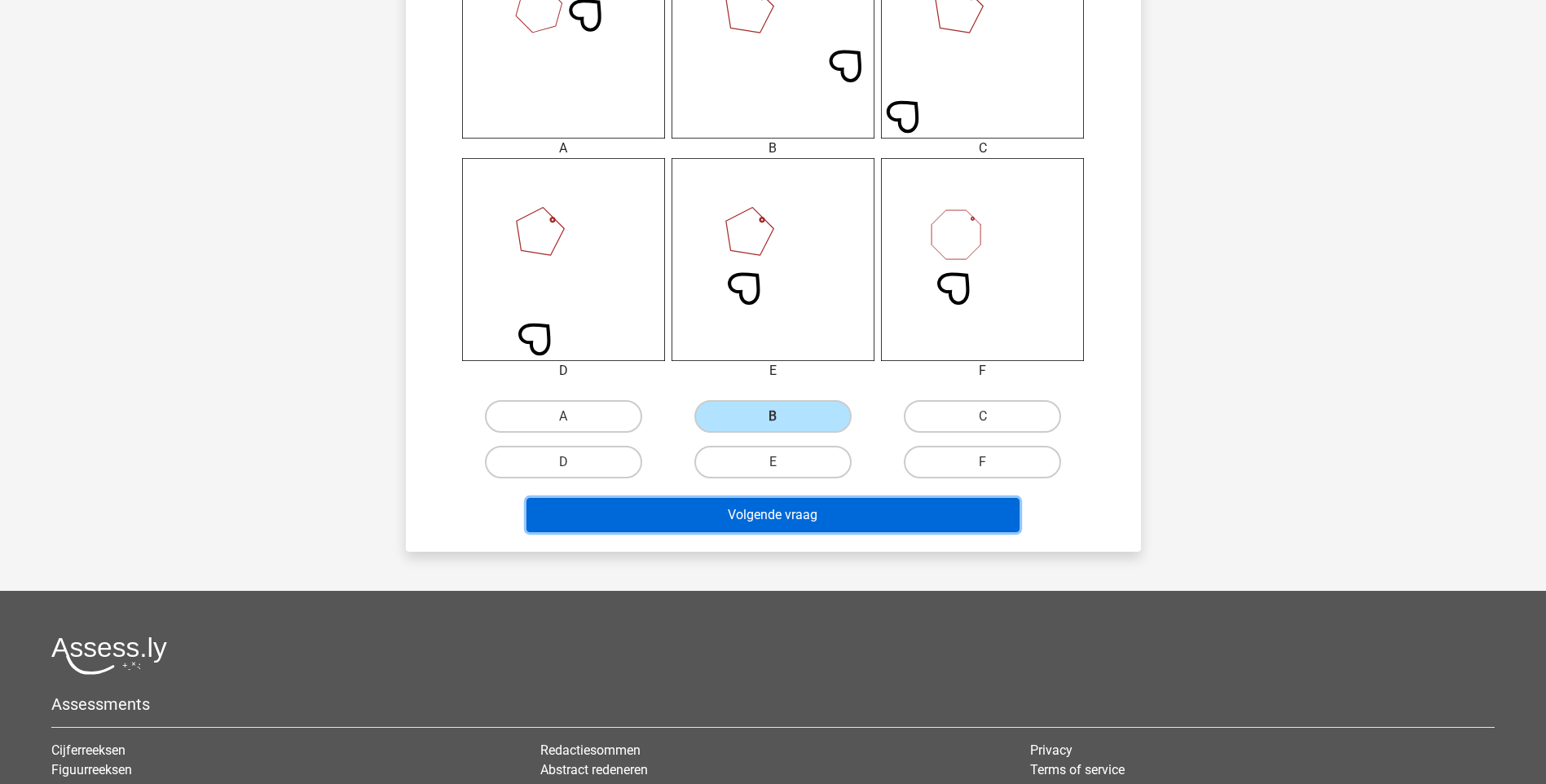
click at [755, 509] on button "Volgende vraag" at bounding box center [773, 515] width 493 height 34
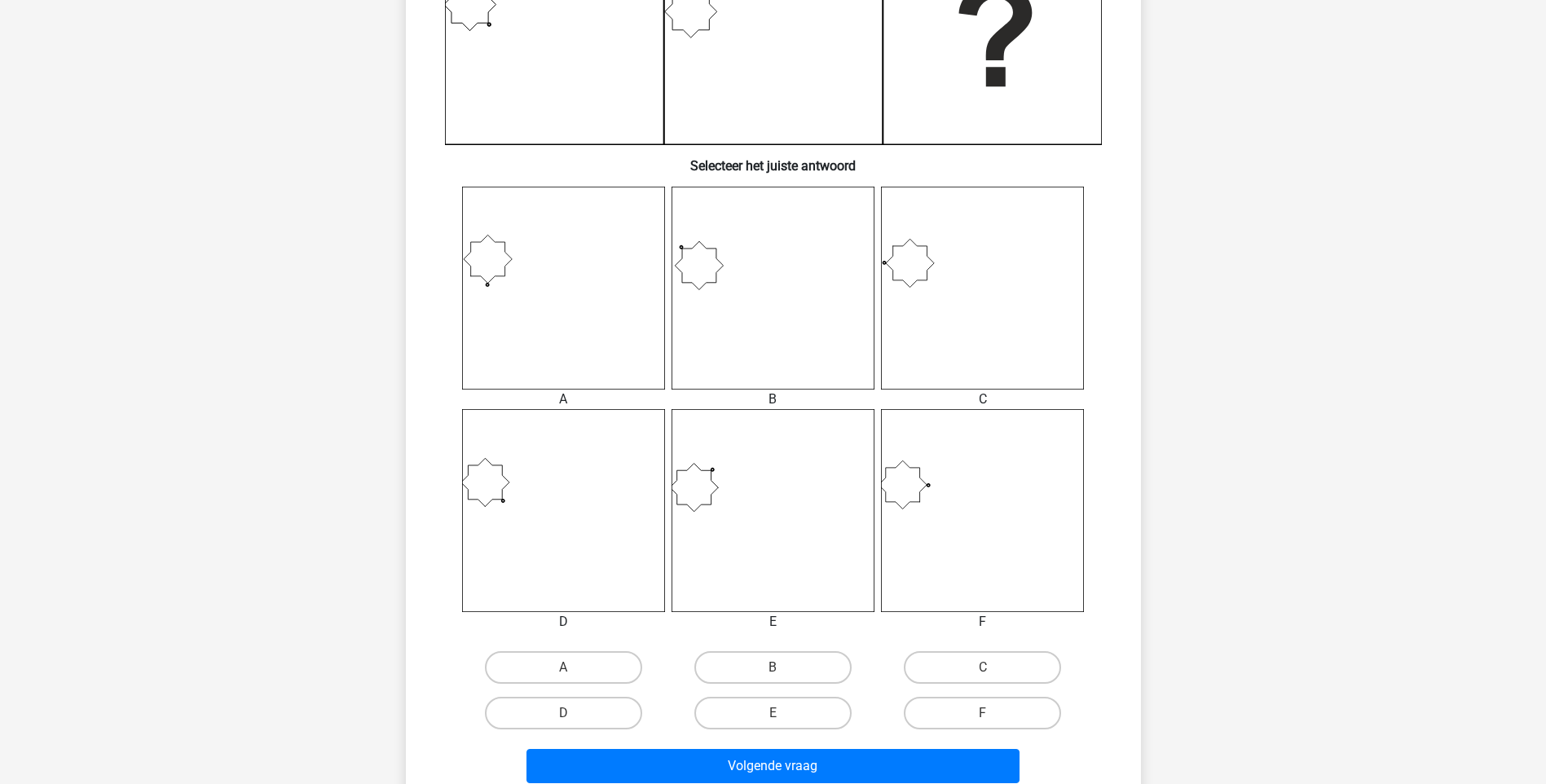
scroll to position [488, 0]
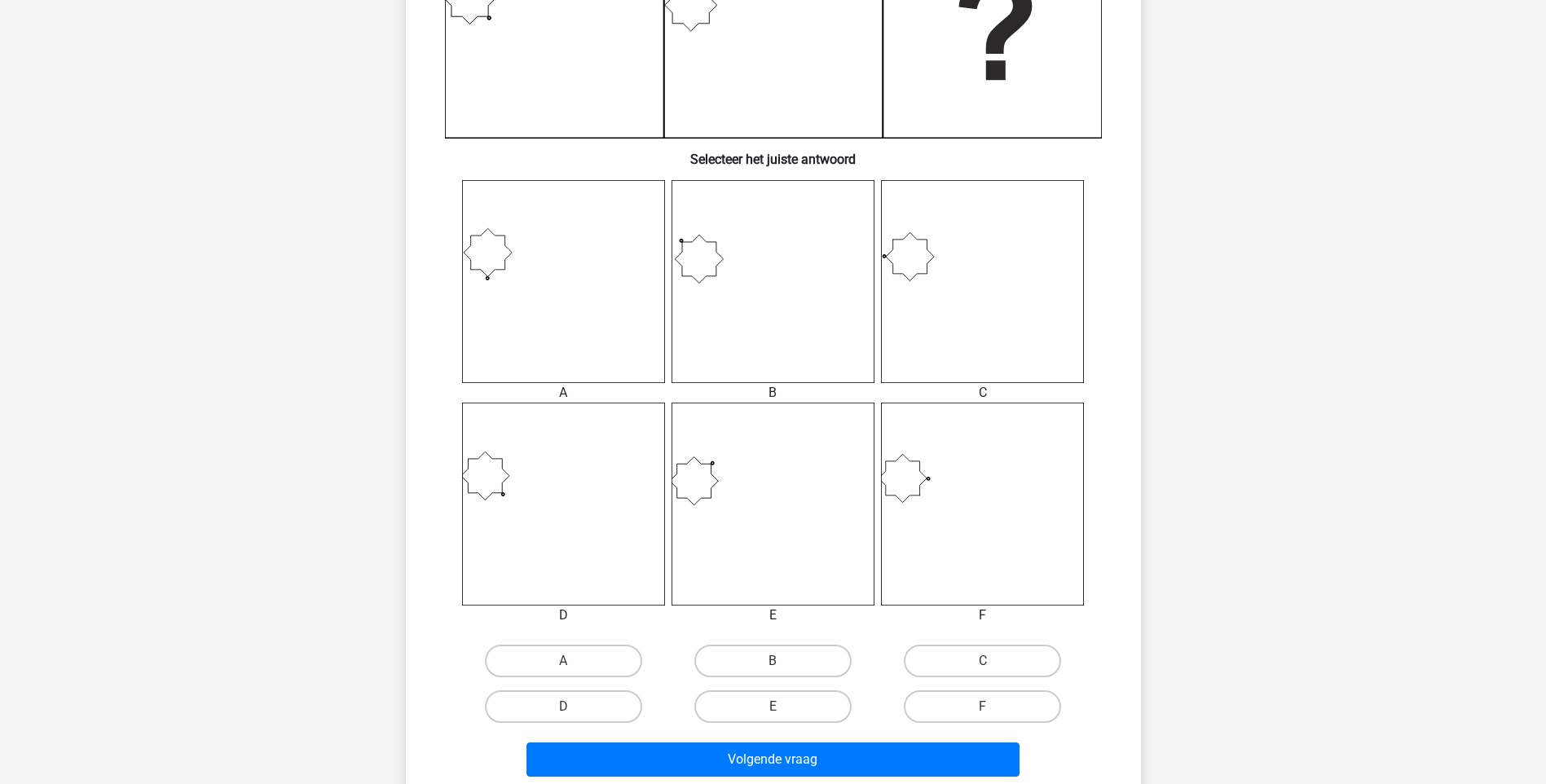
drag, startPoint x: 557, startPoint y: 660, endPoint x: 574, endPoint y: 680, distance: 26.2
click at [560, 666] on label "A" at bounding box center [563, 661] width 157 height 33
click at [563, 666] on input "A" at bounding box center [568, 666] width 11 height 11
radio input "true"
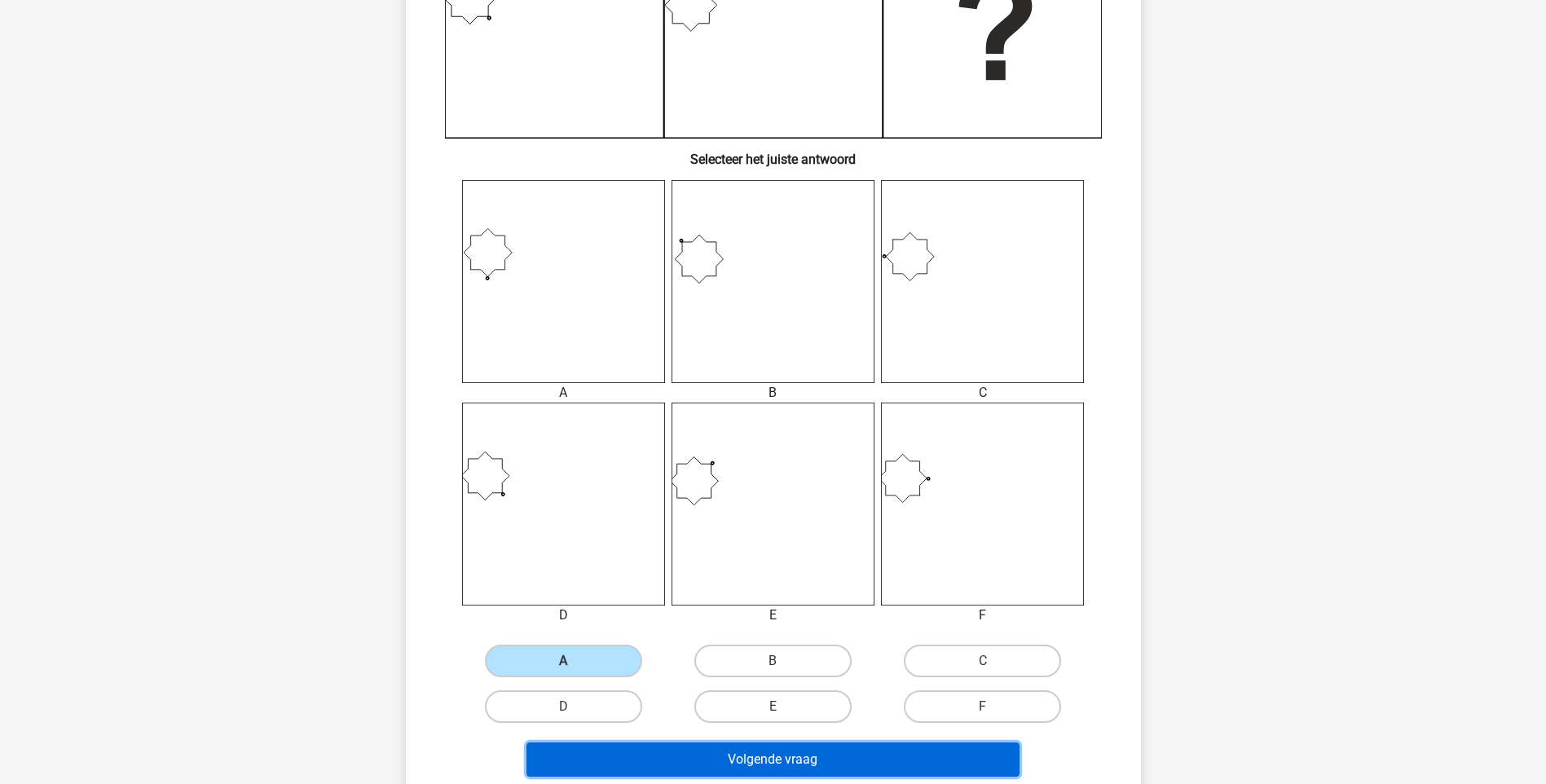
click at [739, 763] on button "Volgende vraag" at bounding box center [773, 759] width 493 height 34
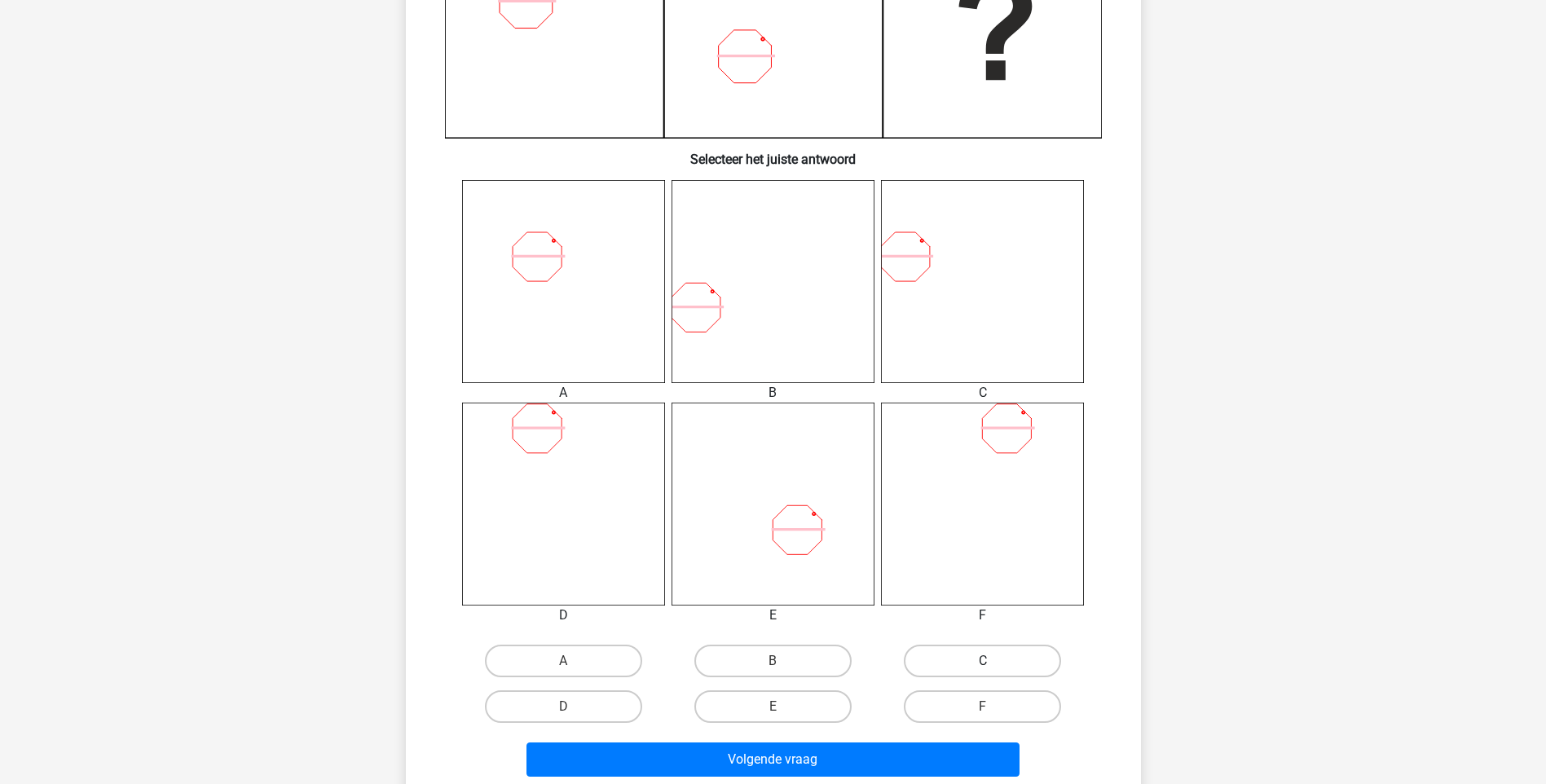
click at [981, 664] on label "C" at bounding box center [982, 661] width 157 height 33
click at [983, 664] on input "C" at bounding box center [988, 666] width 11 height 11
radio input "true"
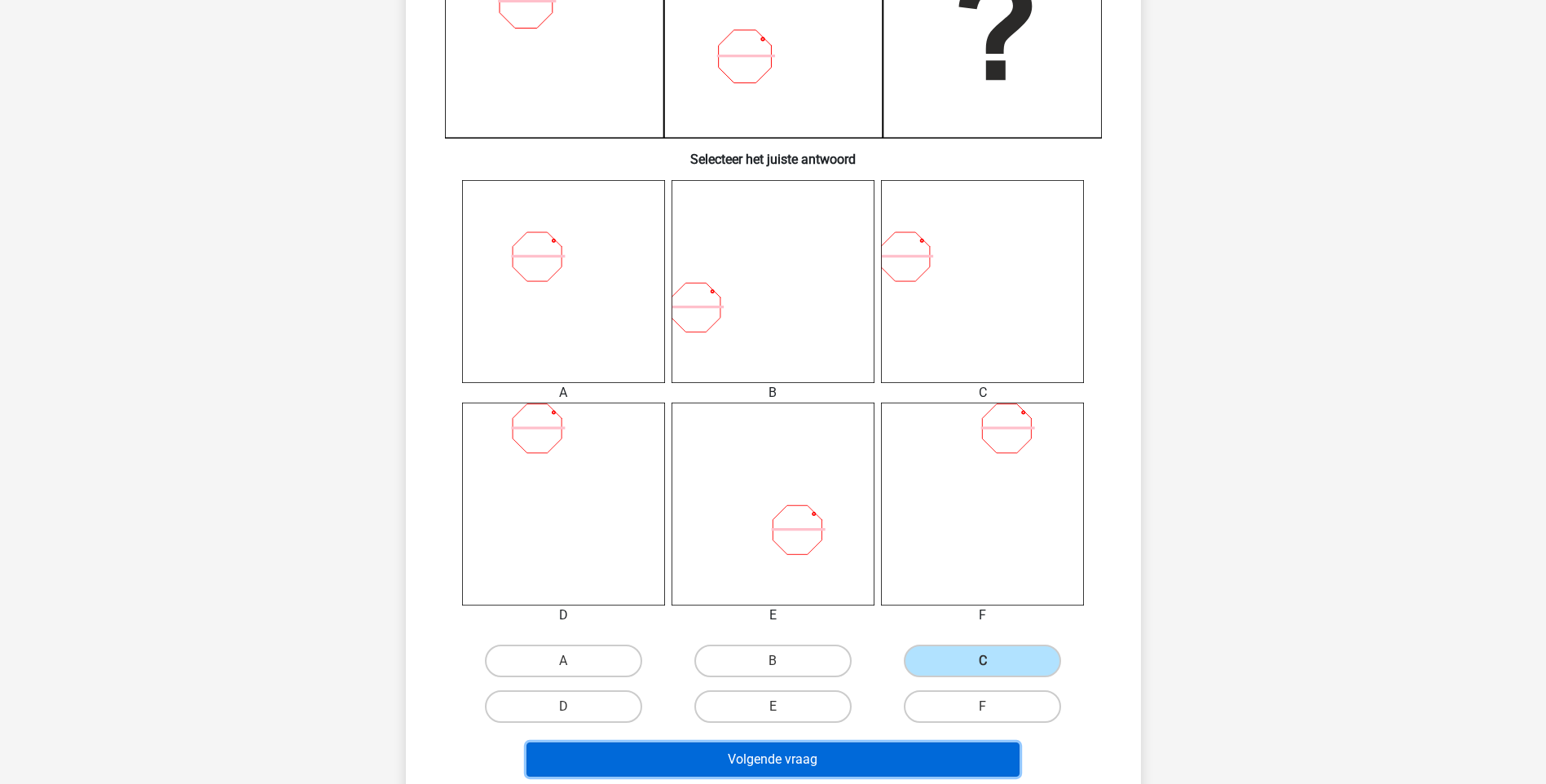
click at [844, 765] on button "Volgende vraag" at bounding box center [773, 759] width 493 height 34
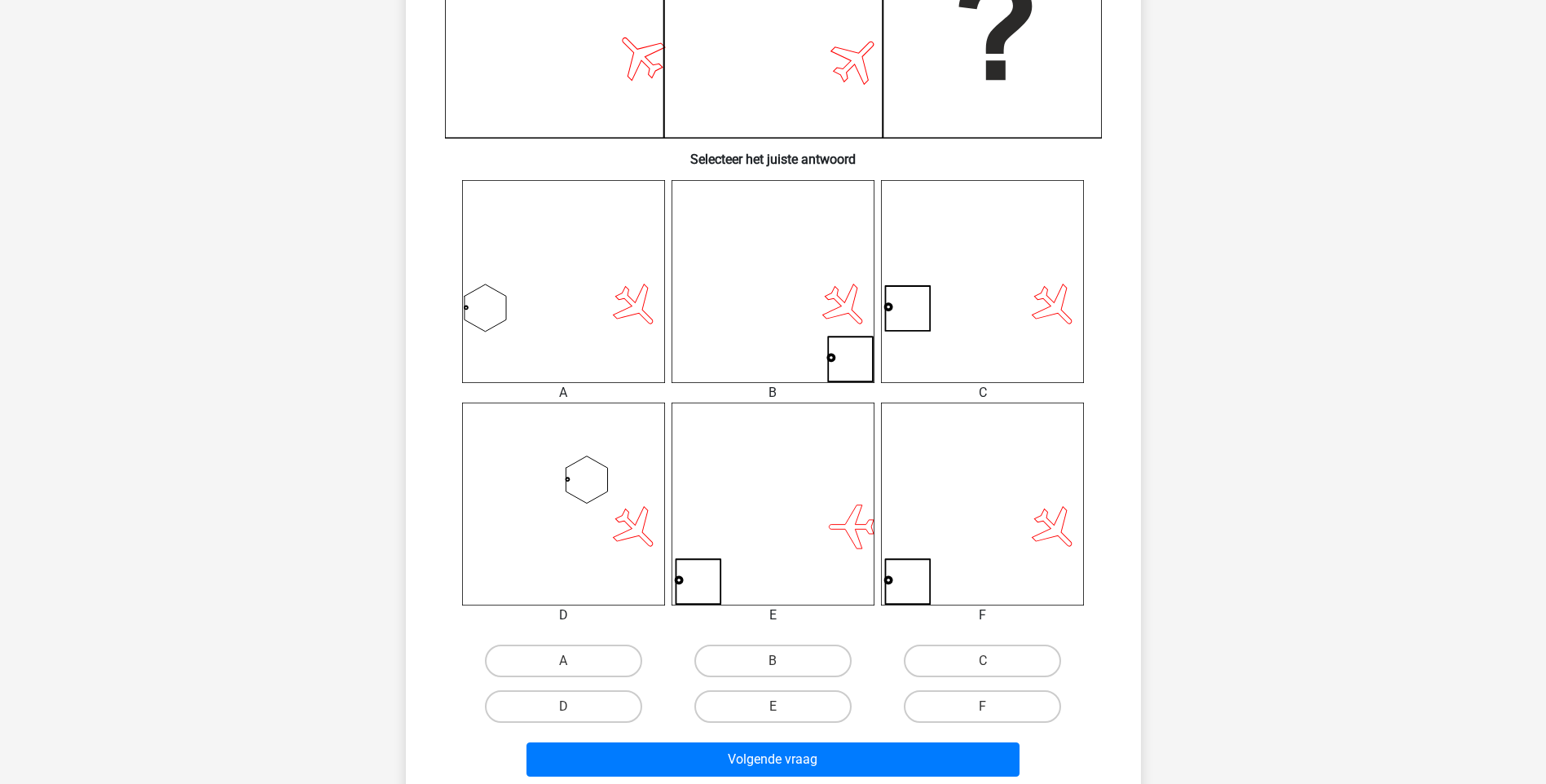
click at [781, 667] on input "B" at bounding box center [777, 666] width 11 height 11
radio input "true"
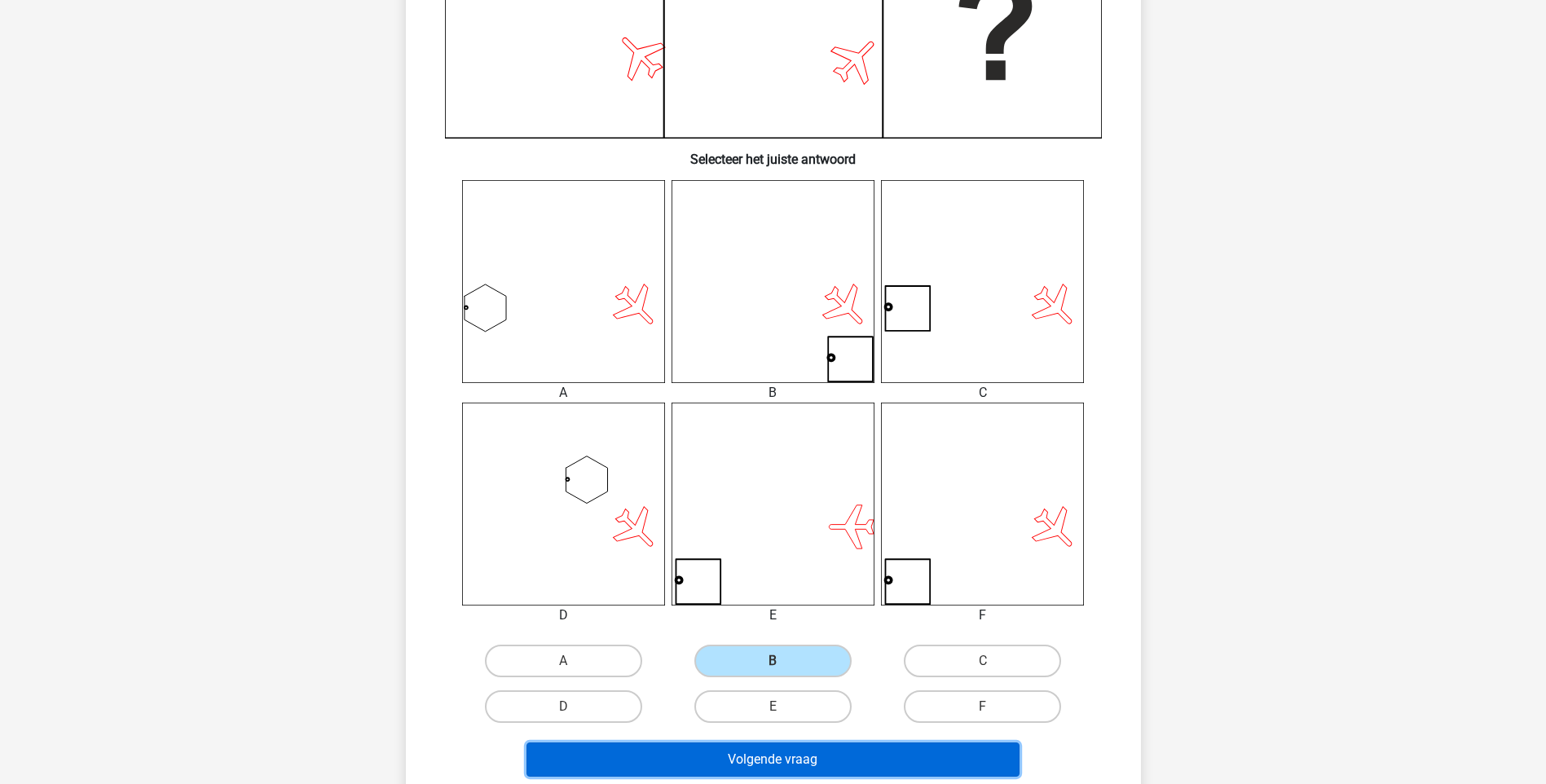
click at [776, 768] on button "Volgende vraag" at bounding box center [773, 759] width 493 height 34
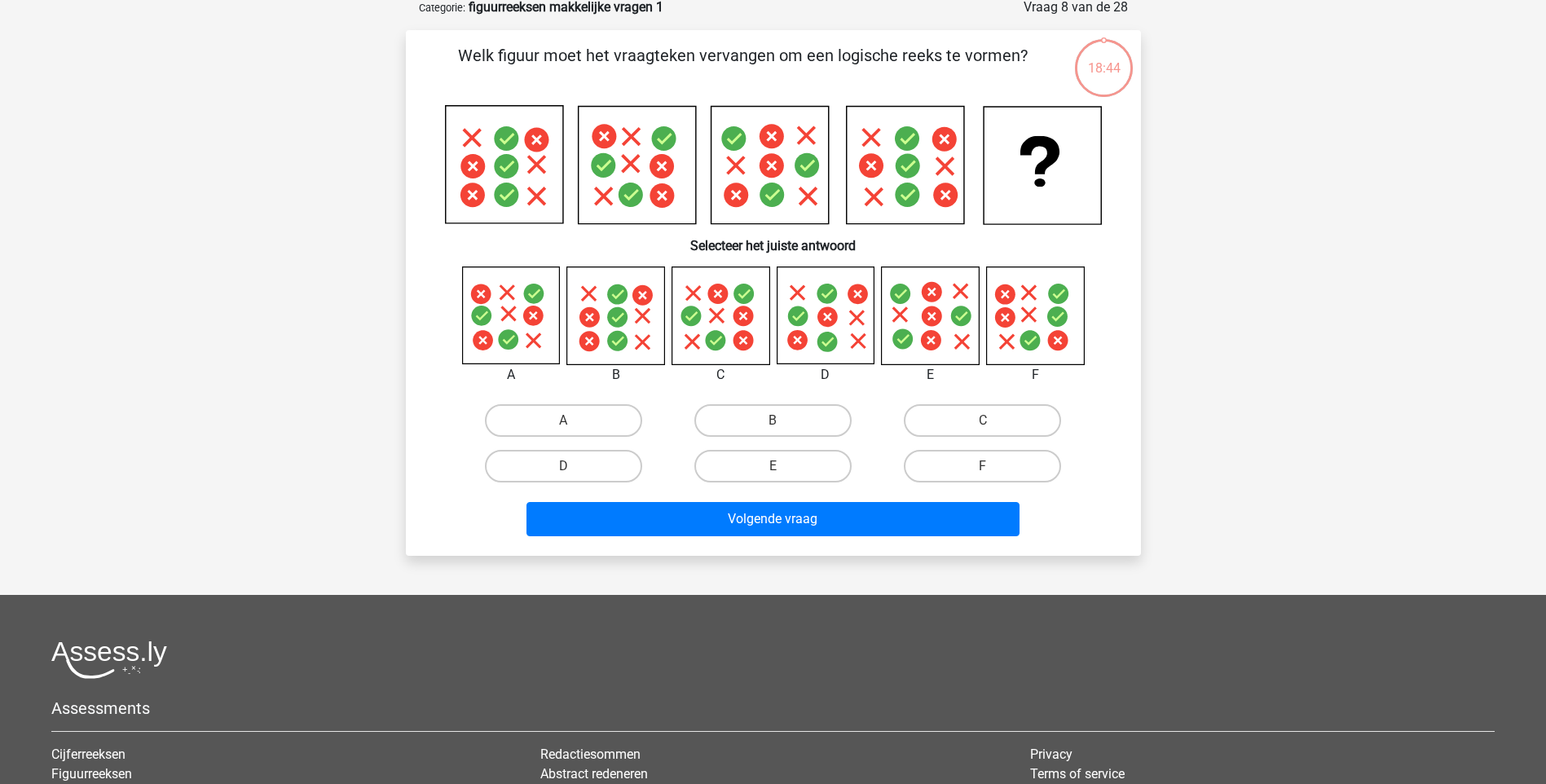
scroll to position [81, 0]
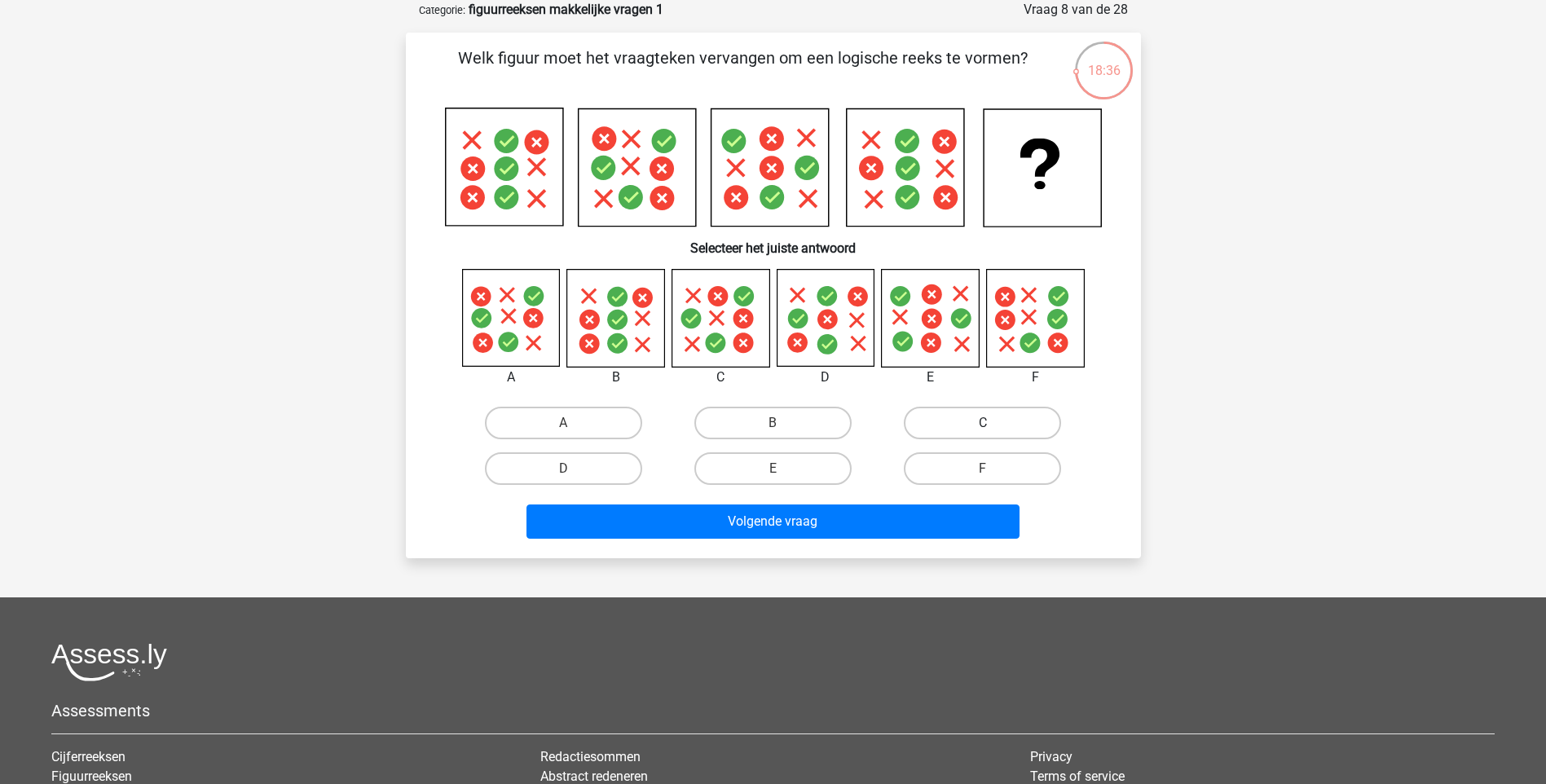
click at [961, 423] on label "C" at bounding box center [982, 423] width 157 height 33
click at [983, 423] on input "C" at bounding box center [988, 427] width 11 height 11
radio input "true"
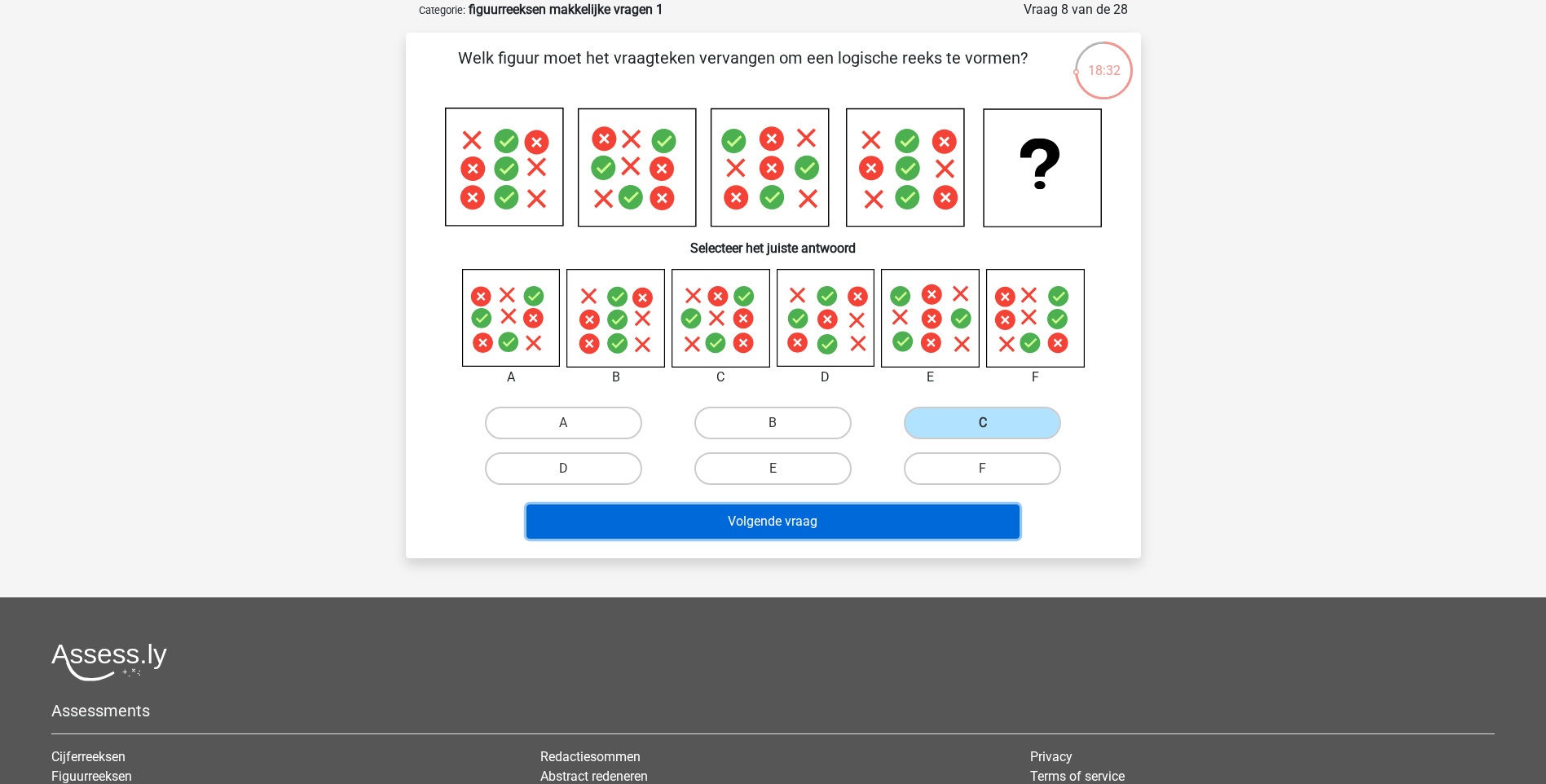
click at [757, 514] on button "Volgende vraag" at bounding box center [773, 520] width 493 height 34
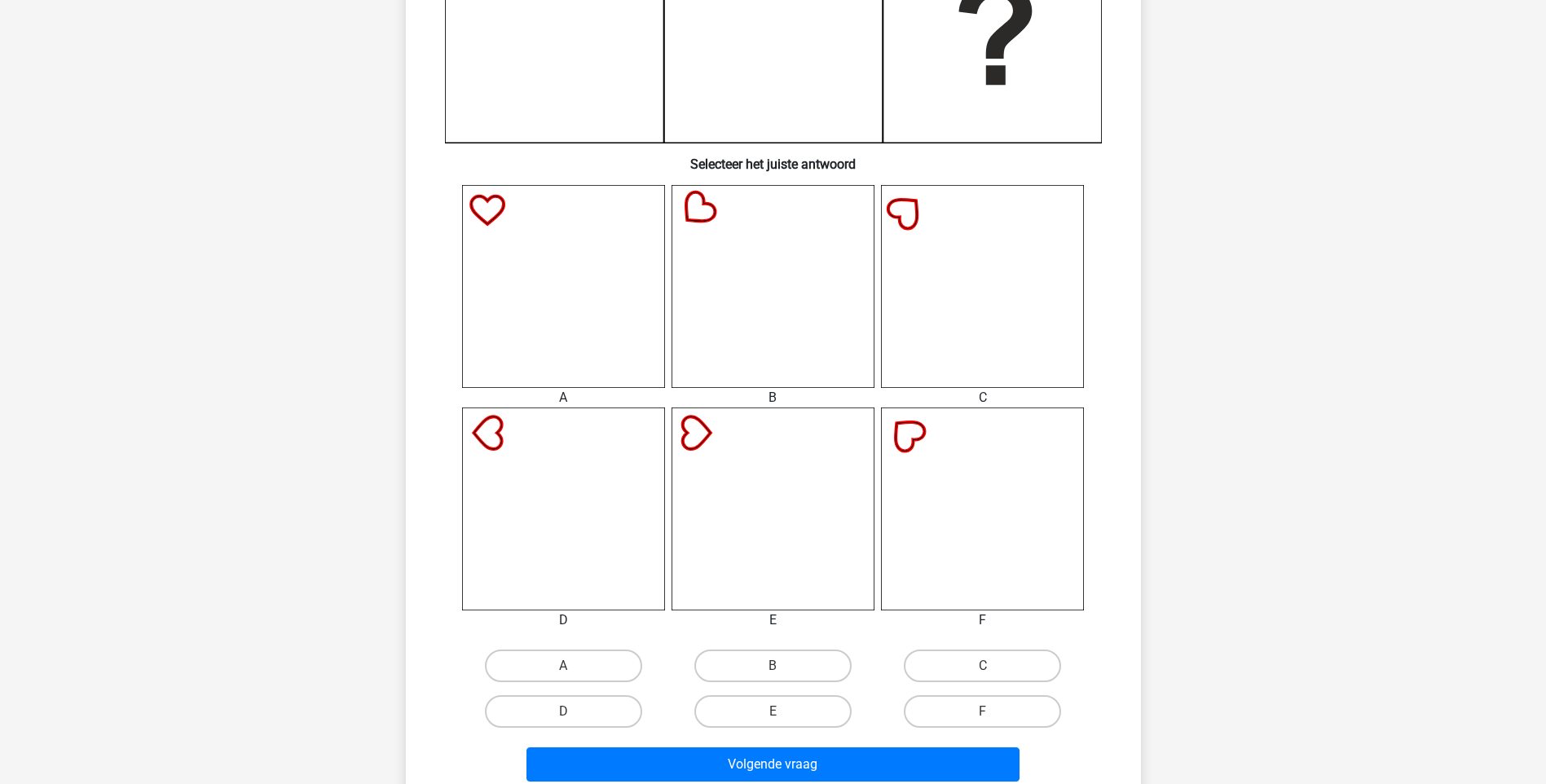
scroll to position [488, 0]
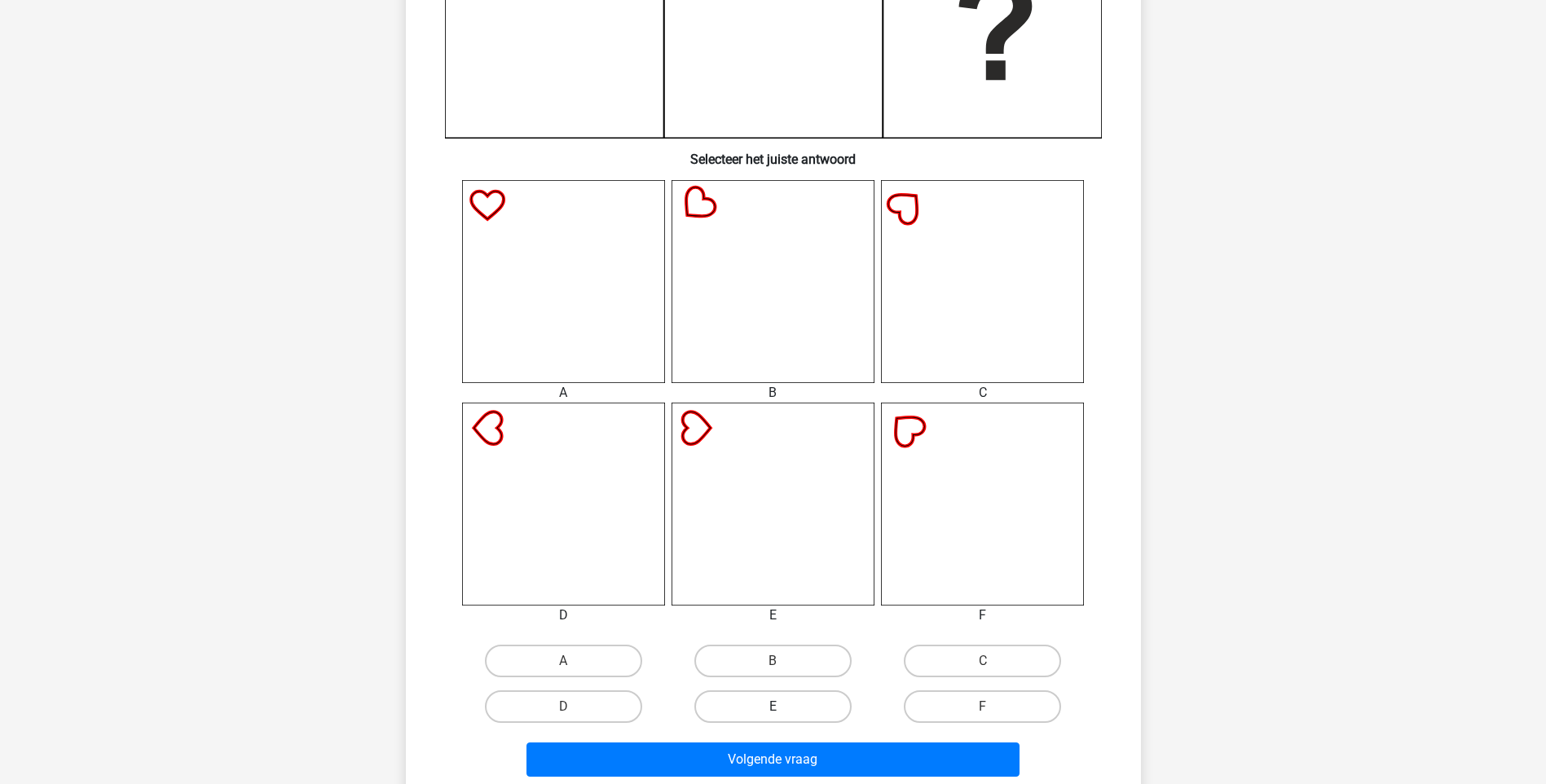
click at [793, 705] on label "E" at bounding box center [773, 706] width 157 height 33
click at [783, 706] on input "E" at bounding box center [777, 711] width 11 height 11
radio input "true"
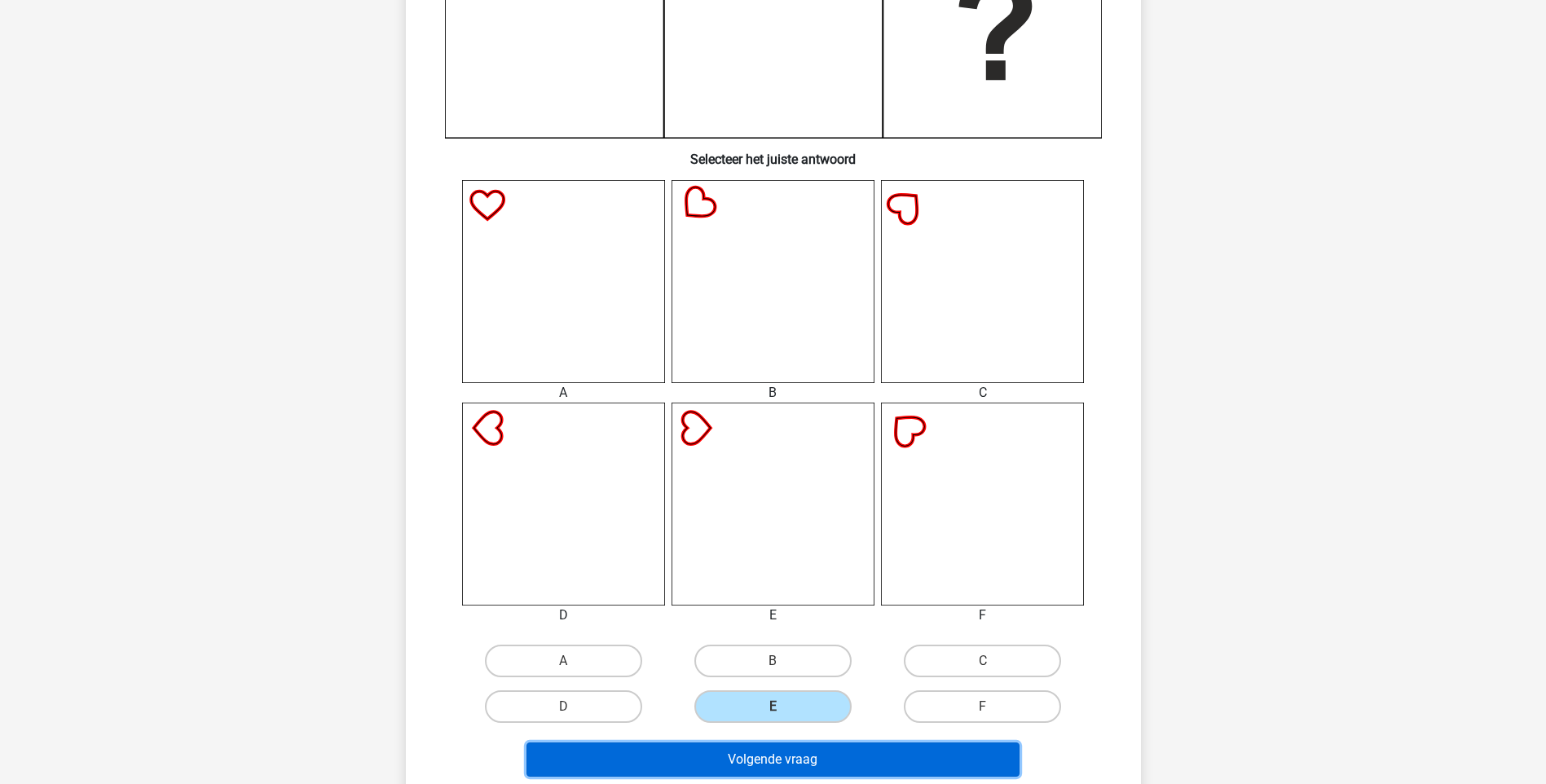
click at [790, 753] on button "Volgende vraag" at bounding box center [773, 759] width 493 height 34
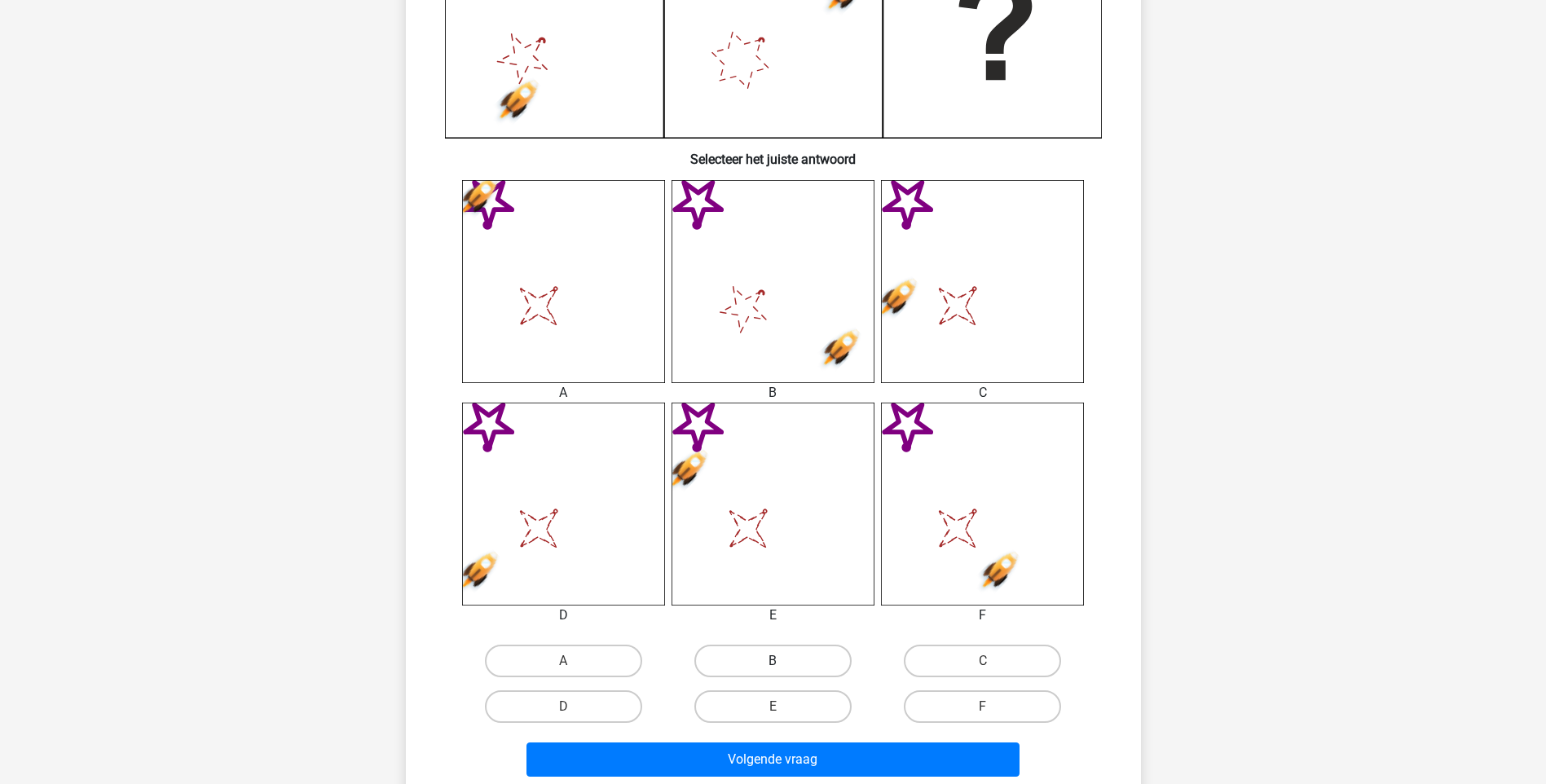
click at [757, 668] on label "B" at bounding box center [773, 661] width 157 height 33
click at [773, 668] on input "B" at bounding box center [777, 666] width 11 height 11
radio input "true"
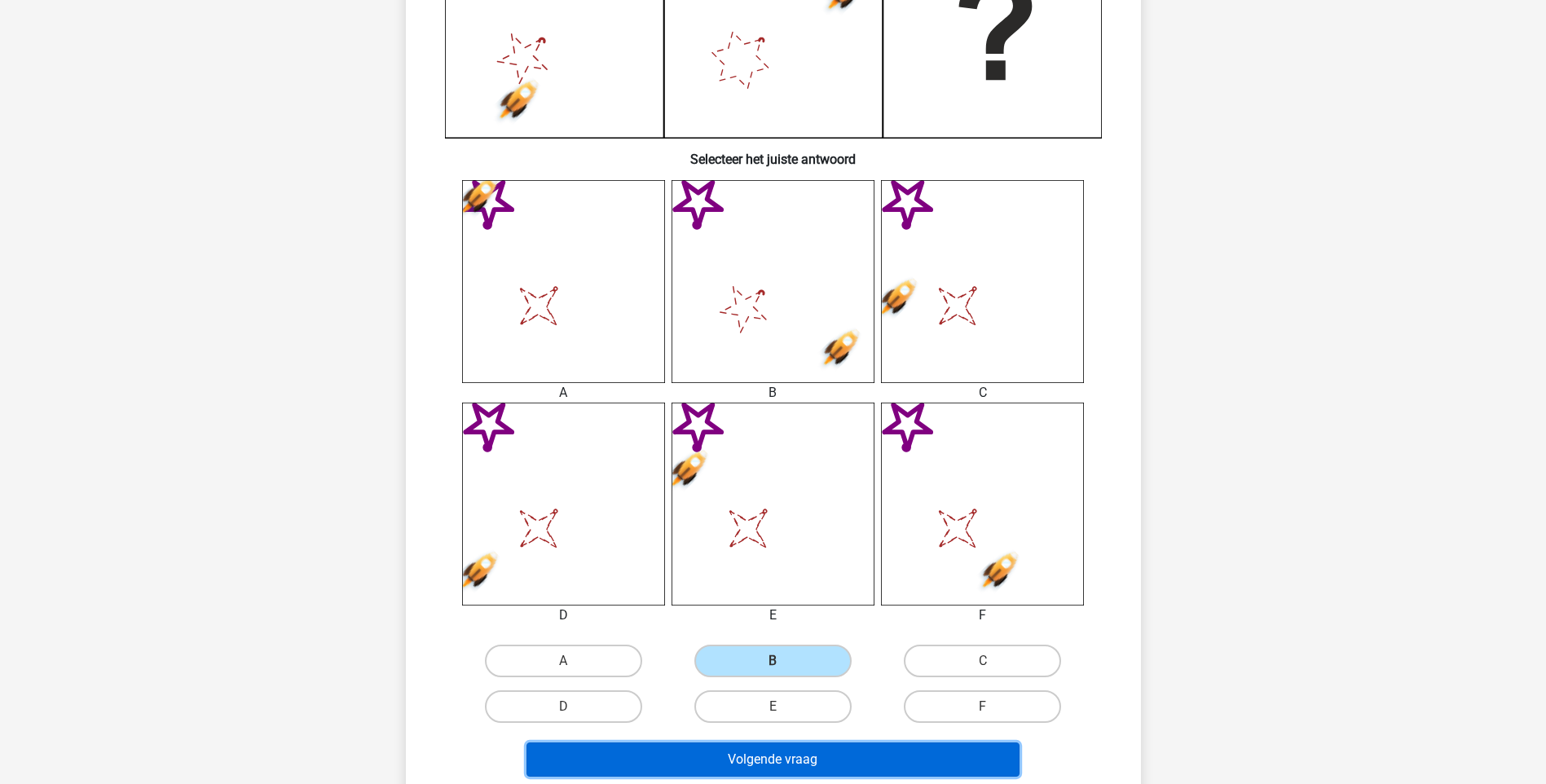
click at [782, 755] on button "Volgende vraag" at bounding box center [773, 759] width 493 height 34
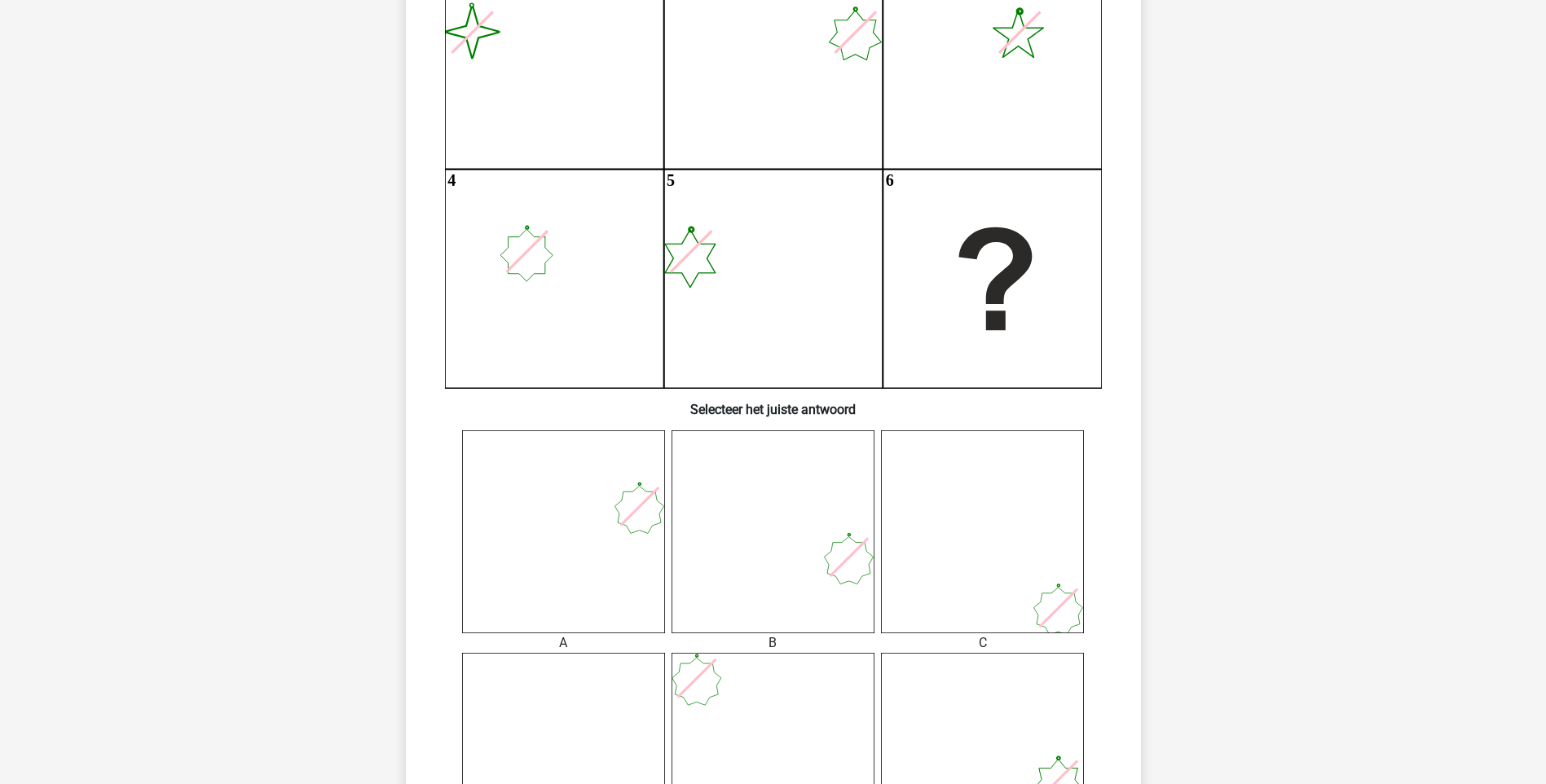
scroll to position [407, 0]
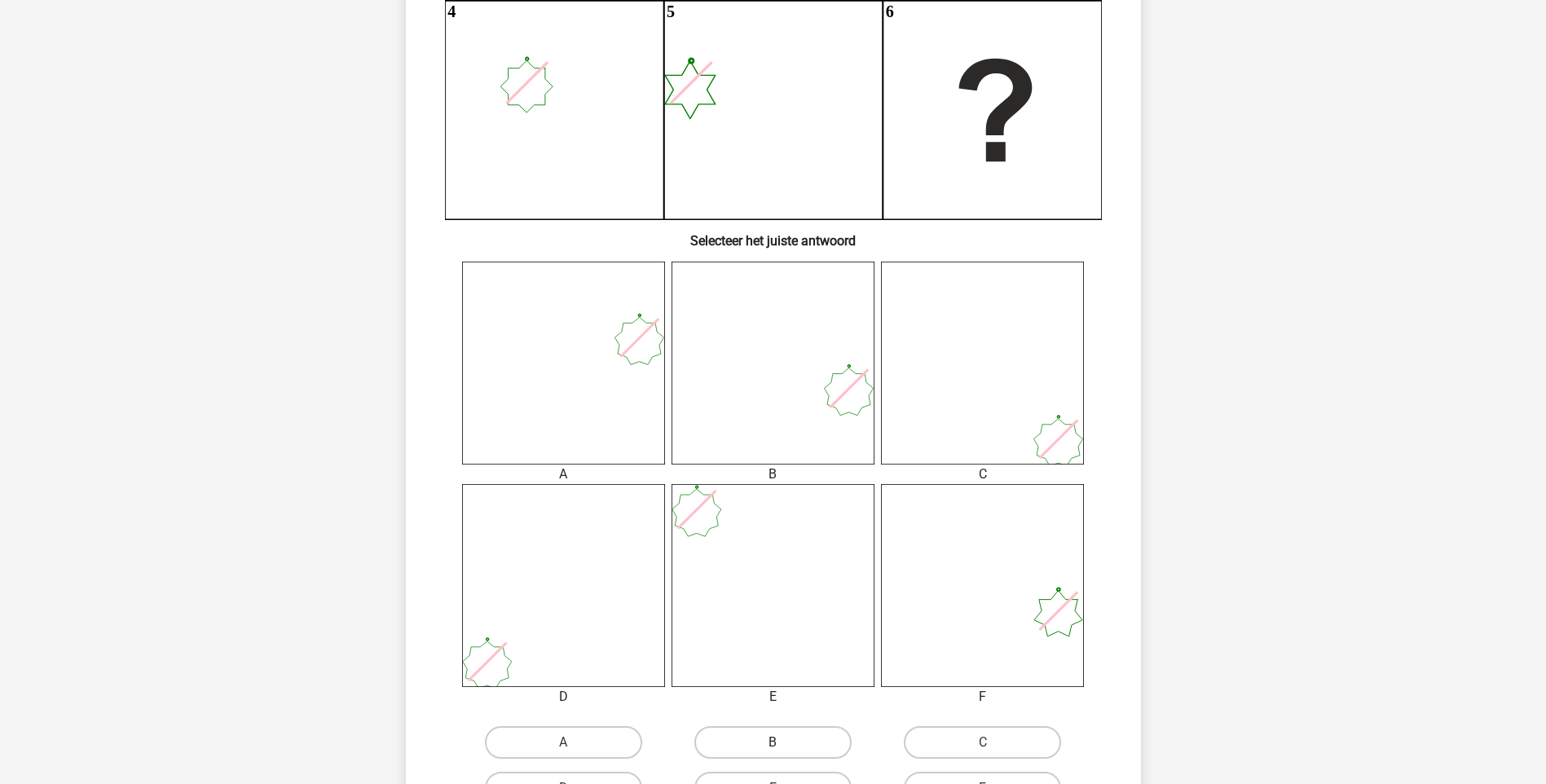
click at [791, 748] on label "B" at bounding box center [773, 742] width 157 height 33
click at [783, 748] on input "B" at bounding box center [777, 747] width 11 height 11
radio input "true"
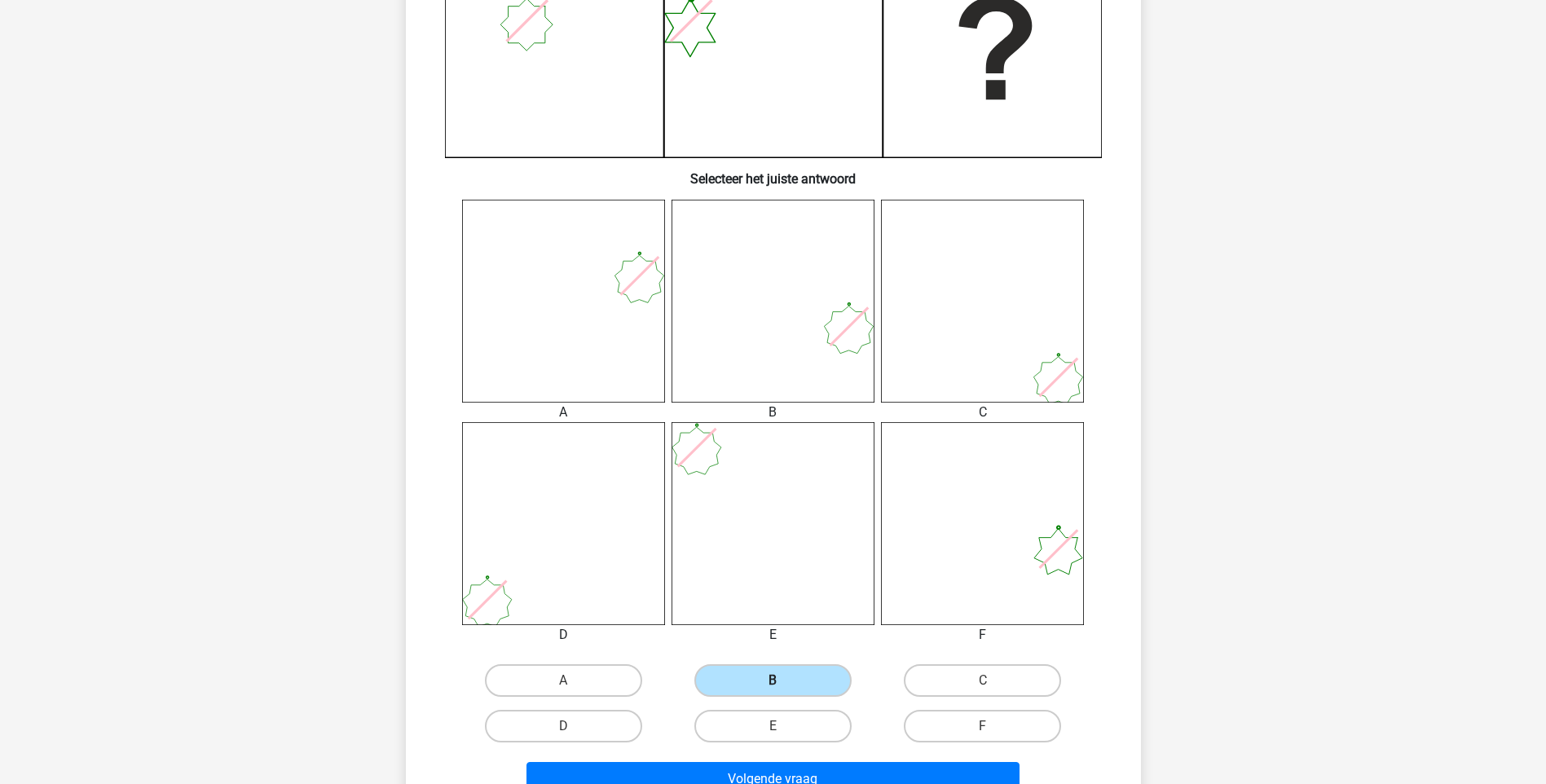
scroll to position [734, 0]
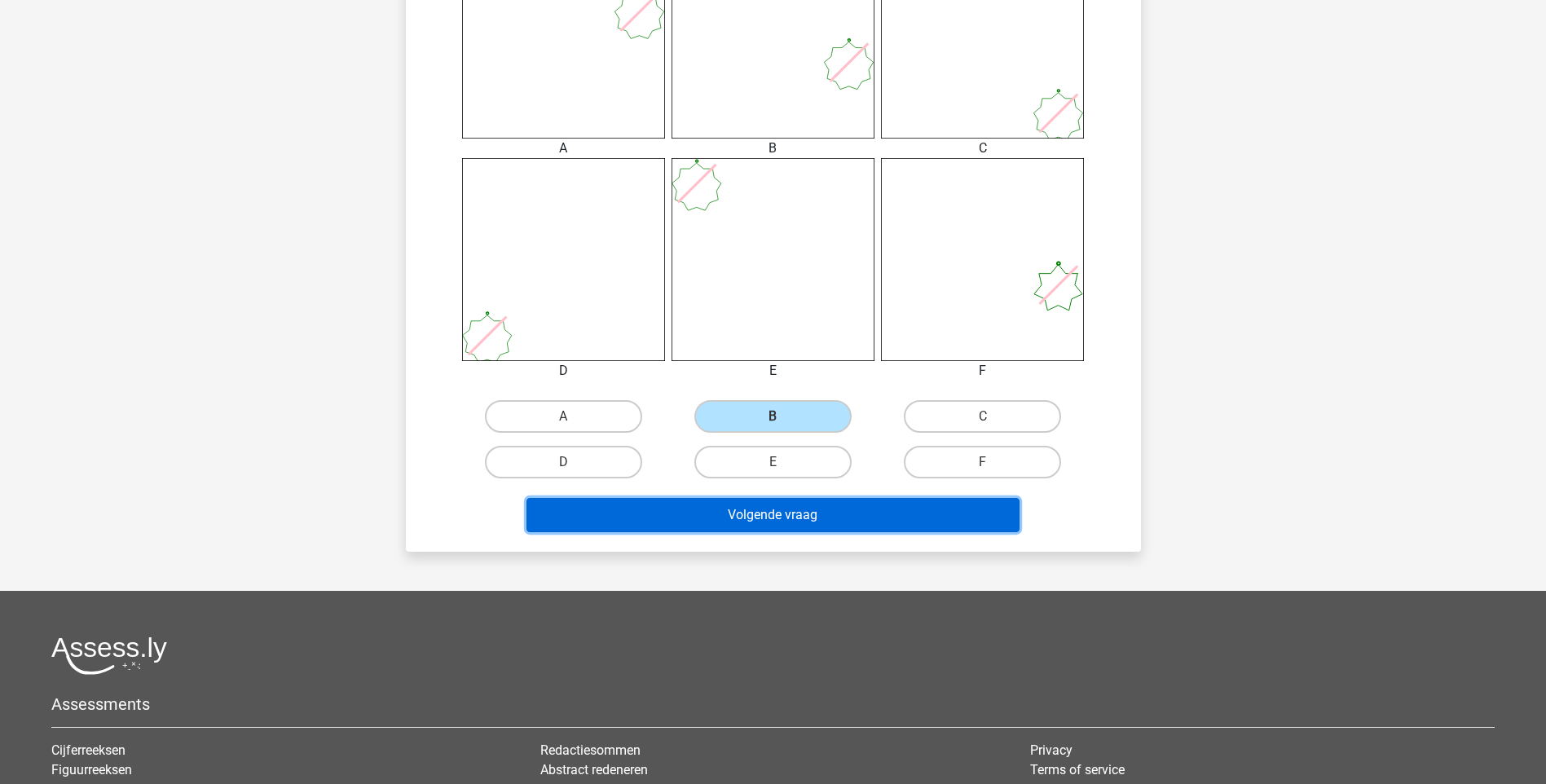
click at [767, 511] on button "Volgende vraag" at bounding box center [773, 515] width 493 height 34
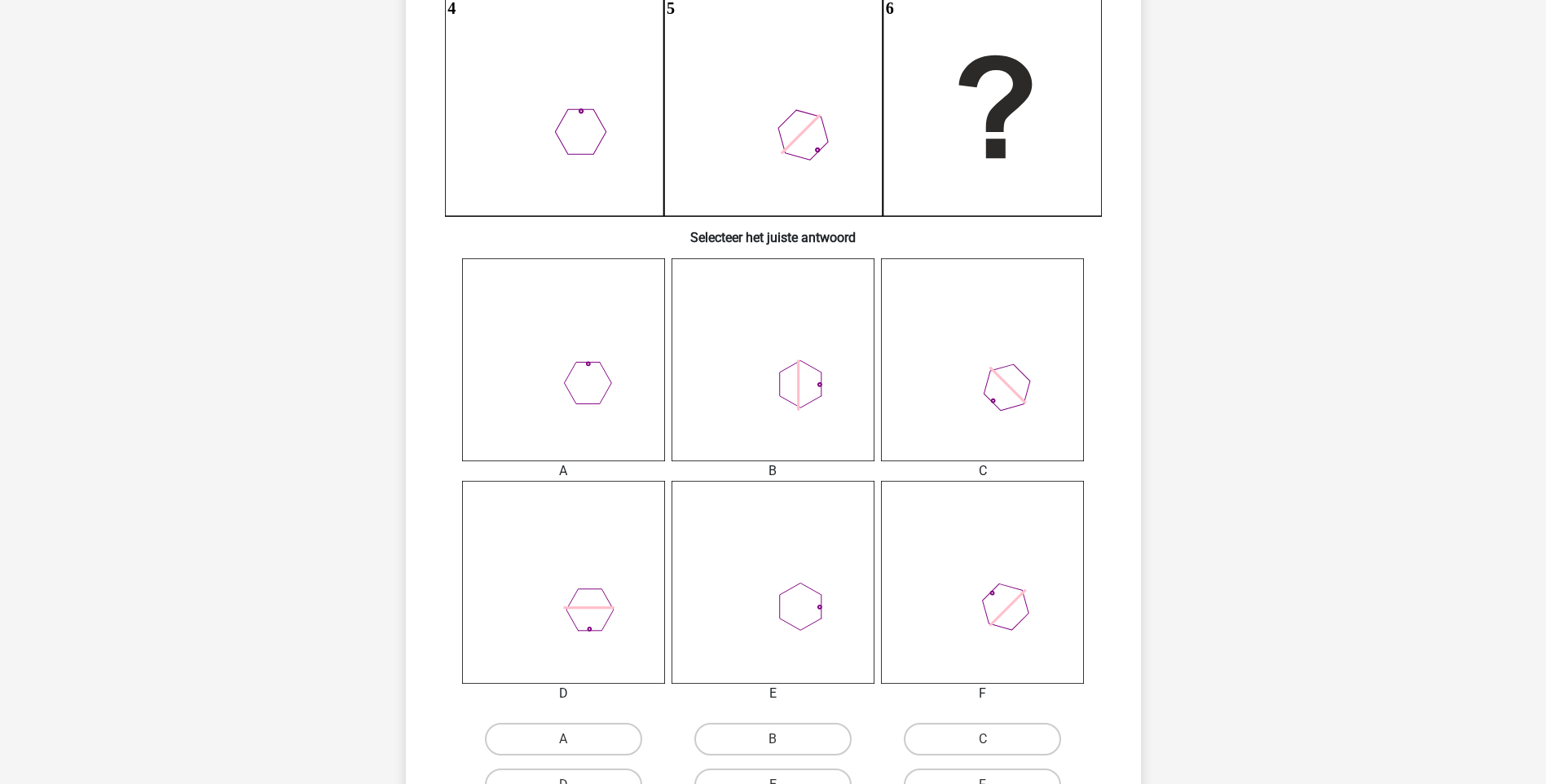
scroll to position [488, 0]
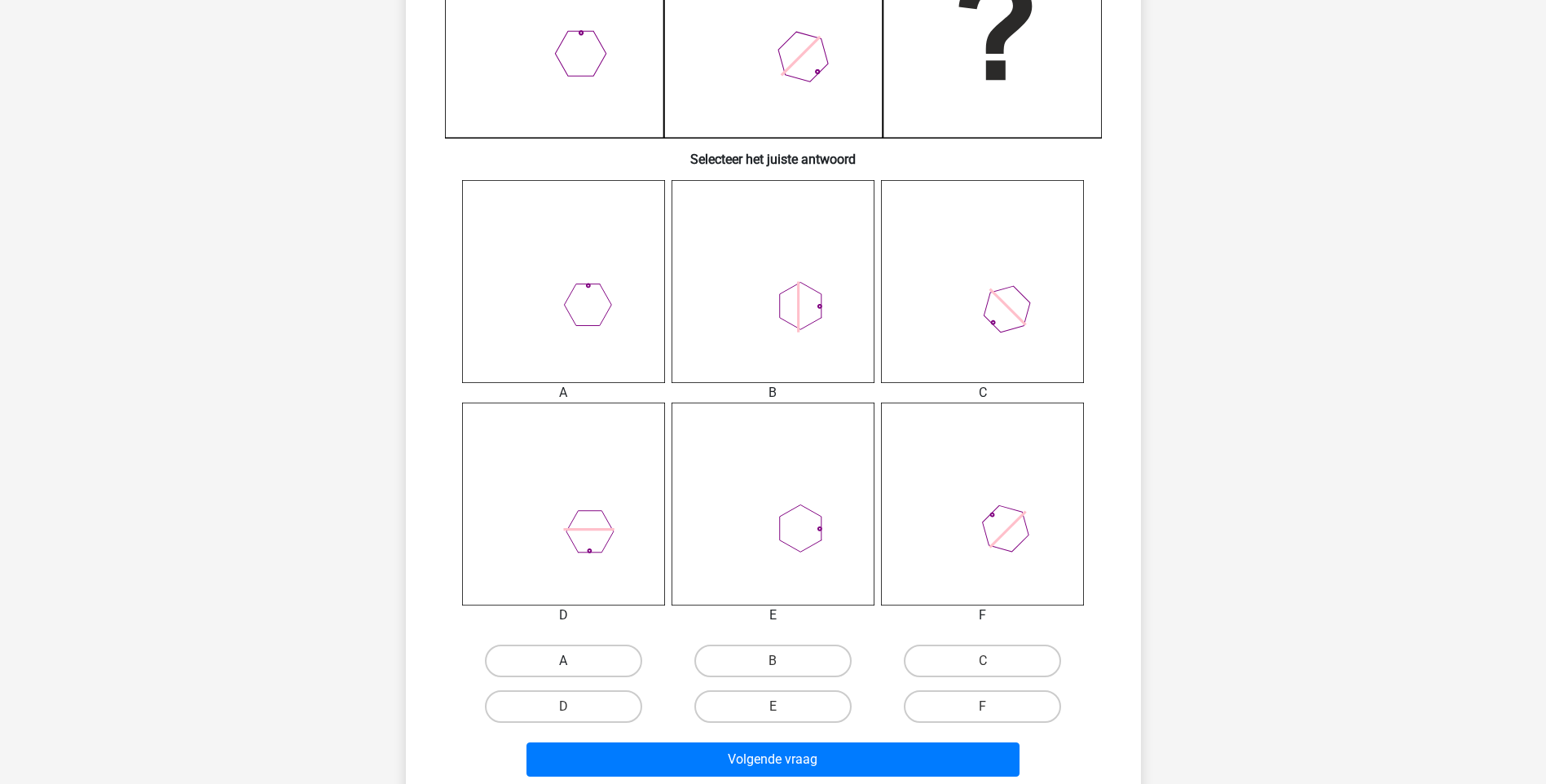
click at [598, 661] on label "A" at bounding box center [563, 661] width 157 height 33
click at [574, 661] on input "A" at bounding box center [568, 666] width 11 height 11
radio input "true"
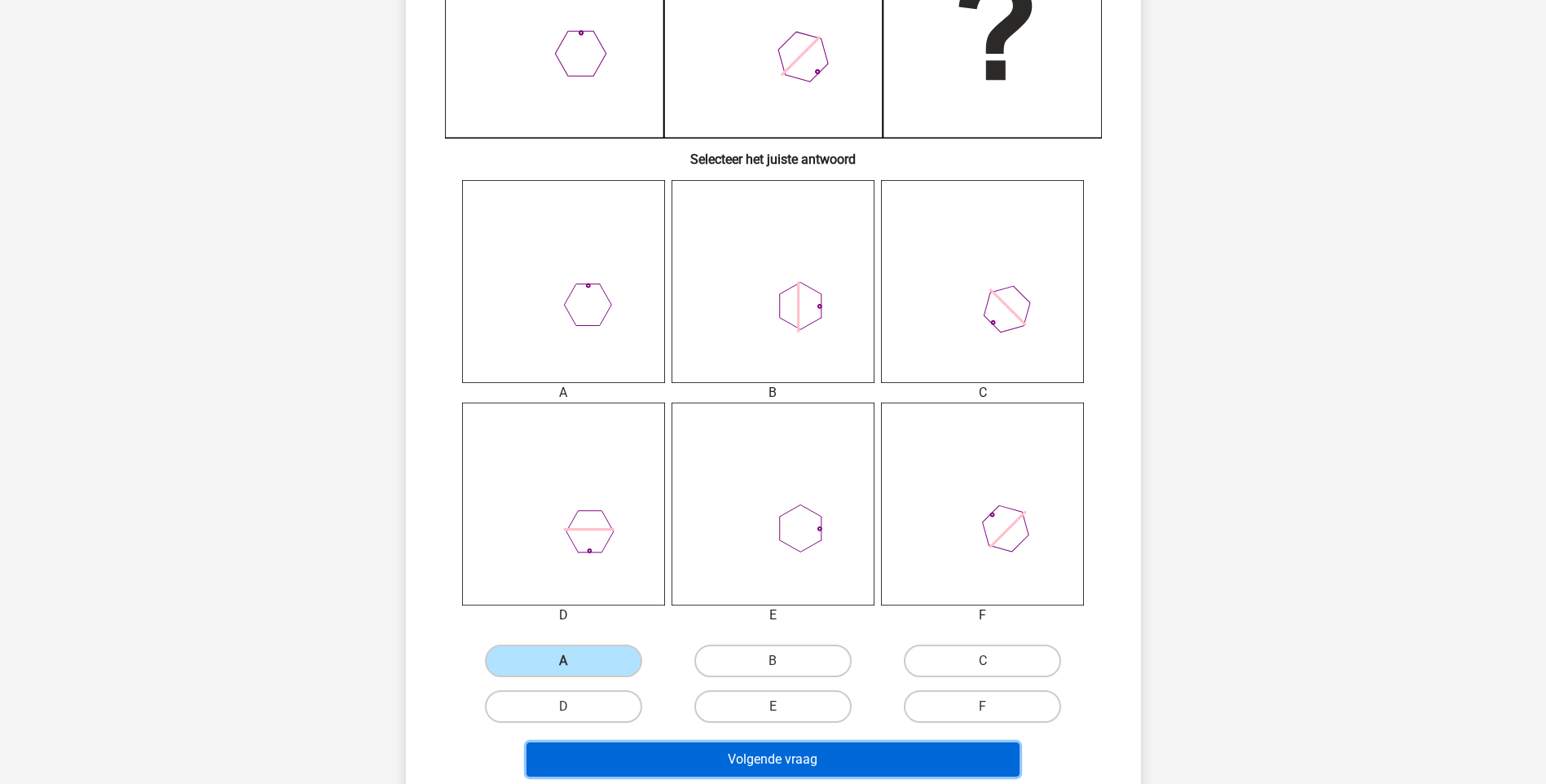
click at [754, 763] on button "Volgende vraag" at bounding box center [773, 759] width 493 height 34
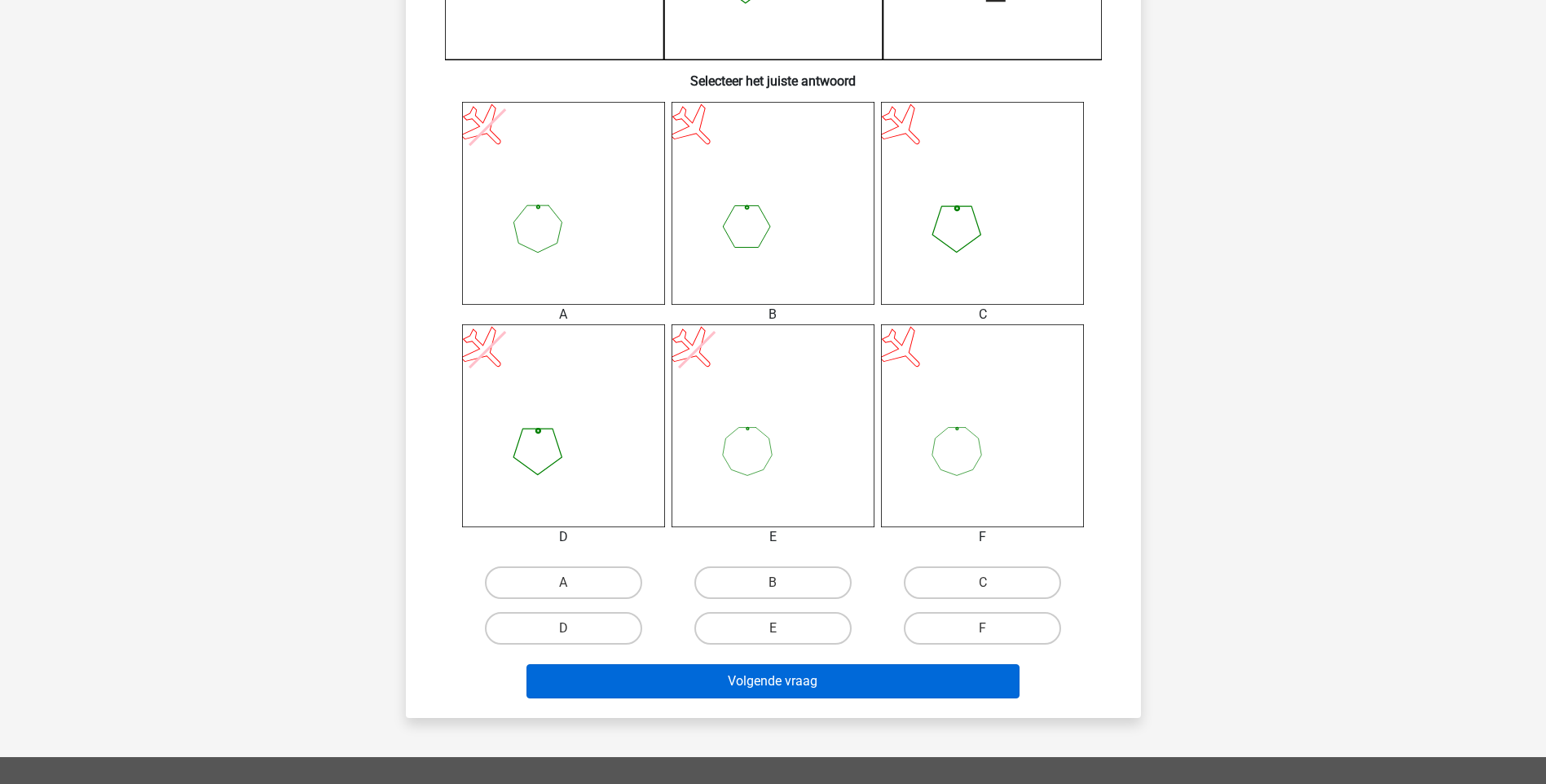
scroll to position [571, 0]
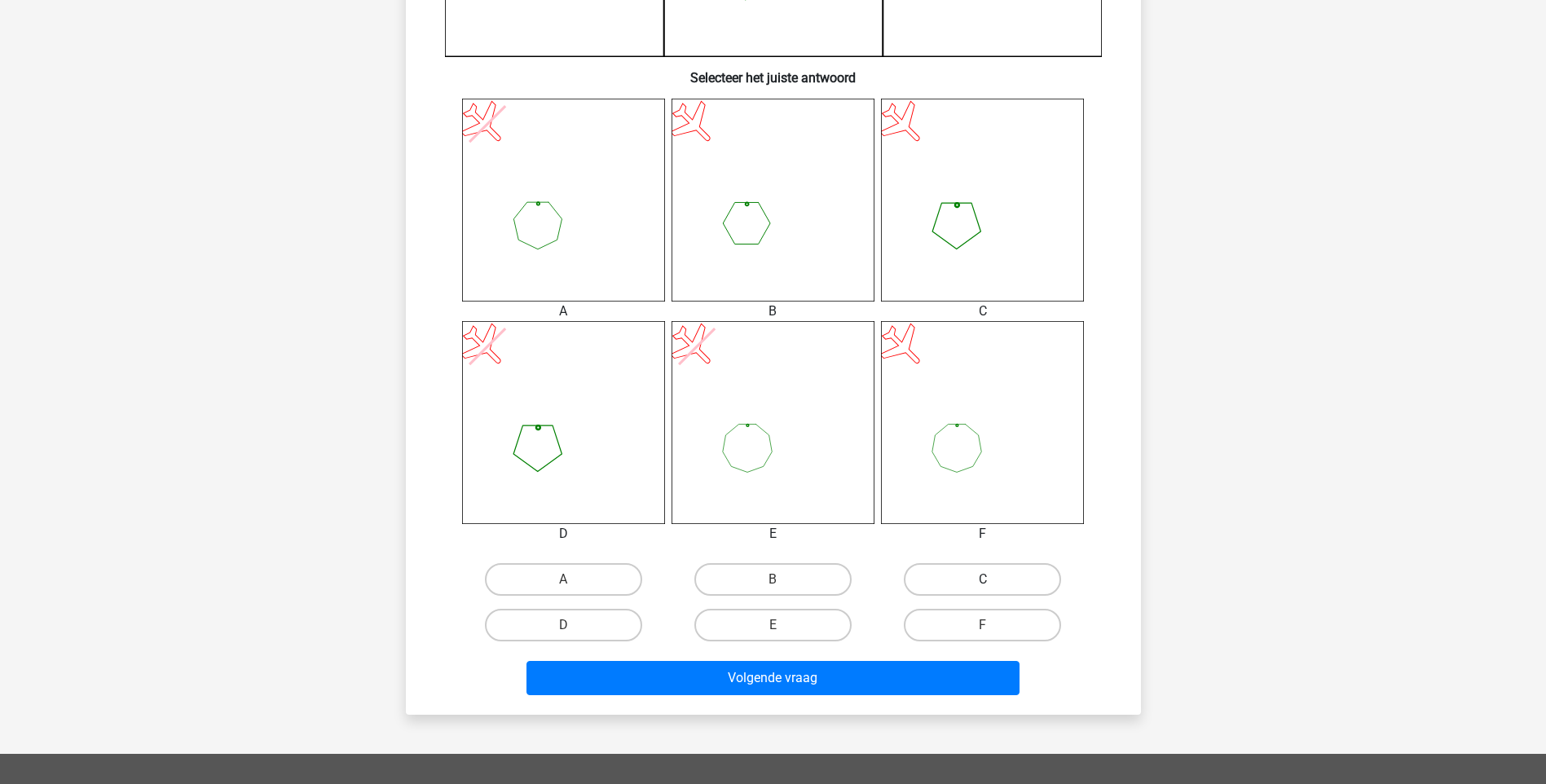
click at [944, 580] on label "C" at bounding box center [982, 580] width 157 height 33
click at [983, 580] on input "C" at bounding box center [988, 584] width 11 height 11
radio input "true"
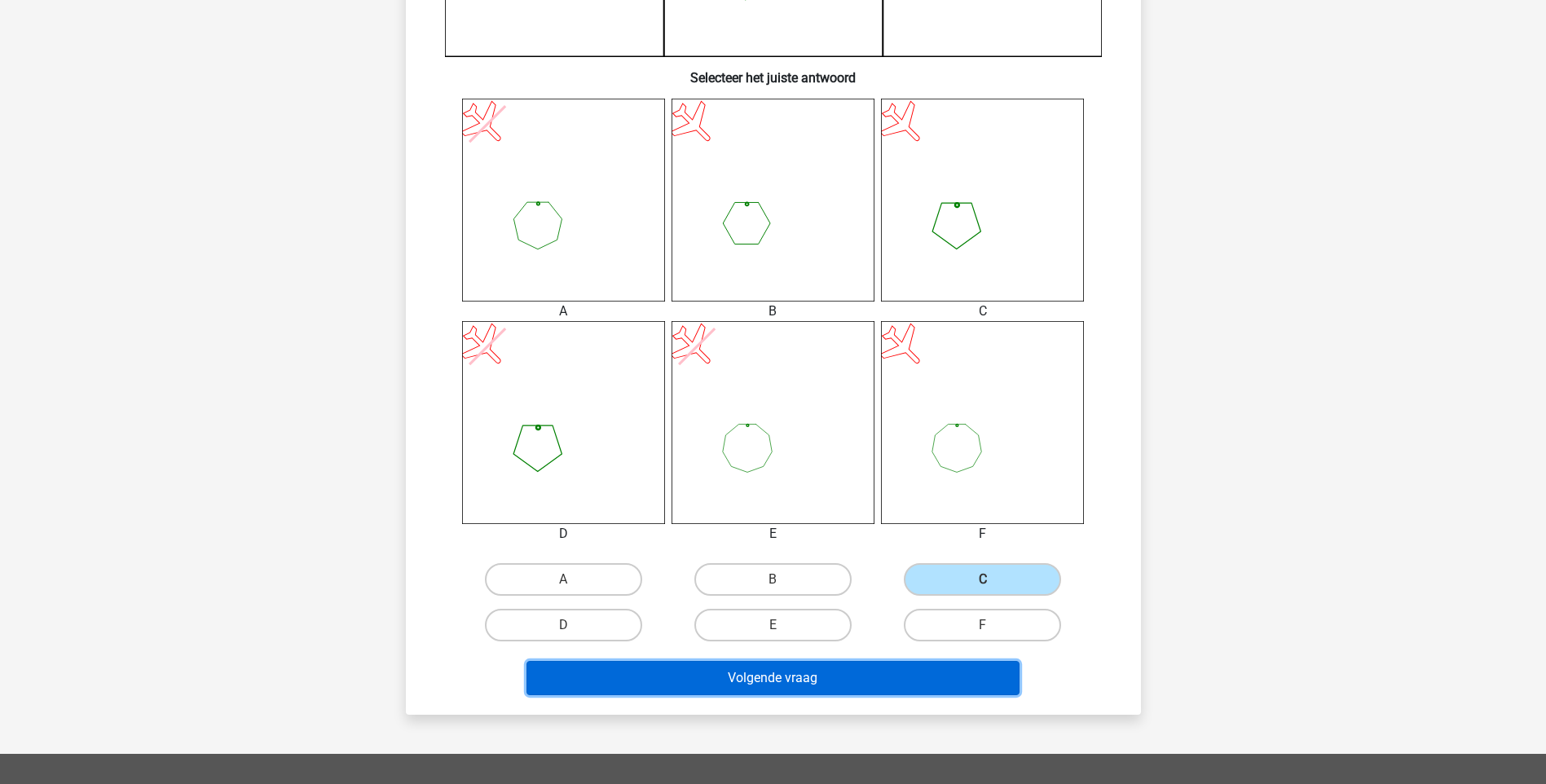
click at [803, 682] on button "Volgende vraag" at bounding box center [773, 677] width 493 height 34
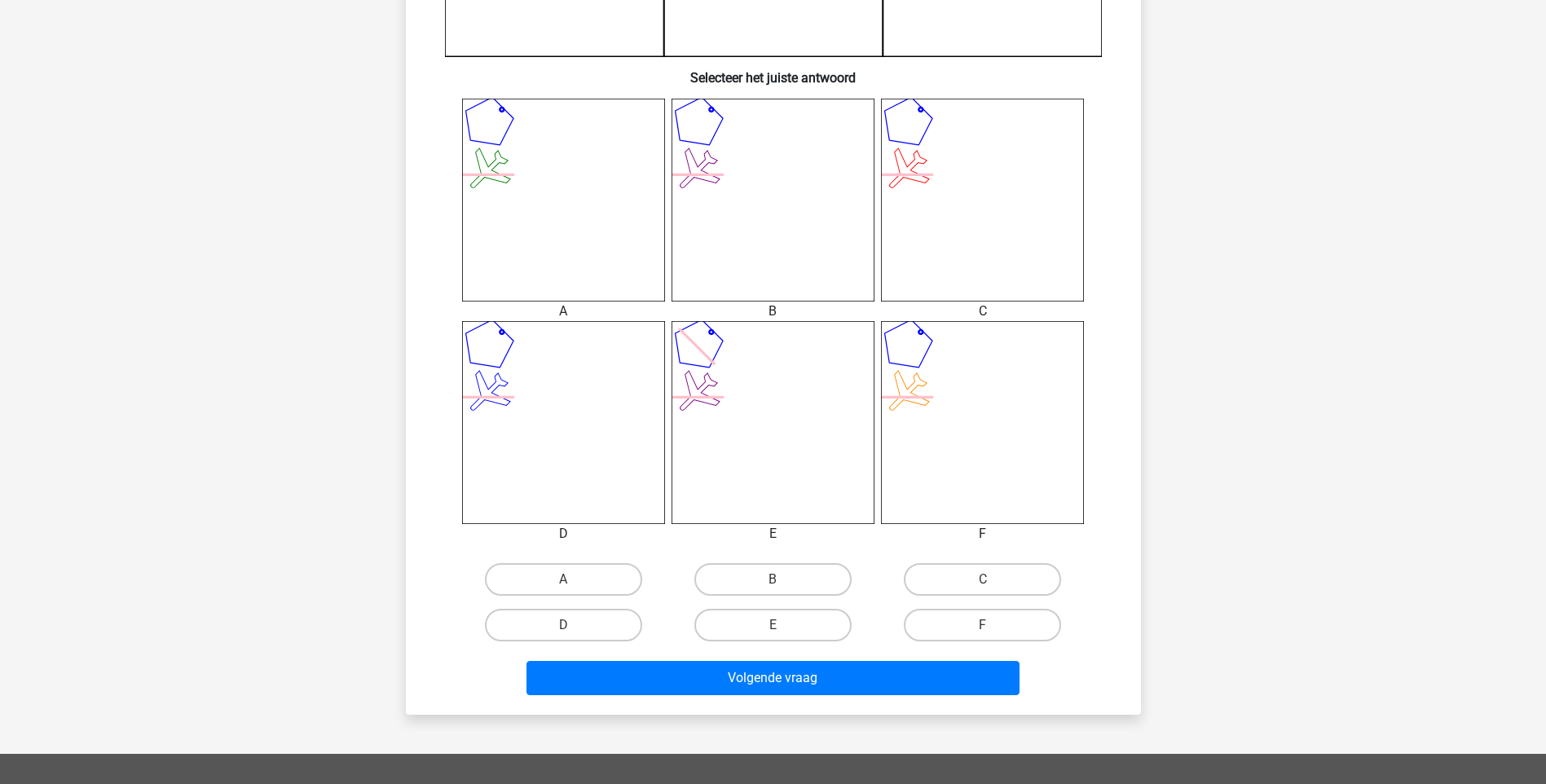
click at [773, 581] on div "B" at bounding box center [773, 580] width 197 height 33
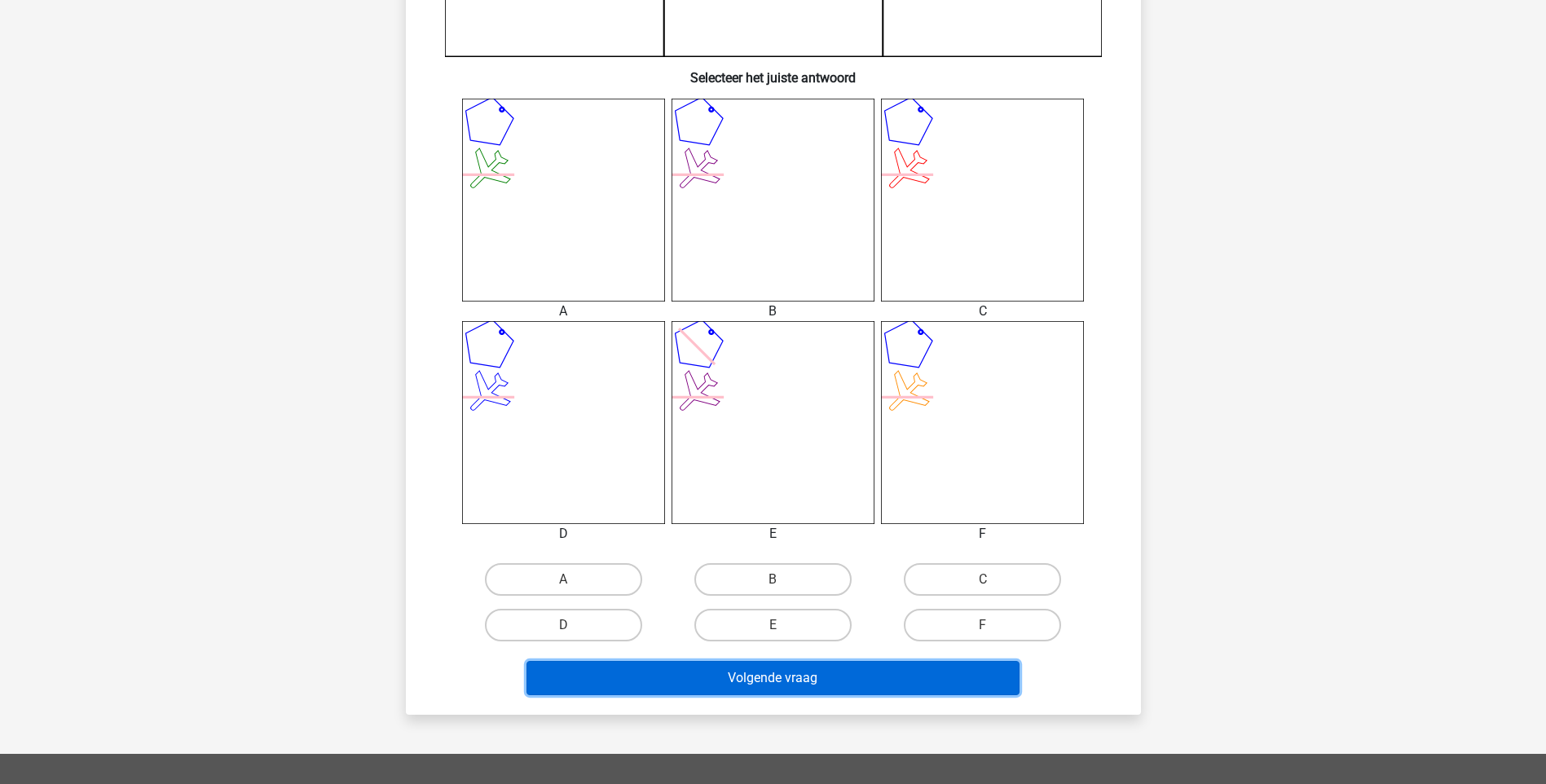
click at [787, 682] on button "Volgende vraag" at bounding box center [773, 677] width 493 height 34
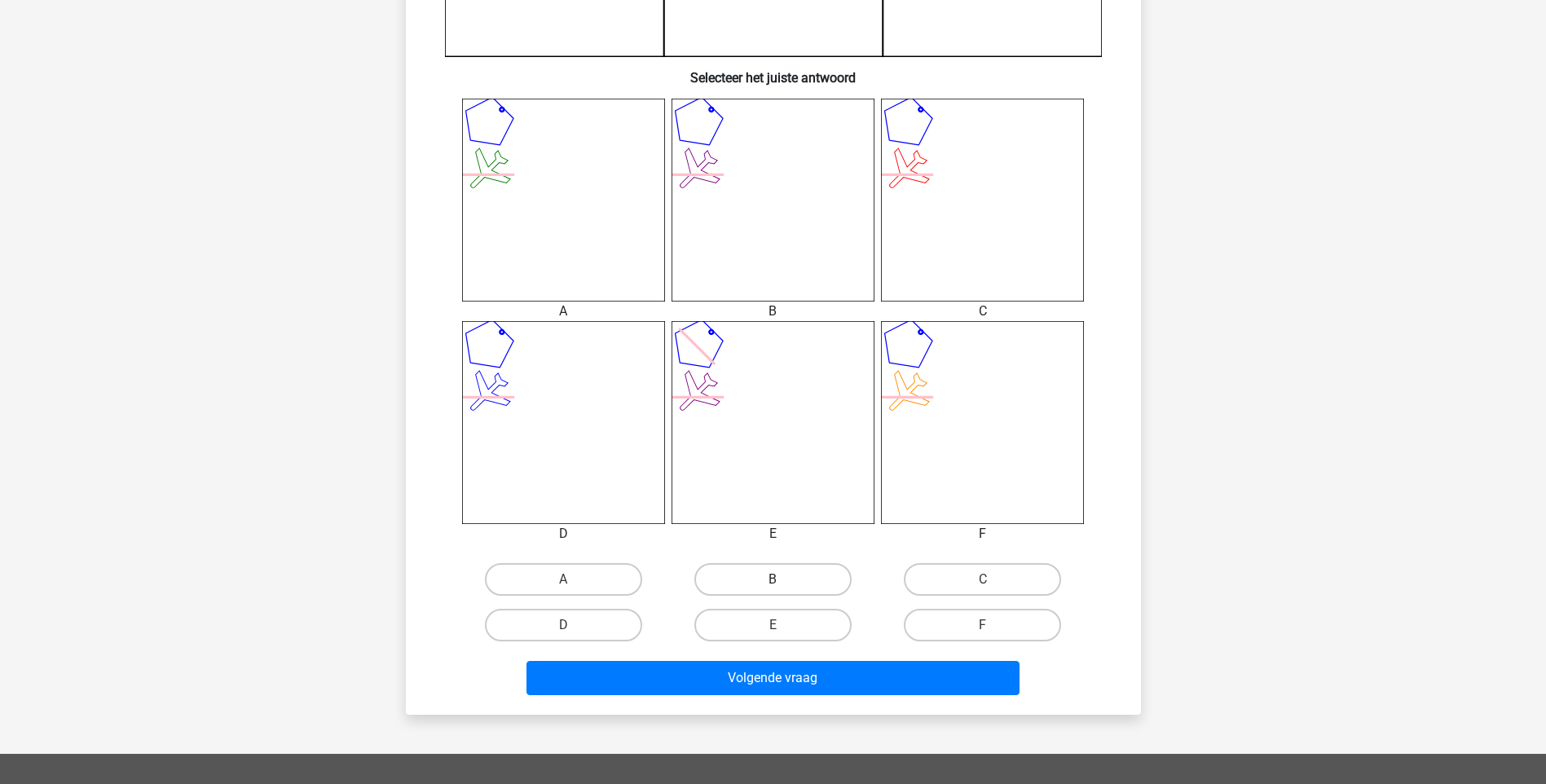
click at [754, 591] on label "B" at bounding box center [773, 580] width 157 height 33
click at [773, 590] on input "B" at bounding box center [777, 584] width 11 height 11
radio input "true"
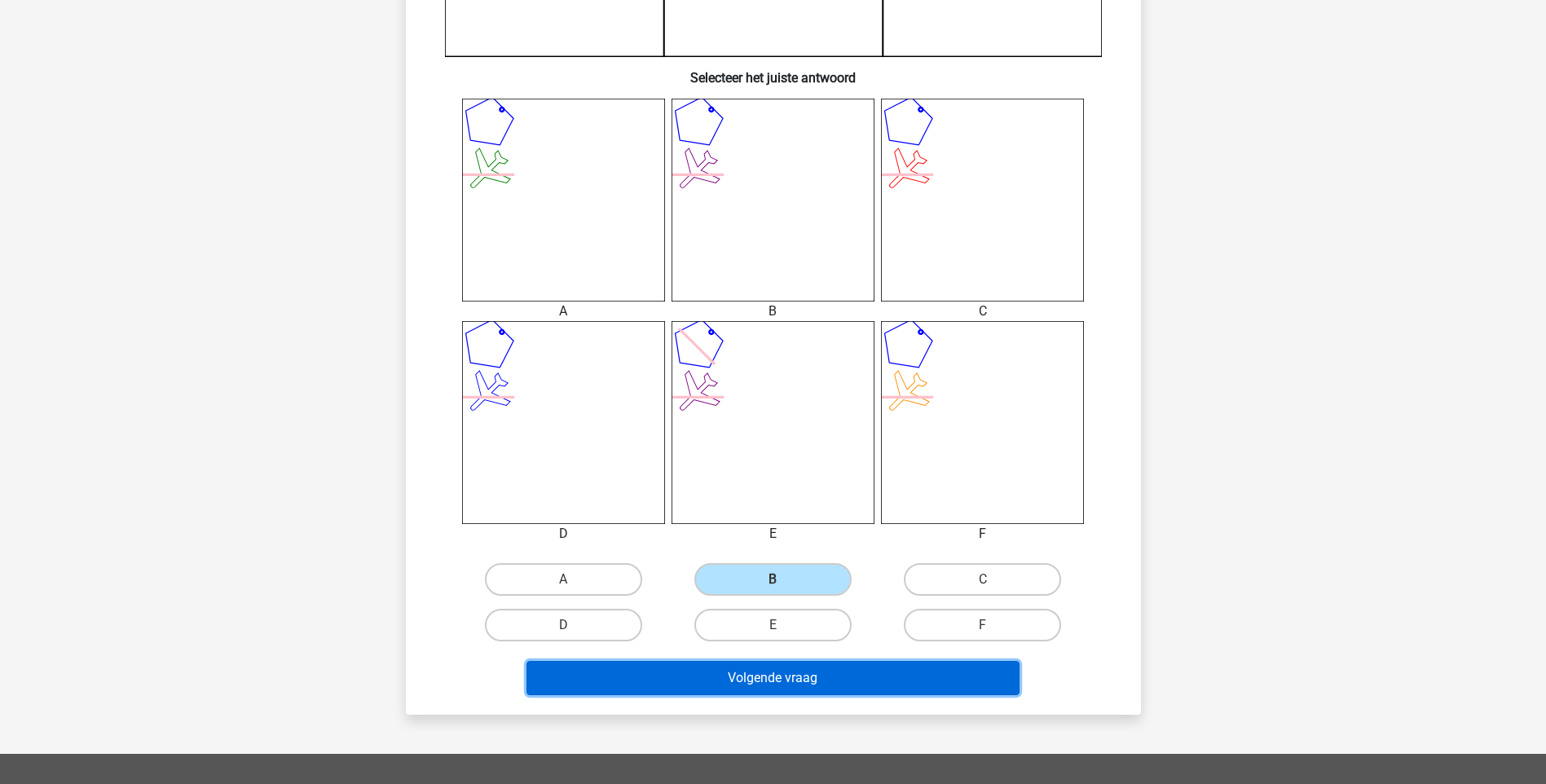
click at [778, 674] on button "Volgende vraag" at bounding box center [773, 677] width 493 height 34
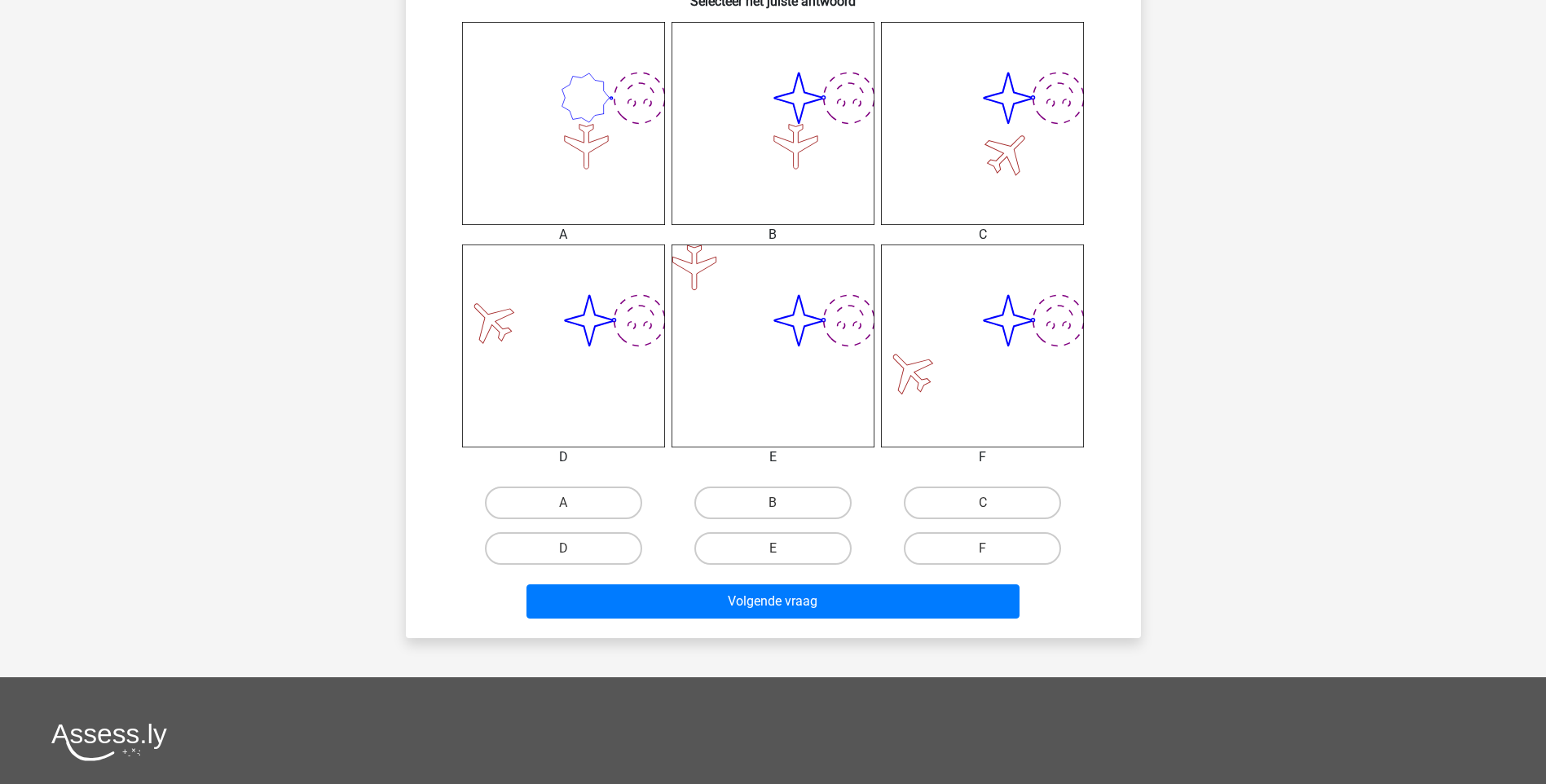
scroll to position [652, 0]
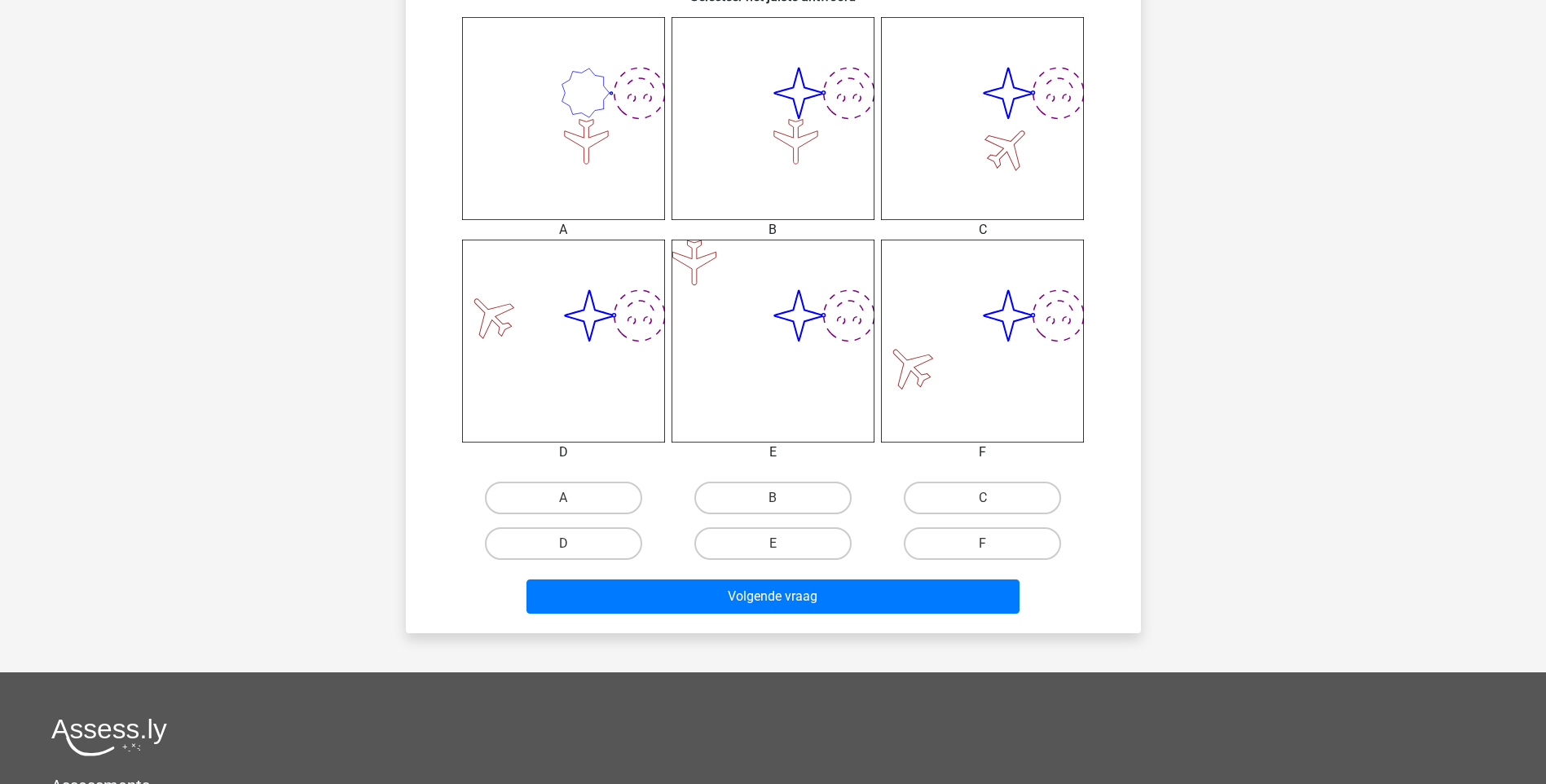
click at [780, 499] on input "B" at bounding box center [777, 503] width 11 height 11
radio input "true"
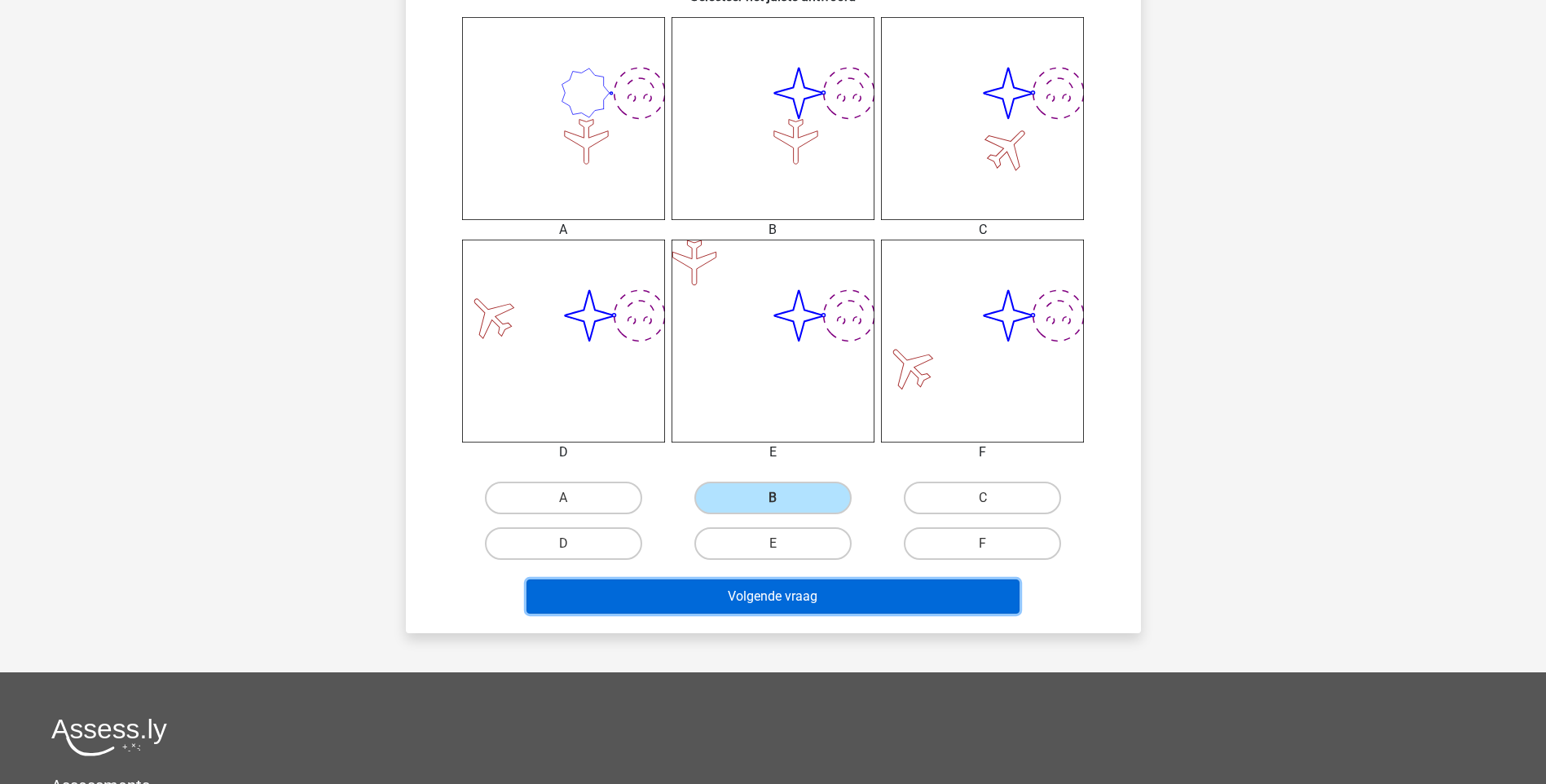
click at [789, 598] on button "Volgende vraag" at bounding box center [773, 596] width 493 height 34
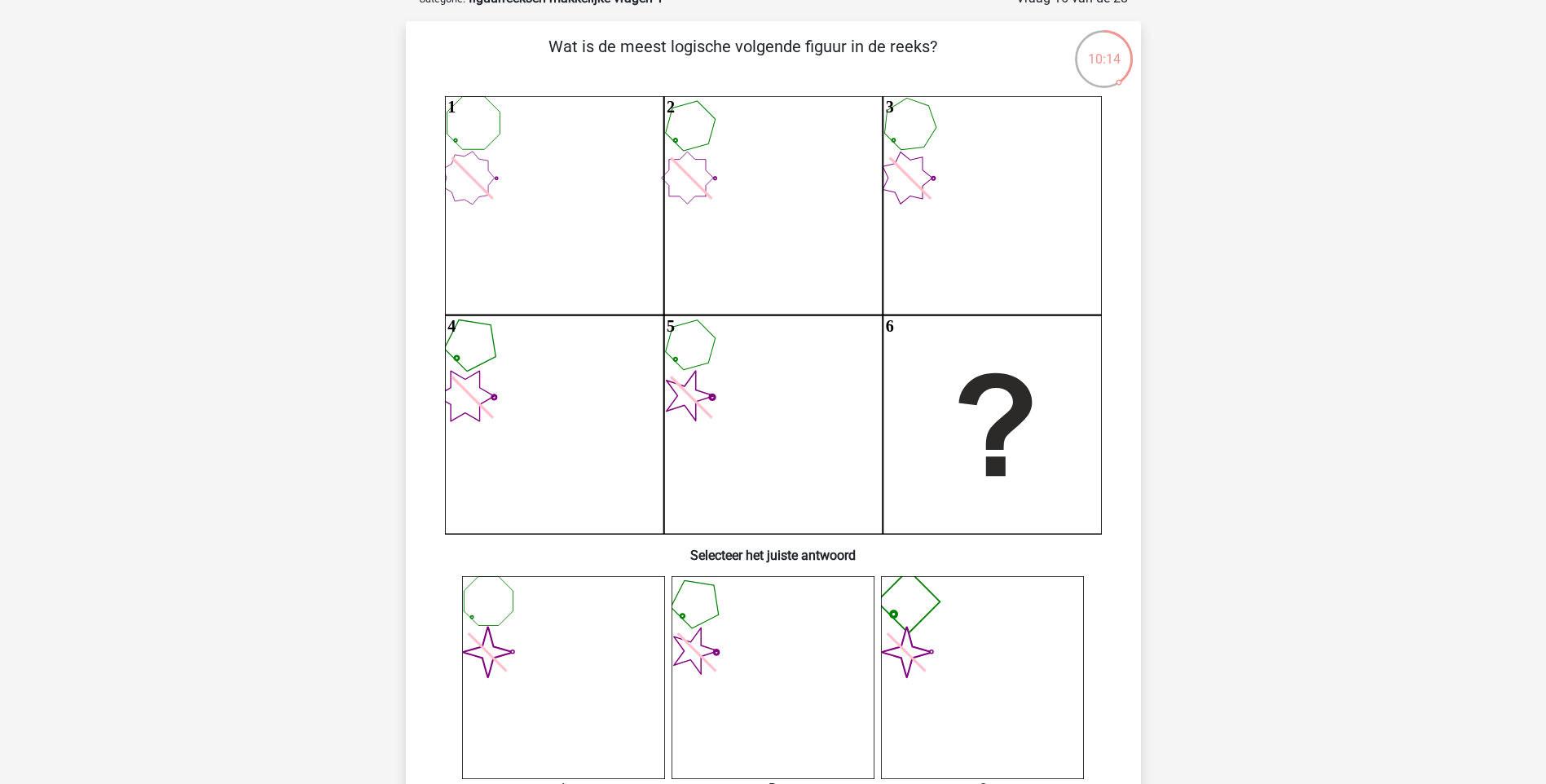
scroll to position [81, 0]
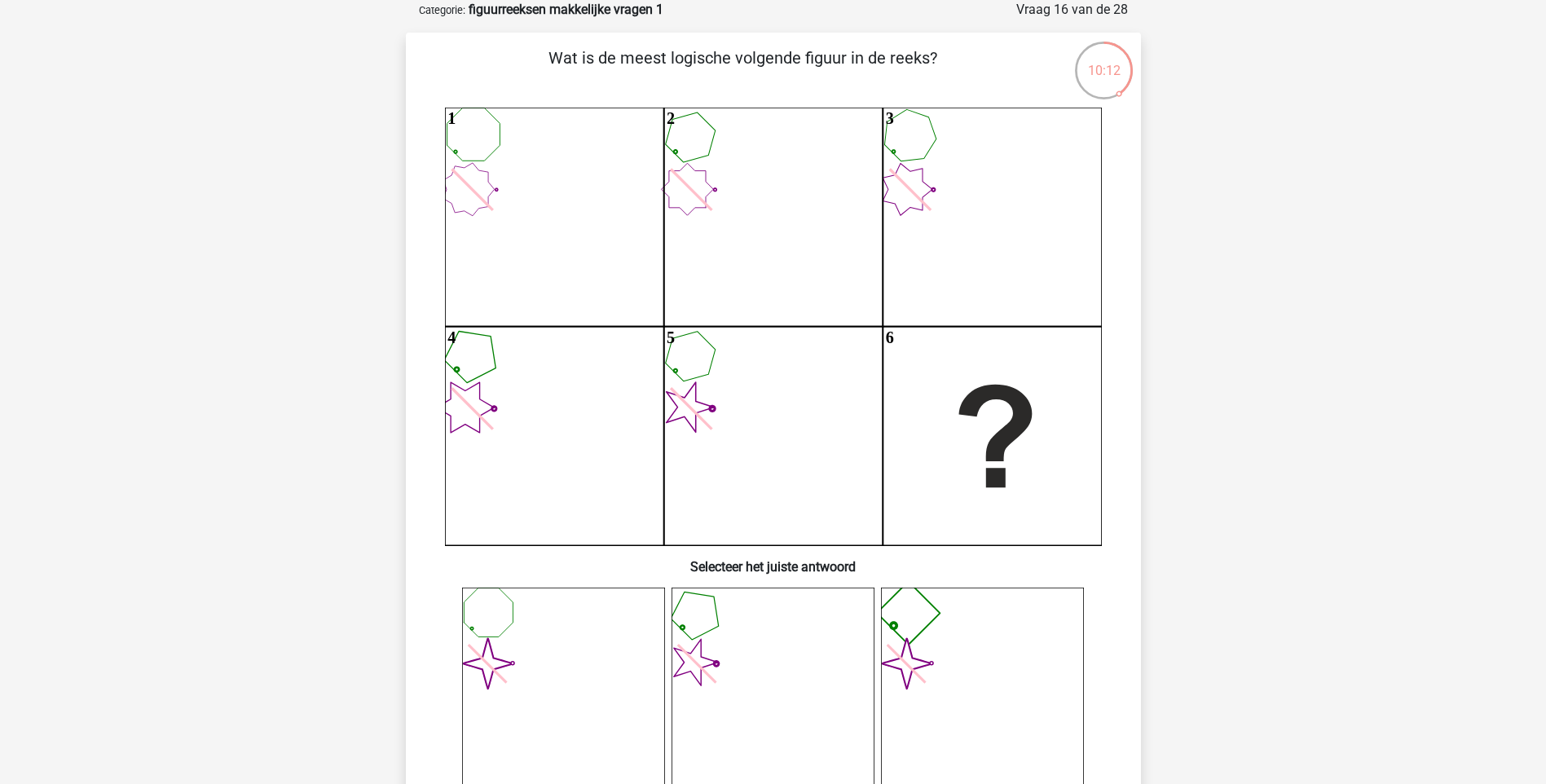
click at [933, 638] on icon "image/svg+xml" at bounding box center [982, 688] width 203 height 203
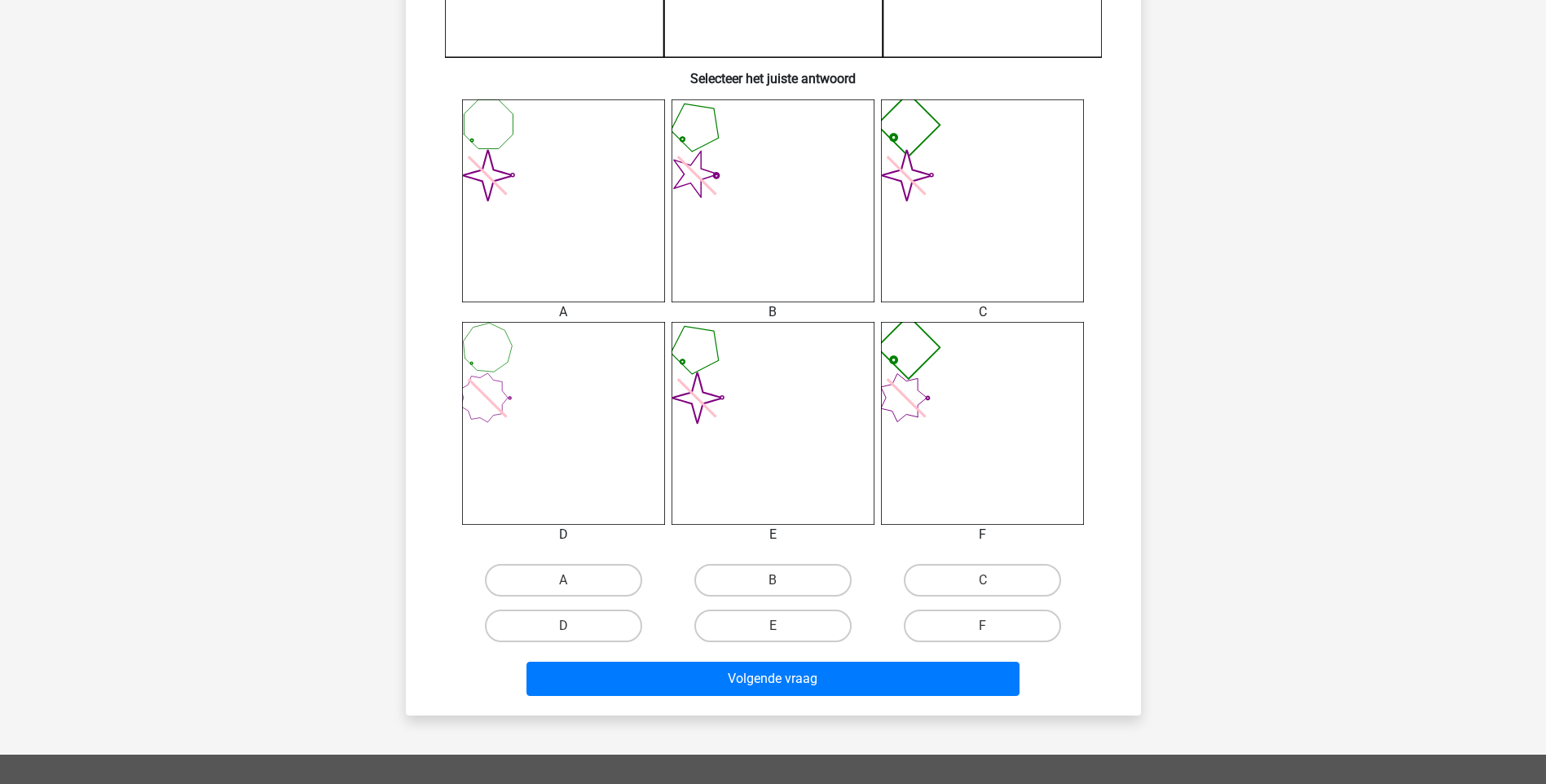
scroll to position [571, 0]
drag, startPoint x: 955, startPoint y: 580, endPoint x: 899, endPoint y: 620, distance: 68.8
click at [955, 581] on label "C" at bounding box center [982, 580] width 157 height 33
click at [983, 581] on input "C" at bounding box center [988, 584] width 11 height 11
radio input "true"
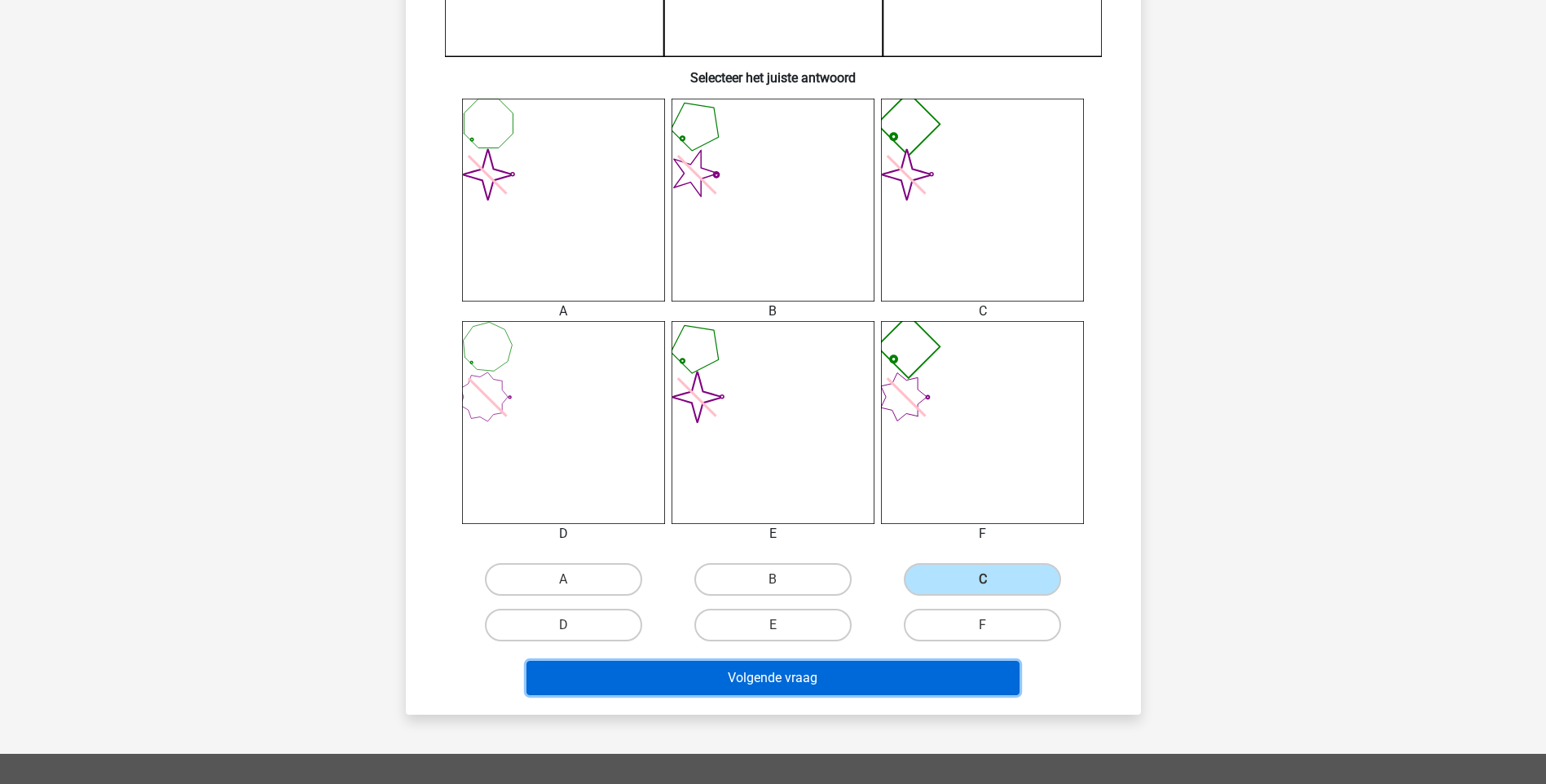
click at [805, 682] on button "Volgende vraag" at bounding box center [773, 677] width 493 height 34
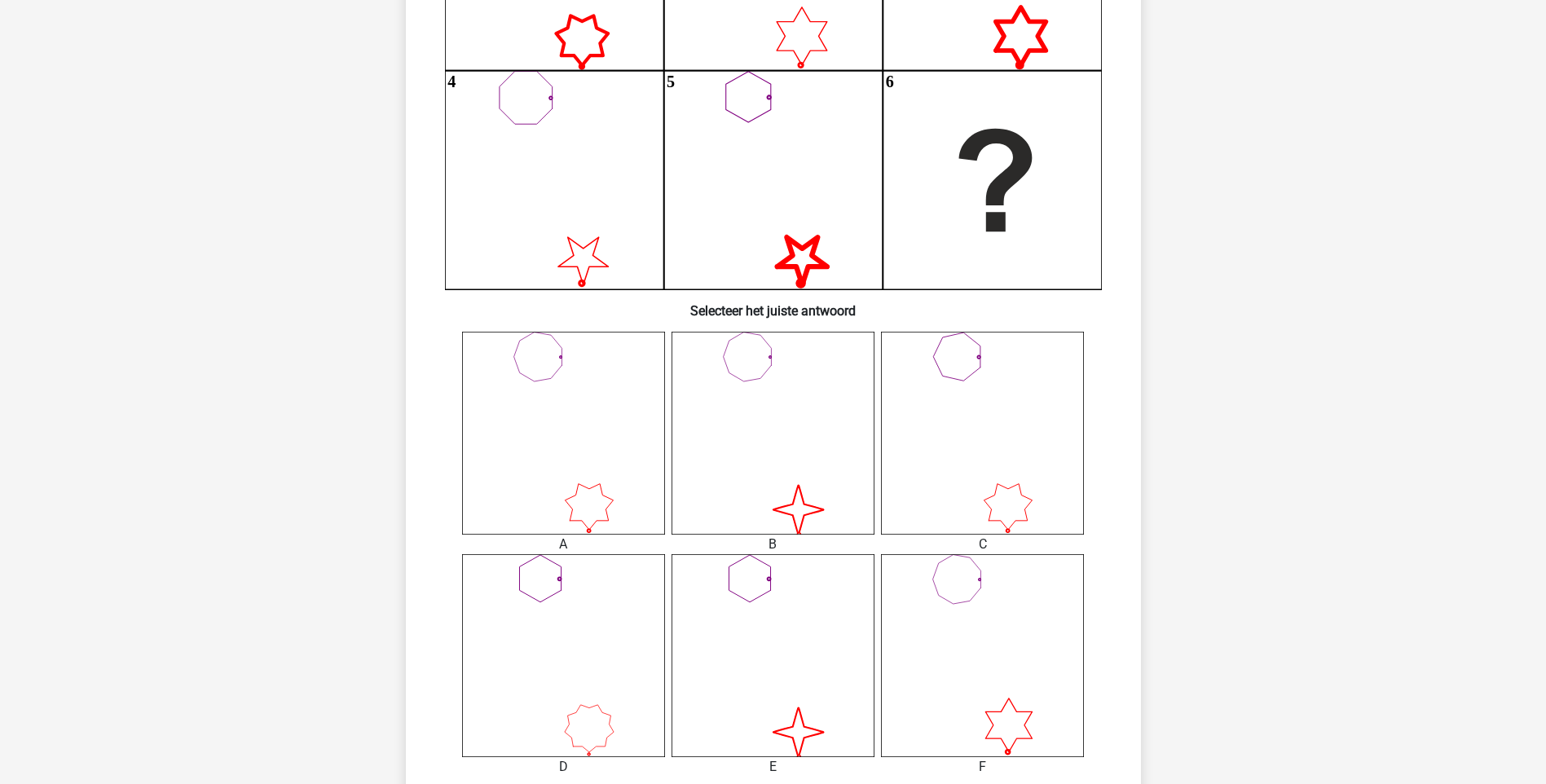
scroll to position [488, 0]
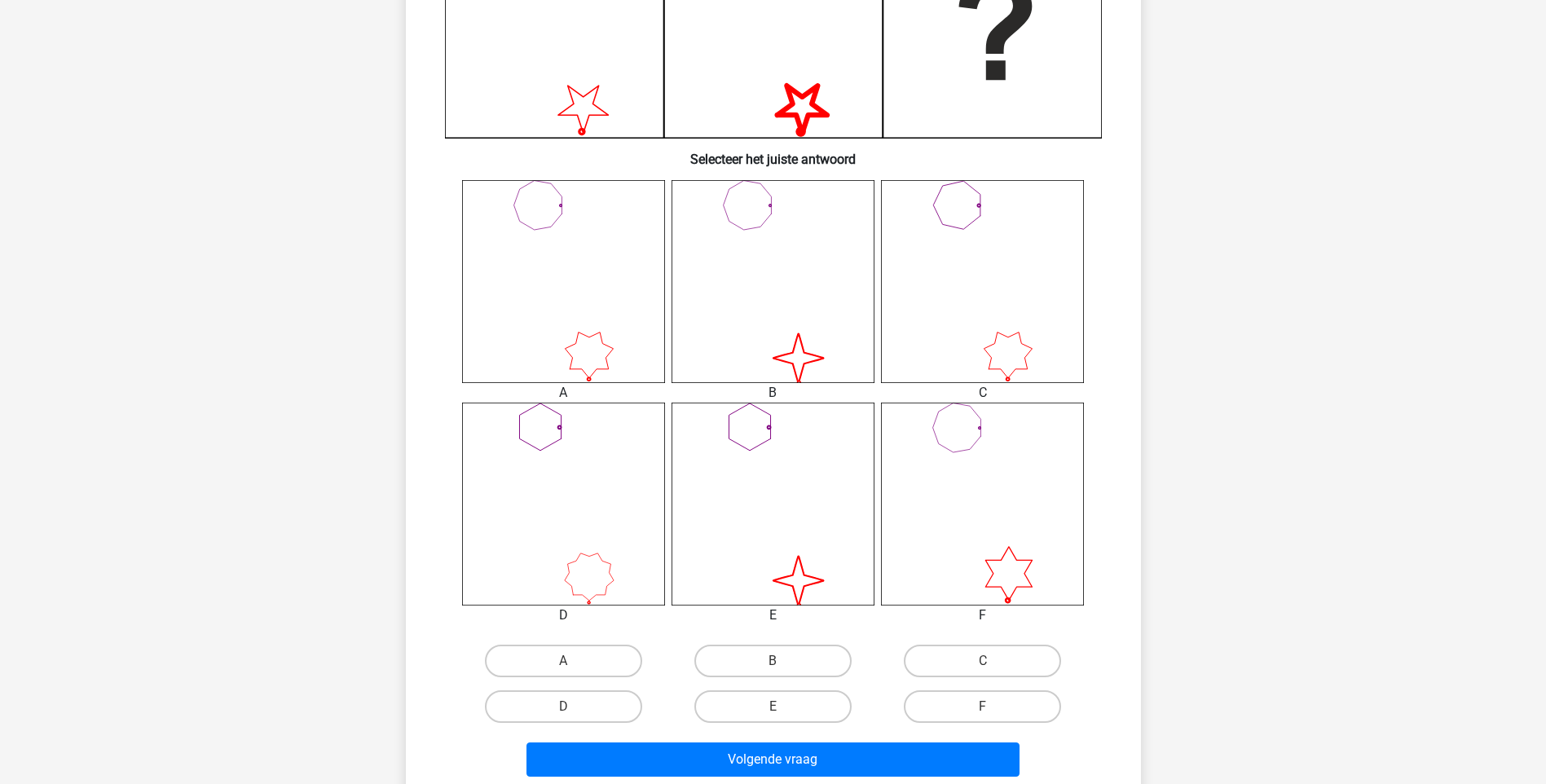
click at [775, 708] on input "E" at bounding box center [777, 711] width 11 height 11
radio input "true"
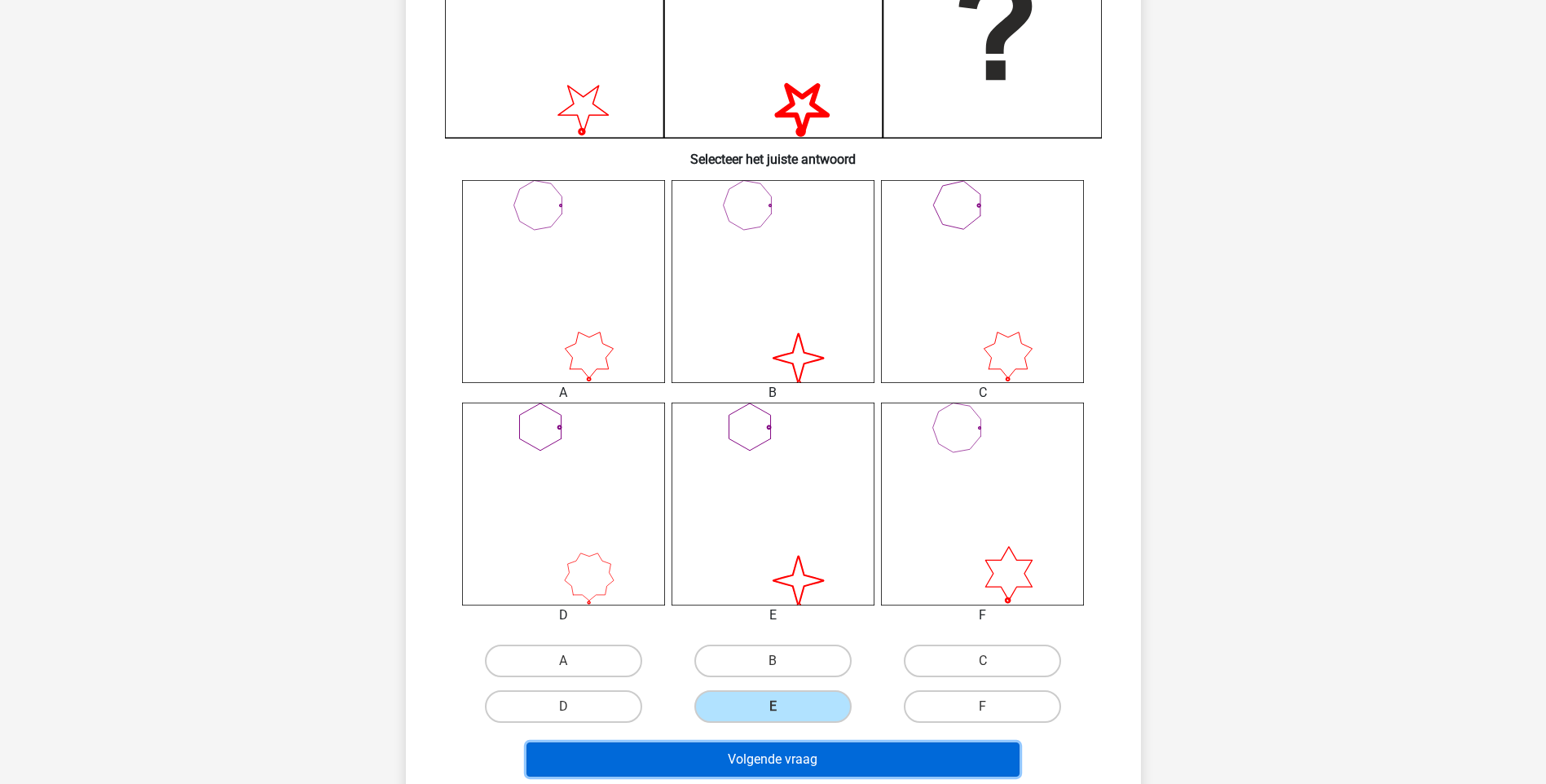
click at [802, 765] on button "Volgende vraag" at bounding box center [773, 759] width 493 height 34
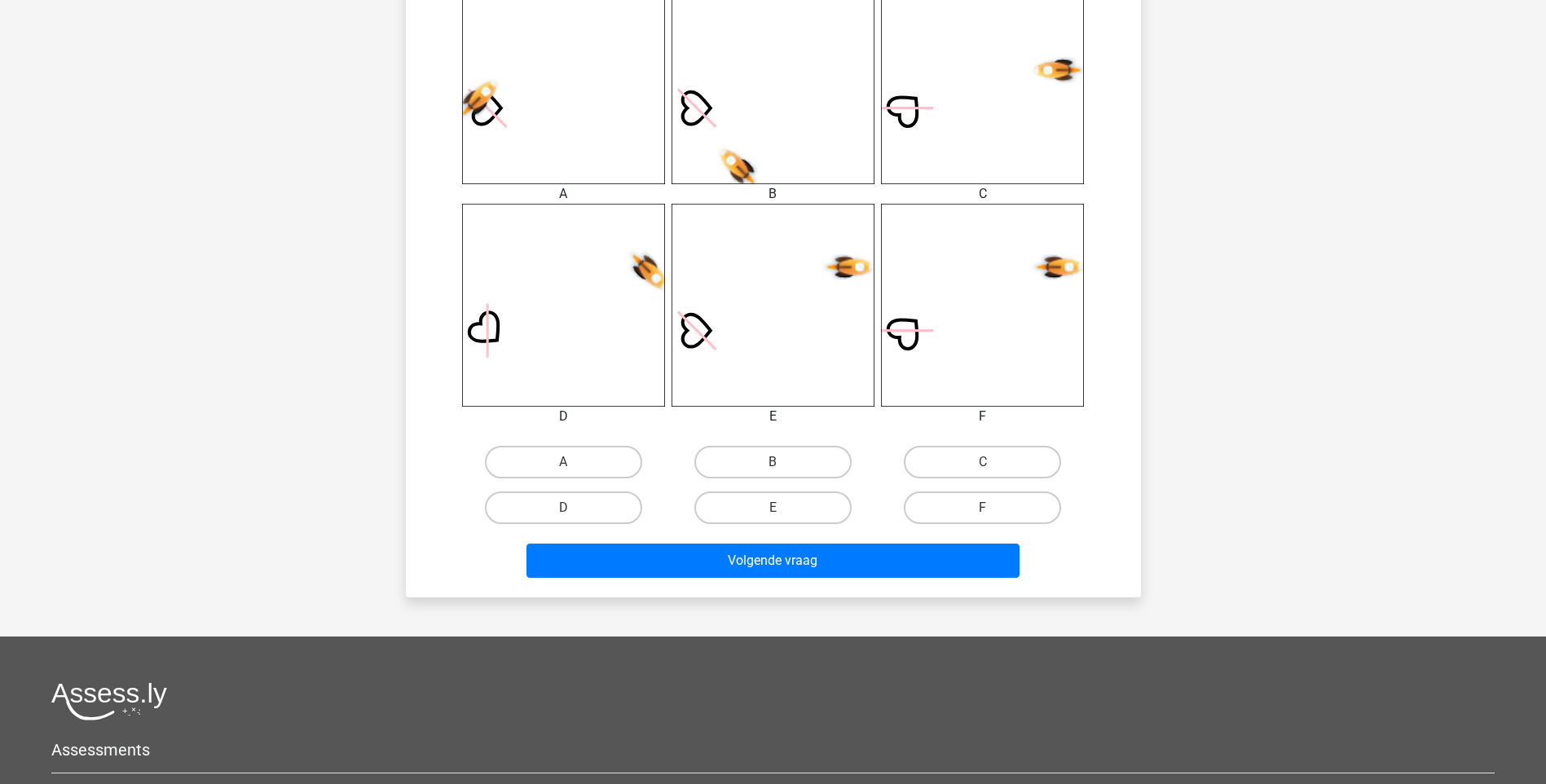
scroll to position [734, 0]
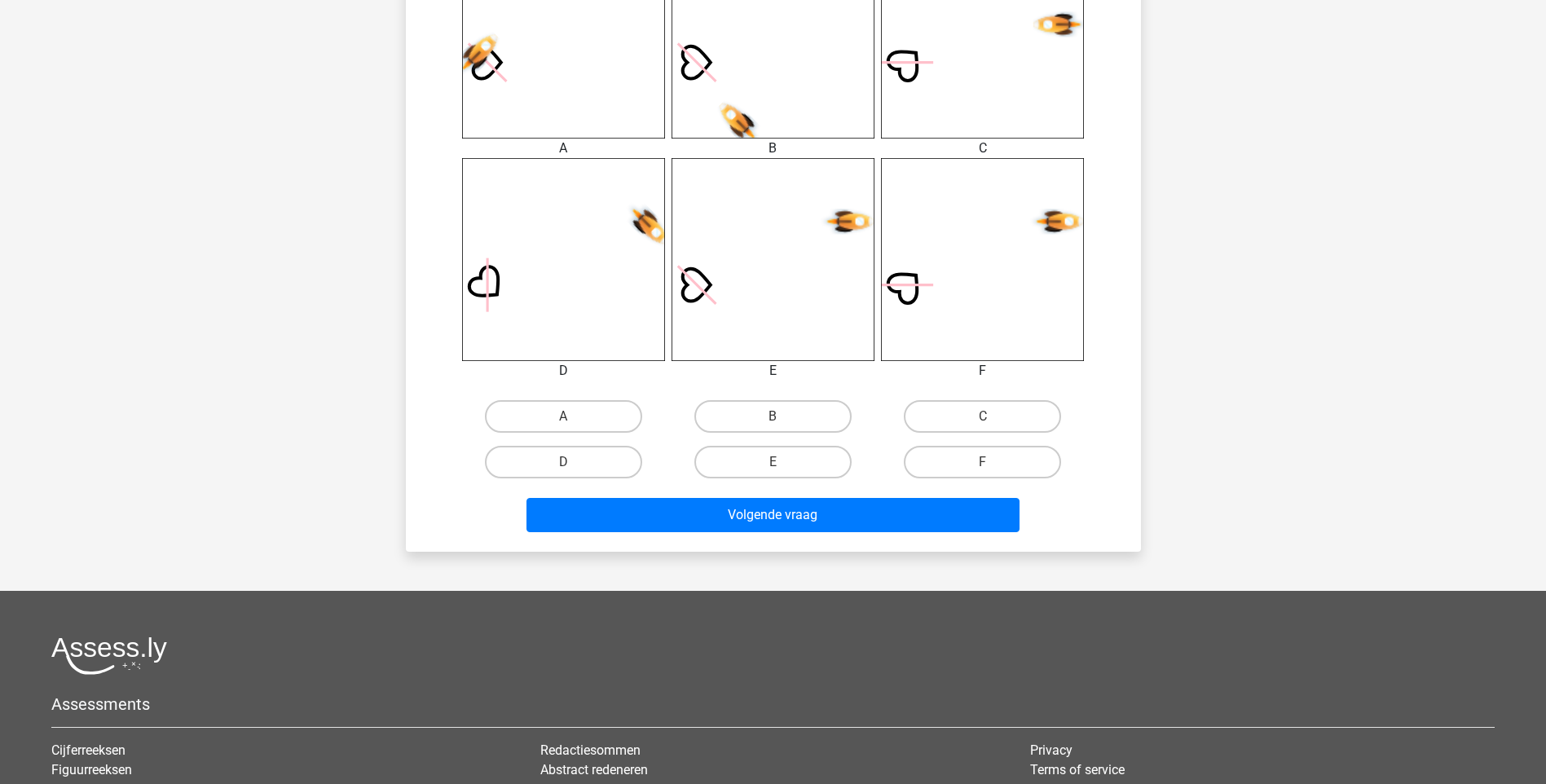
click at [775, 466] on input "E" at bounding box center [777, 467] width 11 height 11
radio input "true"
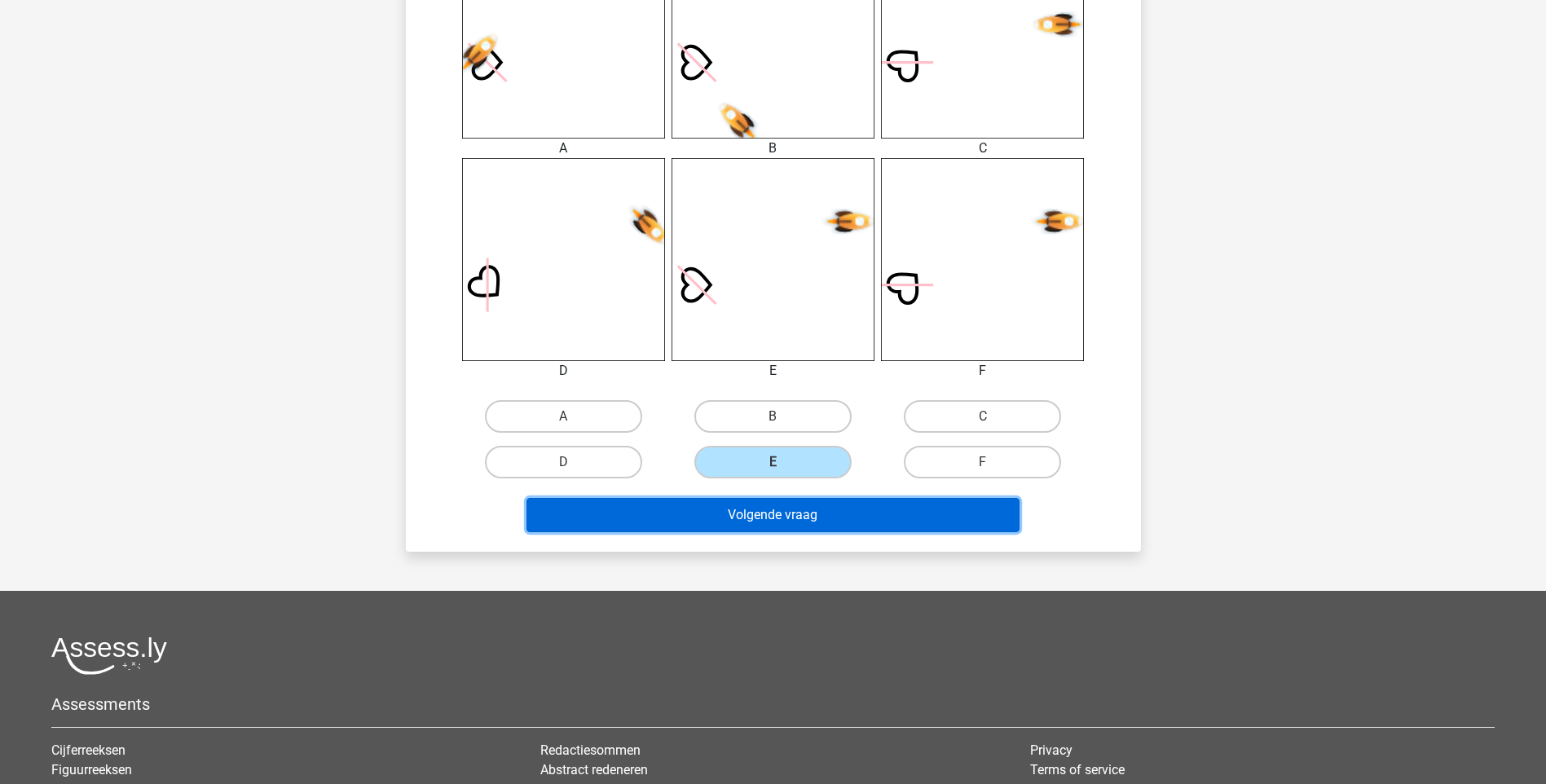
click at [785, 518] on button "Volgende vraag" at bounding box center [773, 515] width 493 height 34
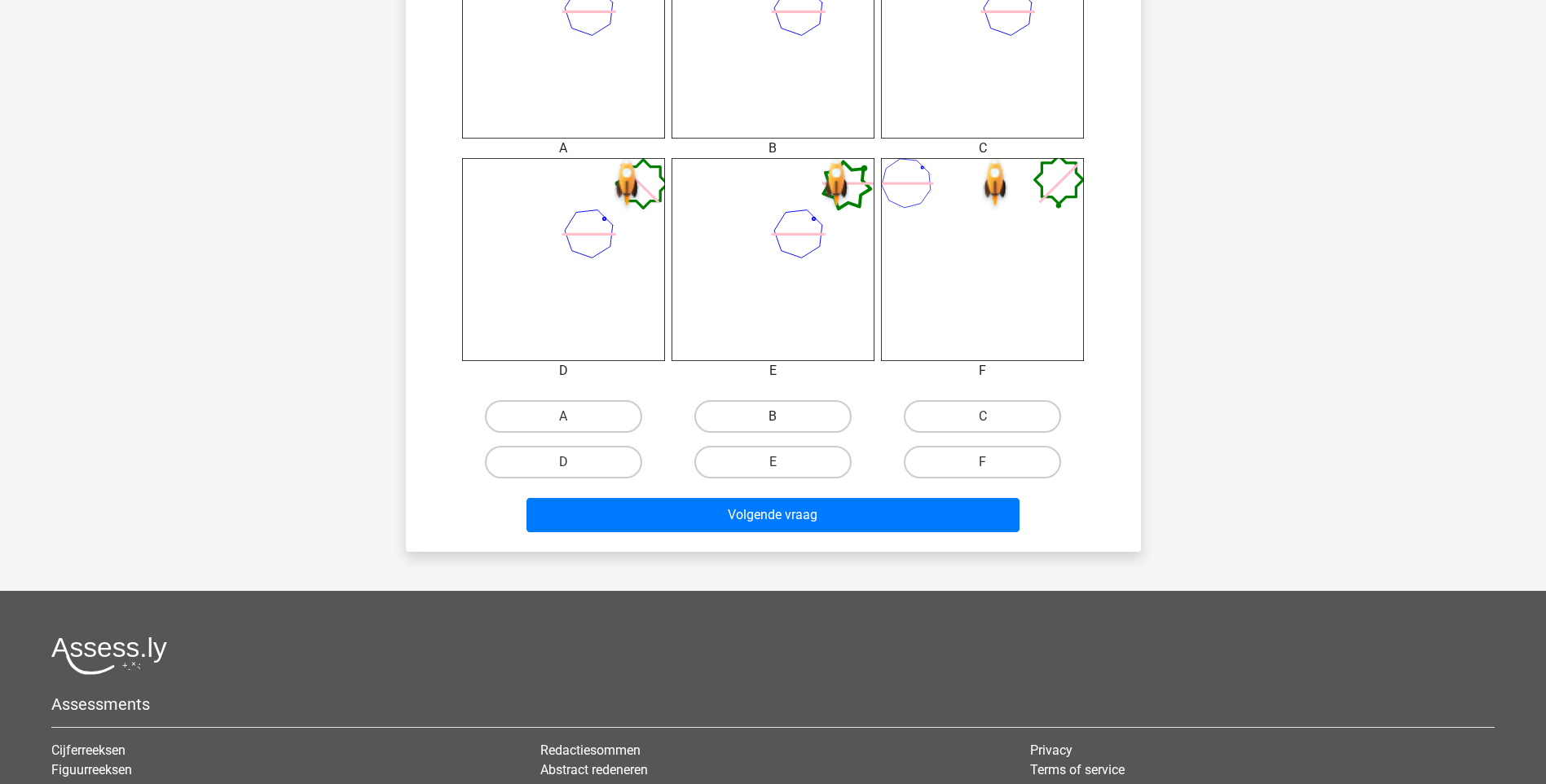
click at [769, 422] on label "B" at bounding box center [773, 417] width 157 height 33
click at [773, 422] on input "B" at bounding box center [777, 422] width 11 height 11
radio input "true"
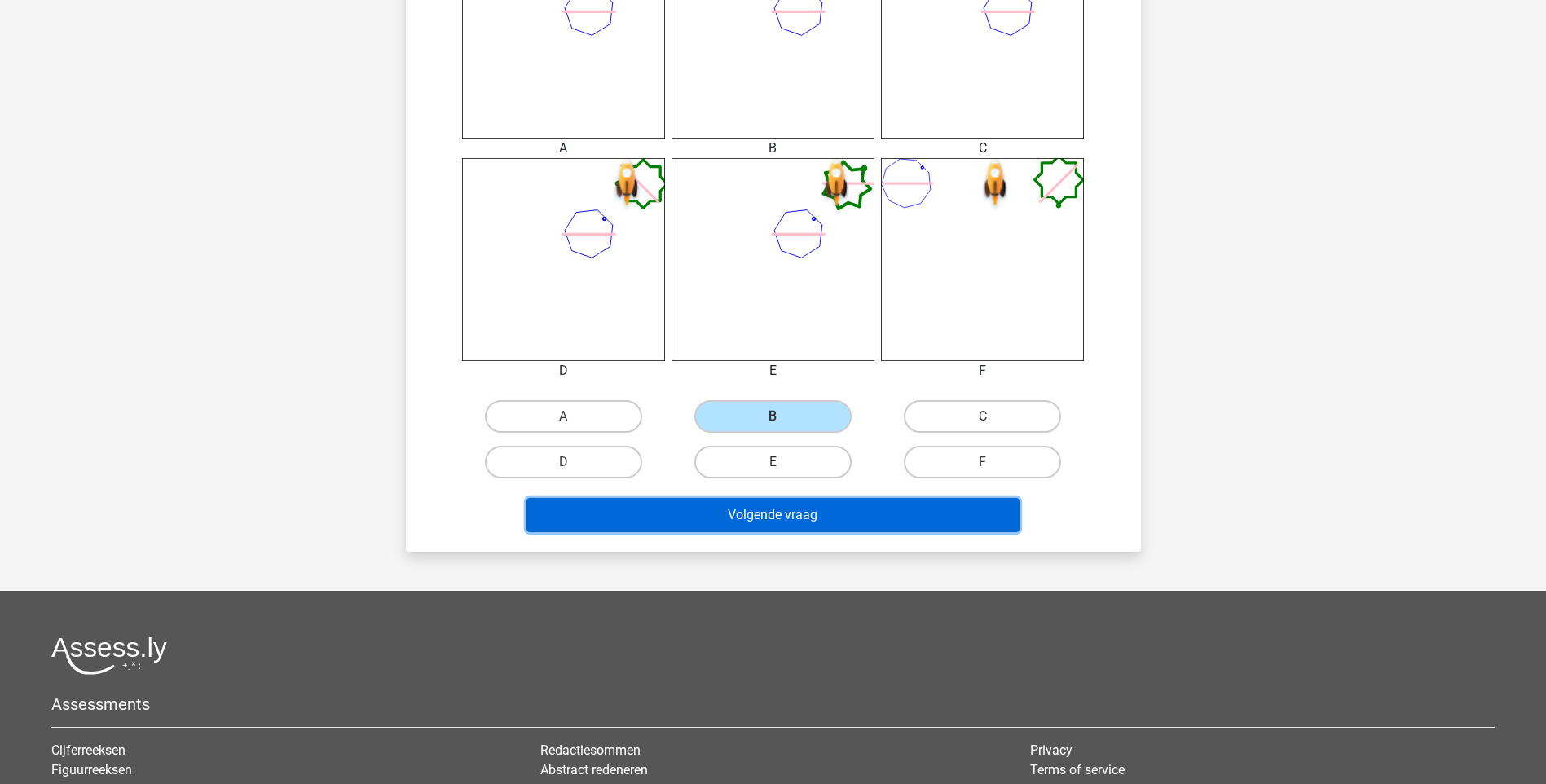
click at [767, 524] on button "Volgende vraag" at bounding box center [773, 515] width 493 height 34
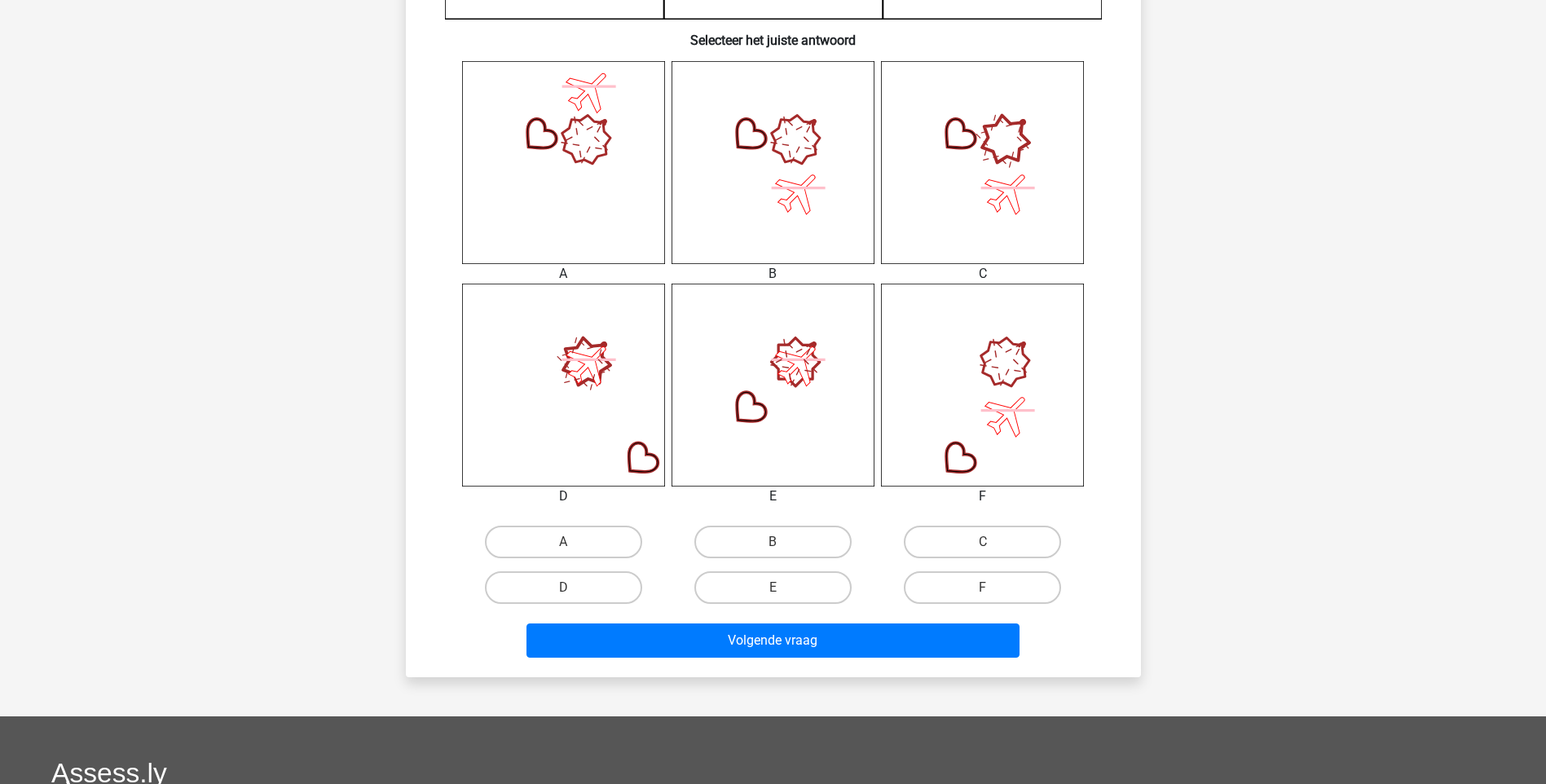
scroll to position [652, 0]
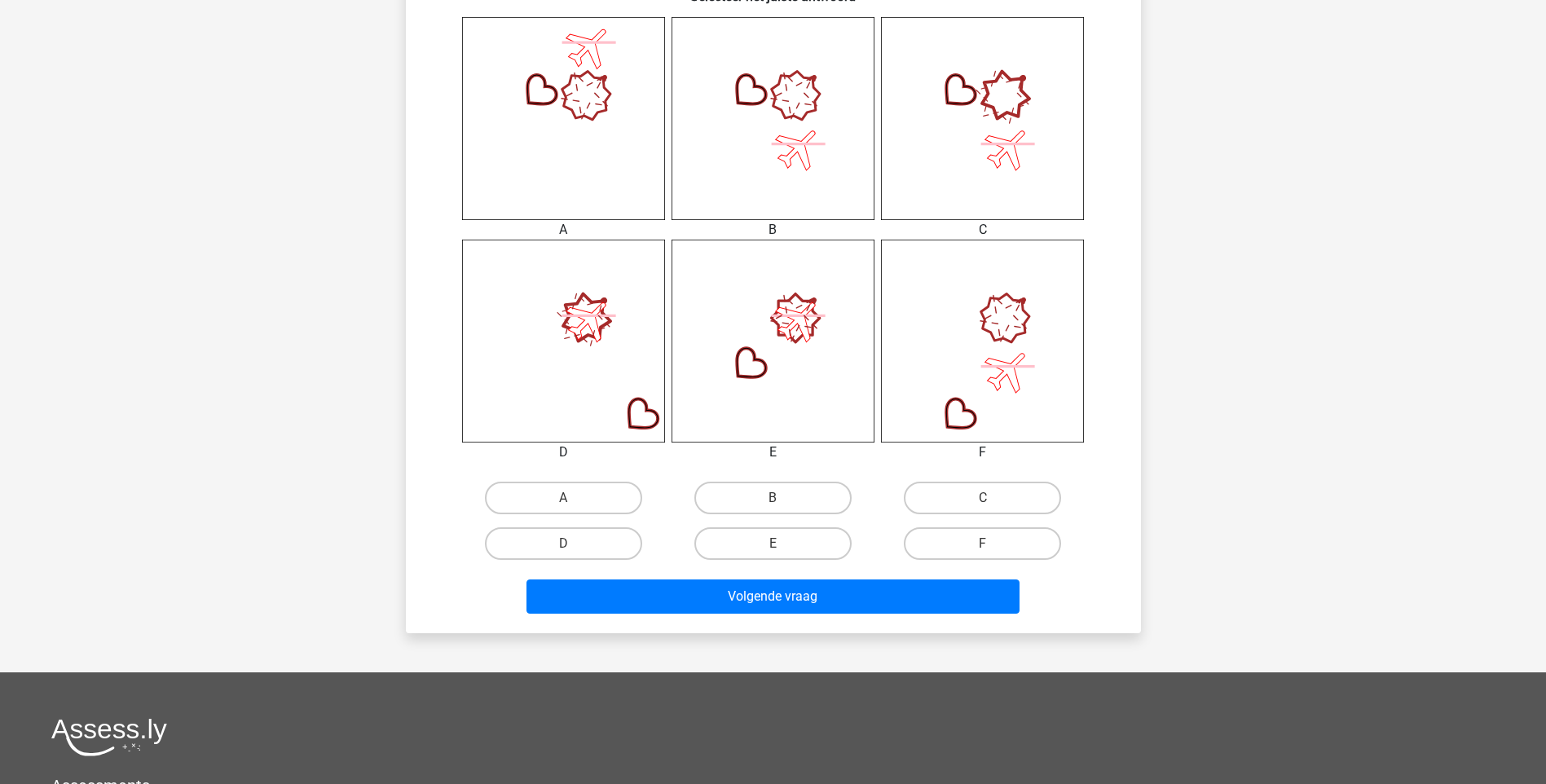
click at [781, 498] on input "B" at bounding box center [777, 503] width 11 height 11
radio input "true"
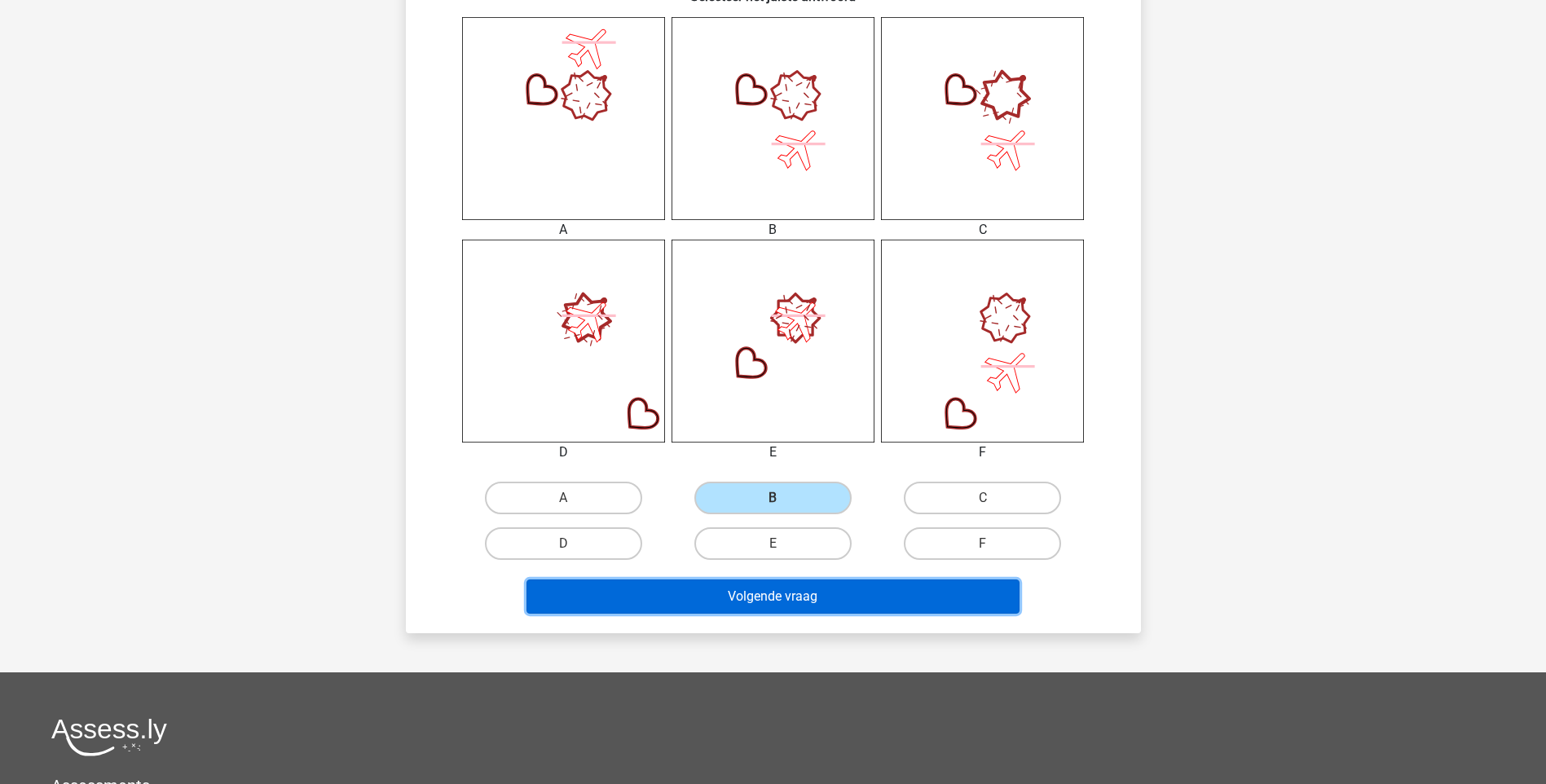
click at [774, 592] on button "Volgende vraag" at bounding box center [773, 596] width 493 height 34
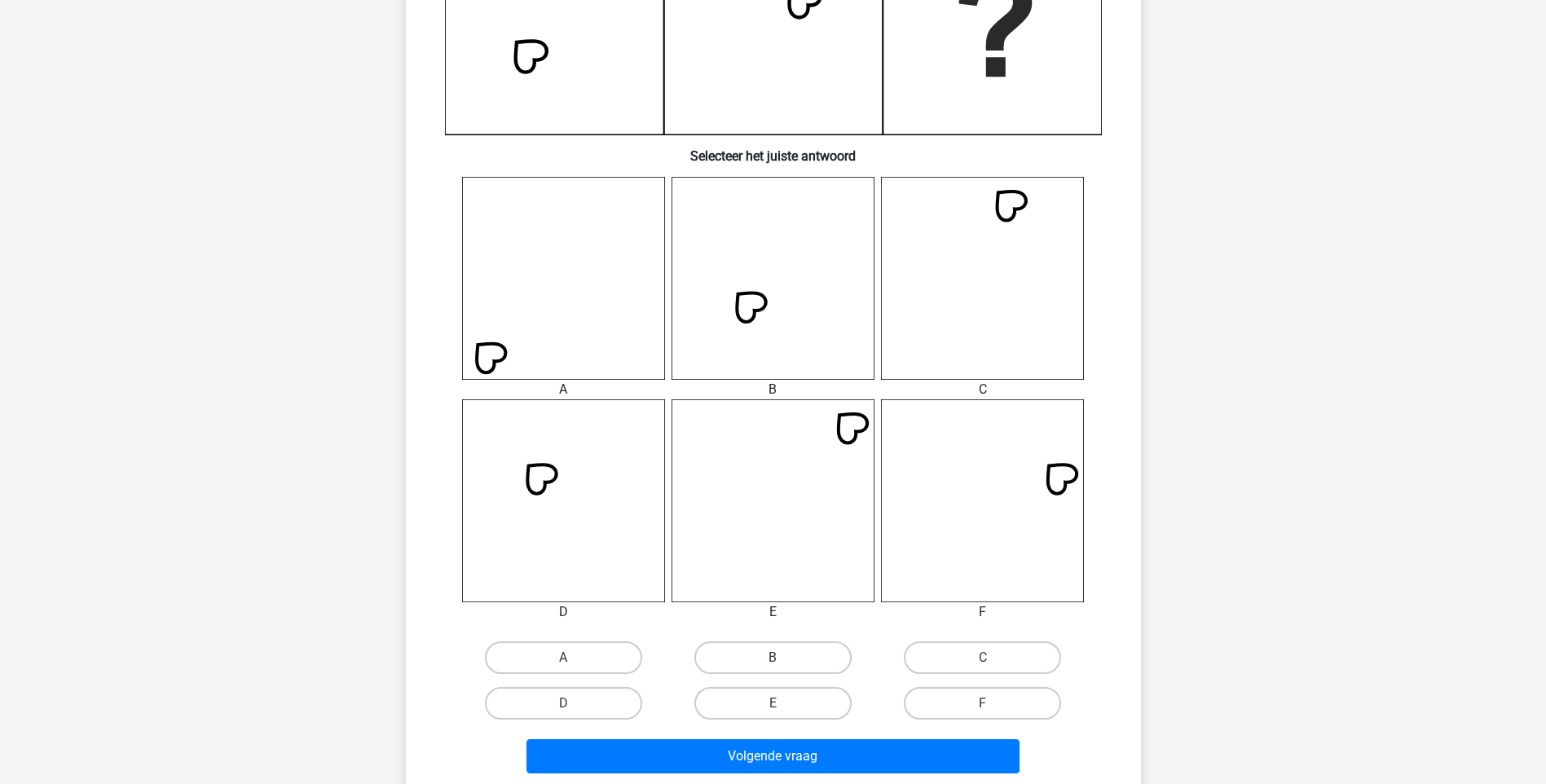
scroll to position [571, 0]
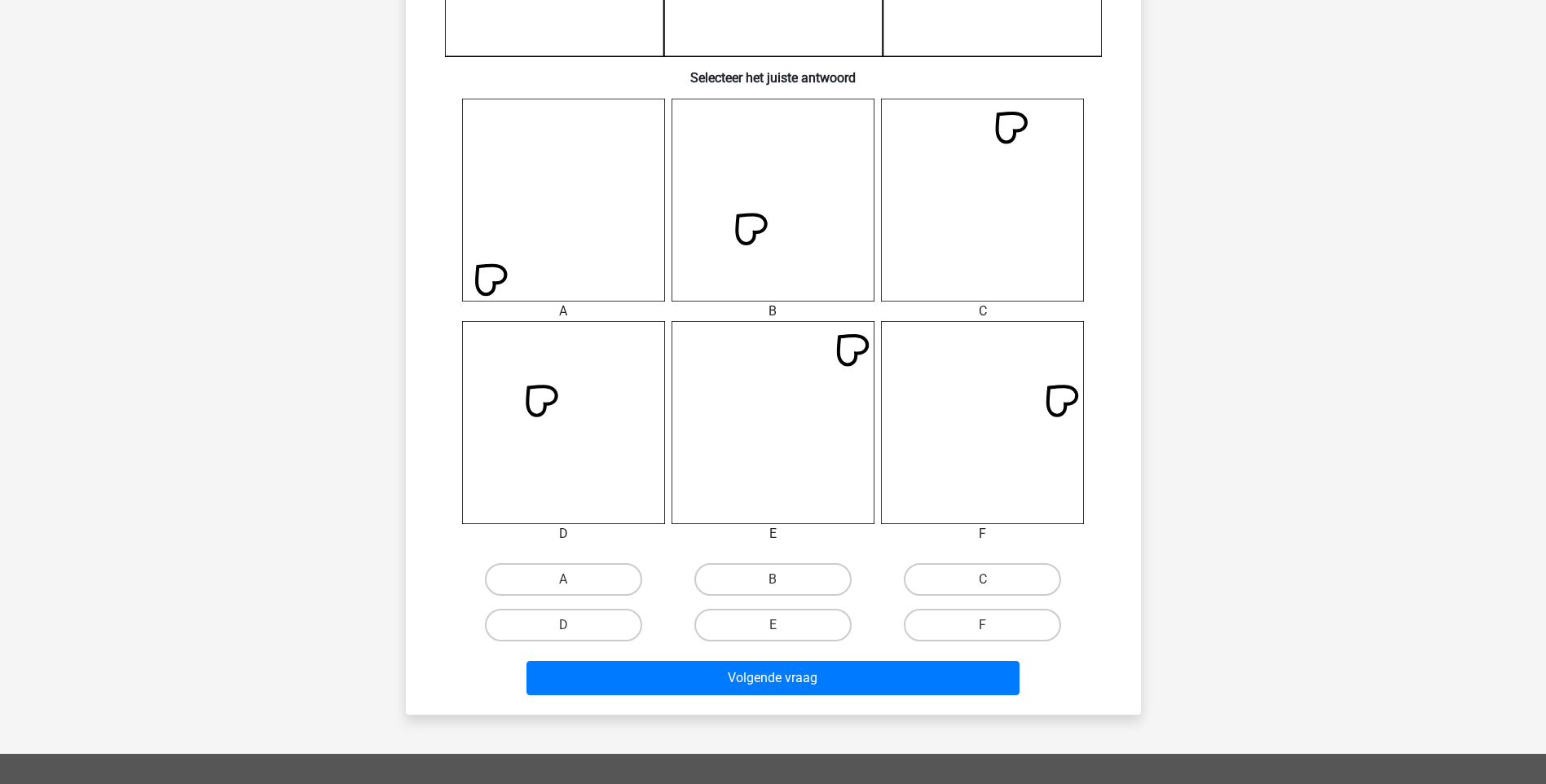
click at [777, 590] on input "B" at bounding box center [777, 584] width 11 height 11
radio input "true"
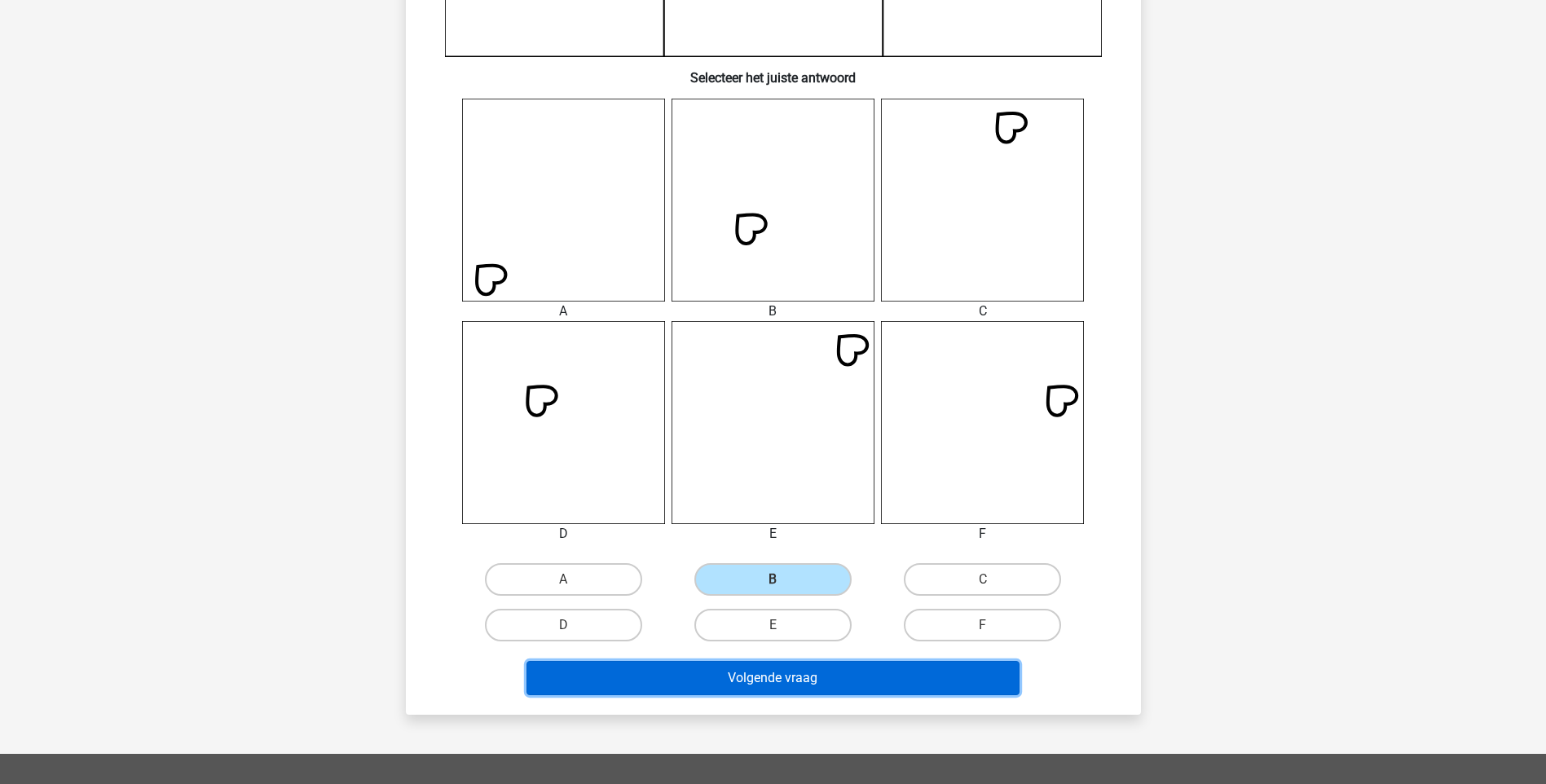
click at [787, 678] on button "Volgende vraag" at bounding box center [773, 677] width 493 height 34
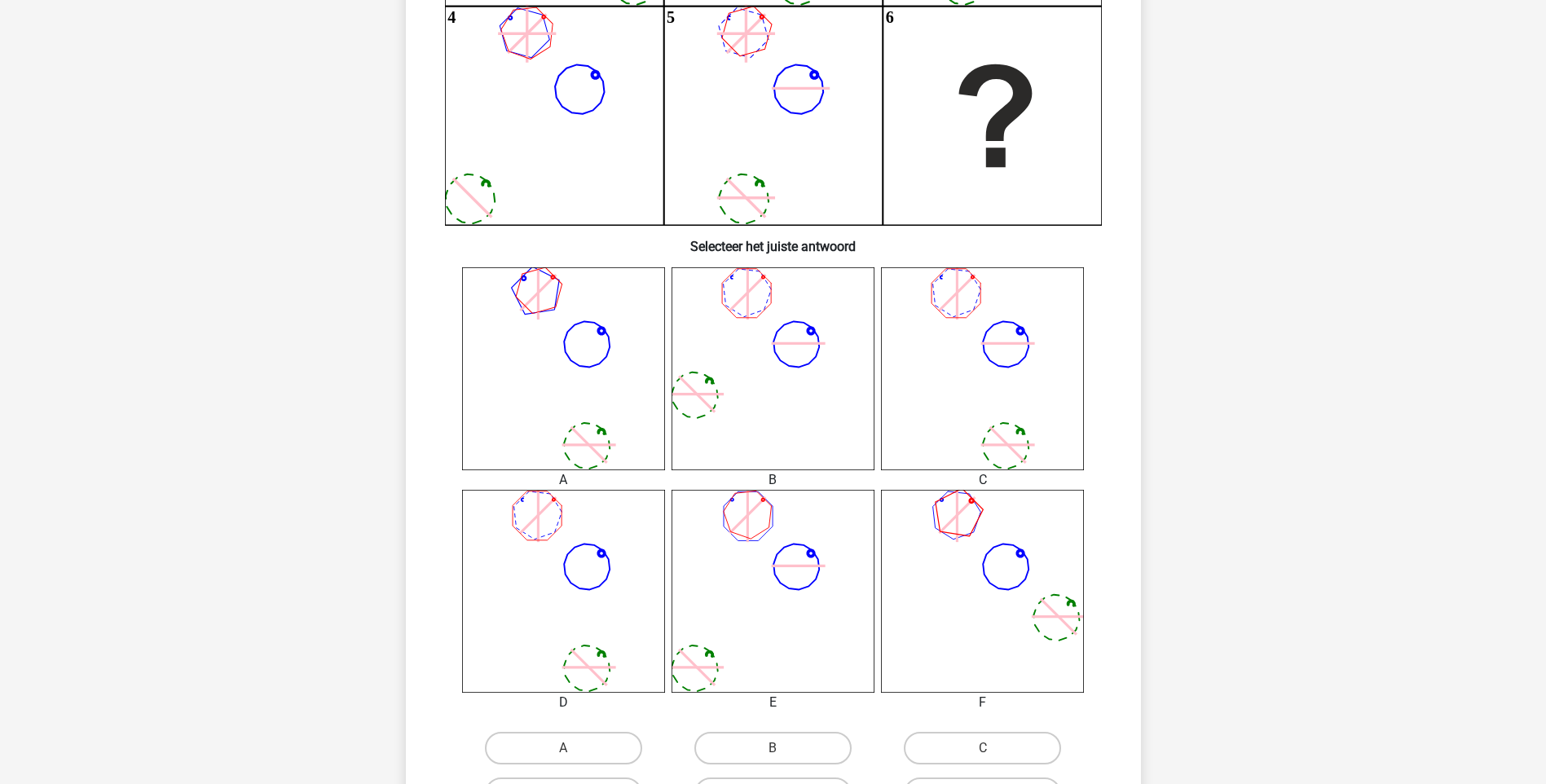
scroll to position [488, 0]
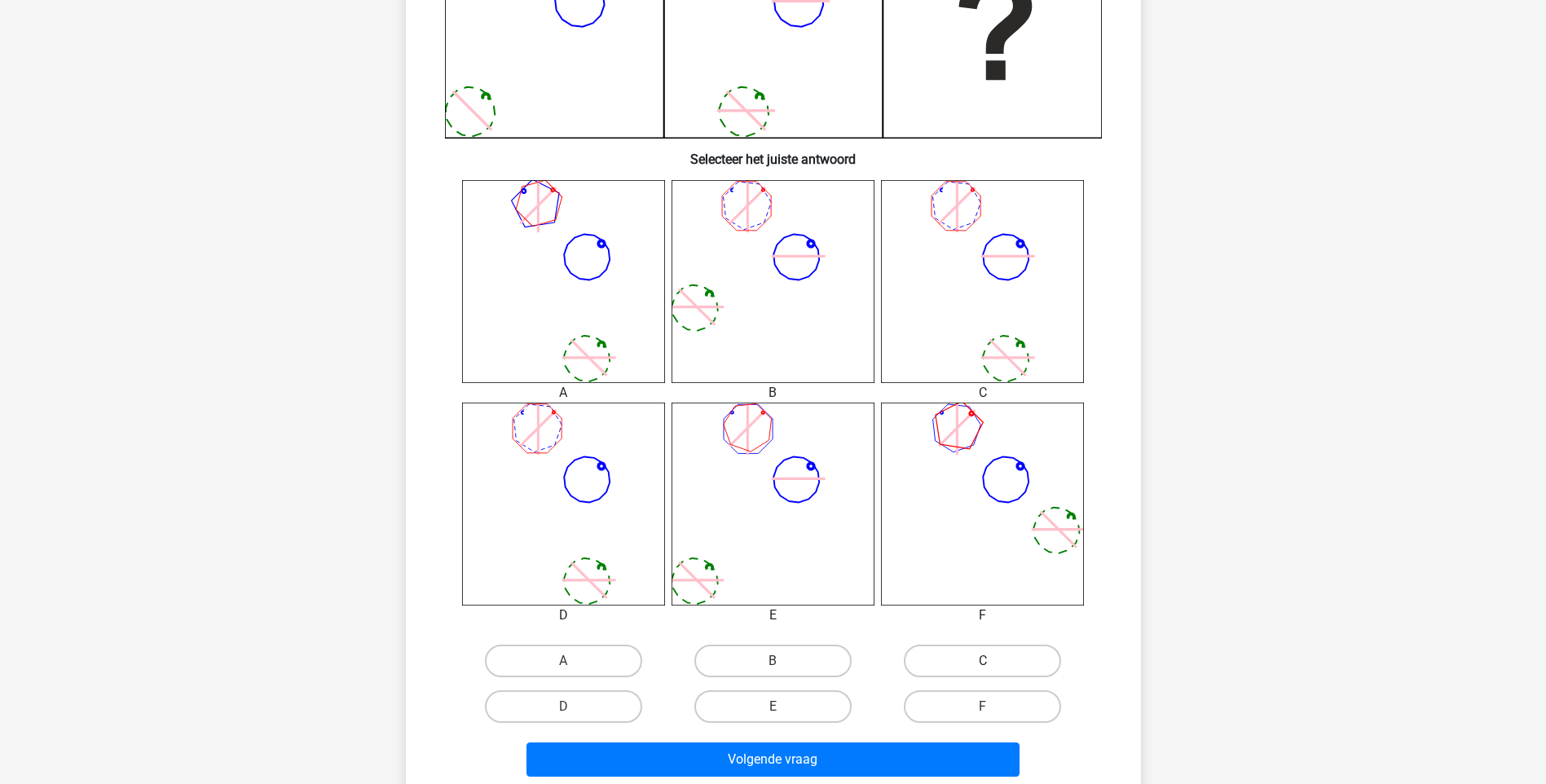
click at [962, 658] on label "C" at bounding box center [982, 661] width 157 height 33
click at [983, 661] on input "C" at bounding box center [988, 666] width 11 height 11
radio input "true"
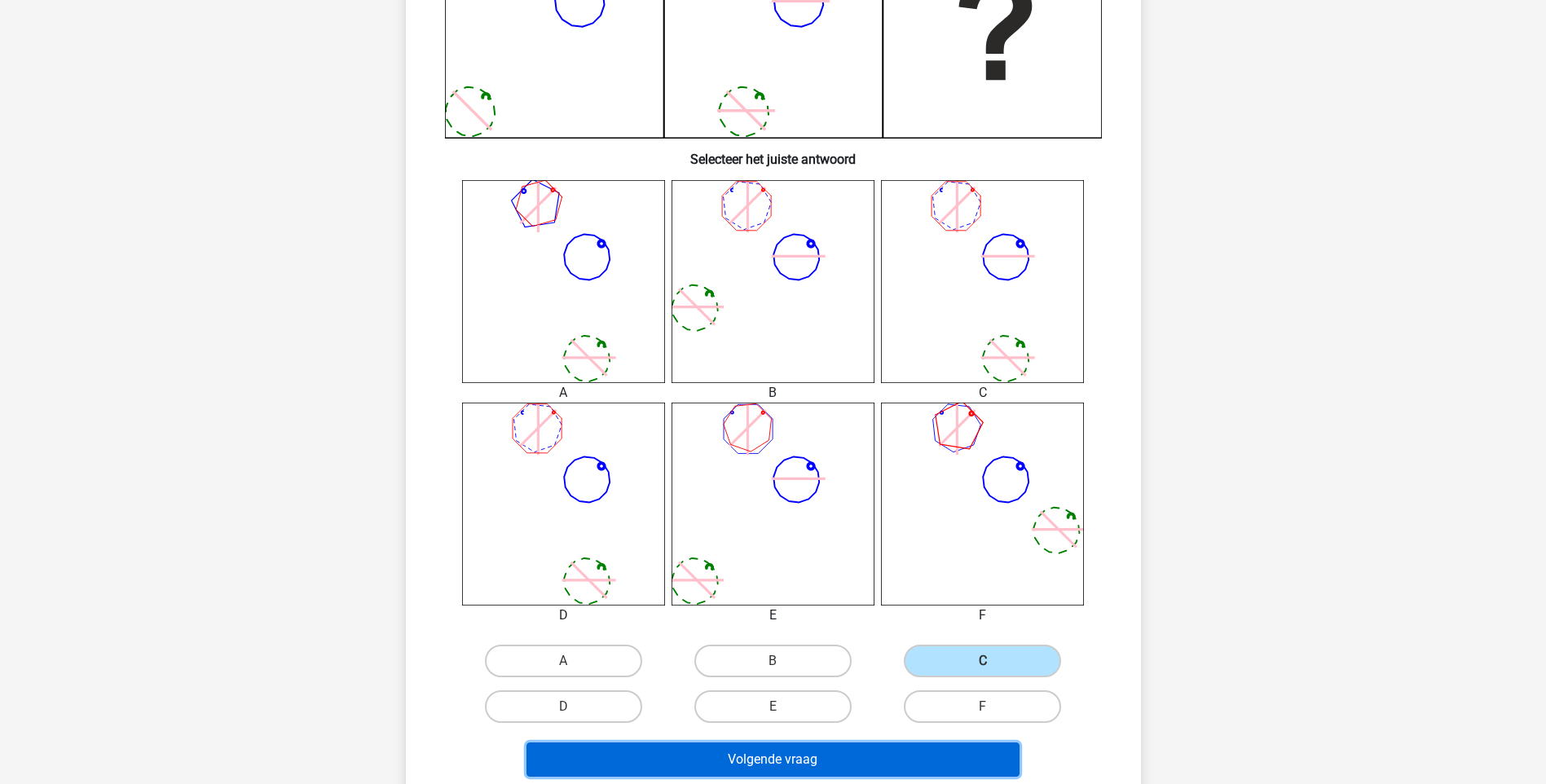
click at [927, 760] on button "Volgende vraag" at bounding box center [773, 759] width 493 height 34
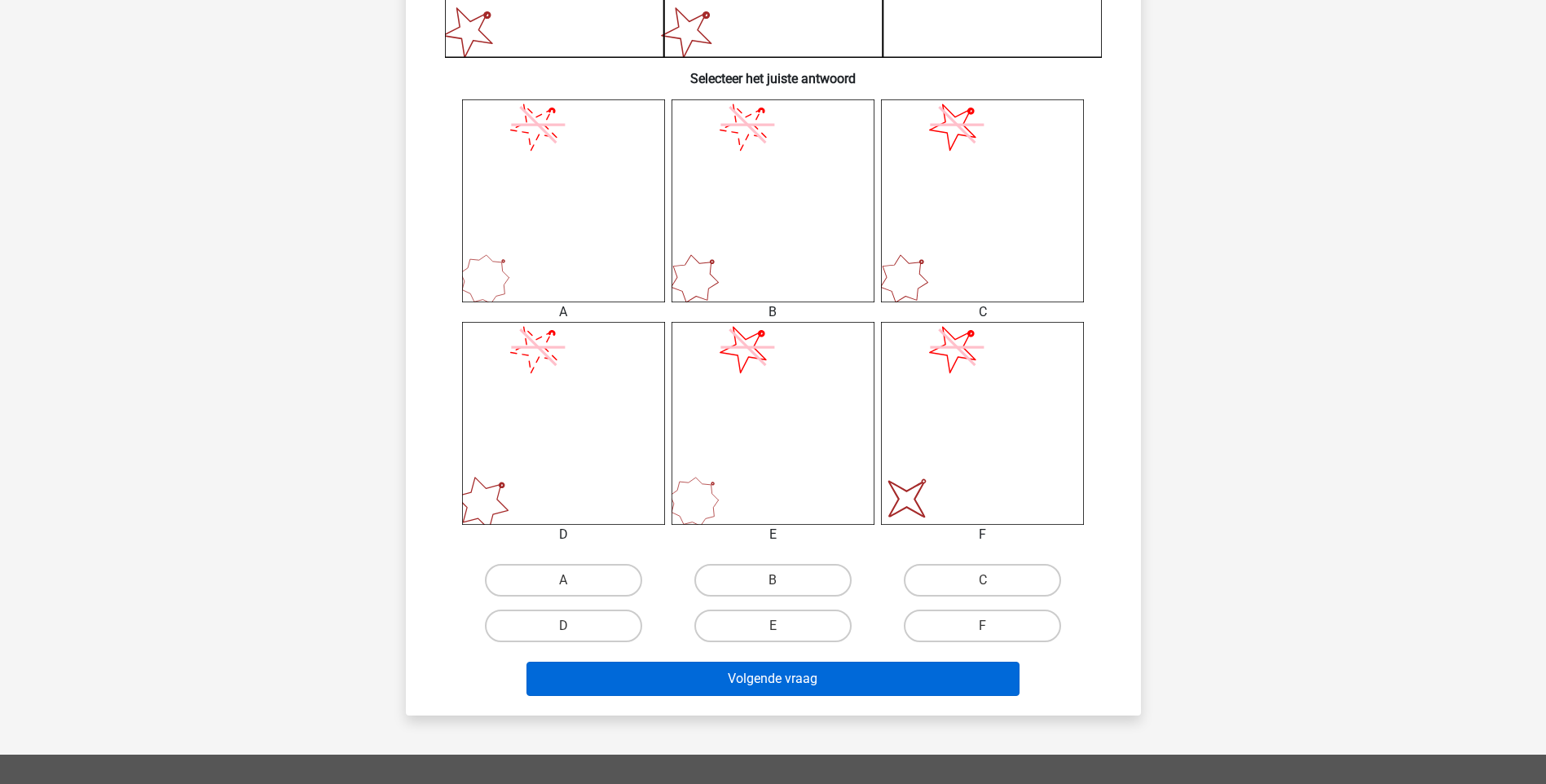
scroll to position [571, 0]
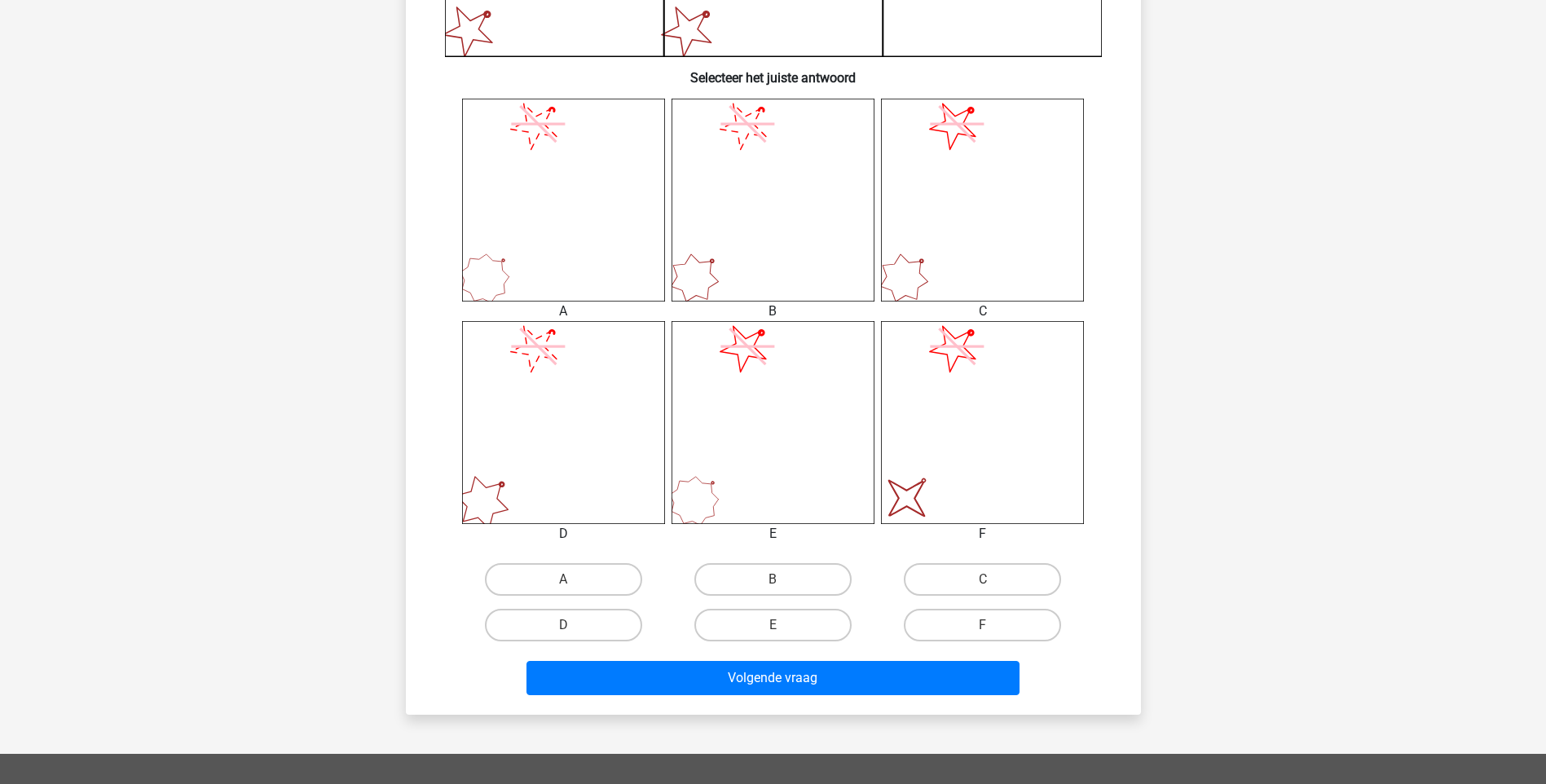
drag, startPoint x: 979, startPoint y: 633, endPoint x: 942, endPoint y: 658, distance: 44.7
click at [974, 636] on label "F" at bounding box center [982, 625] width 157 height 33
click at [983, 636] on input "F" at bounding box center [988, 630] width 11 height 11
radio input "true"
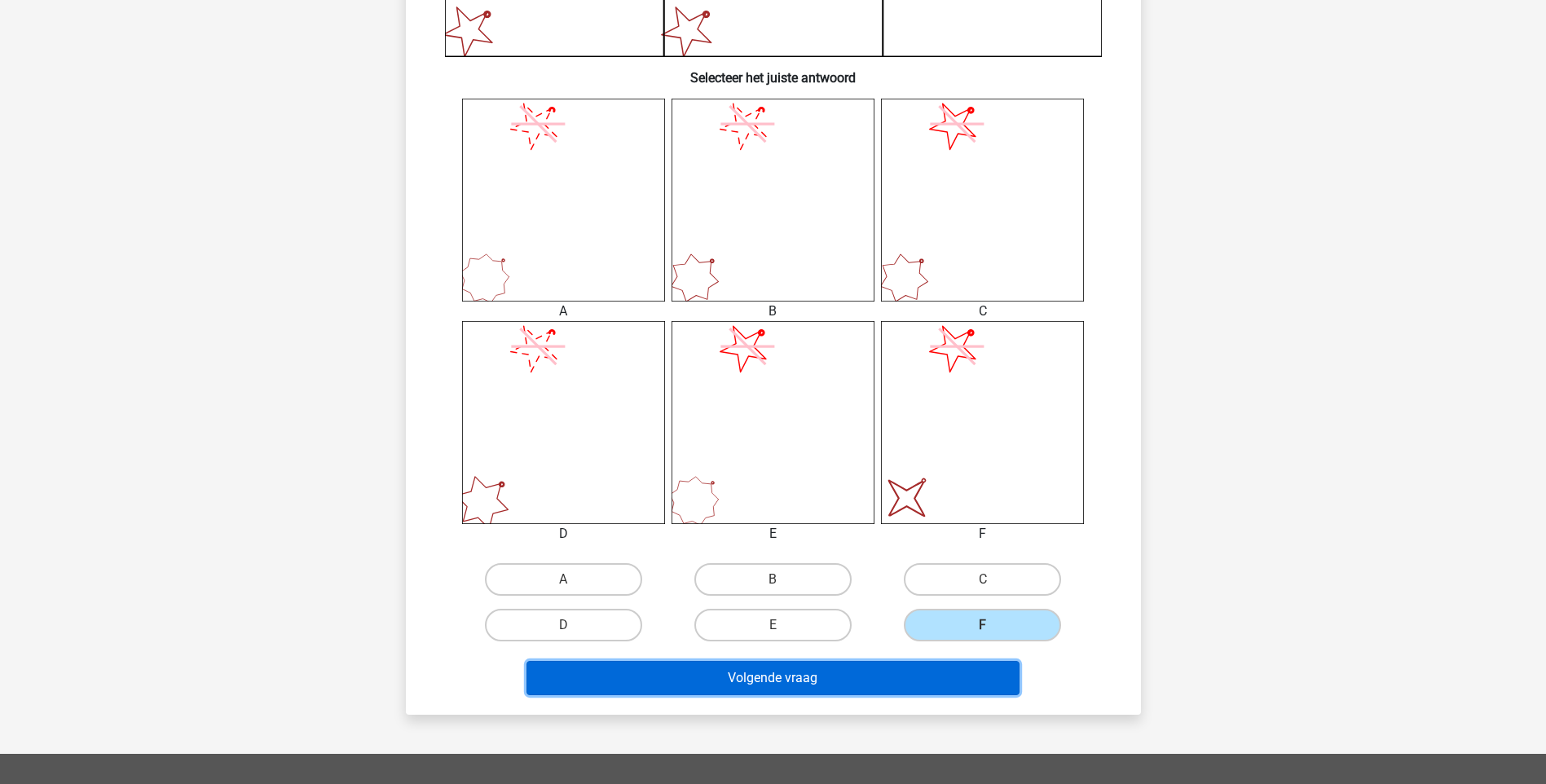
click at [929, 674] on button "Volgende vraag" at bounding box center [773, 677] width 493 height 34
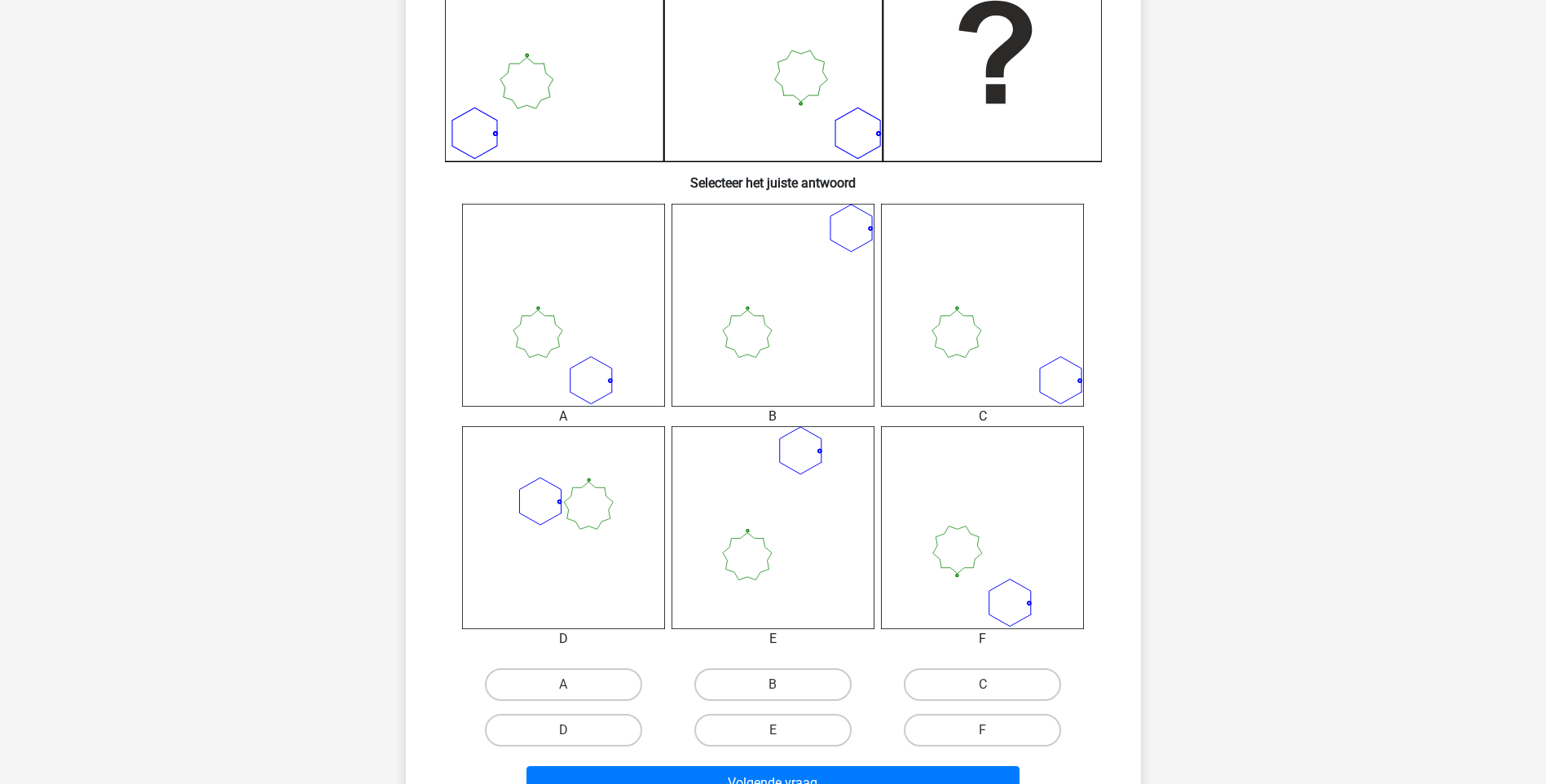
scroll to position [488, 0]
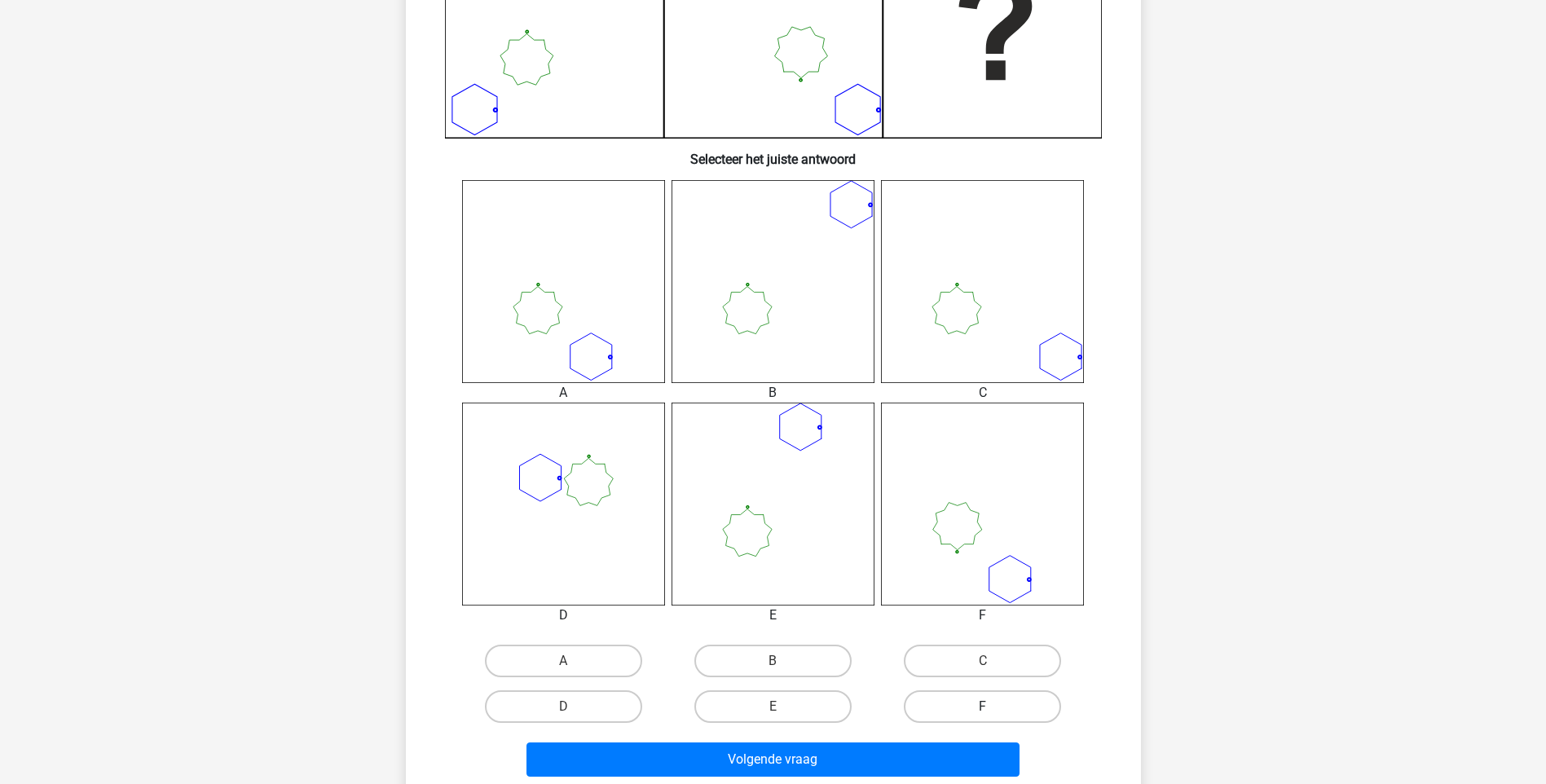
click at [980, 701] on label "F" at bounding box center [982, 706] width 157 height 33
click at [983, 706] on input "F" at bounding box center [988, 711] width 11 height 11
radio input "true"
click at [586, 669] on label "A" at bounding box center [563, 661] width 157 height 33
click at [574, 669] on input "A" at bounding box center [568, 666] width 11 height 11
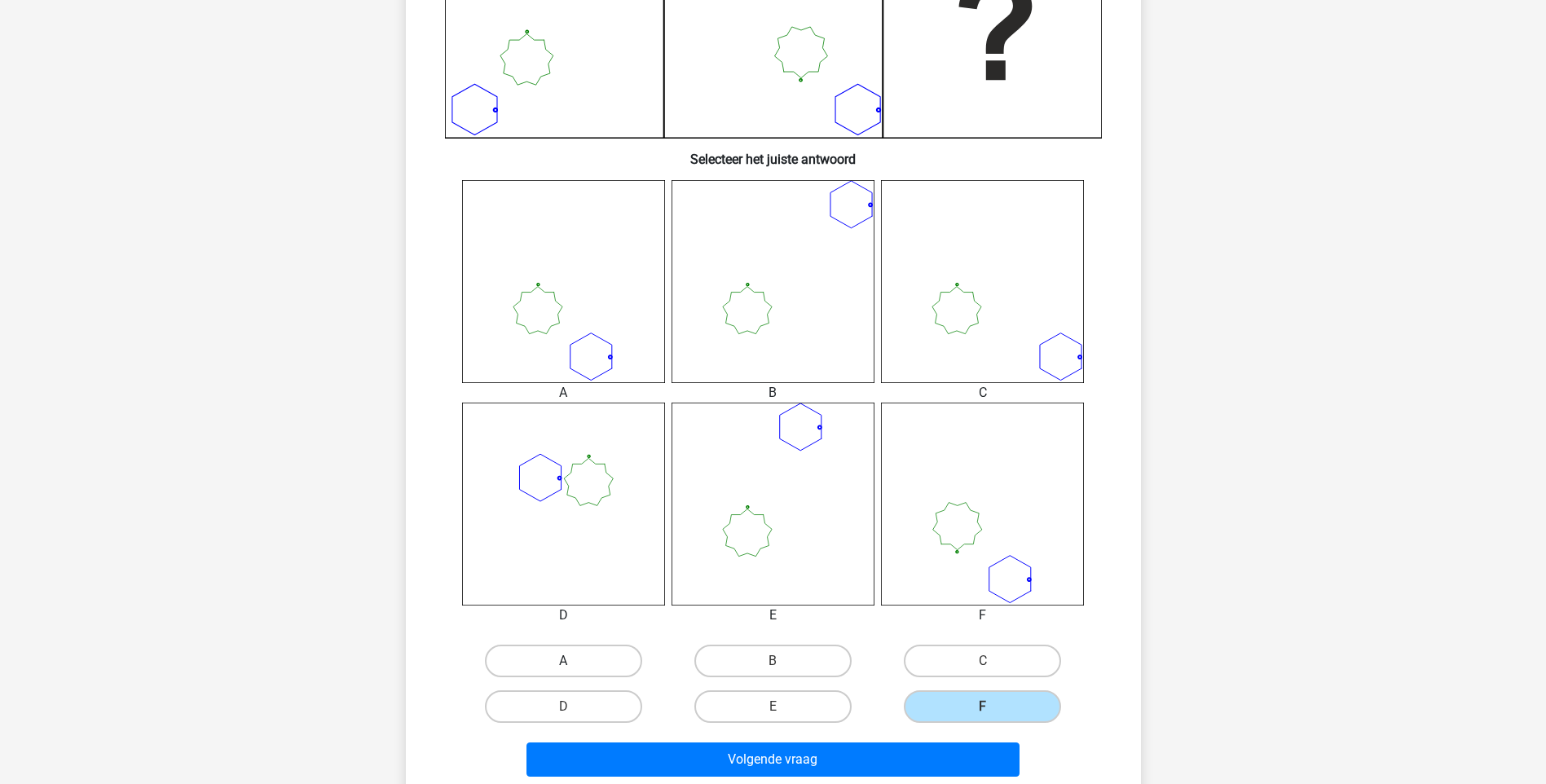
radio input "true"
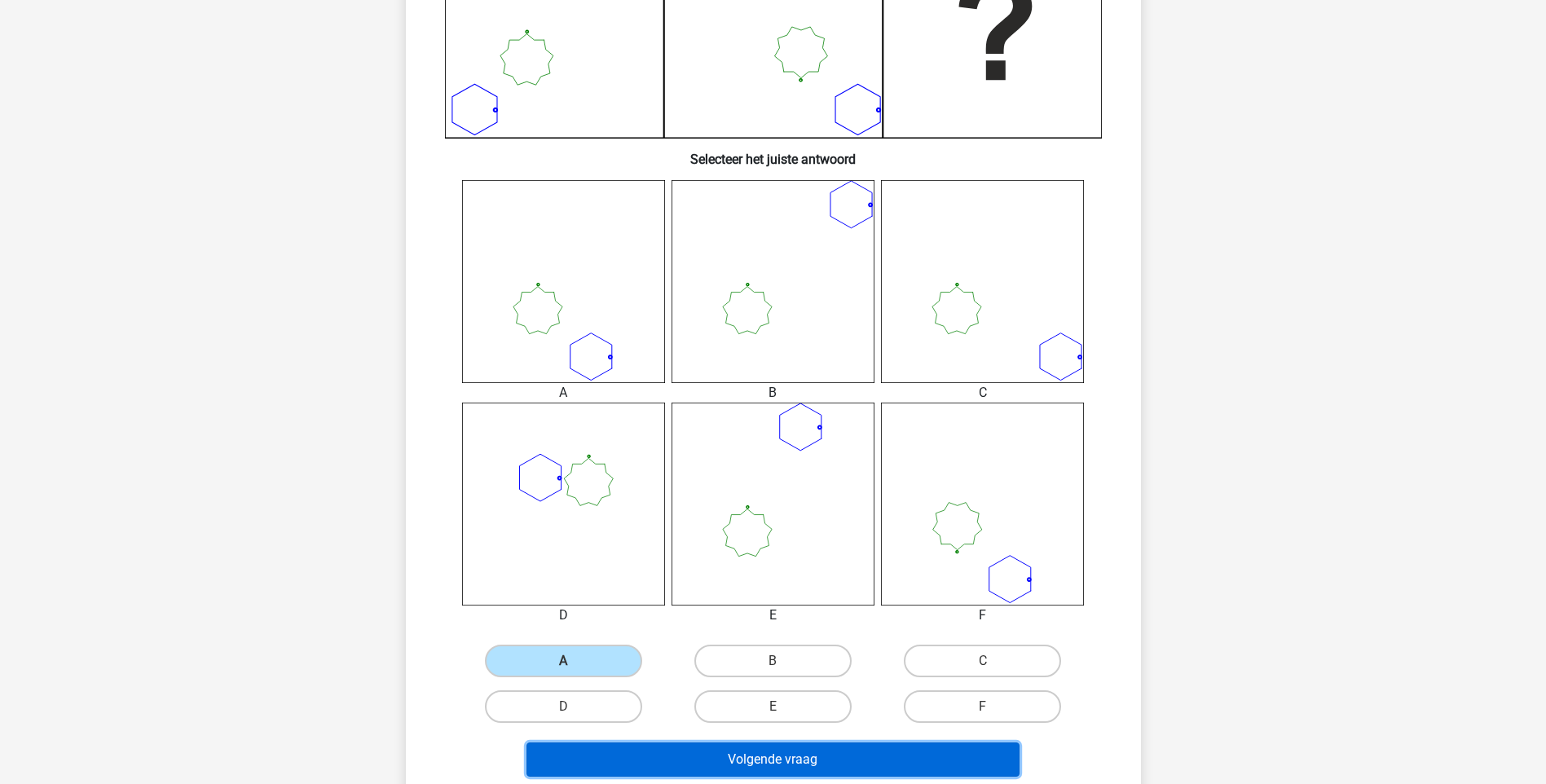
click at [734, 760] on button "Volgende vraag" at bounding box center [773, 759] width 493 height 34
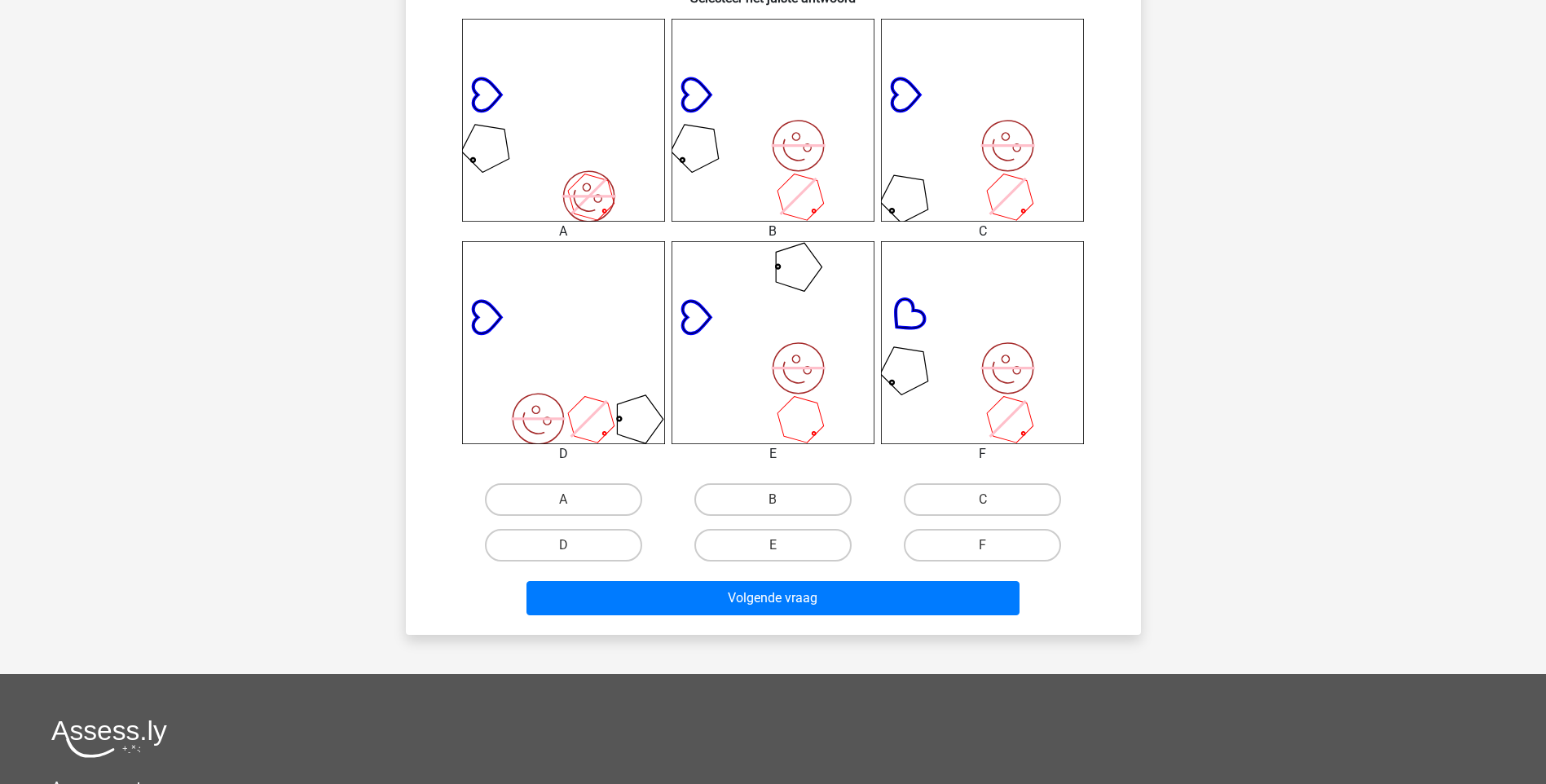
scroll to position [652, 0]
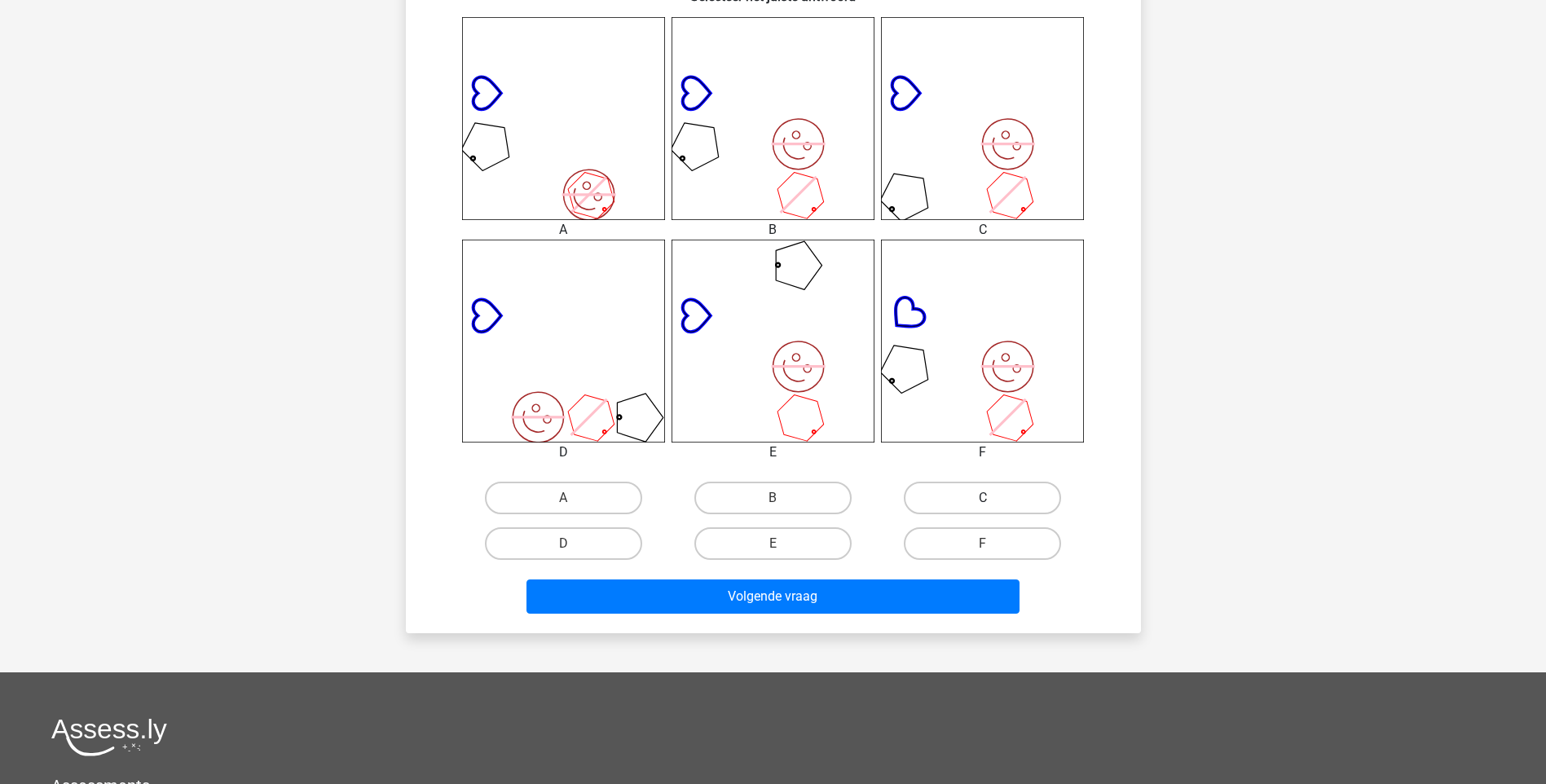
click at [972, 496] on label "C" at bounding box center [982, 498] width 157 height 33
click at [983, 498] on input "C" at bounding box center [988, 503] width 11 height 11
radio input "true"
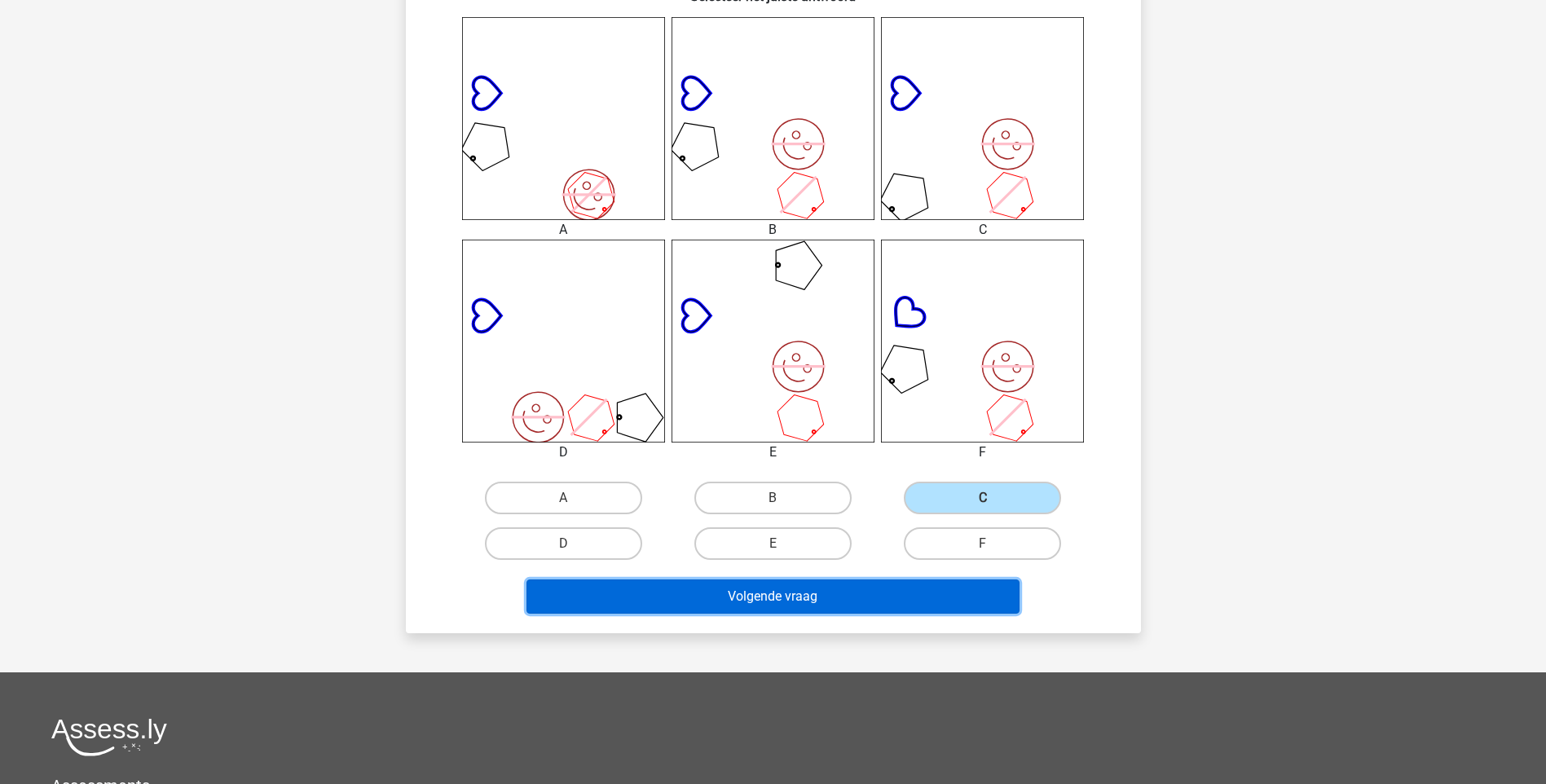
click at [843, 591] on button "Volgende vraag" at bounding box center [773, 596] width 493 height 34
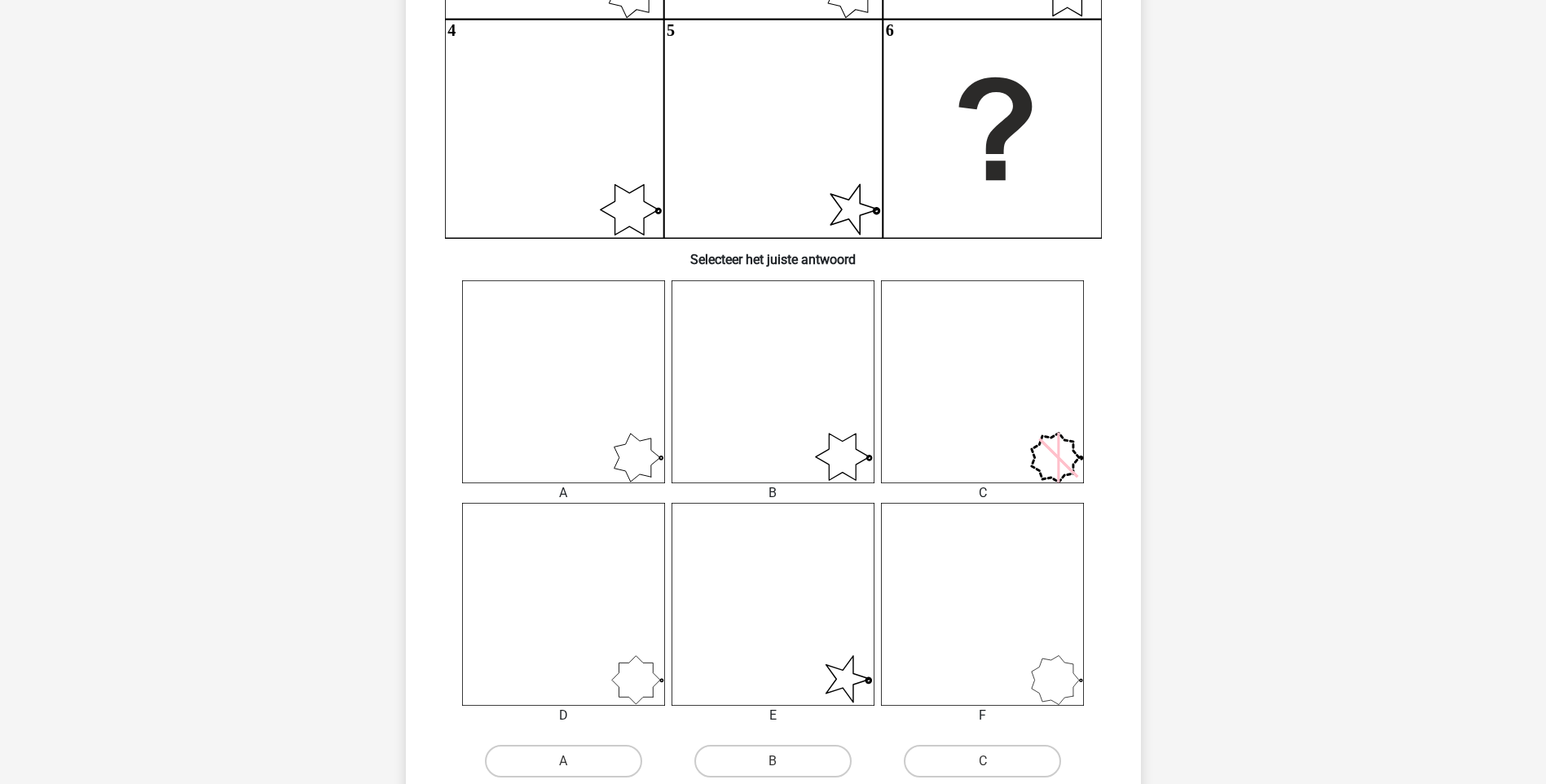
scroll to position [488, 0]
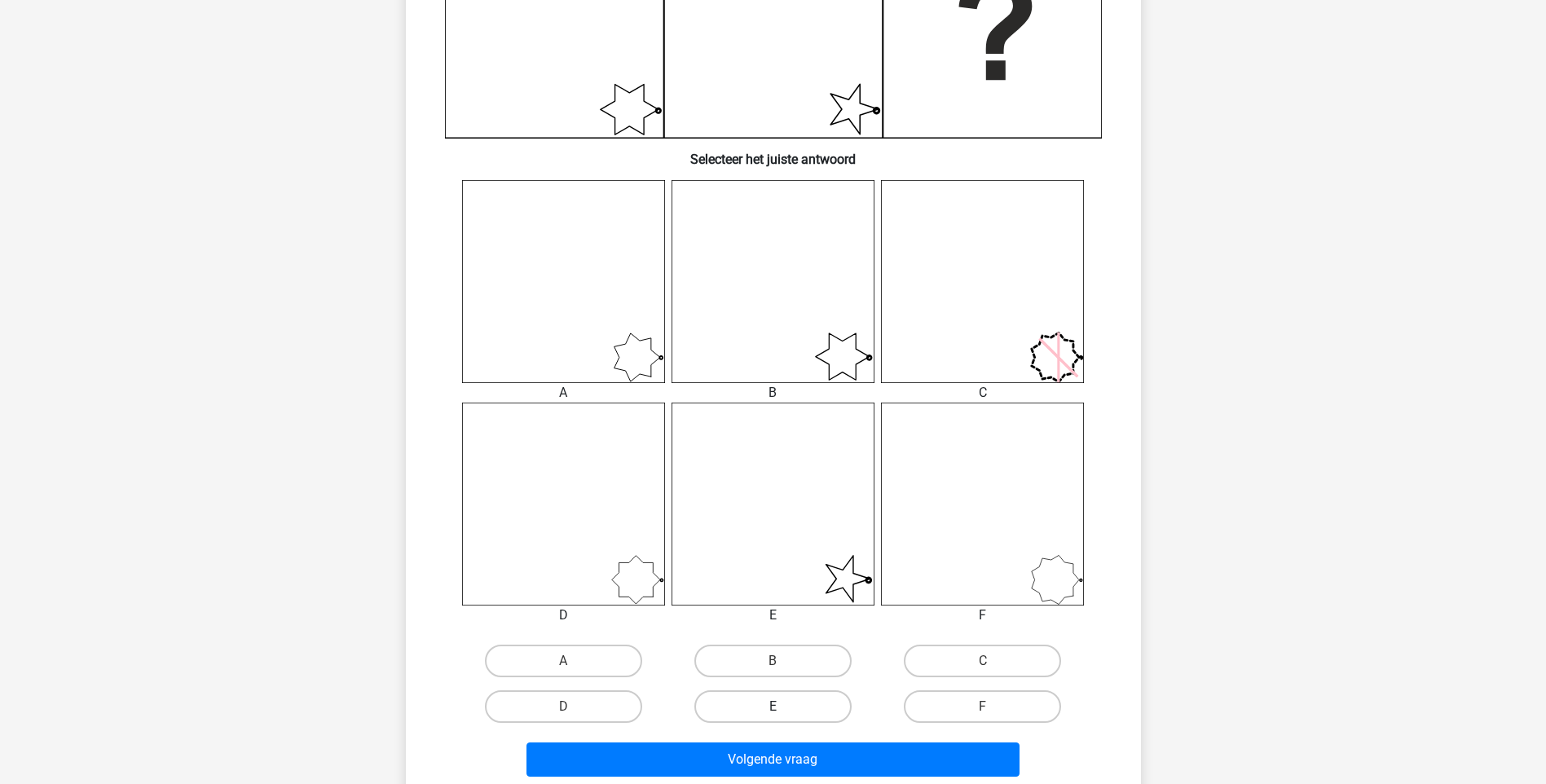
drag, startPoint x: 788, startPoint y: 701, endPoint x: 791, endPoint y: 710, distance: 9.5
click at [787, 701] on label "E" at bounding box center [773, 706] width 157 height 33
click at [783, 706] on input "E" at bounding box center [777, 711] width 11 height 11
radio input "true"
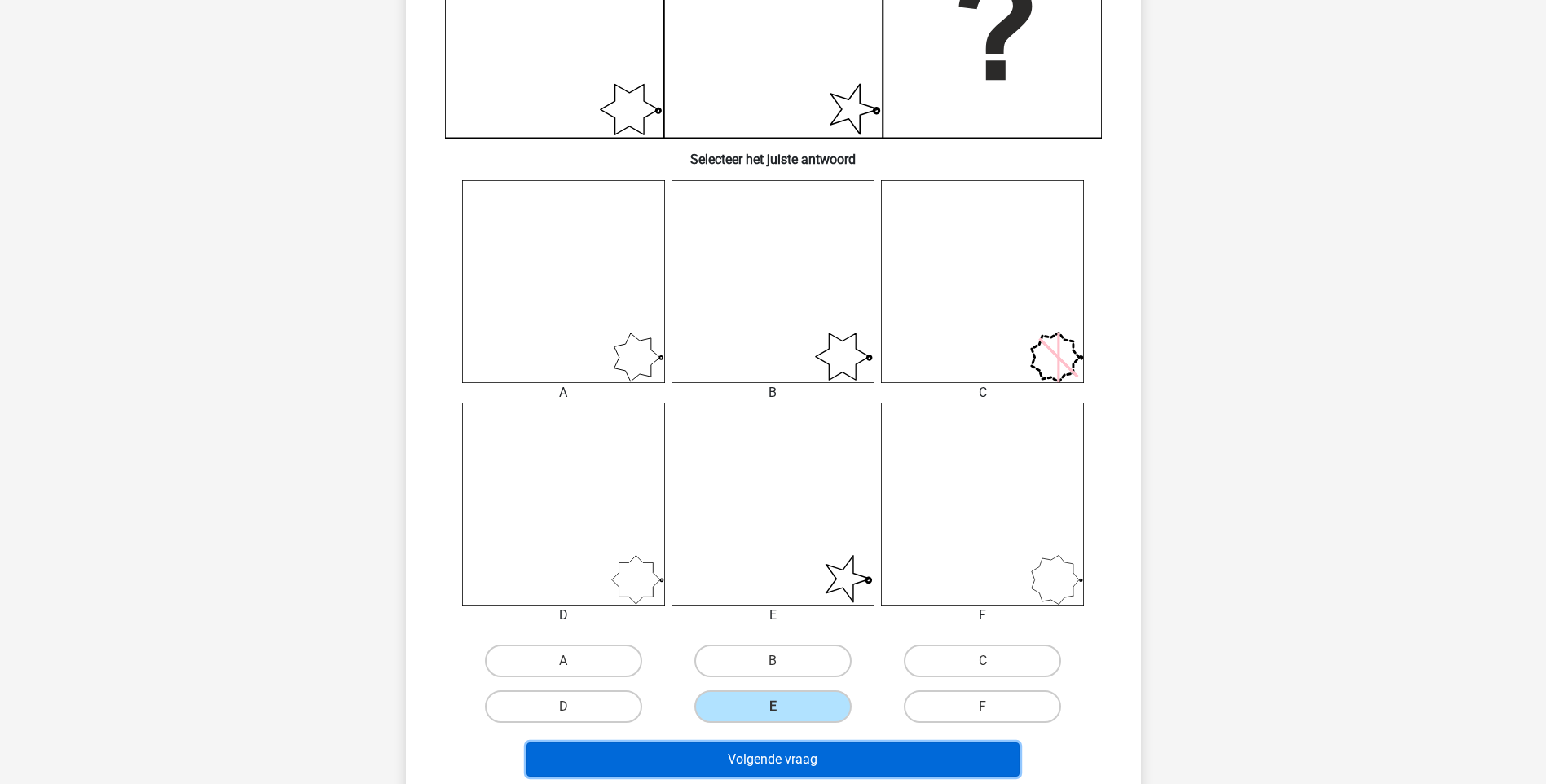
click at [803, 765] on button "Volgende vraag" at bounding box center [773, 759] width 493 height 34
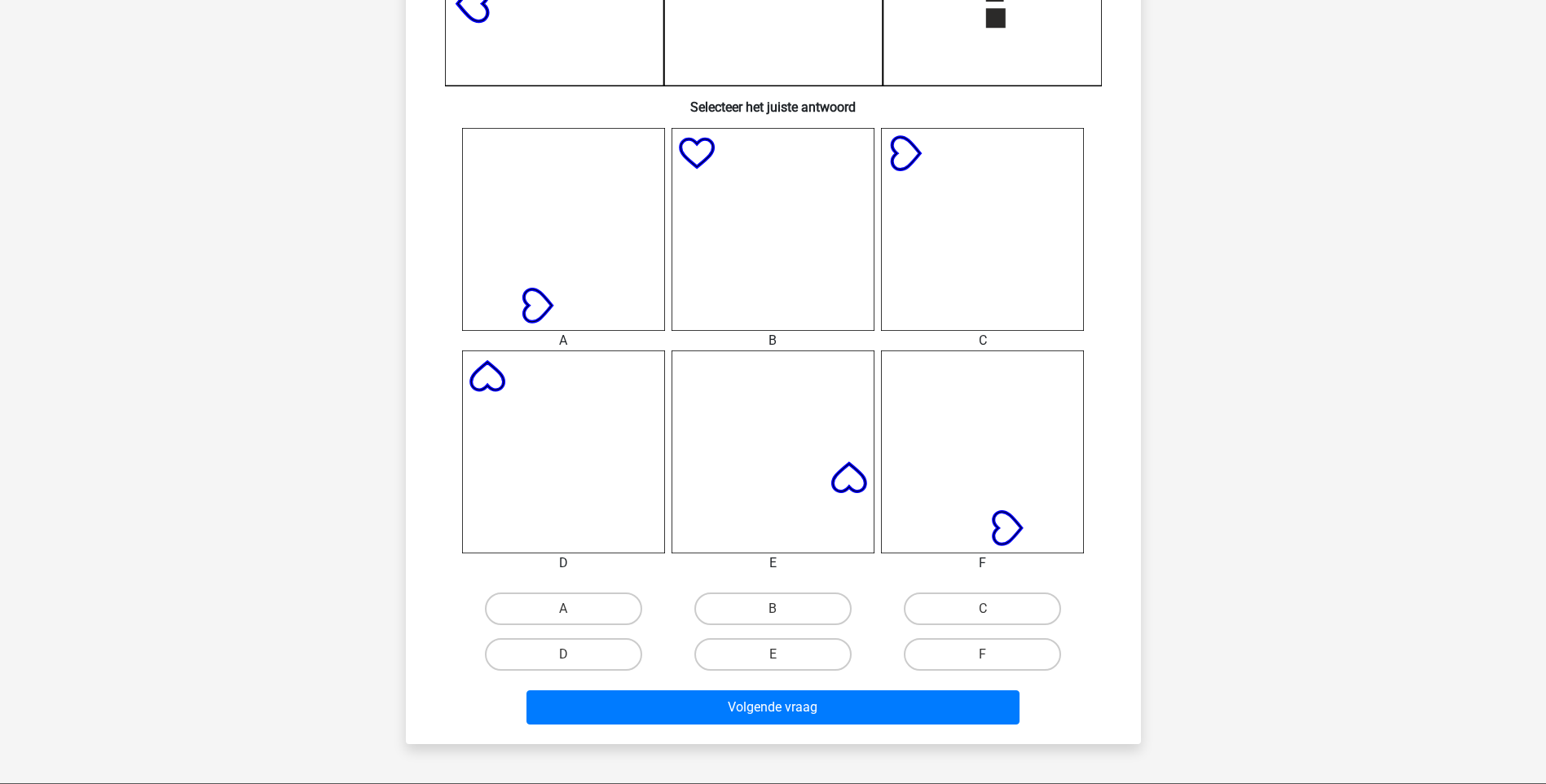
scroll to position [571, 0]
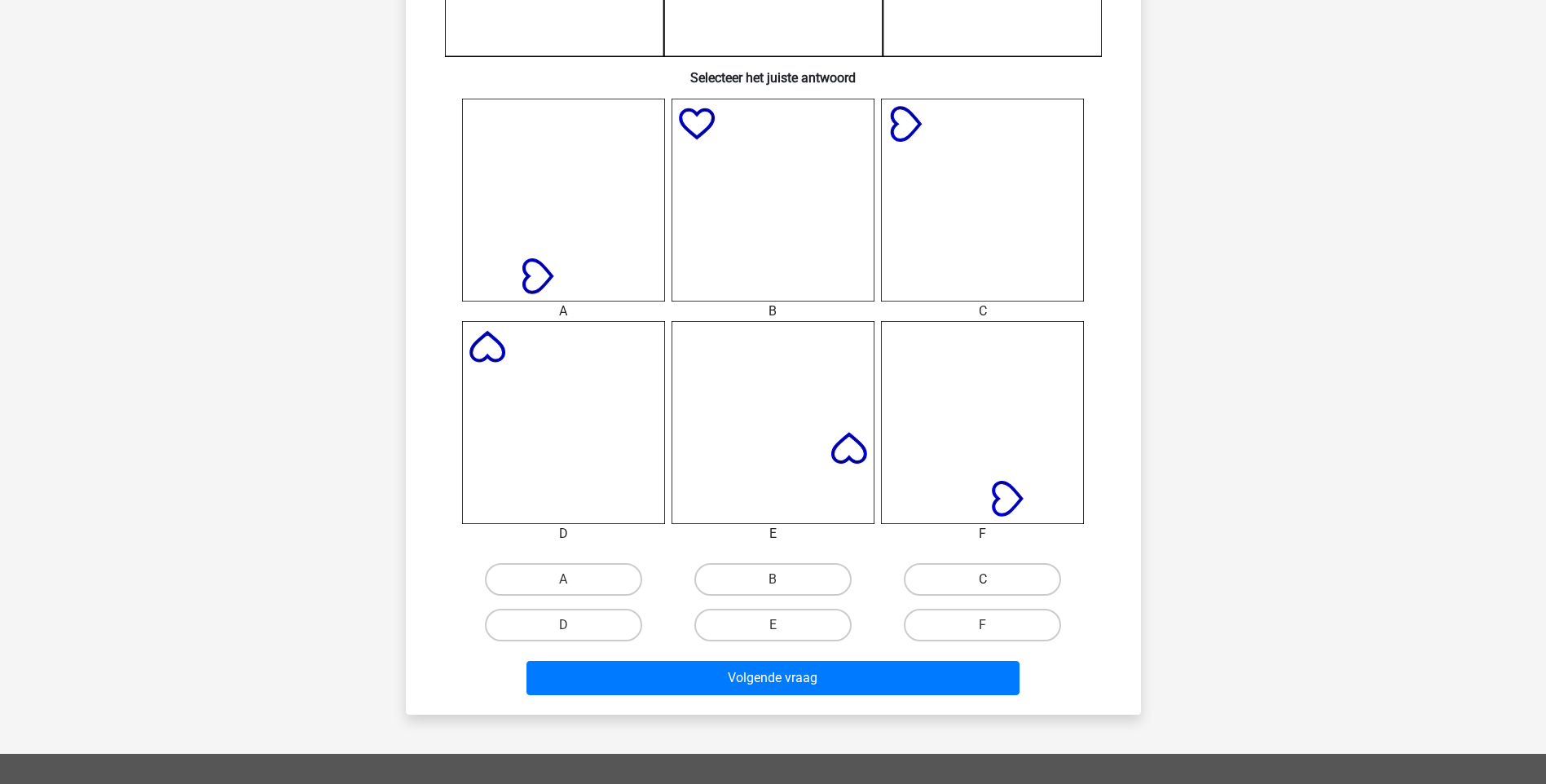
click at [975, 582] on label "C" at bounding box center [982, 580] width 157 height 33
click at [983, 582] on input "C" at bounding box center [988, 584] width 11 height 11
radio input "true"
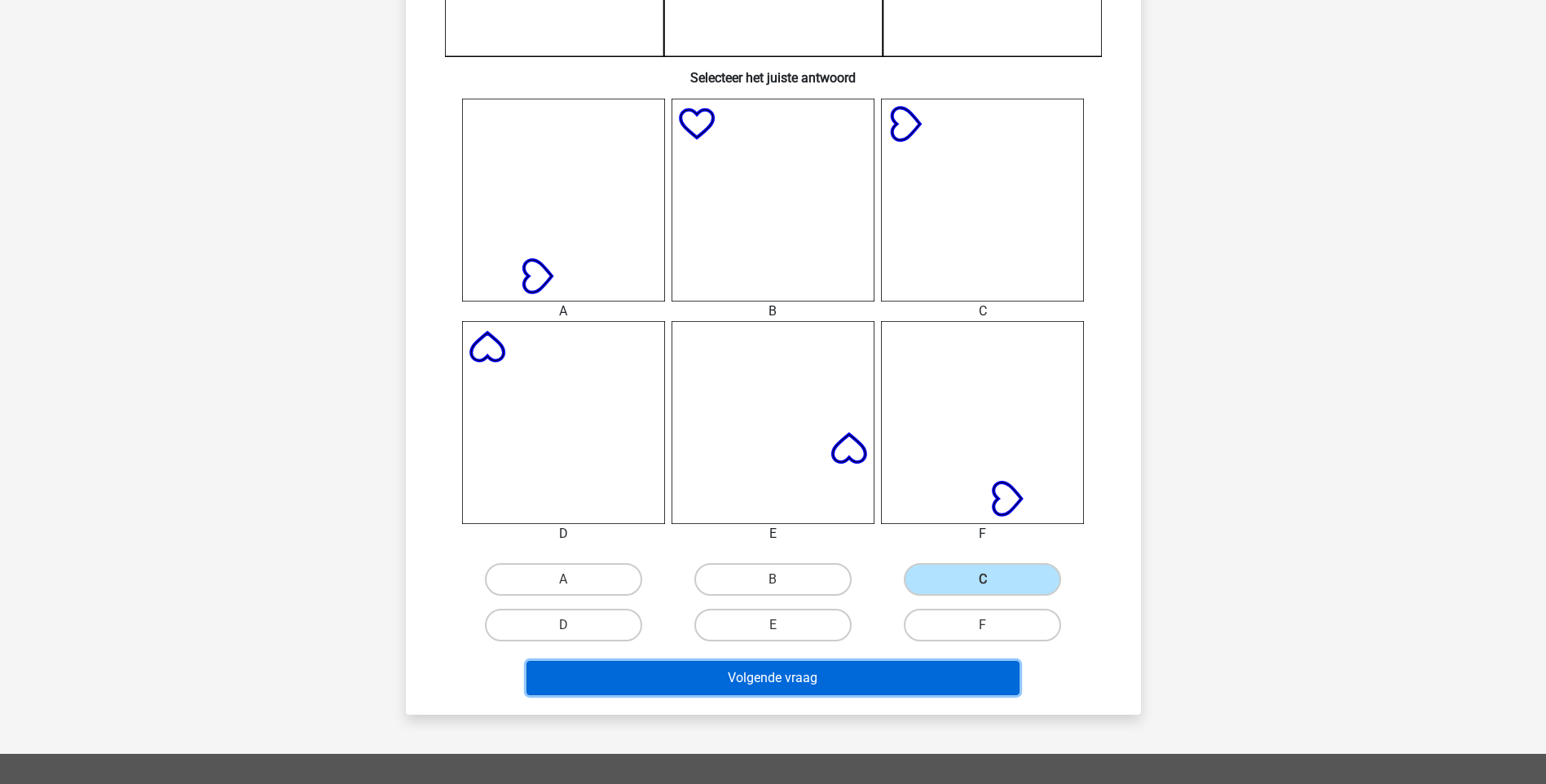
click at [802, 686] on button "Volgende vraag" at bounding box center [773, 677] width 493 height 34
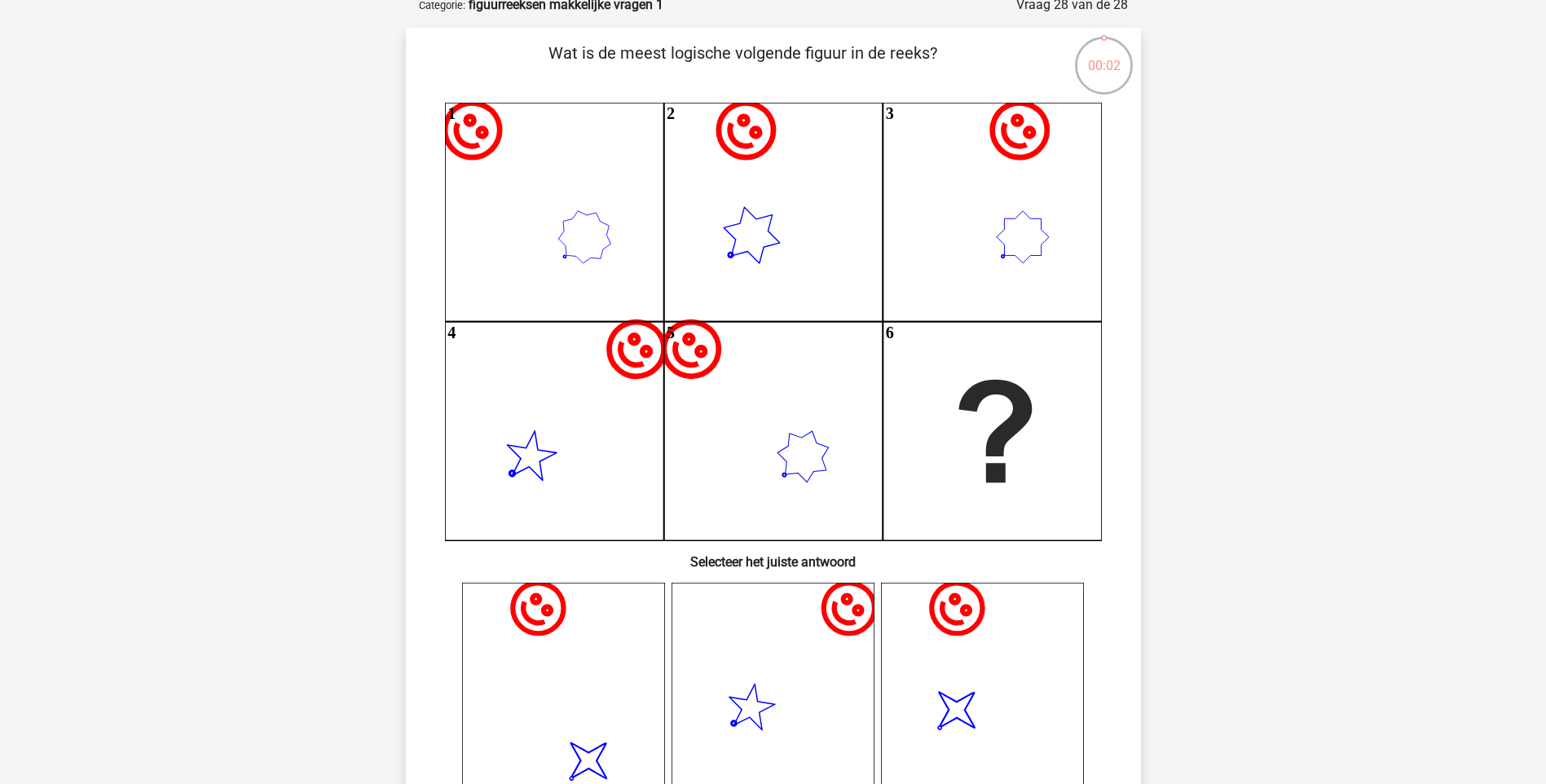
scroll to position [81, 0]
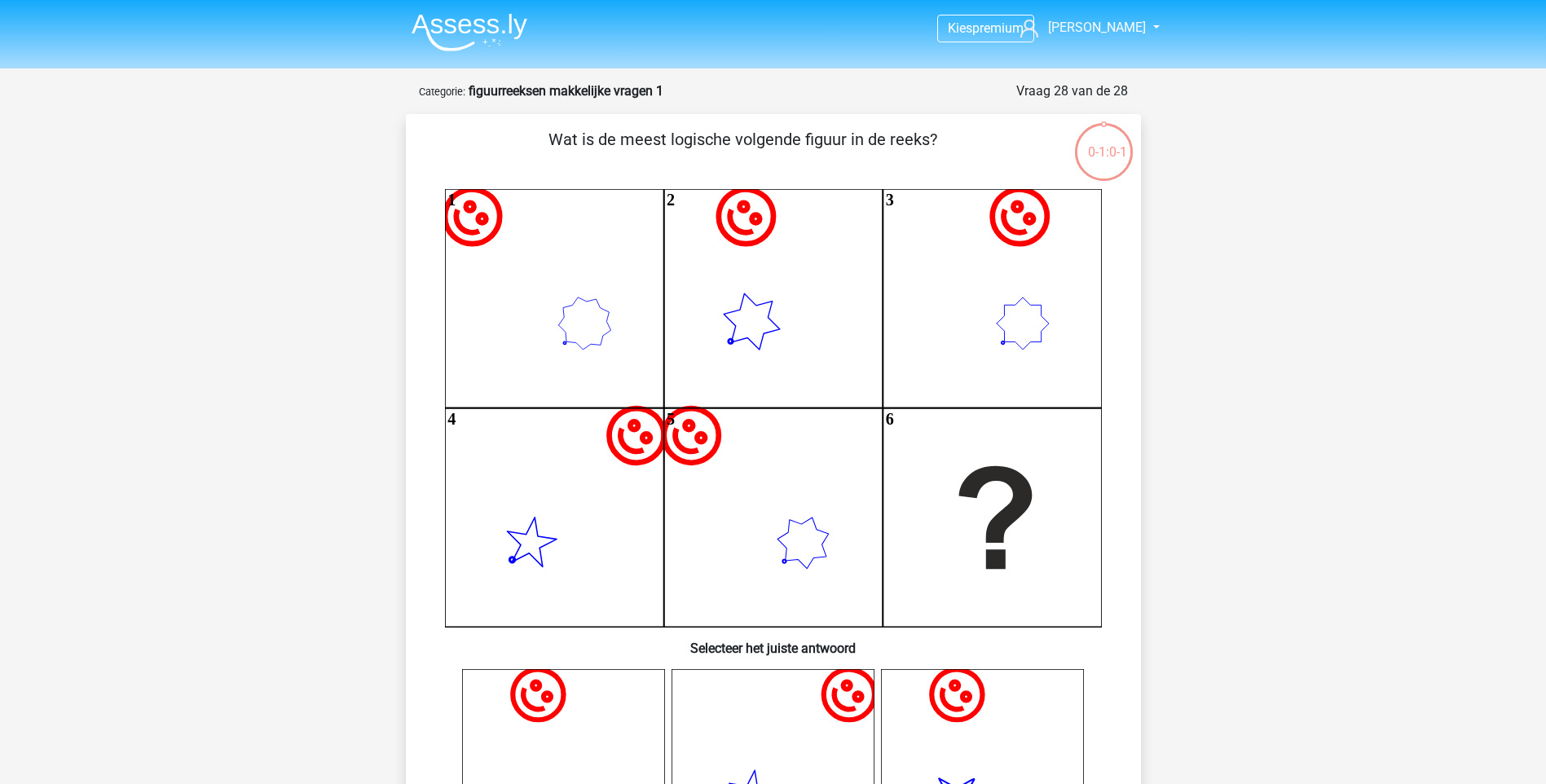
scroll to position [81, 0]
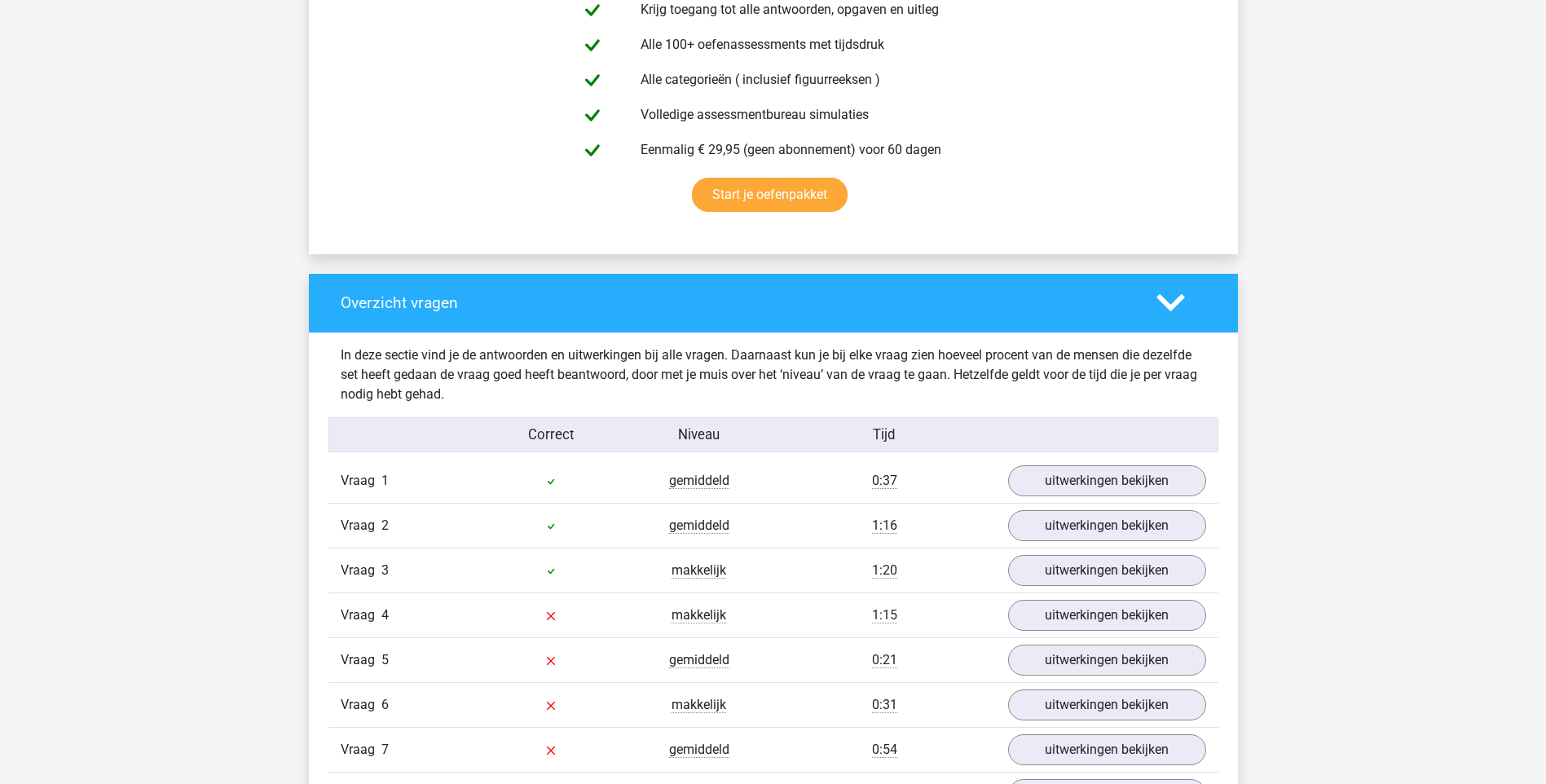
scroll to position [1222, 0]
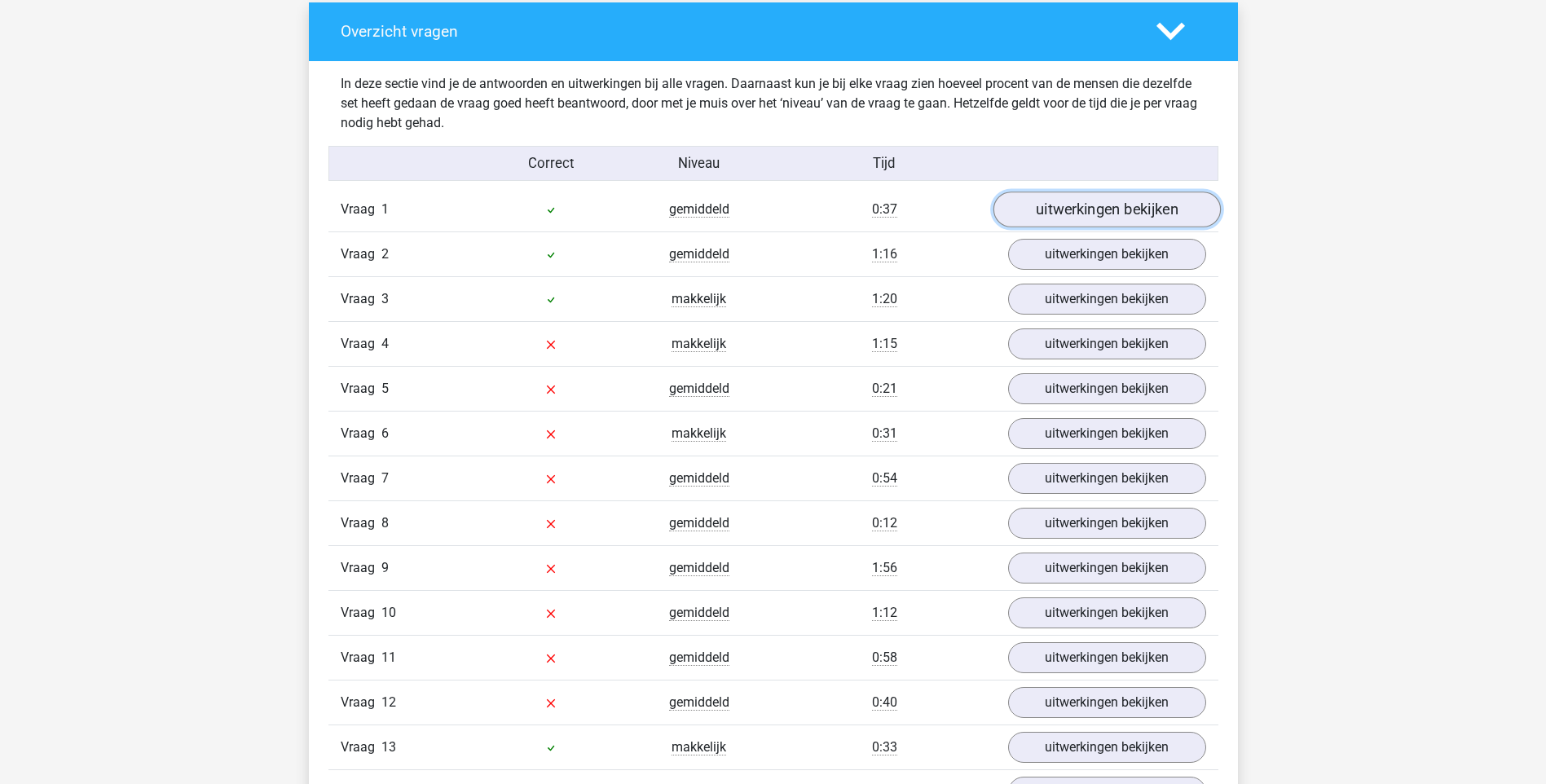
click at [1103, 207] on link "uitwerkingen bekijken" at bounding box center [1106, 209] width 228 height 36
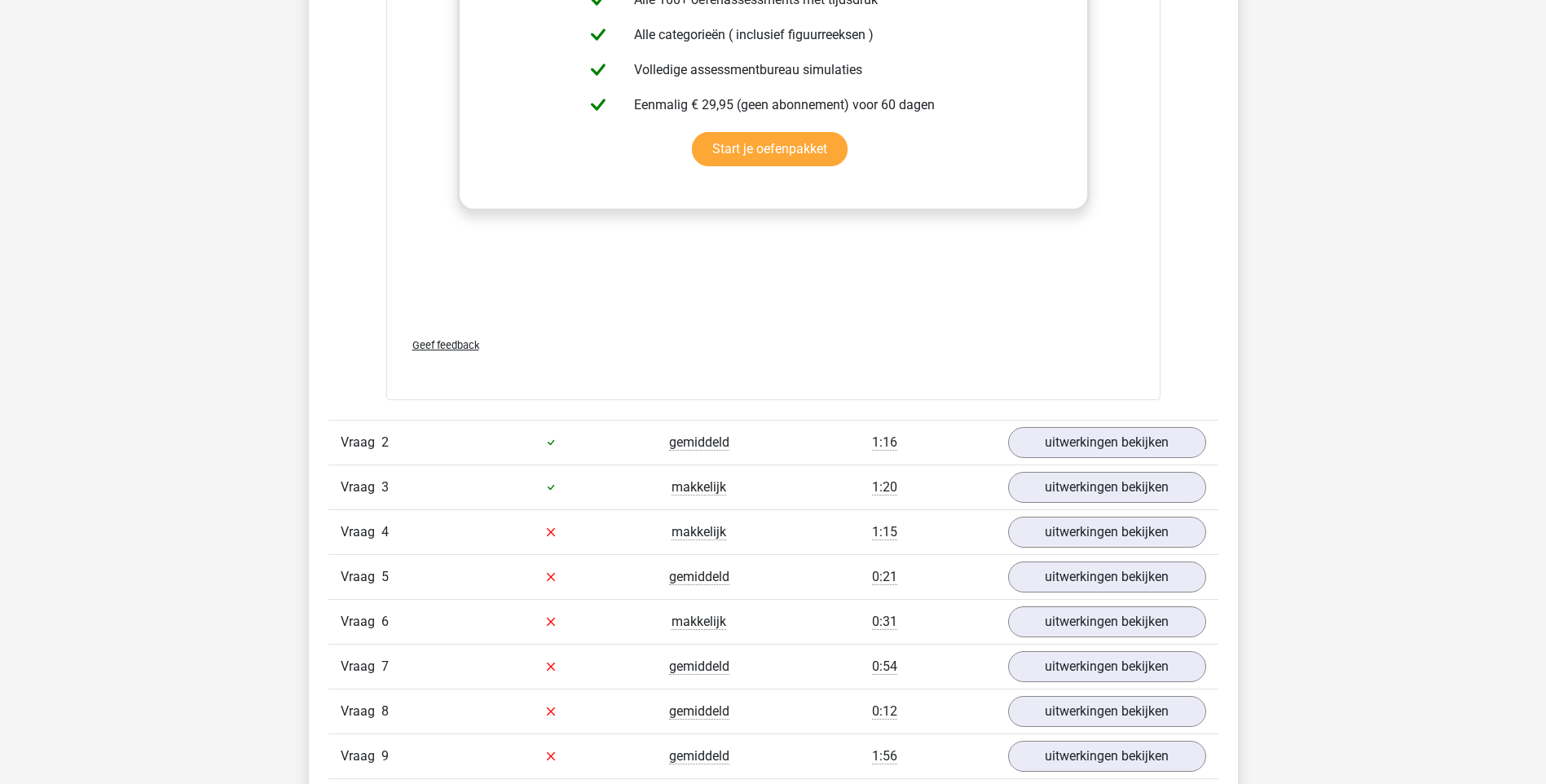
scroll to position [2771, 0]
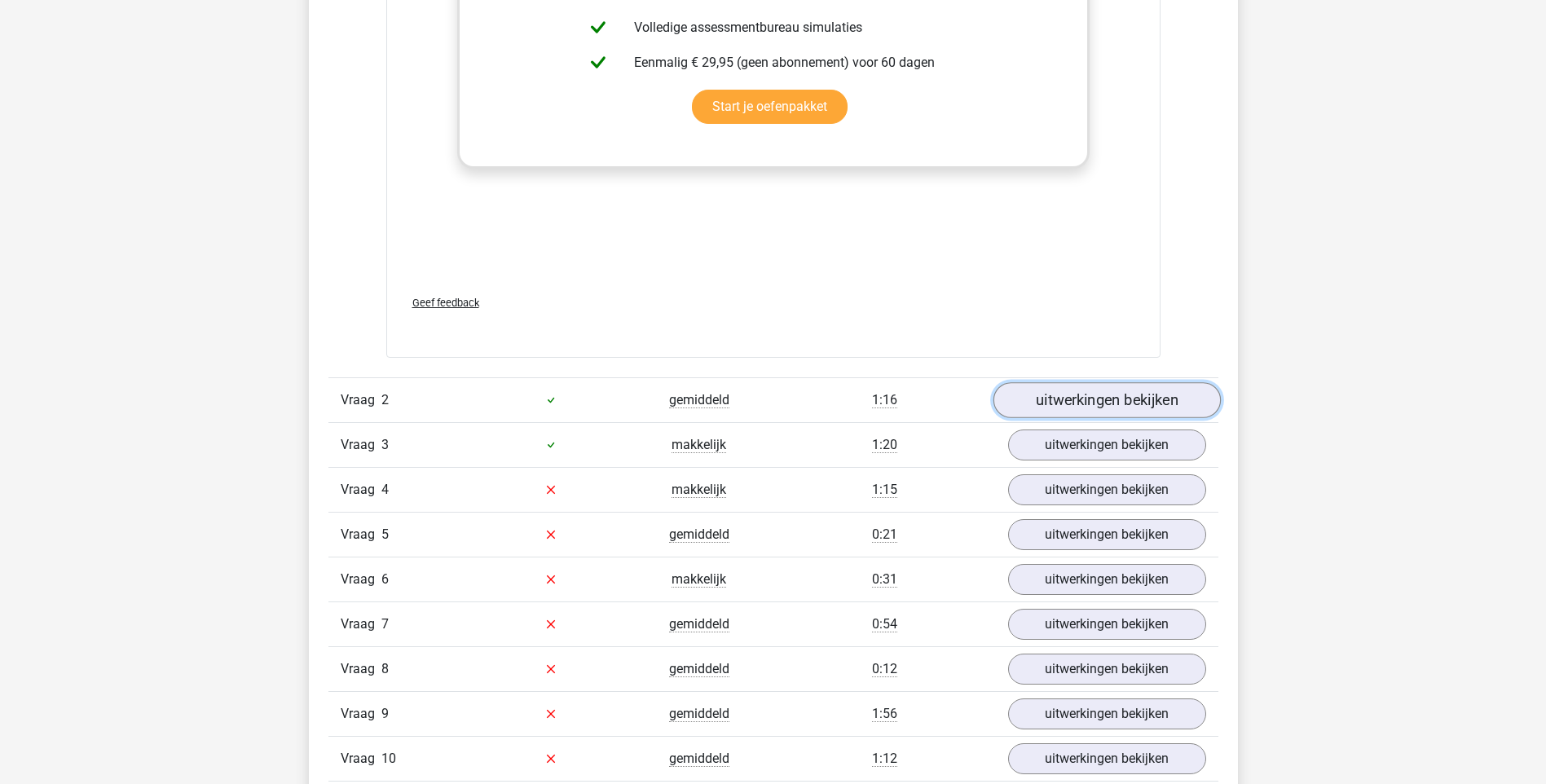
click at [1165, 403] on link "uitwerkingen bekijken" at bounding box center [1106, 399] width 228 height 36
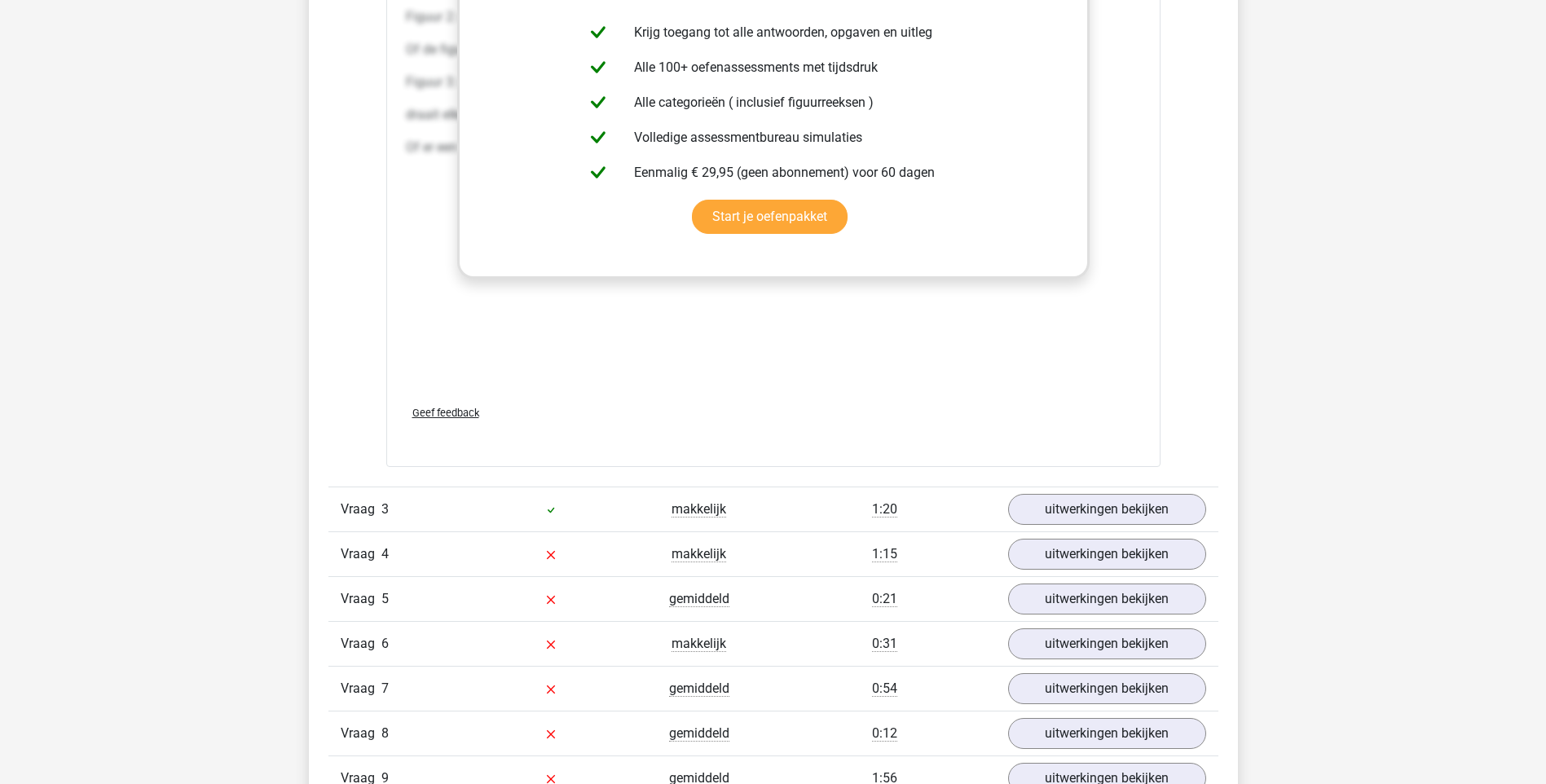
scroll to position [4400, 0]
click at [1088, 507] on link "uitwerkingen bekijken" at bounding box center [1106, 509] width 228 height 36
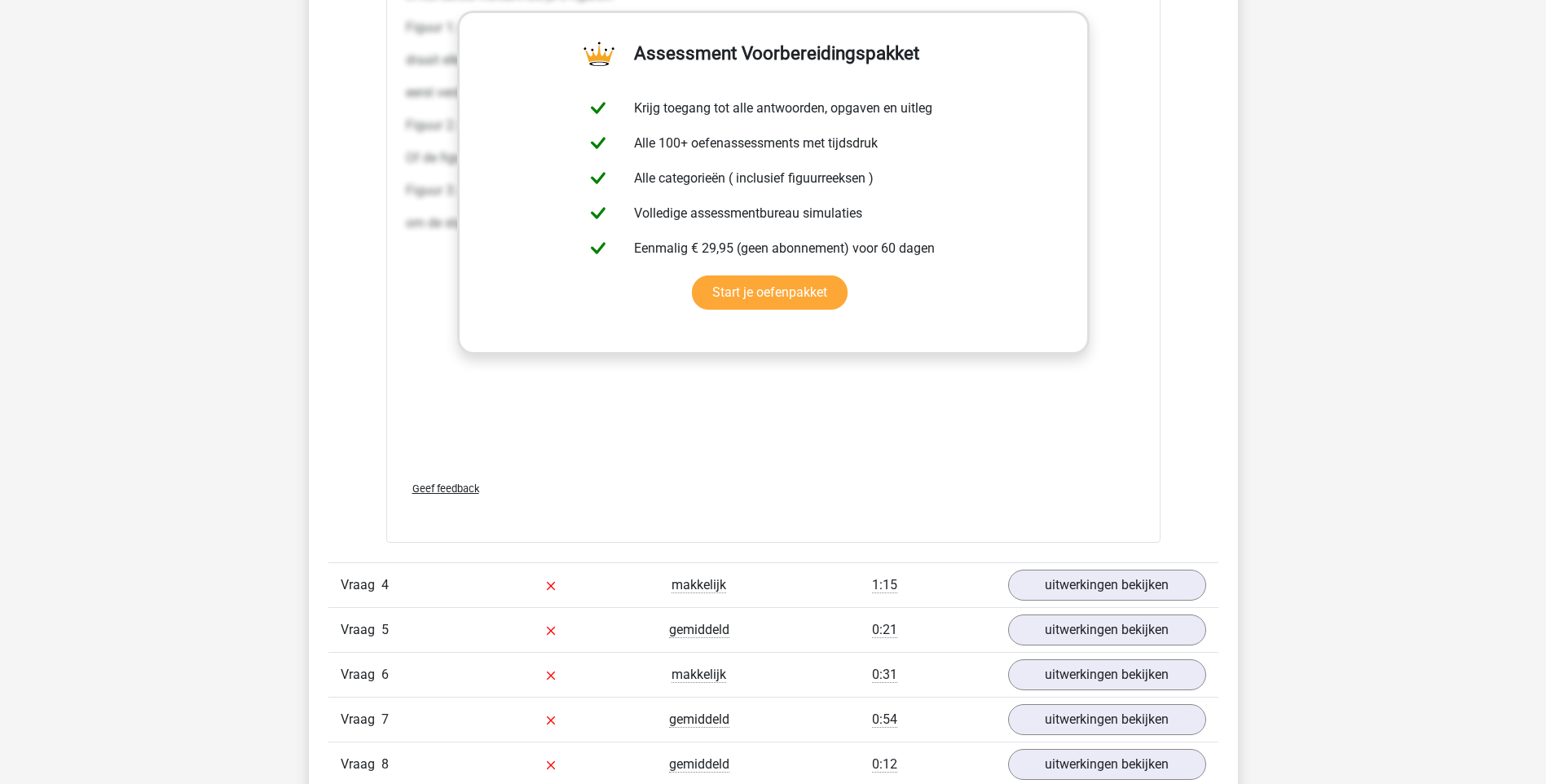
scroll to position [6111, 0]
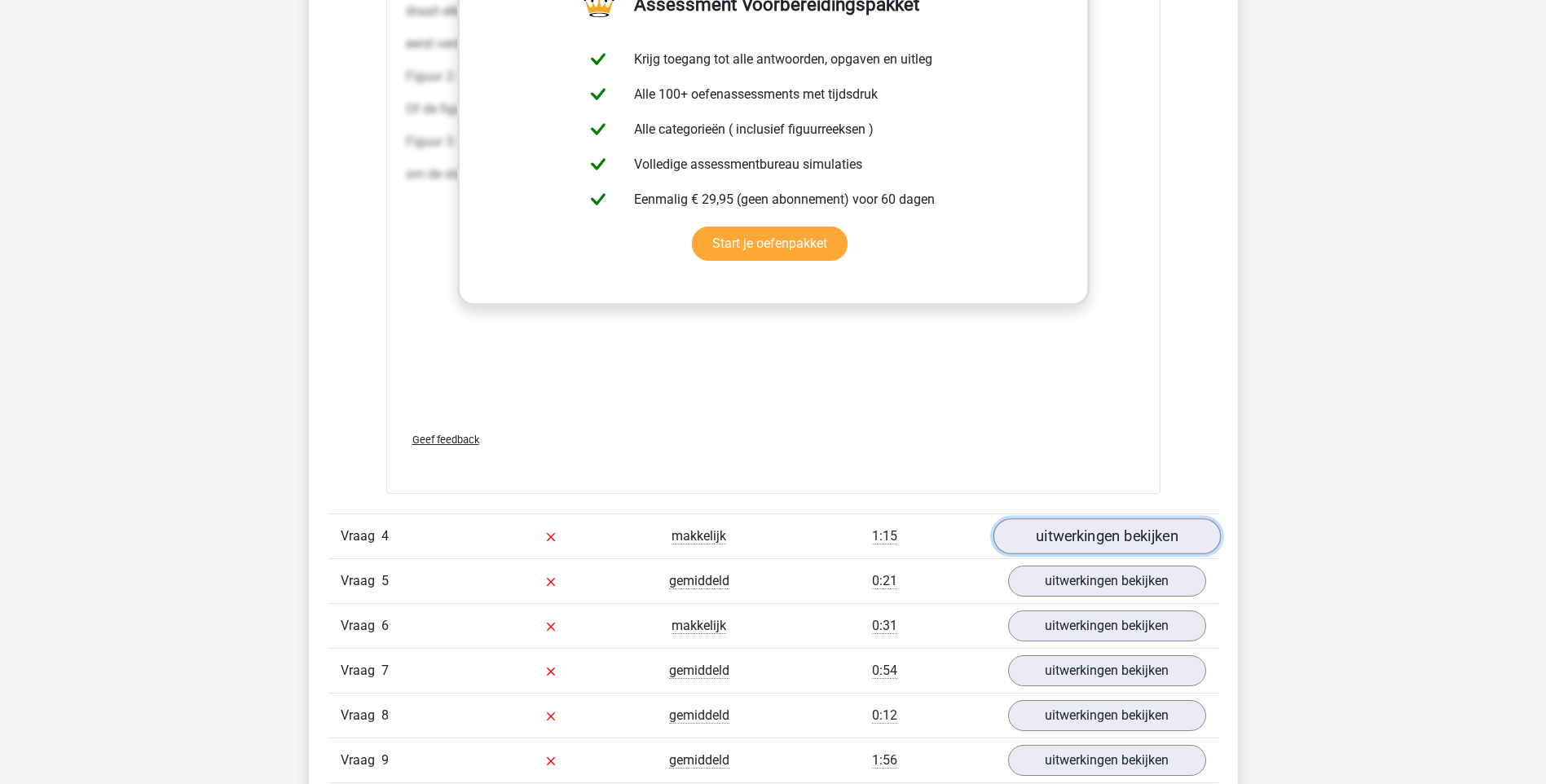
click at [1076, 532] on link "uitwerkingen bekijken" at bounding box center [1106, 537] width 228 height 36
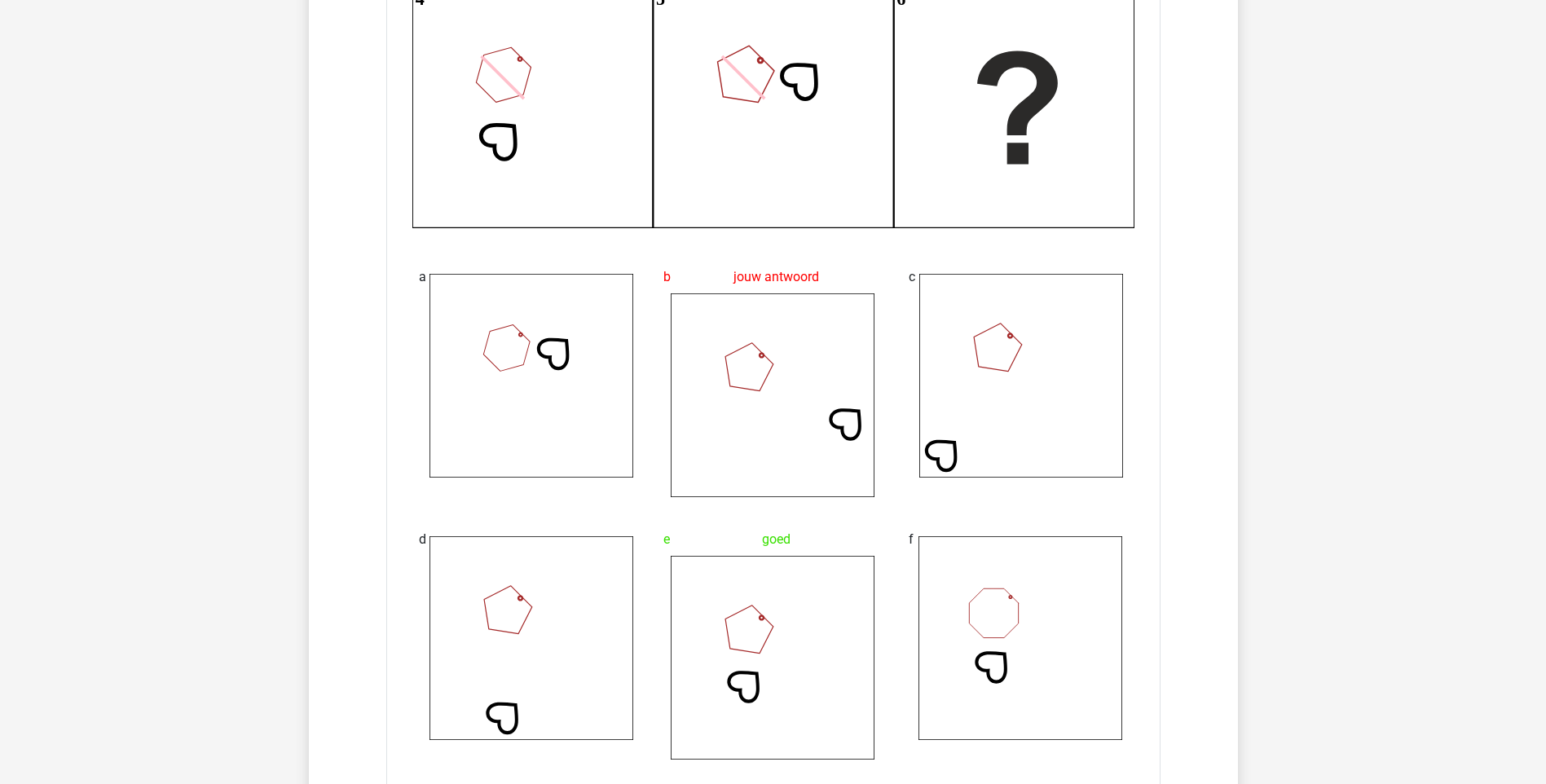
scroll to position [7008, 0]
